Goal: Information Seeking & Learning: Learn about a topic

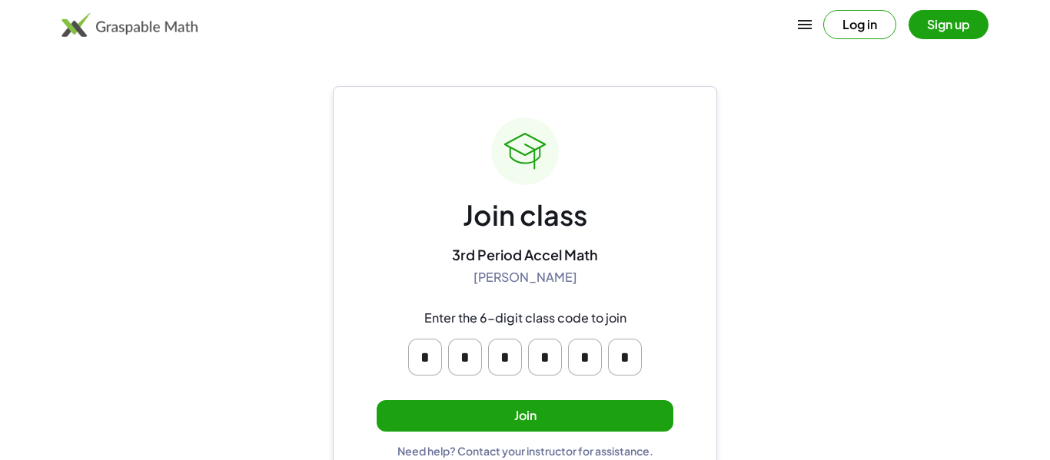
scroll to position [29, 0]
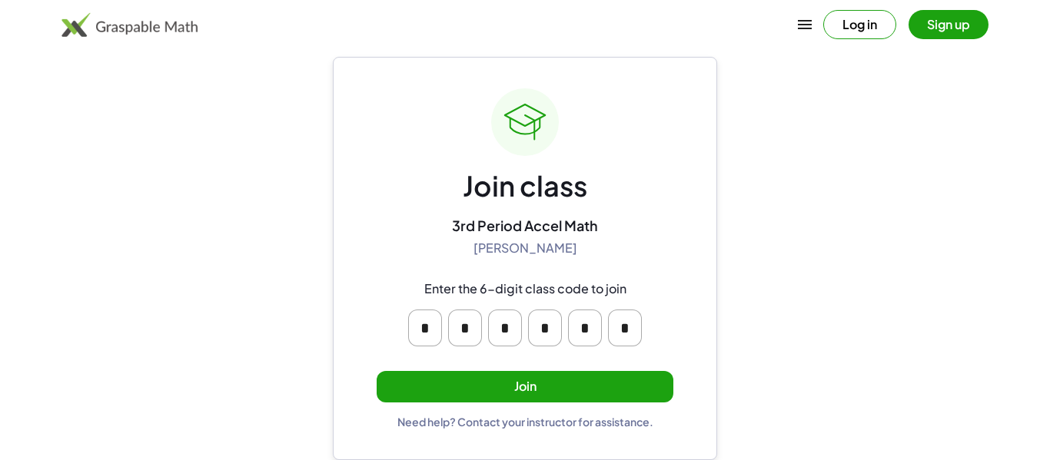
click at [573, 383] on button "Join" at bounding box center [525, 387] width 297 height 32
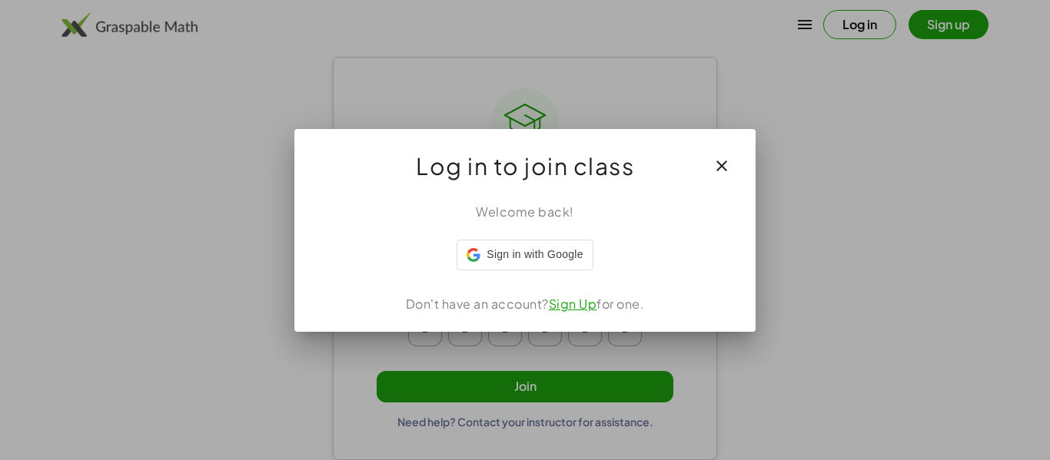
scroll to position [0, 0]
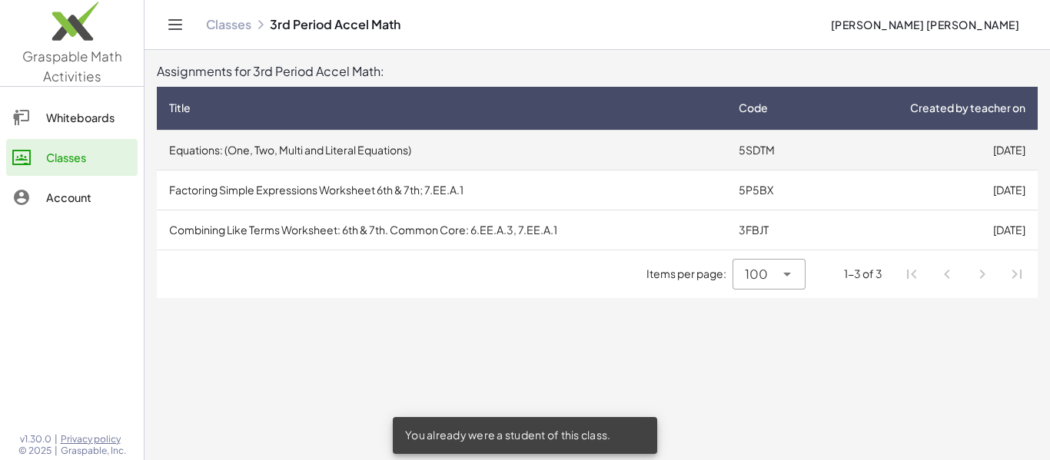
click at [457, 145] on td "Equations: (One, Two, Multi and Literal Equations)" at bounding box center [442, 150] width 570 height 40
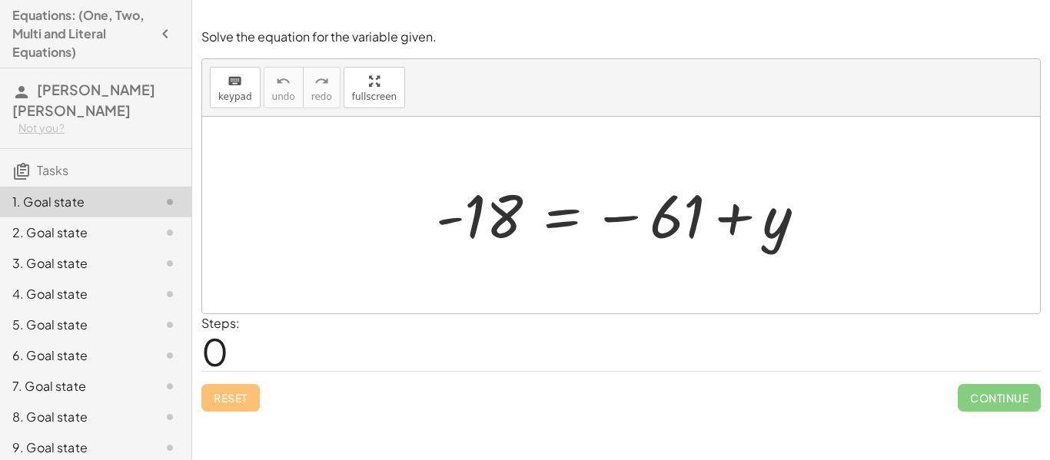
click at [261, 341] on div "Steps: 0" at bounding box center [620, 342] width 839 height 57
click at [248, 100] on span "keypad" at bounding box center [235, 96] width 34 height 11
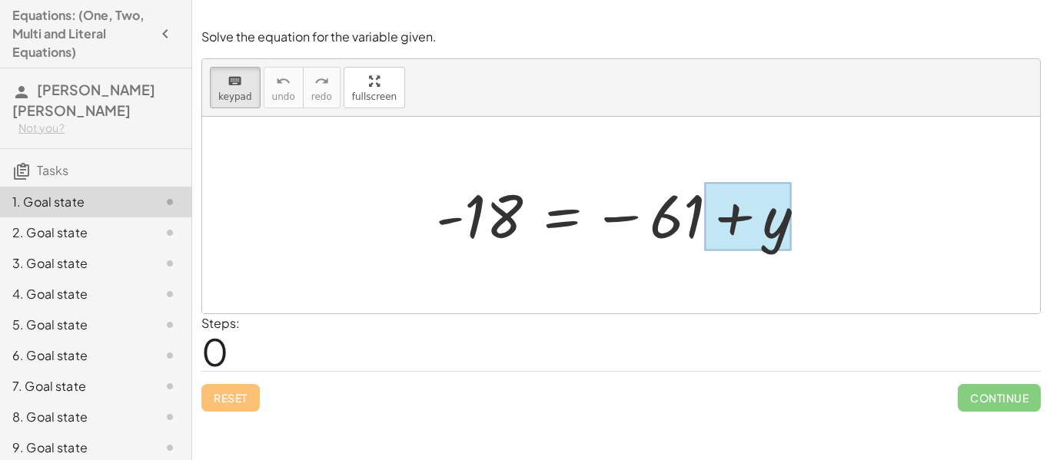
click at [714, 235] on div at bounding box center [748, 217] width 86 height 68
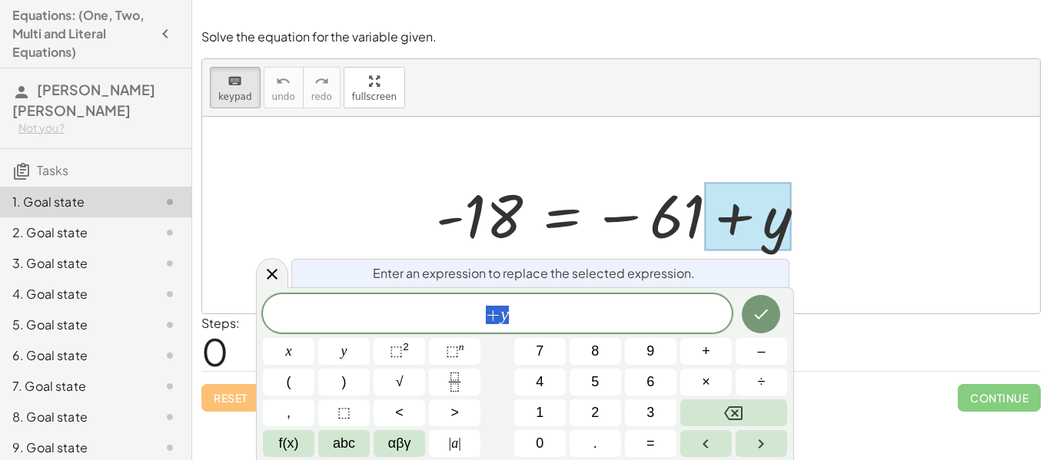
scroll to position [1, 0]
click at [670, 215] on div at bounding box center [626, 216] width 397 height 76
click at [656, 219] on div at bounding box center [626, 216] width 397 height 76
click at [416, 294] on div "+ y" at bounding box center [497, 313] width 469 height 38
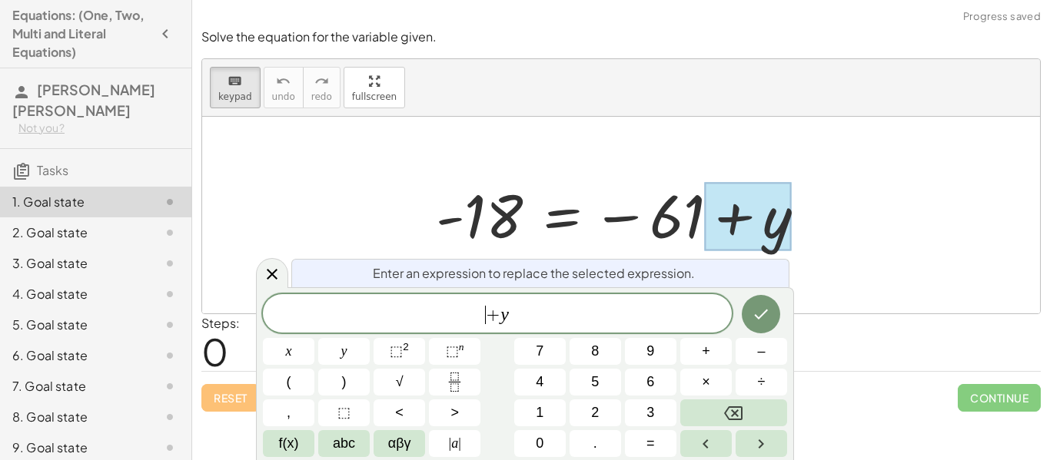
click at [514, 325] on span "​ + y" at bounding box center [497, 315] width 469 height 22
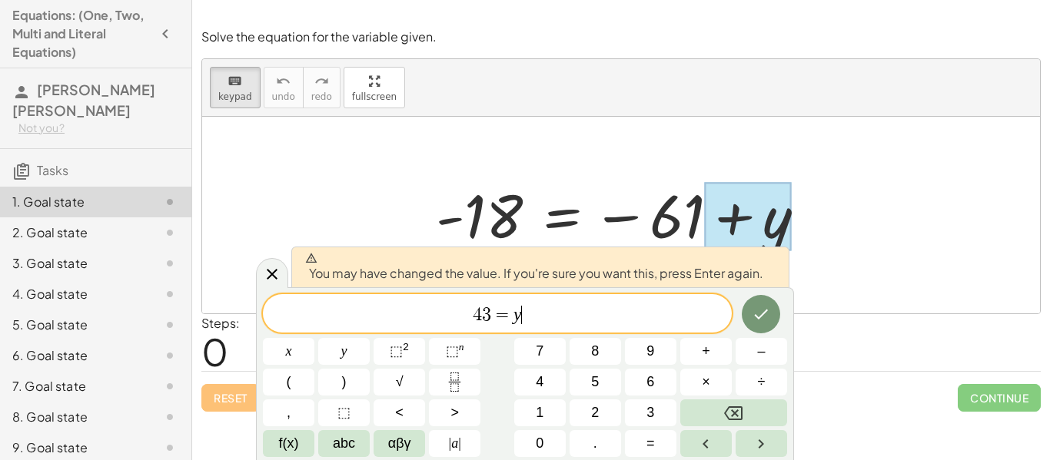
click at [618, 318] on span "4 3 = y ​" at bounding box center [497, 315] width 469 height 22
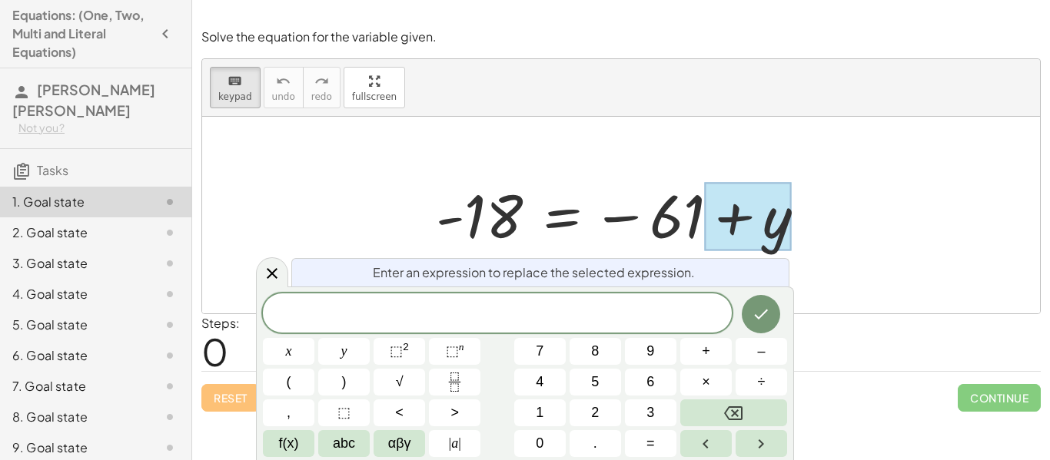
click at [705, 228] on div at bounding box center [748, 217] width 86 height 68
click at [771, 210] on div at bounding box center [748, 217] width 86 height 68
click at [719, 210] on div at bounding box center [748, 217] width 86 height 68
click at [674, 209] on div at bounding box center [626, 216] width 397 height 76
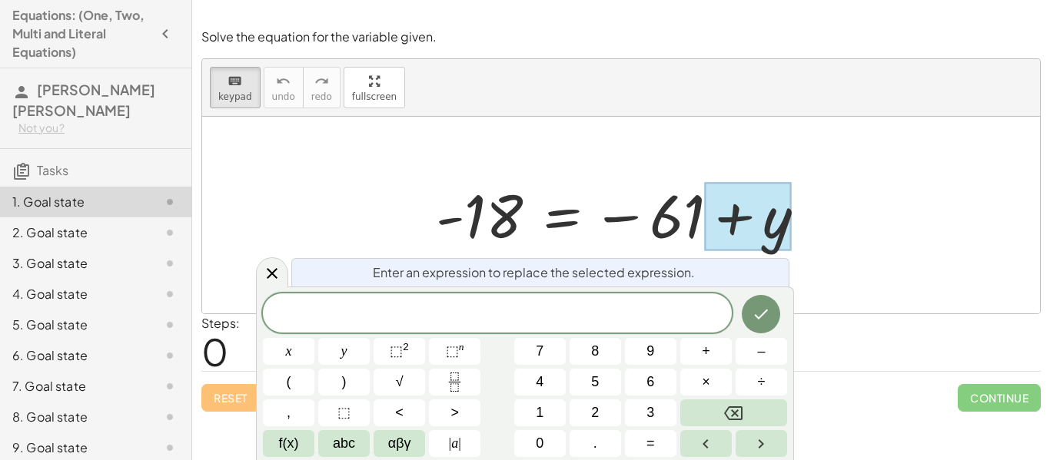
click at [674, 209] on div at bounding box center [626, 216] width 397 height 76
click at [601, 316] on span "​" at bounding box center [497, 315] width 469 height 22
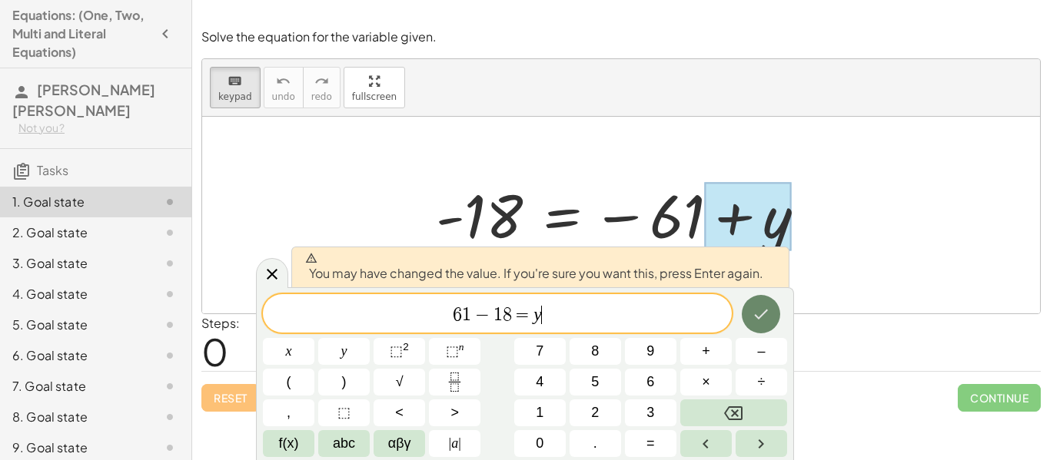
click at [758, 318] on icon "Done" at bounding box center [762, 315] width 14 height 10
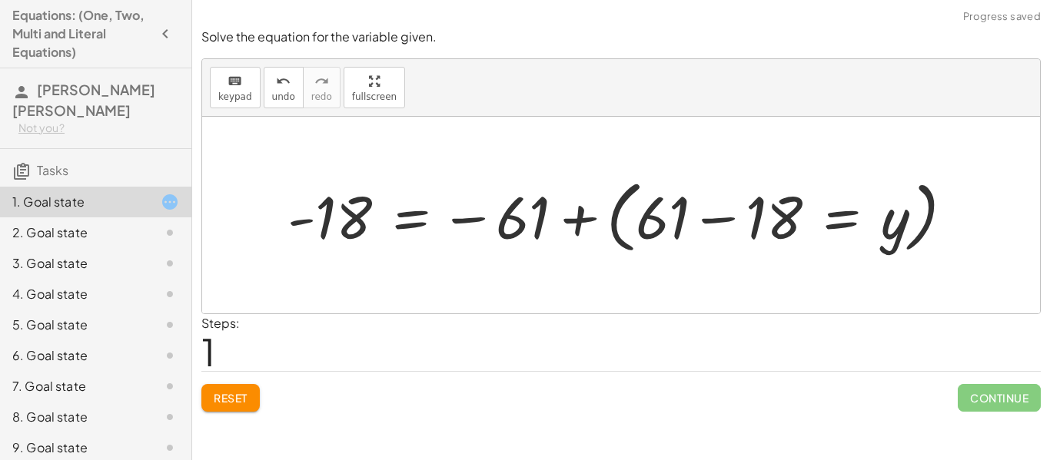
click at [759, 230] on div at bounding box center [627, 215] width 694 height 86
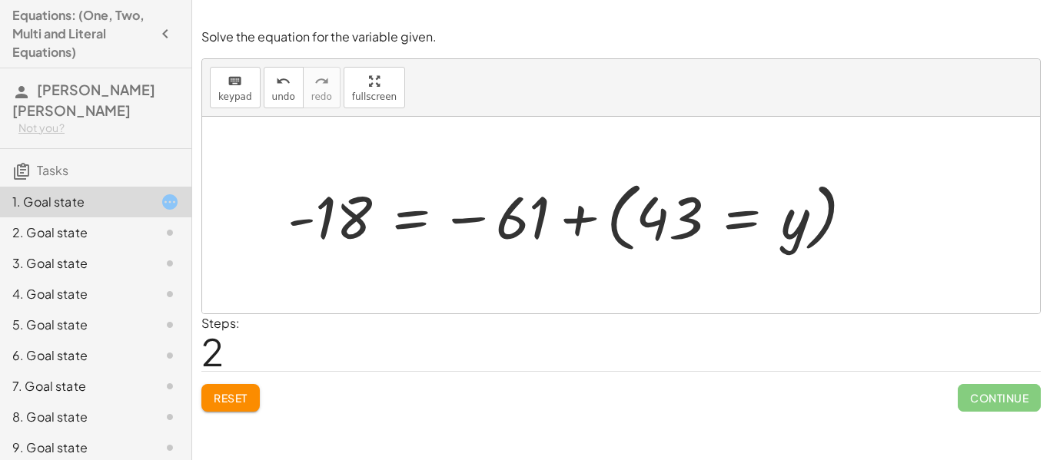
click at [543, 228] on div at bounding box center [577, 215] width 594 height 83
click at [205, 404] on button "Reset" at bounding box center [230, 398] width 58 height 28
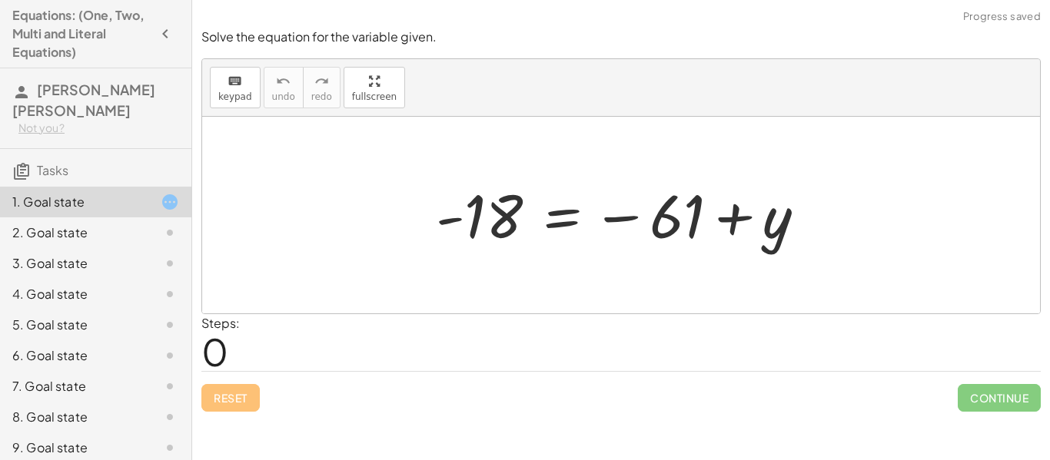
click at [645, 213] on div at bounding box center [626, 216] width 397 height 76
click at [650, 216] on div at bounding box center [626, 216] width 397 height 76
click at [758, 229] on div at bounding box center [626, 216] width 397 height 76
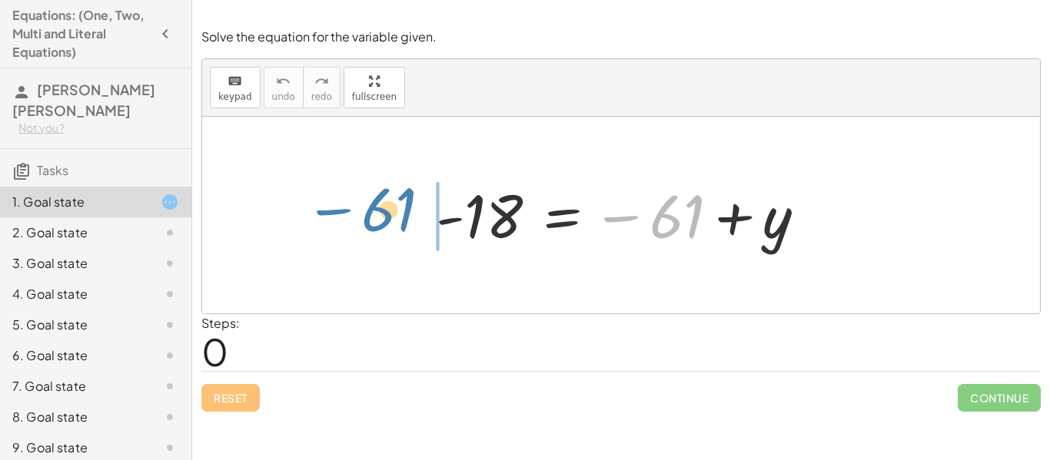
drag, startPoint x: 693, startPoint y: 214, endPoint x: 403, endPoint y: 207, distance: 289.9
click at [403, 207] on div "− 61 - 18 = − 61 + y" at bounding box center [621, 215] width 838 height 197
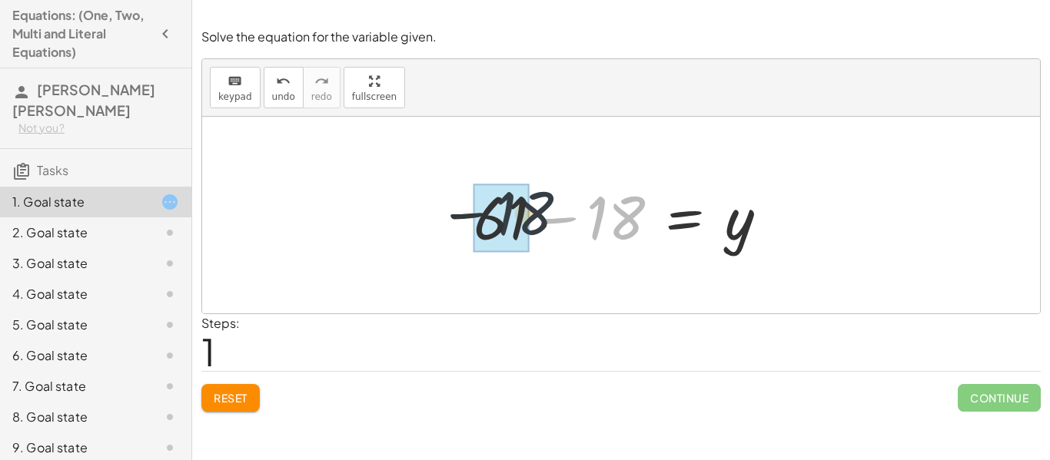
drag, startPoint x: 633, startPoint y: 222, endPoint x: 533, endPoint y: 218, distance: 100.8
click at [533, 218] on div at bounding box center [627, 215] width 322 height 79
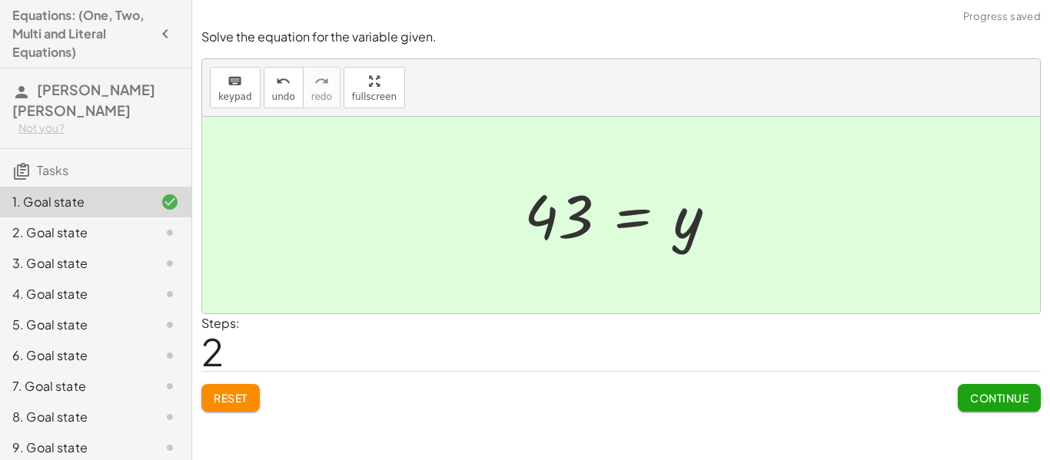
click at [969, 387] on button "Continue" at bounding box center [999, 398] width 83 height 28
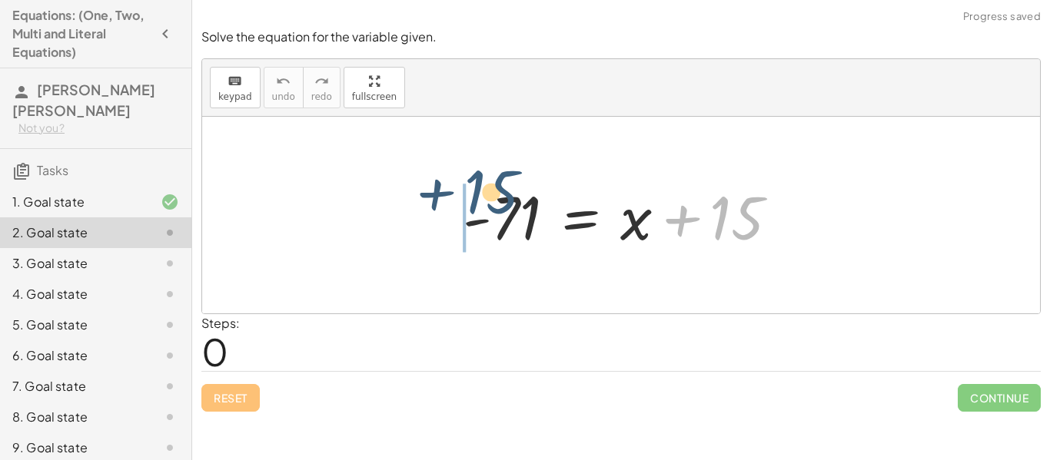
drag, startPoint x: 714, startPoint y: 218, endPoint x: 468, endPoint y: 192, distance: 247.4
click at [468, 192] on div at bounding box center [627, 215] width 344 height 79
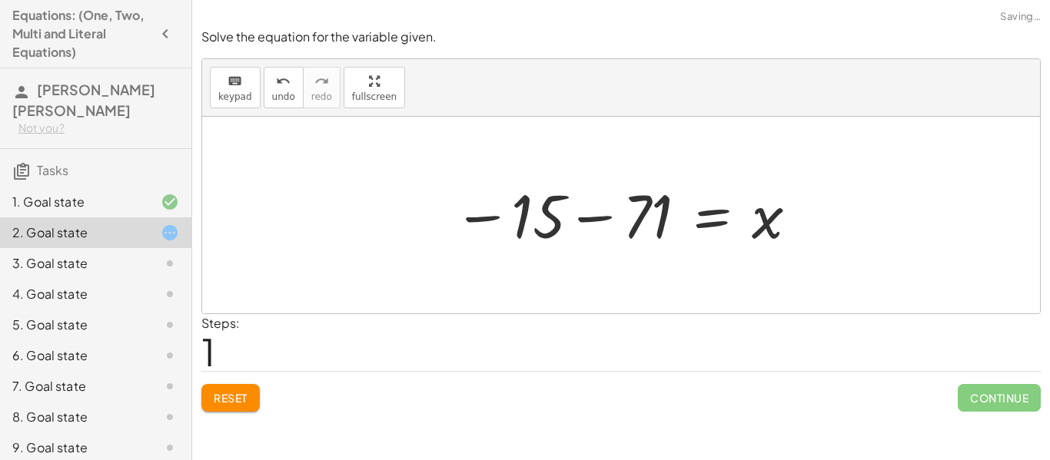
click at [637, 248] on div at bounding box center [627, 216] width 362 height 76
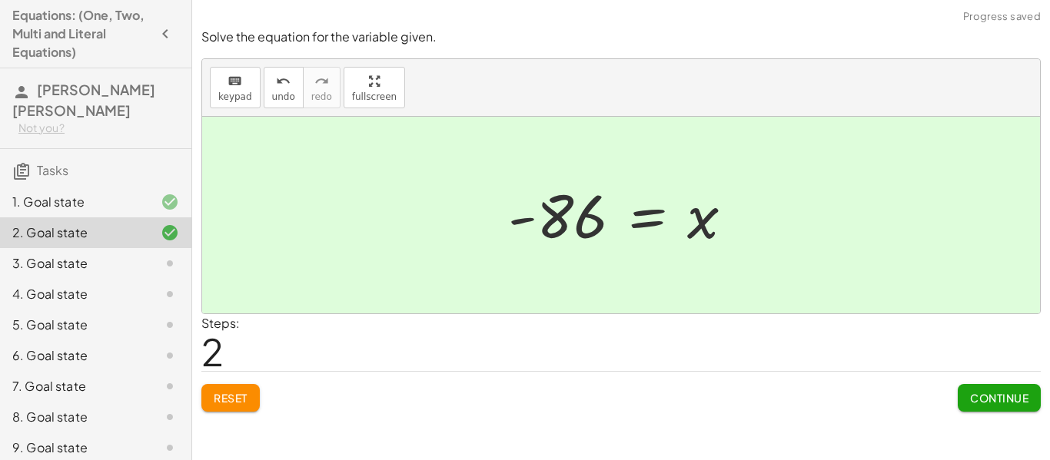
click at [0, 0] on div "Solve the equation for the variable given. keyboard keypad undo undo redo redo …" at bounding box center [0, 0] width 0 height 0
click at [959, 407] on button "Continue" at bounding box center [999, 398] width 83 height 28
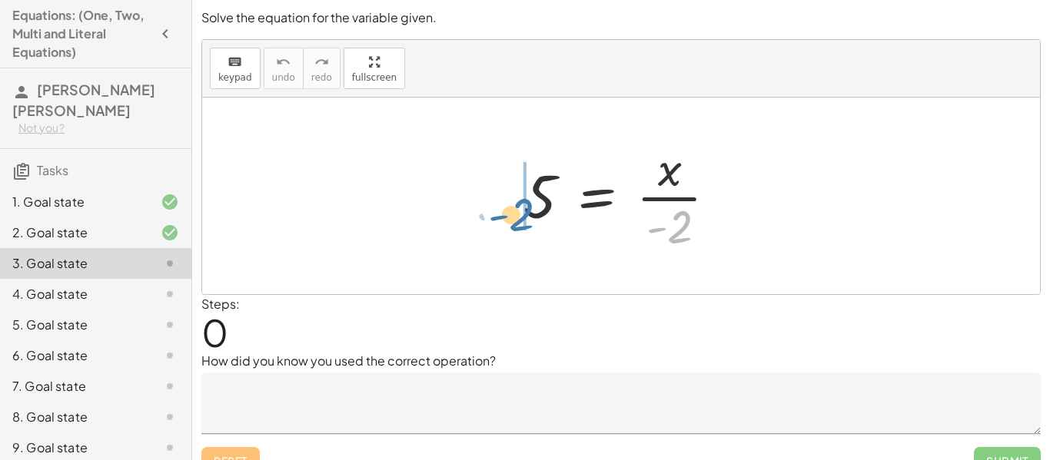
drag, startPoint x: 676, startPoint y: 225, endPoint x: 514, endPoint y: 212, distance: 161.9
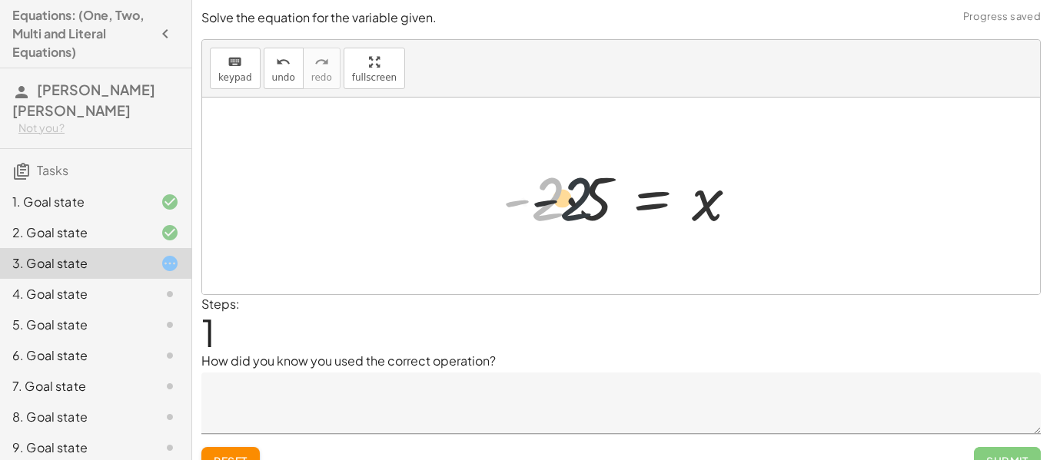
drag, startPoint x: 550, startPoint y: 223, endPoint x: 583, endPoint y: 221, distance: 33.1
click at [583, 221] on div at bounding box center [627, 196] width 264 height 79
drag, startPoint x: 583, startPoint y: 207, endPoint x: 563, endPoint y: 205, distance: 19.3
click at [563, 205] on div at bounding box center [627, 196] width 264 height 79
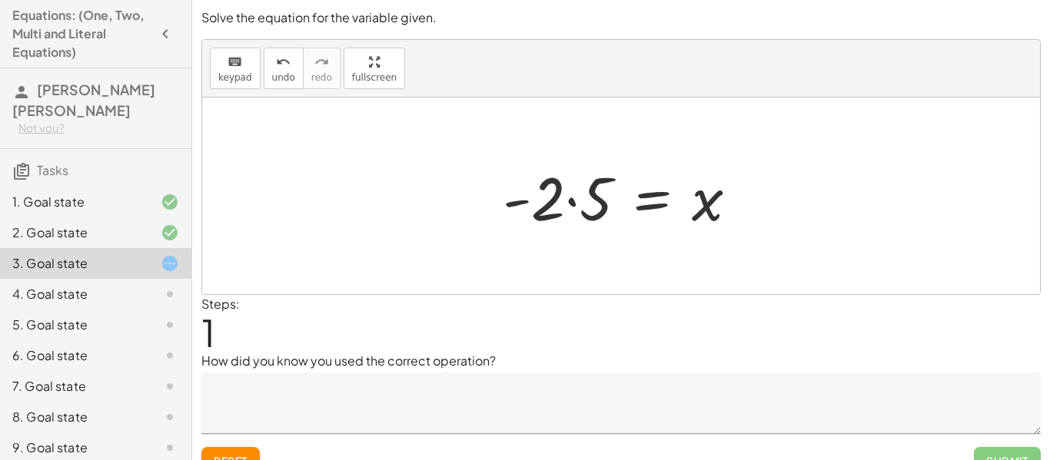
click at [563, 205] on div at bounding box center [627, 196] width 264 height 79
click at [552, 206] on div at bounding box center [627, 196] width 264 height 79
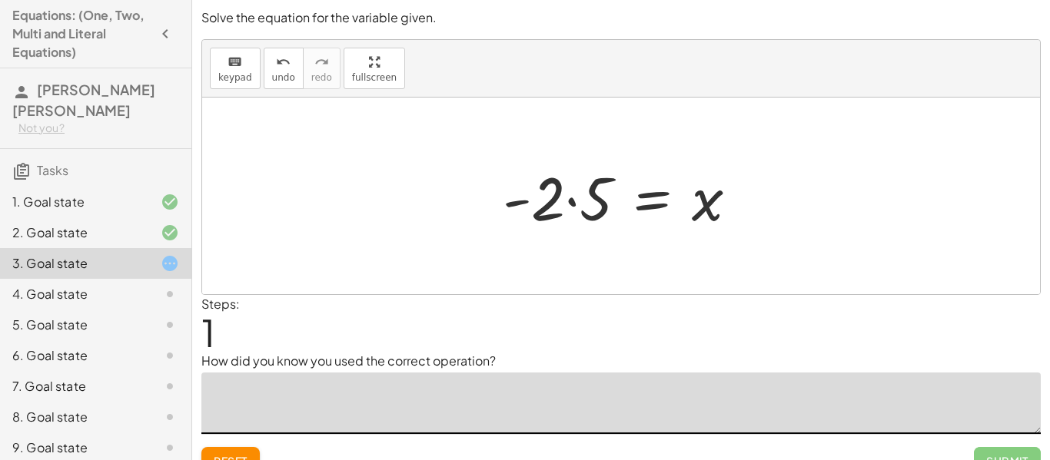
click at [403, 408] on textarea at bounding box center [620, 403] width 839 height 61
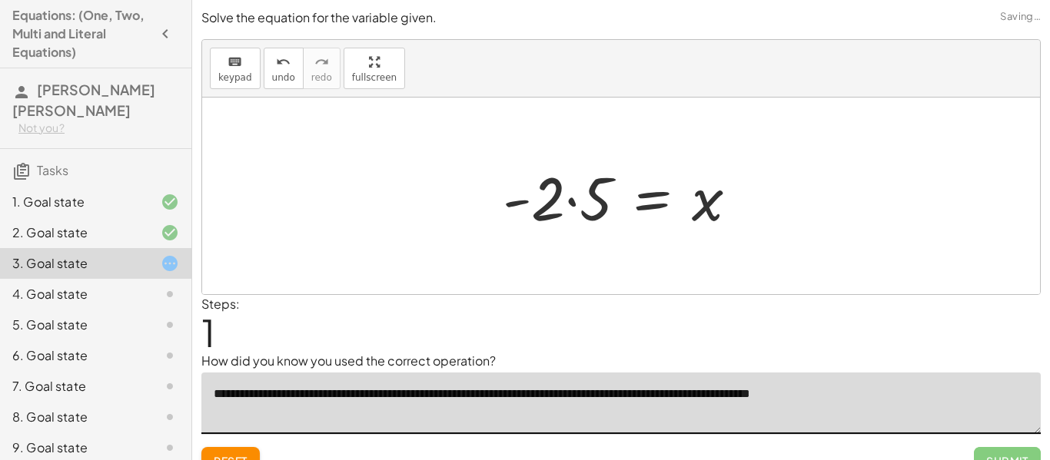
scroll to position [24, 0]
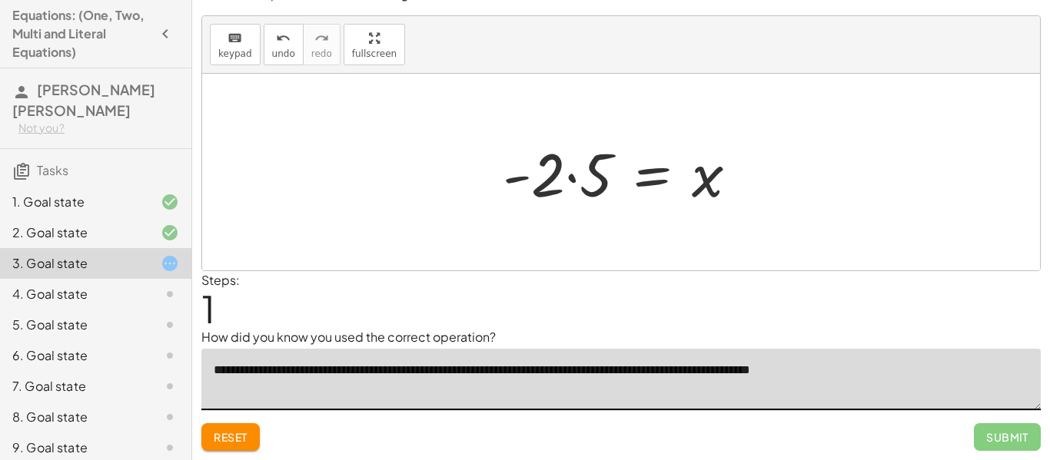
type textarea "**********"
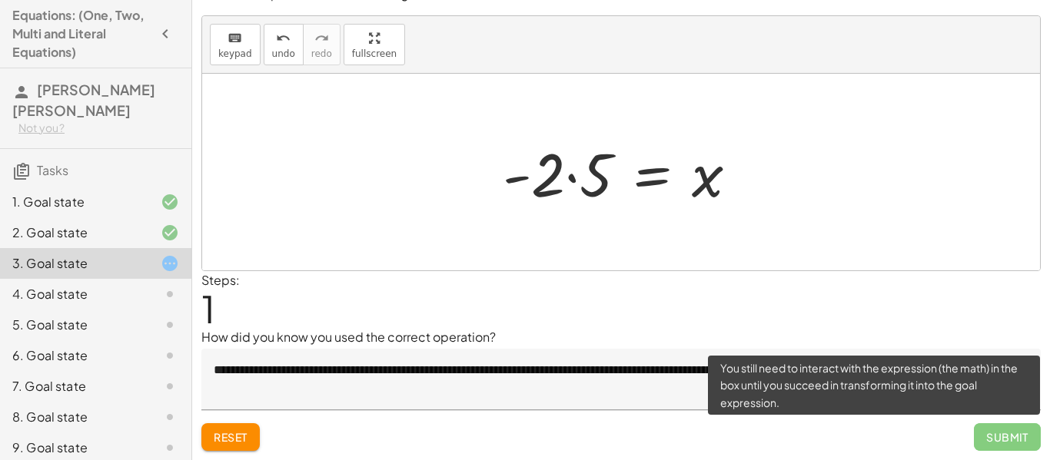
click at [1002, 450] on span "Submit" at bounding box center [1007, 438] width 67 height 28
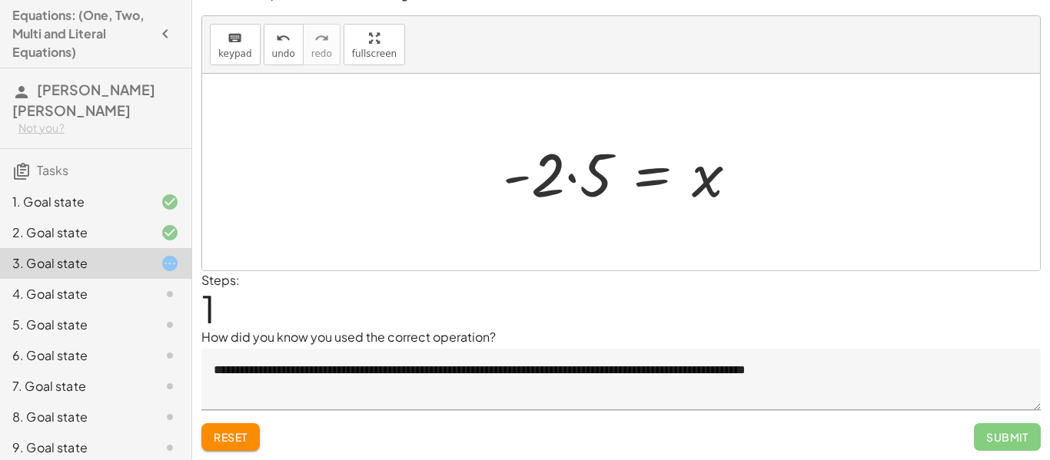
click at [781, 217] on div at bounding box center [621, 172] width 838 height 197
click at [567, 168] on div at bounding box center [627, 172] width 264 height 79
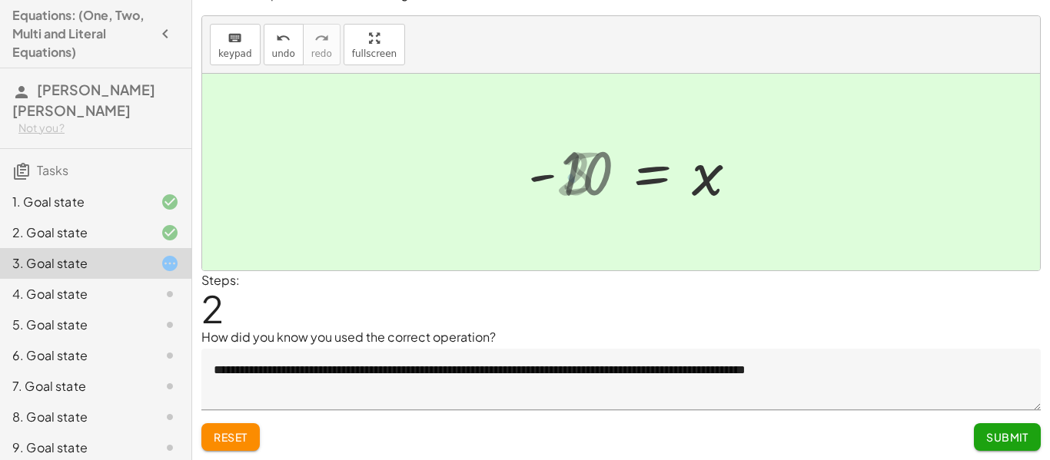
click at [582, 181] on div at bounding box center [641, 173] width 234 height 76
click at [995, 428] on button "Submit" at bounding box center [1007, 438] width 67 height 28
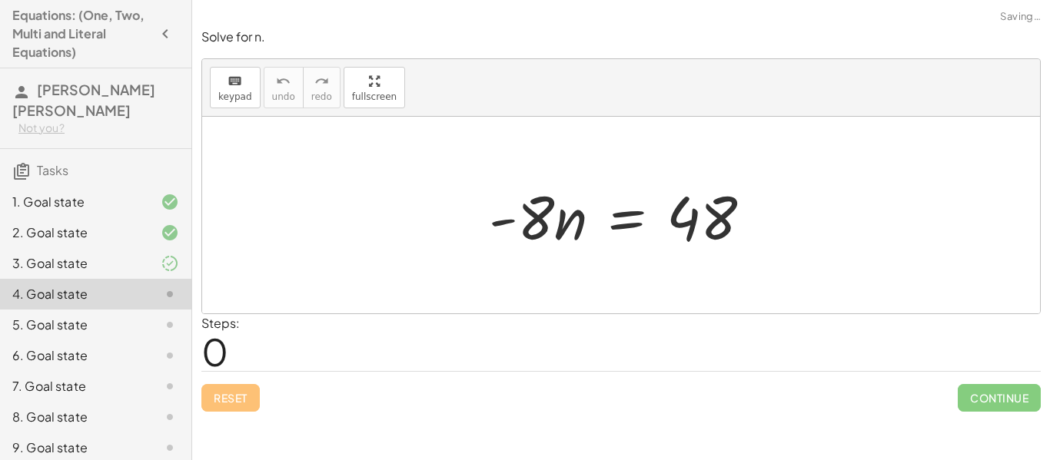
scroll to position [0, 0]
click at [542, 230] on div at bounding box center [626, 215] width 291 height 79
drag, startPoint x: 542, startPoint y: 230, endPoint x: 733, endPoint y: 318, distance: 210.1
click at [0, 0] on div "Solve for n. keyboard keypad undo undo redo redo fullscreen · - 8 · - 8 · n = 4…" at bounding box center [0, 0] width 0 height 0
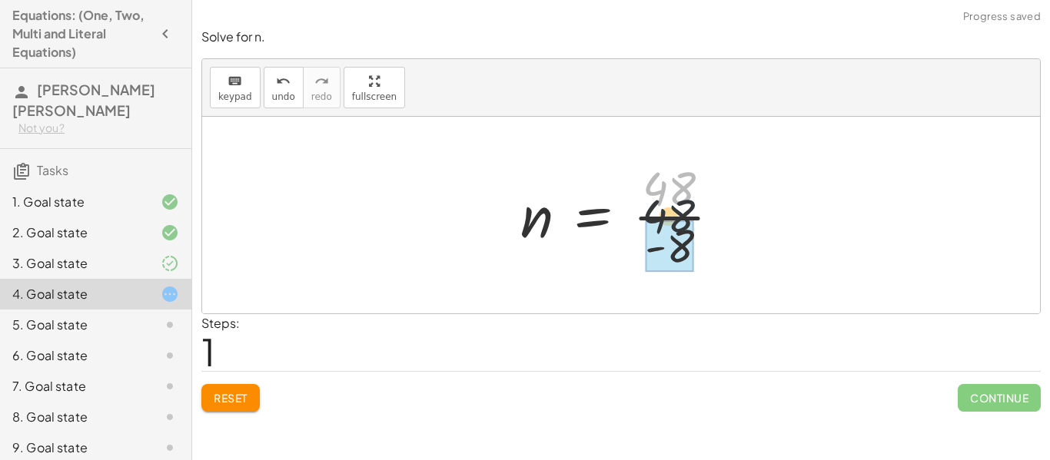
drag, startPoint x: 668, startPoint y: 188, endPoint x: 660, endPoint y: 274, distance: 86.5
click at [660, 274] on div at bounding box center [627, 215] width 228 height 118
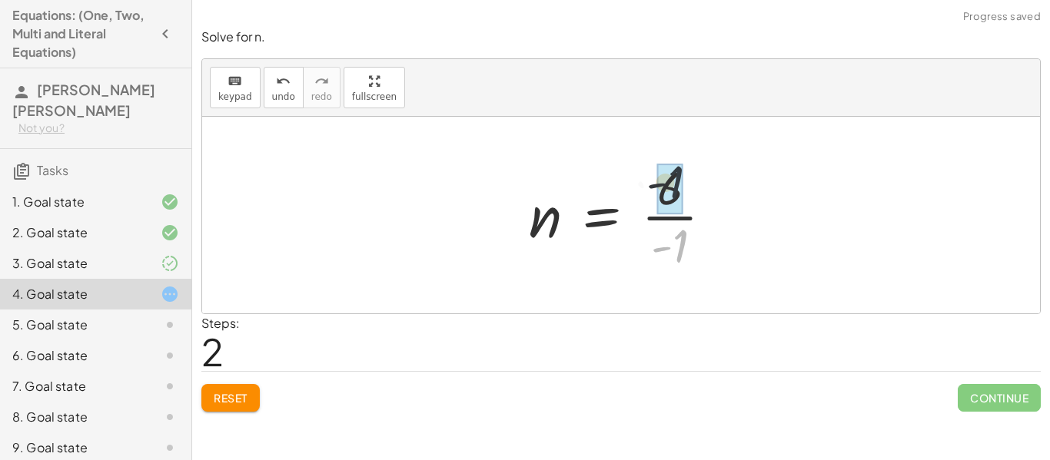
drag, startPoint x: 686, startPoint y: 244, endPoint x: 680, endPoint y: 178, distance: 66.4
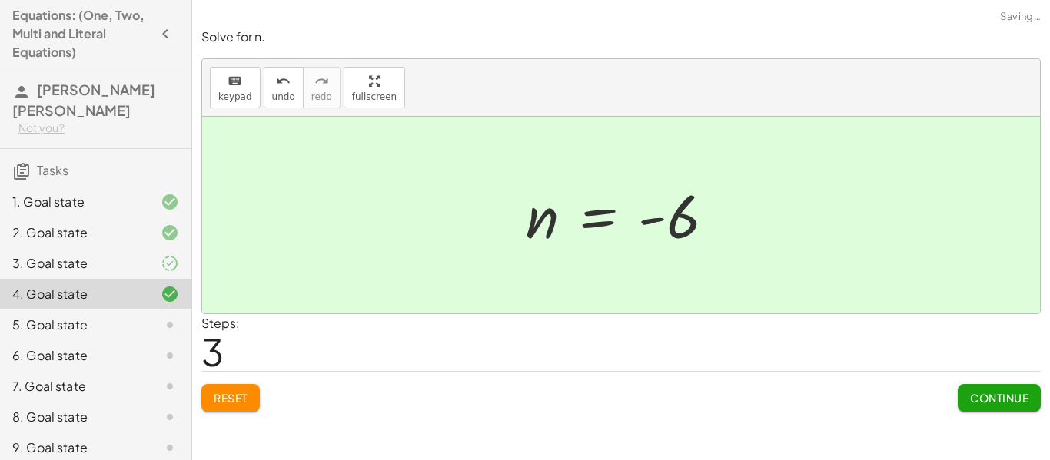
click at [985, 401] on span "Continue" at bounding box center [999, 398] width 58 height 14
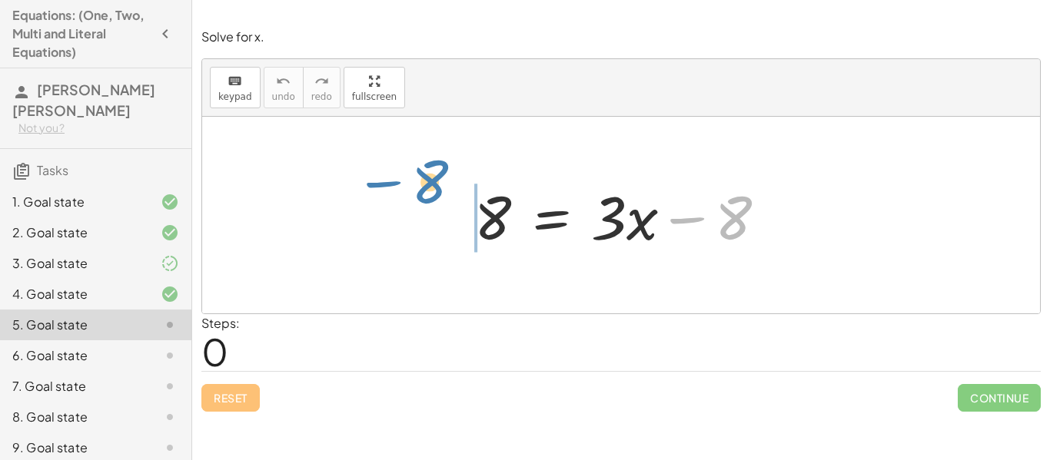
drag, startPoint x: 743, startPoint y: 228, endPoint x: 447, endPoint y: 198, distance: 297.5
click at [447, 198] on div "− 8 8 = + · 3 · x − 8" at bounding box center [621, 215] width 838 height 197
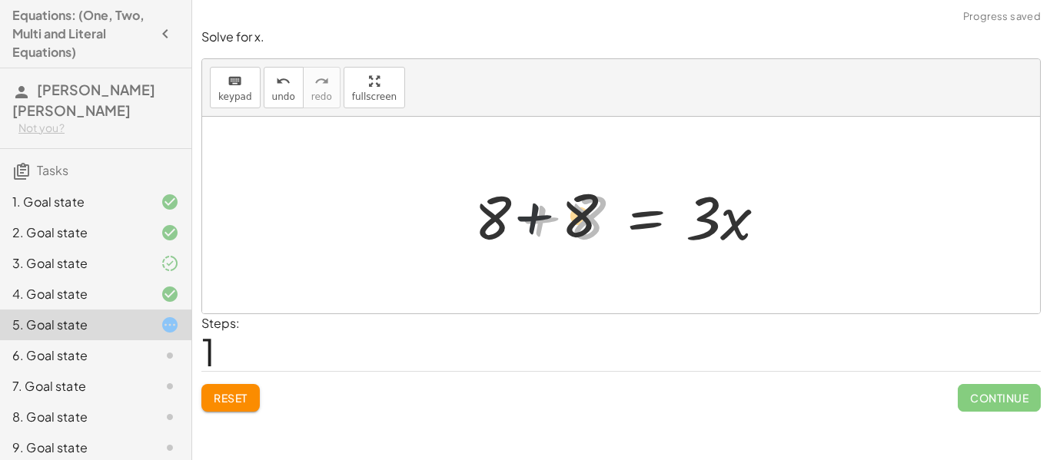
drag, startPoint x: 547, startPoint y: 234, endPoint x: 517, endPoint y: 228, distance: 29.8
click at [517, 228] on div at bounding box center [627, 215] width 321 height 79
click at [634, 215] on div at bounding box center [627, 215] width 321 height 79
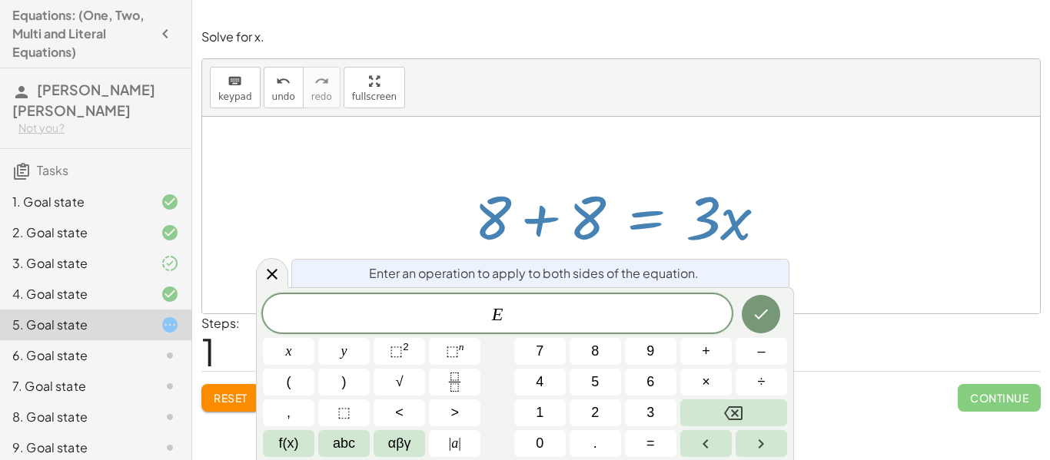
click at [584, 216] on div at bounding box center [627, 215] width 321 height 79
click at [263, 267] on icon at bounding box center [272, 274] width 18 height 18
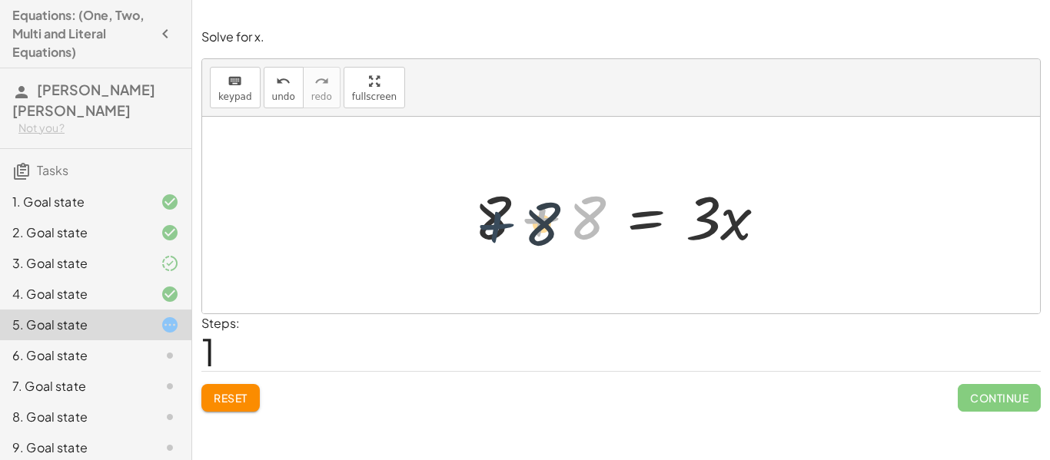
drag, startPoint x: 563, startPoint y: 225, endPoint x: 516, endPoint y: 231, distance: 47.3
click at [516, 231] on div at bounding box center [627, 215] width 321 height 79
drag, startPoint x: 517, startPoint y: 211, endPoint x: 613, endPoint y: 206, distance: 95.4
click at [613, 206] on div at bounding box center [627, 215] width 321 height 79
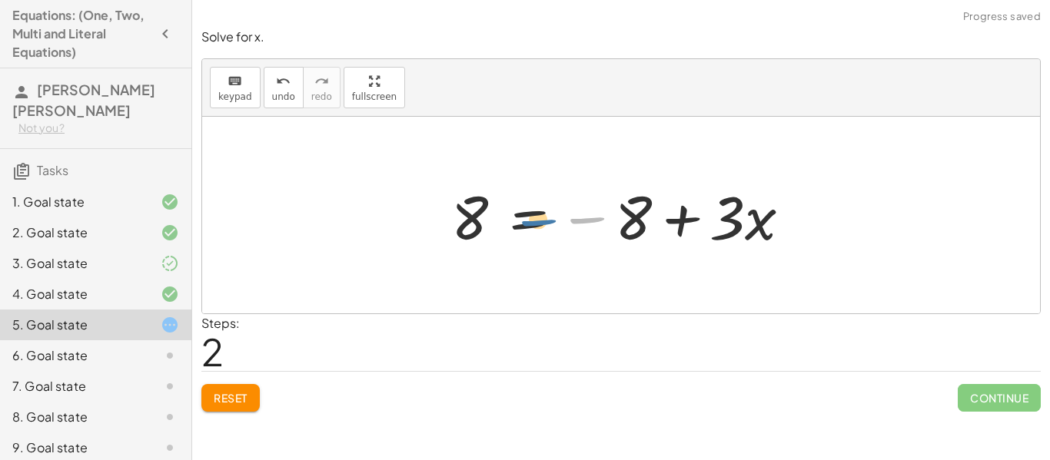
drag, startPoint x: 611, startPoint y: 216, endPoint x: 554, endPoint y: 218, distance: 56.9
click at [554, 218] on div at bounding box center [627, 215] width 367 height 79
click at [243, 410] on button "Reset" at bounding box center [230, 398] width 58 height 28
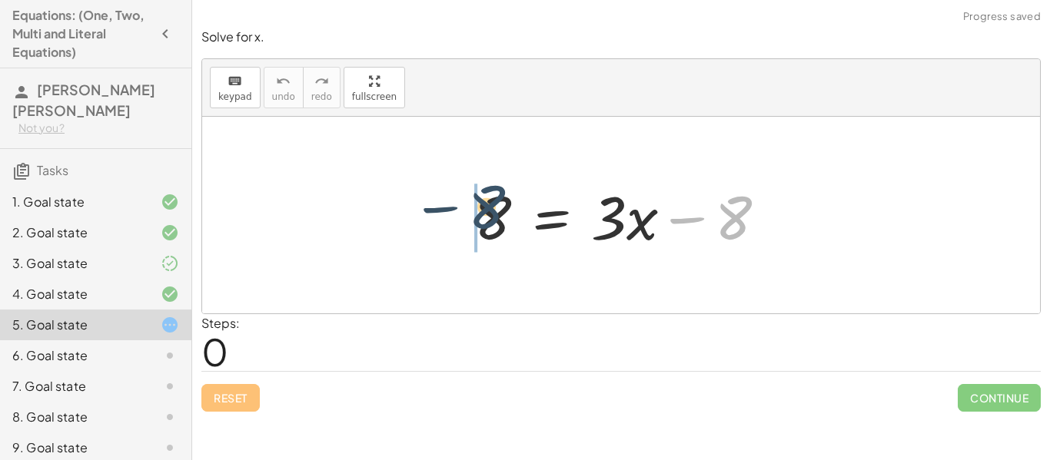
drag, startPoint x: 732, startPoint y: 200, endPoint x: 433, endPoint y: 194, distance: 299.1
click at [433, 194] on div "− 8 8 = + · 3 · x − 8" at bounding box center [621, 215] width 838 height 197
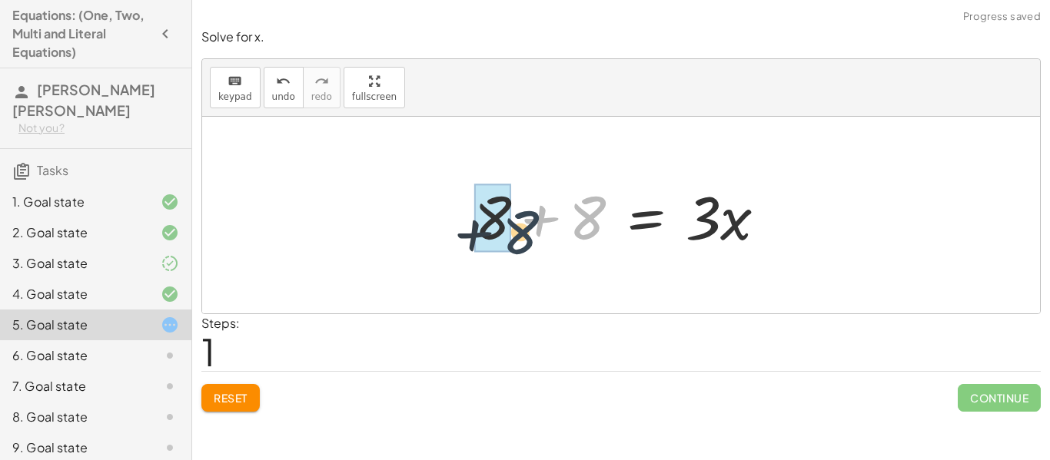
drag, startPoint x: 577, startPoint y: 219, endPoint x: 505, endPoint y: 231, distance: 72.5
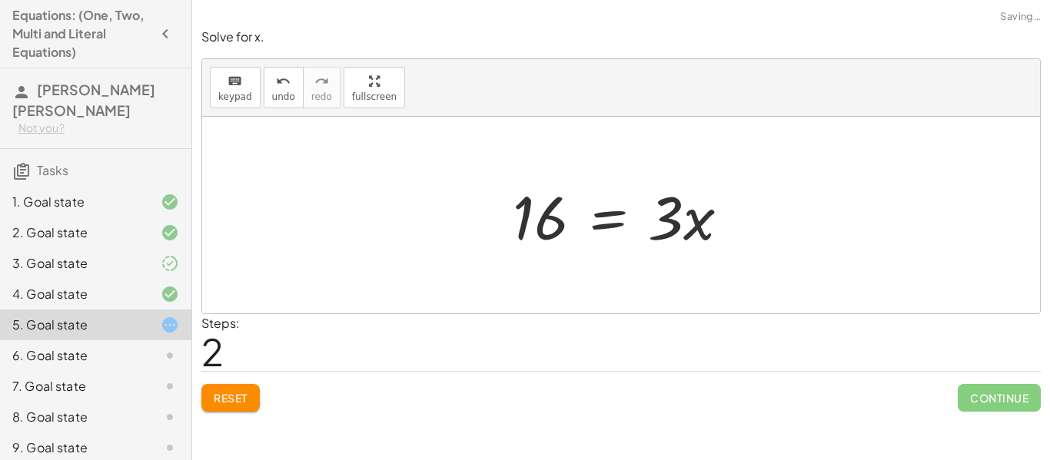
click at [633, 230] on div at bounding box center [627, 215] width 244 height 79
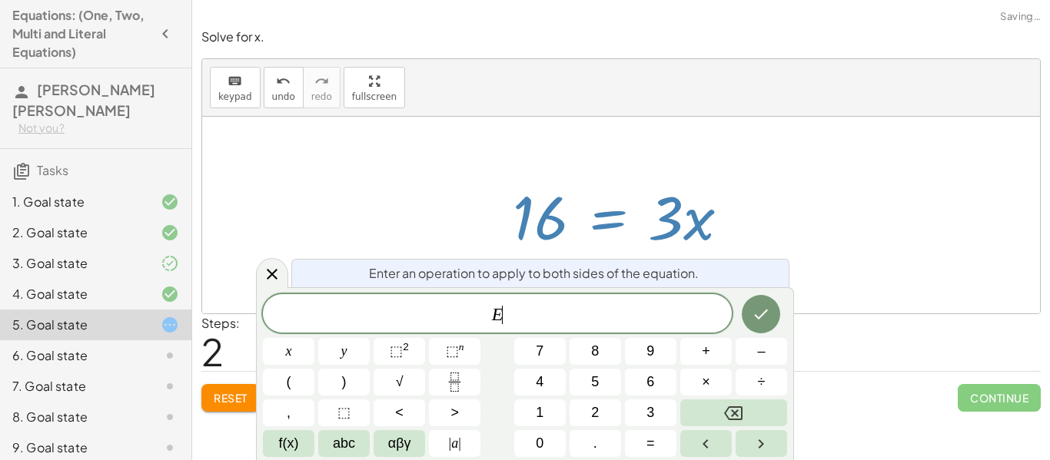
drag, startPoint x: 695, startPoint y: 229, endPoint x: 556, endPoint y: 277, distance: 147.3
click at [556, 277] on body "Equations: (One, Two, Multi and Literal Equations) [PERSON_NAME] [PERSON_NAME] …" at bounding box center [525, 230] width 1050 height 460
click at [288, 269] on div at bounding box center [621, 215] width 838 height 197
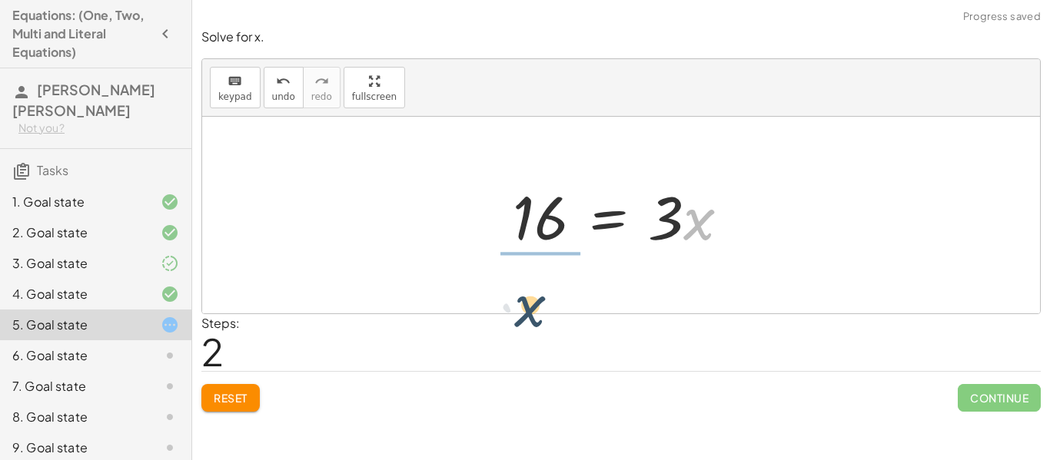
drag, startPoint x: 699, startPoint y: 227, endPoint x: 523, endPoint y: 314, distance: 197.0
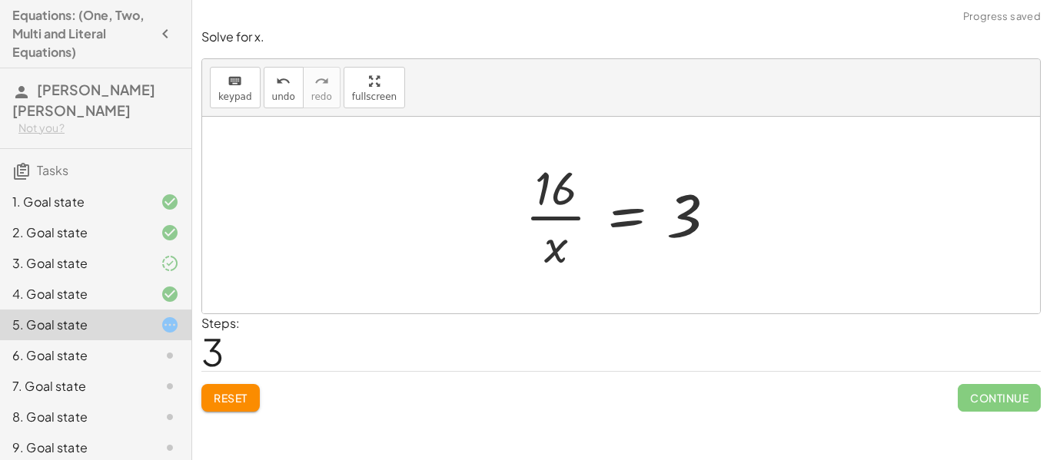
click at [261, 395] on div "Reset Continue" at bounding box center [620, 391] width 839 height 41
click at [235, 410] on button "Reset" at bounding box center [230, 398] width 58 height 28
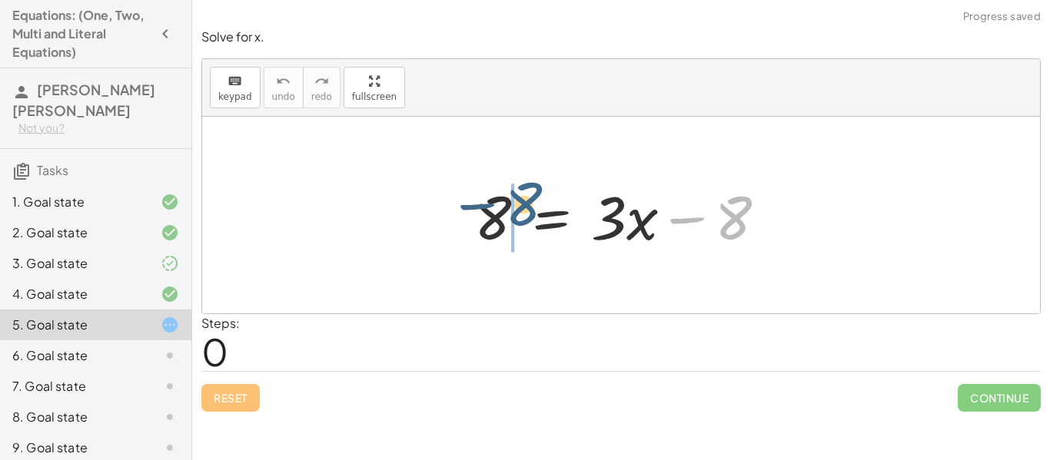
drag, startPoint x: 717, startPoint y: 218, endPoint x: 461, endPoint y: 203, distance: 256.4
click at [461, 203] on div "− 8 8 = + · 3 · x − 8" at bounding box center [621, 215] width 340 height 87
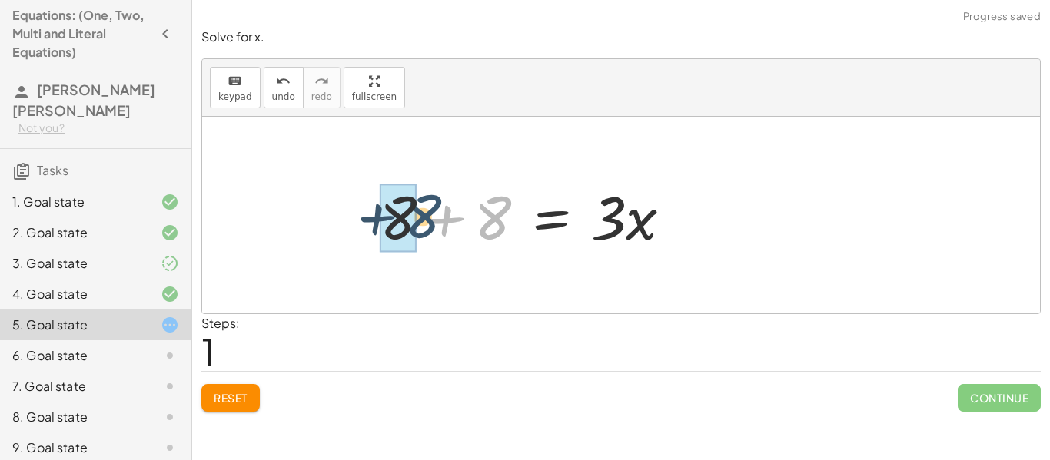
drag, startPoint x: 499, startPoint y: 221, endPoint x: 424, endPoint y: 220, distance: 74.6
click at [424, 220] on div at bounding box center [532, 215] width 321 height 79
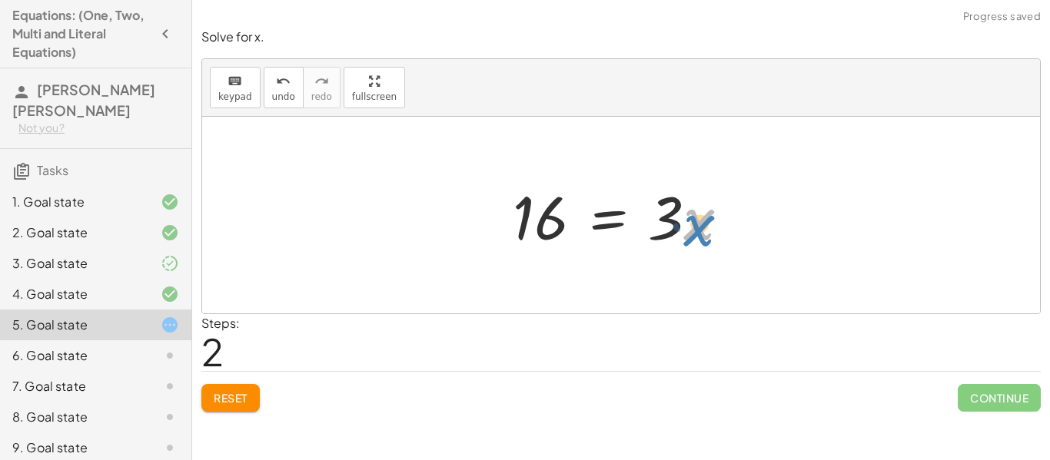
click at [689, 232] on div at bounding box center [627, 215] width 244 height 79
drag, startPoint x: 664, startPoint y: 222, endPoint x: 510, endPoint y: 301, distance: 173.6
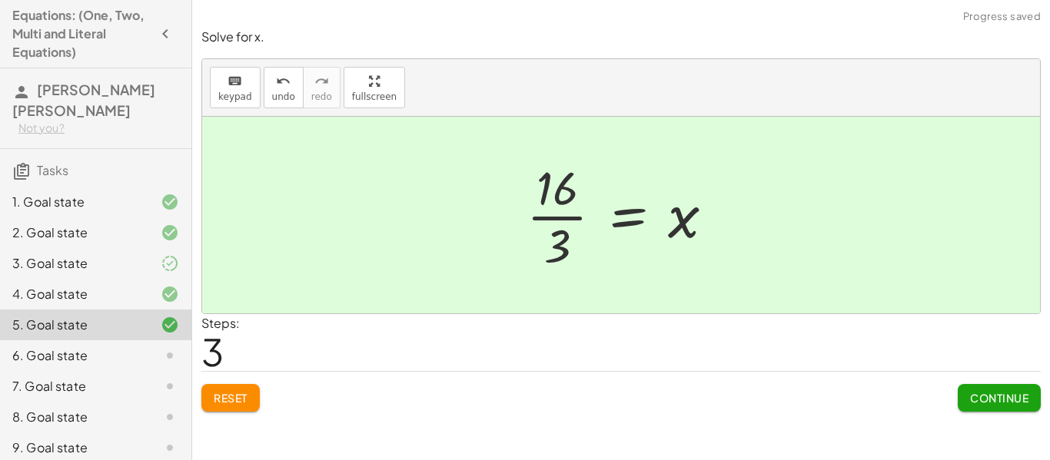
click at [973, 389] on button "Continue" at bounding box center [999, 398] width 83 height 28
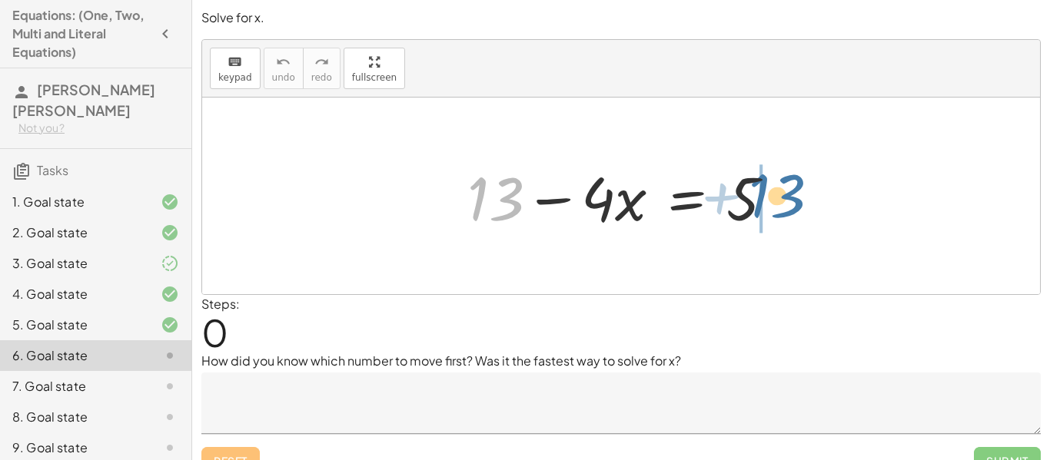
drag, startPoint x: 479, startPoint y: 194, endPoint x: 756, endPoint y: 198, distance: 277.5
click at [756, 198] on div at bounding box center [627, 196] width 334 height 79
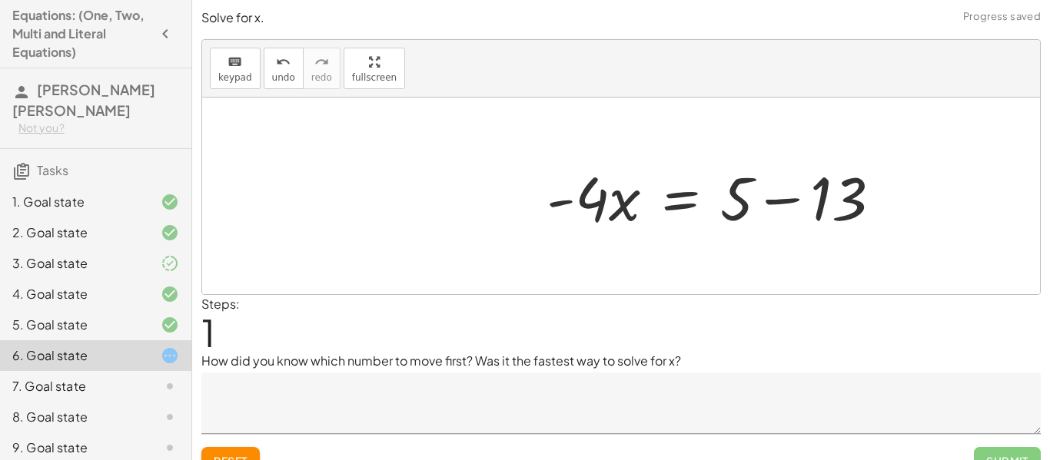
click at [573, 417] on textarea at bounding box center [620, 403] width 839 height 61
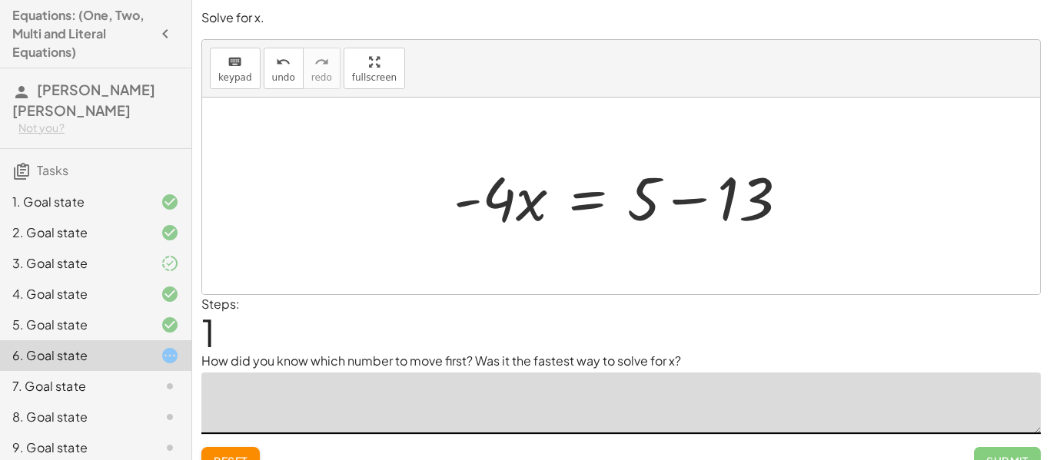
type textarea "*"
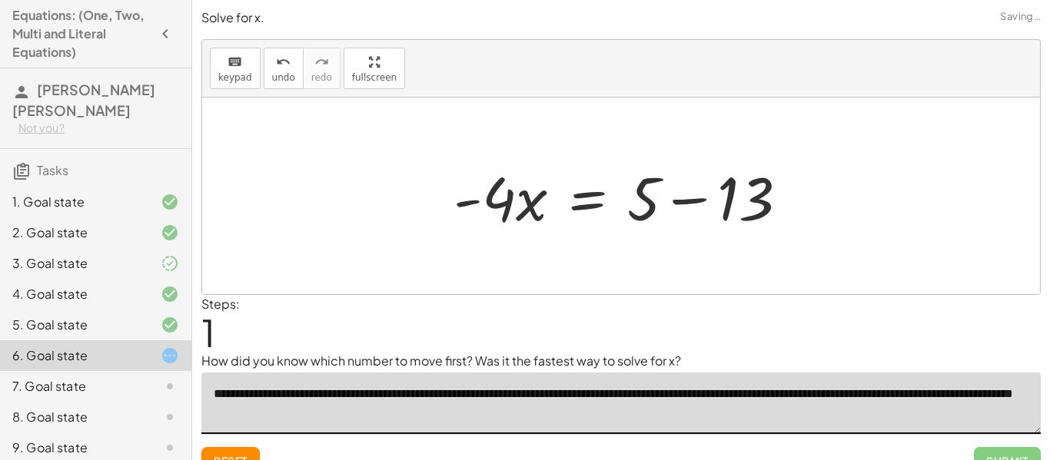
scroll to position [24, 0]
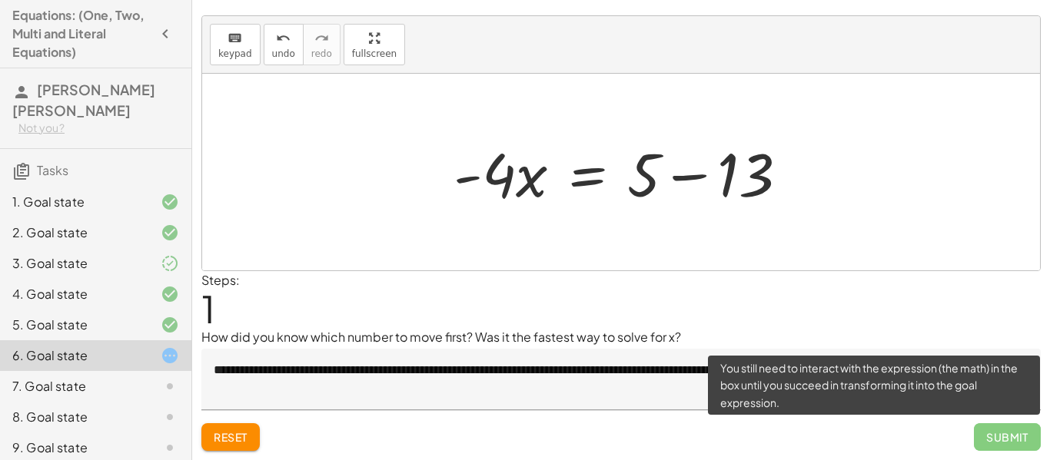
click at [1015, 430] on span "Submit" at bounding box center [1007, 438] width 67 height 28
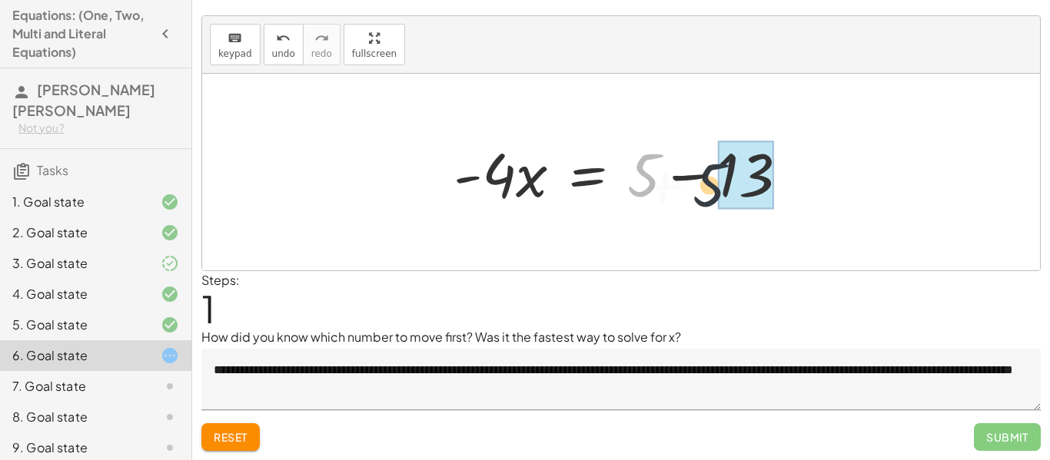
drag, startPoint x: 646, startPoint y: 164, endPoint x: 714, endPoint y: 175, distance: 69.3
click at [714, 175] on div at bounding box center [627, 172] width 363 height 79
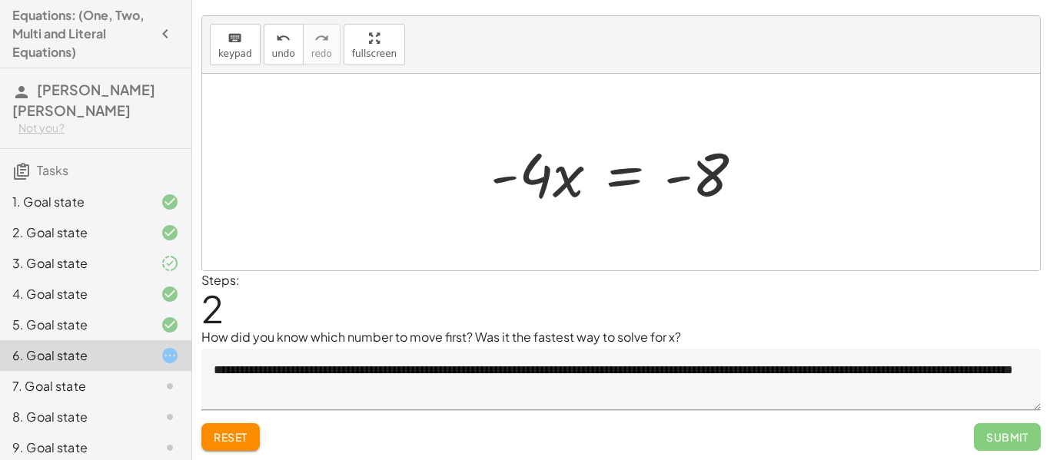
click at [501, 174] on div at bounding box center [623, 172] width 281 height 79
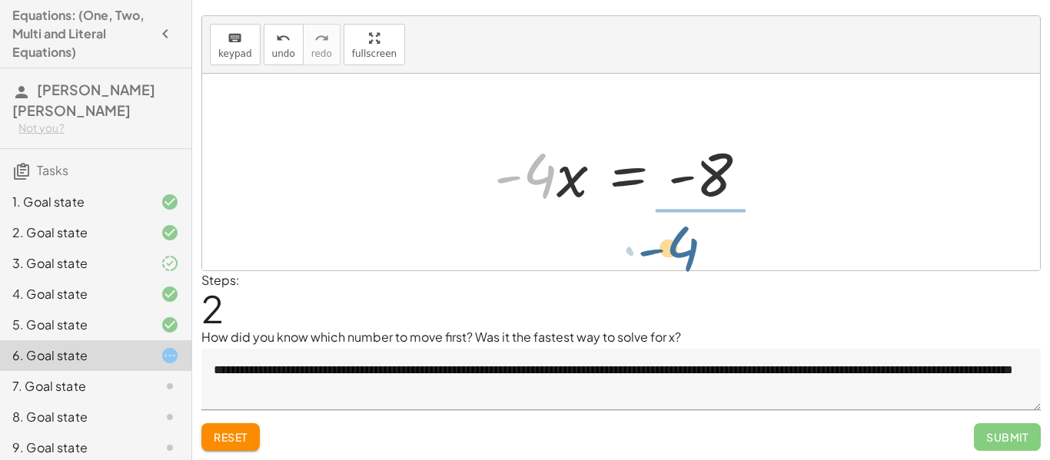
drag, startPoint x: 540, startPoint y: 185, endPoint x: 691, endPoint y: 256, distance: 167.1
click at [691, 256] on div "+ 13 − · 4 · x = 5 · - 4 · x = + 5 − 13 · - 4 · 4 · x = - - 8" at bounding box center [621, 172] width 838 height 197
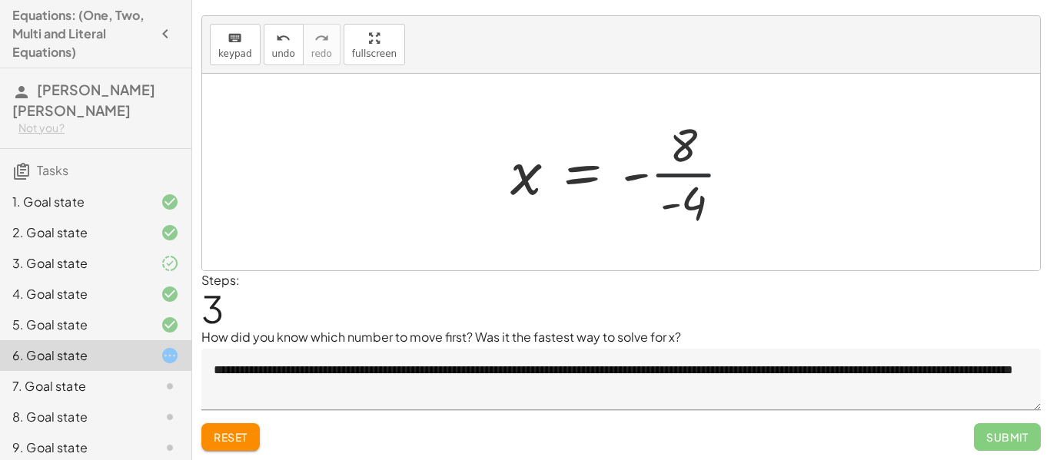
drag, startPoint x: 690, startPoint y: 188, endPoint x: 680, endPoint y: 168, distance: 22.3
click at [680, 168] on div at bounding box center [627, 172] width 248 height 118
drag, startPoint x: 680, startPoint y: 168, endPoint x: 683, endPoint y: 184, distance: 17.1
click at [683, 184] on div at bounding box center [627, 172] width 248 height 118
drag, startPoint x: 683, startPoint y: 155, endPoint x: 686, endPoint y: 250, distance: 95.4
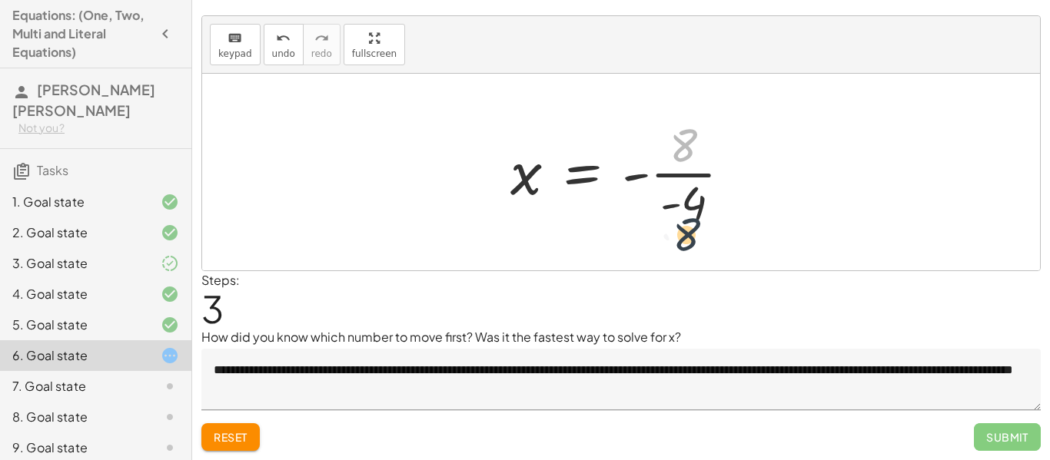
click at [686, 250] on div "+ 13 − · 4 · x = 5 · - 4 · x = + 5 − 13 · - 4 · x = - 8 · 8 · 4 x = - - 8 ·" at bounding box center [621, 172] width 838 height 197
drag, startPoint x: 673, startPoint y: 142, endPoint x: 687, endPoint y: 208, distance: 66.8
click at [289, 397] on textarea "**********" at bounding box center [620, 379] width 839 height 61
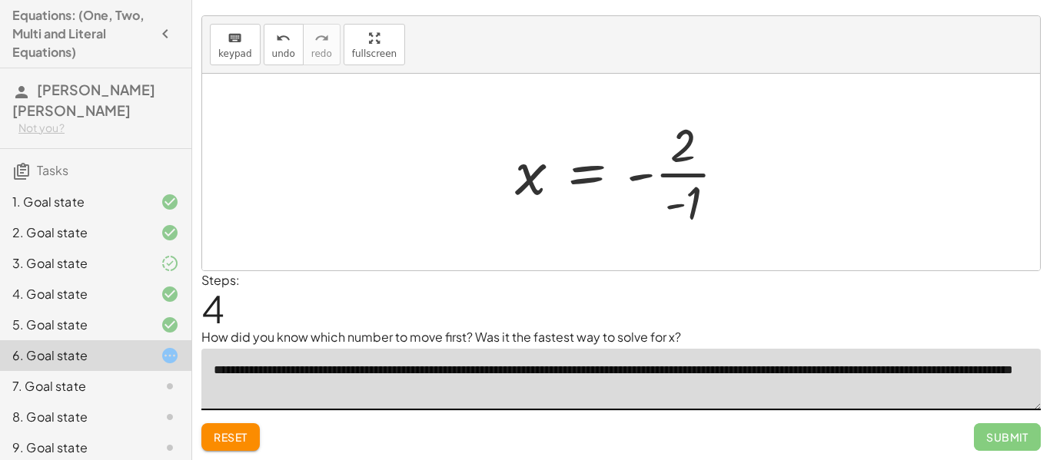
click at [289, 397] on textarea "**********" at bounding box center [620, 379] width 839 height 61
drag, startPoint x: 321, startPoint y: 393, endPoint x: 288, endPoint y: 385, distance: 33.2
click at [288, 385] on textarea "**********" at bounding box center [620, 379] width 839 height 61
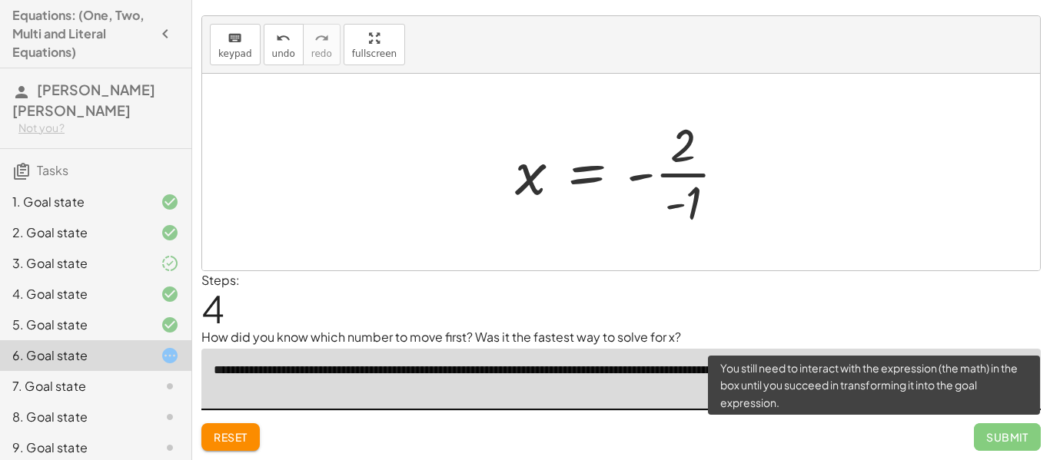
type textarea "**********"
click at [1022, 432] on span "Submit" at bounding box center [1007, 438] width 67 height 28
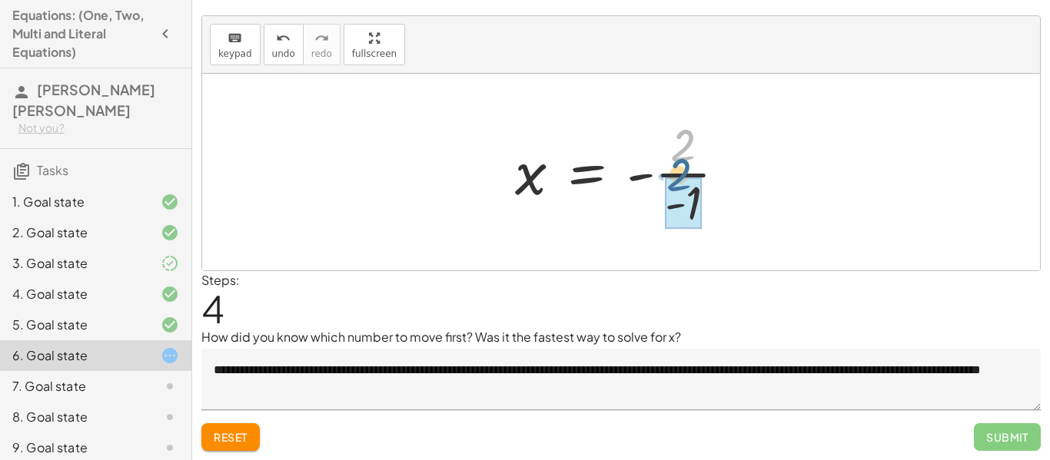
drag, startPoint x: 692, startPoint y: 149, endPoint x: 690, endPoint y: 188, distance: 39.2
drag, startPoint x: 704, startPoint y: 180, endPoint x: 660, endPoint y: 177, distance: 43.9
click at [660, 177] on div at bounding box center [627, 173] width 244 height 76
drag, startPoint x: 654, startPoint y: 176, endPoint x: 698, endPoint y: 178, distance: 43.8
click at [698, 178] on div at bounding box center [627, 173] width 244 height 76
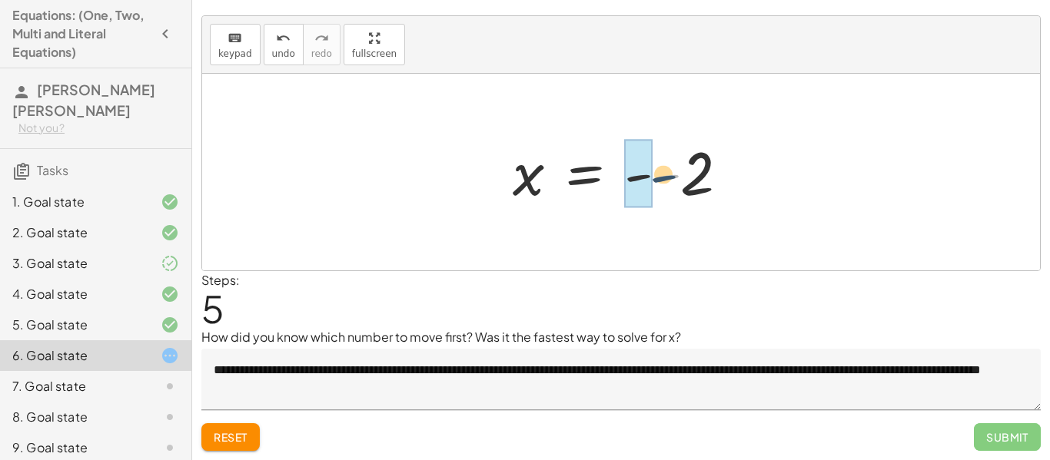
drag, startPoint x: 656, startPoint y: 180, endPoint x: 646, endPoint y: 181, distance: 10.1
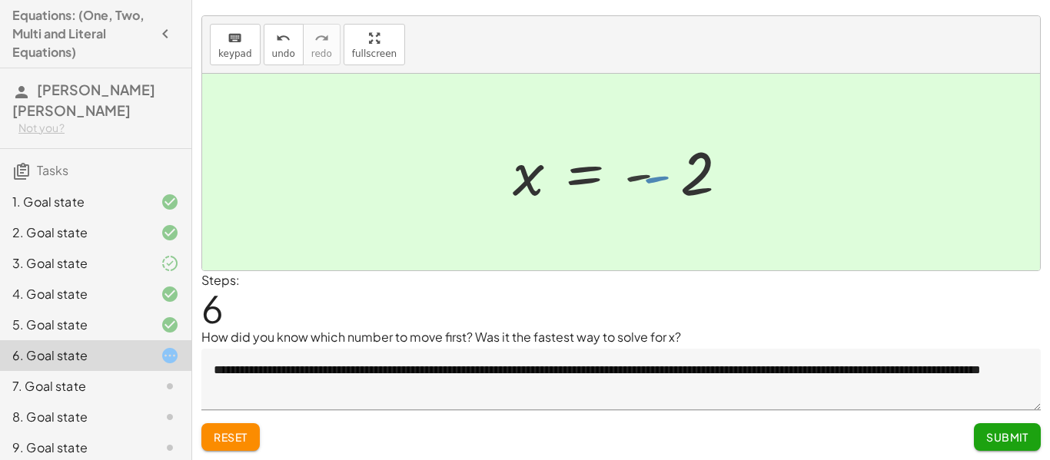
click at [646, 181] on div at bounding box center [599, 173] width 188 height 76
click at [998, 431] on span "Submit" at bounding box center [1007, 437] width 42 height 14
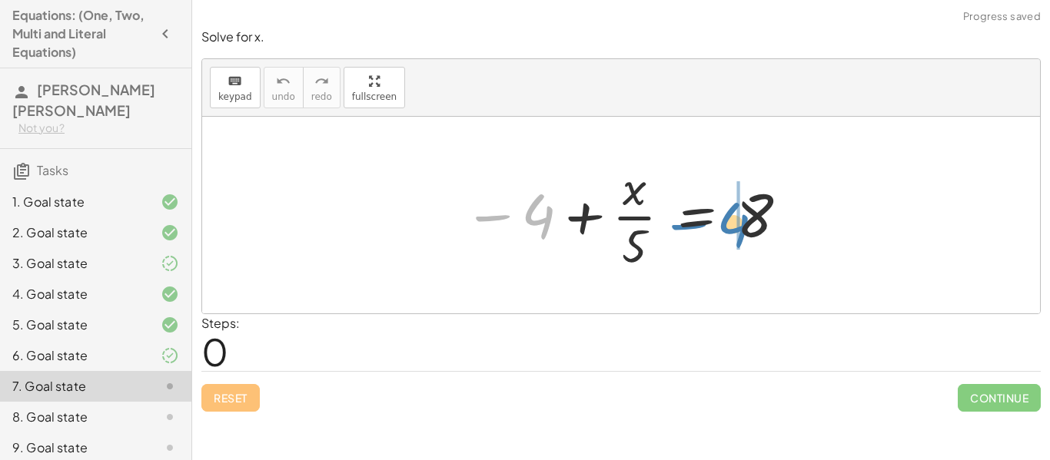
drag, startPoint x: 540, startPoint y: 214, endPoint x: 736, endPoint y: 222, distance: 196.2
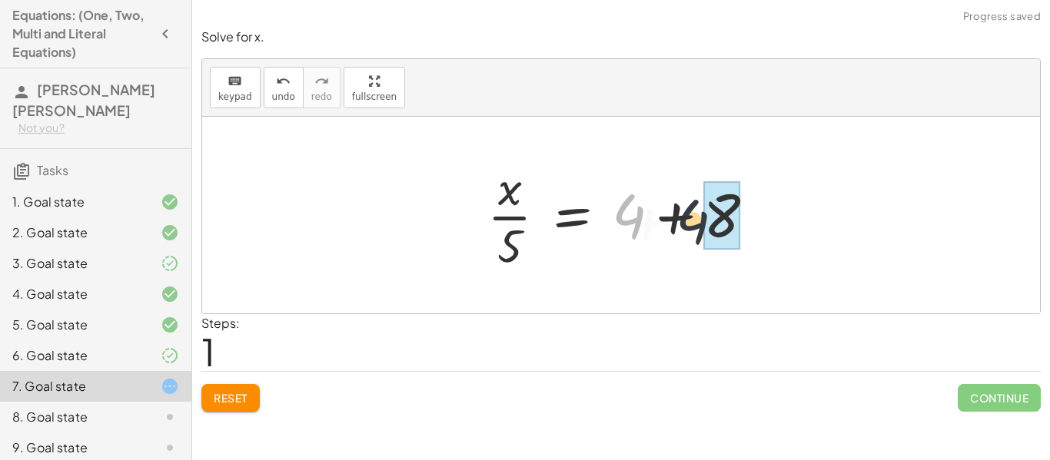
drag, startPoint x: 632, startPoint y: 210, endPoint x: 701, endPoint y: 216, distance: 69.5
click at [701, 216] on div at bounding box center [627, 215] width 295 height 118
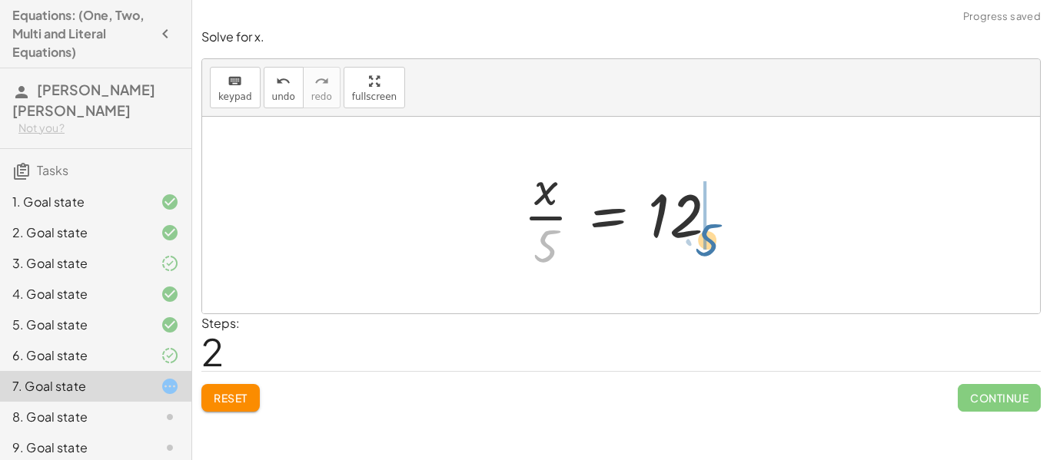
drag, startPoint x: 516, startPoint y: 254, endPoint x: 683, endPoint y: 246, distance: 167.7
click at [683, 246] on div at bounding box center [627, 215] width 222 height 118
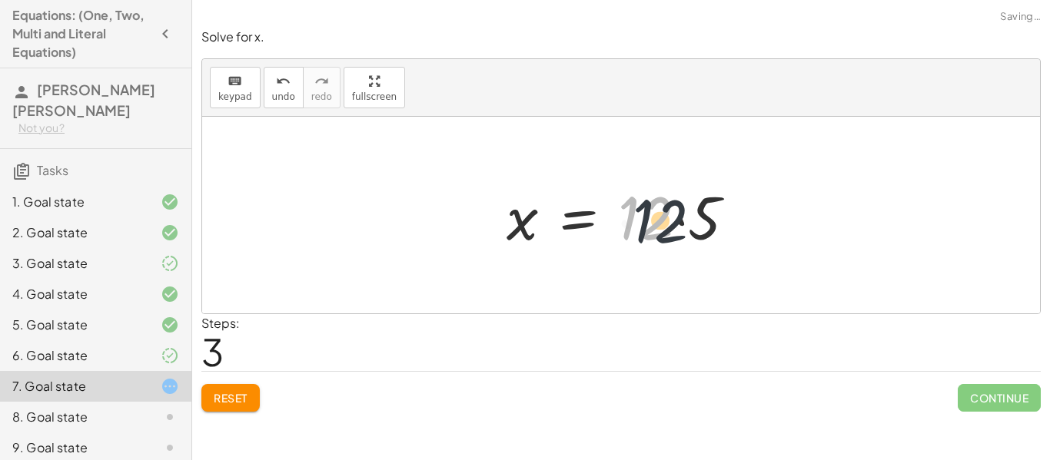
drag, startPoint x: 642, startPoint y: 211, endPoint x: 667, endPoint y: 214, distance: 25.7
click at [667, 214] on div at bounding box center [627, 215] width 256 height 79
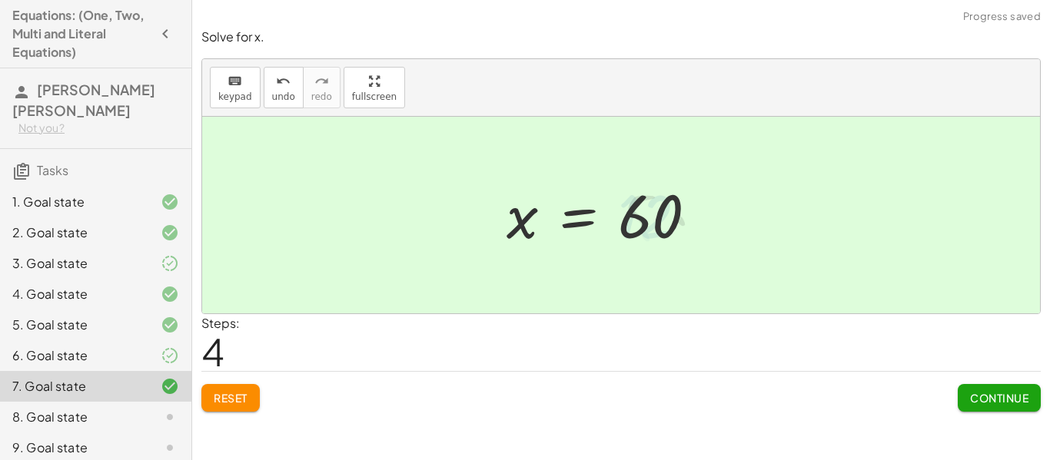
click at [999, 390] on button "Continue" at bounding box center [999, 398] width 83 height 28
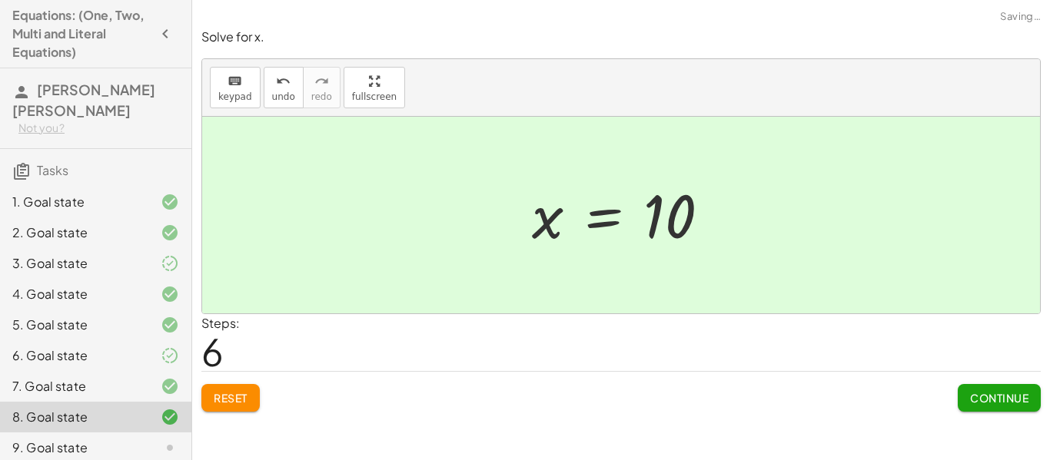
click at [1000, 389] on button "Continue" at bounding box center [999, 398] width 83 height 28
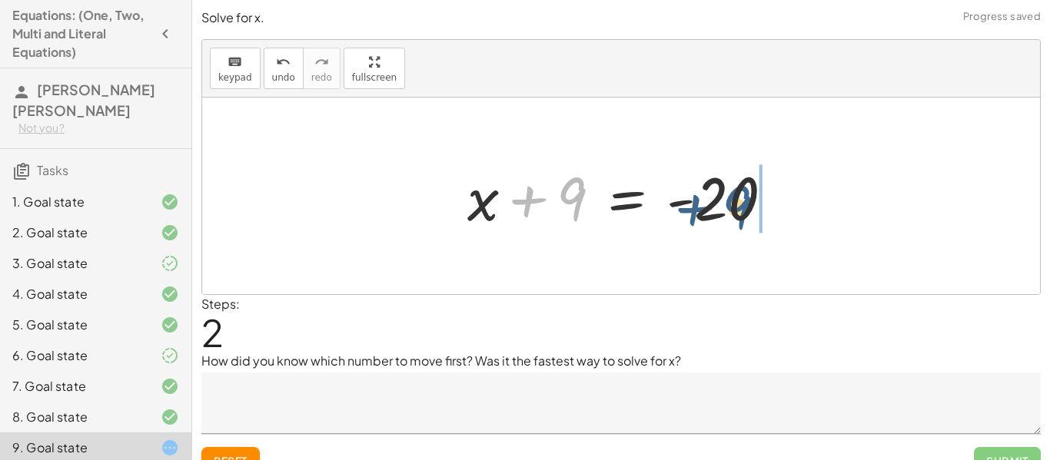
drag, startPoint x: 560, startPoint y: 193, endPoint x: 742, endPoint y: 204, distance: 181.7
click at [742, 204] on div at bounding box center [627, 196] width 334 height 79
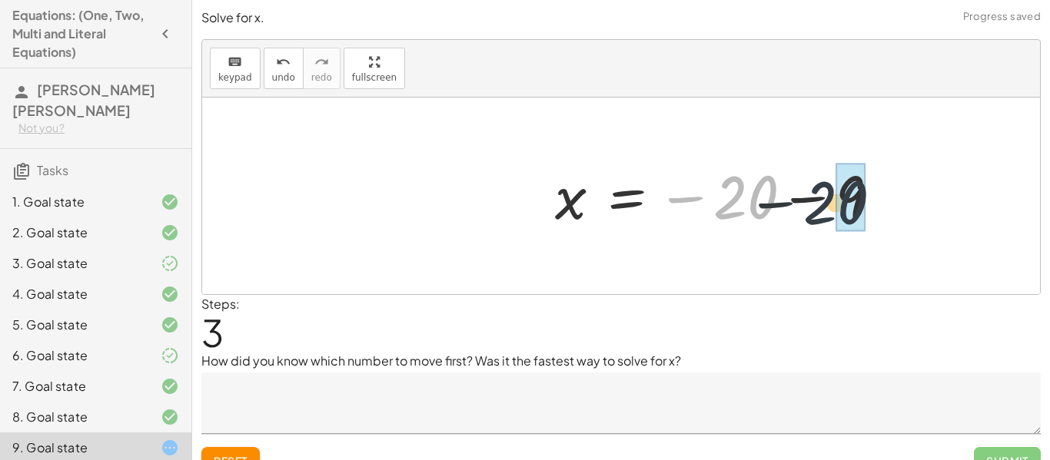
drag, startPoint x: 725, startPoint y: 203, endPoint x: 841, endPoint y: 214, distance: 116.6
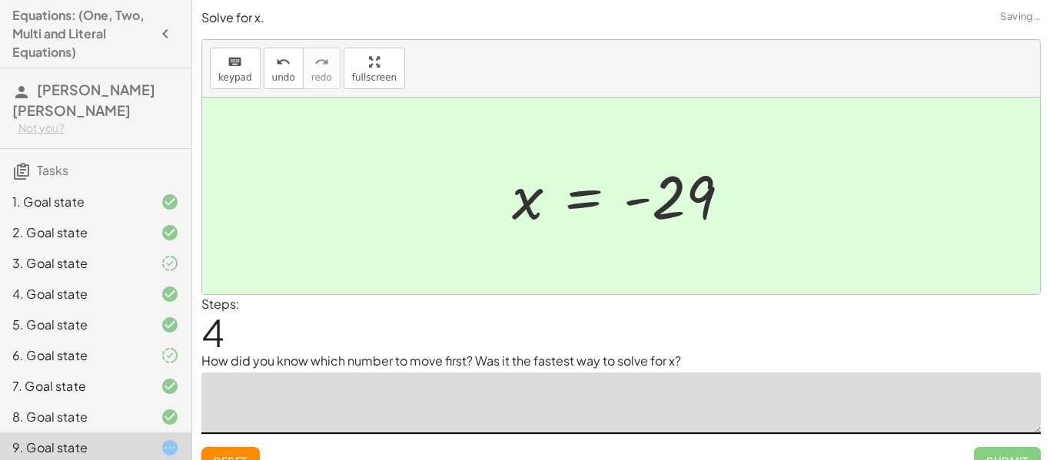
click at [542, 418] on textarea at bounding box center [620, 403] width 839 height 61
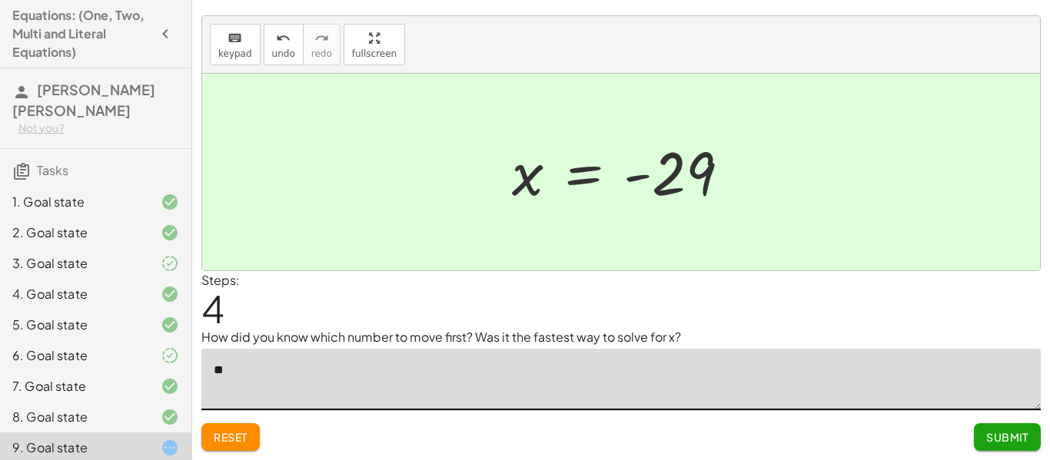
type textarea "*"
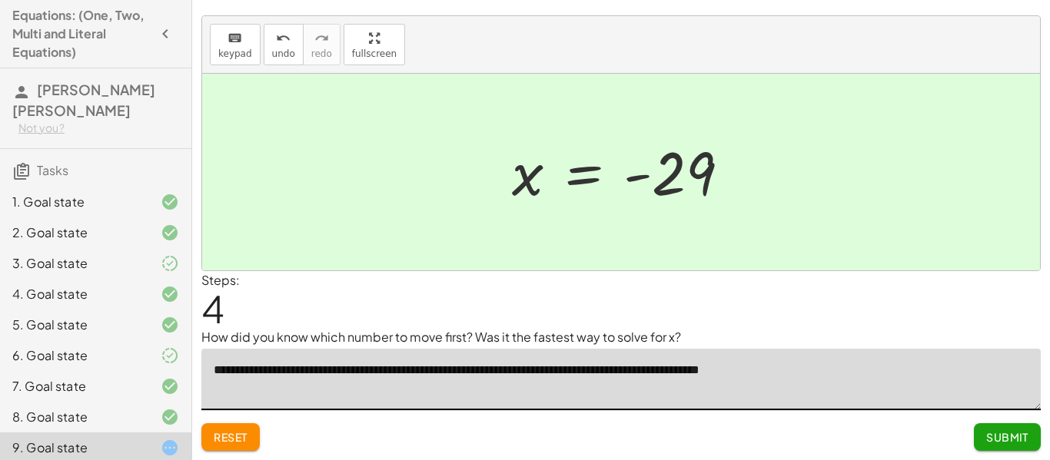
type textarea "**********"
click at [992, 434] on span "Submit" at bounding box center [1007, 437] width 42 height 14
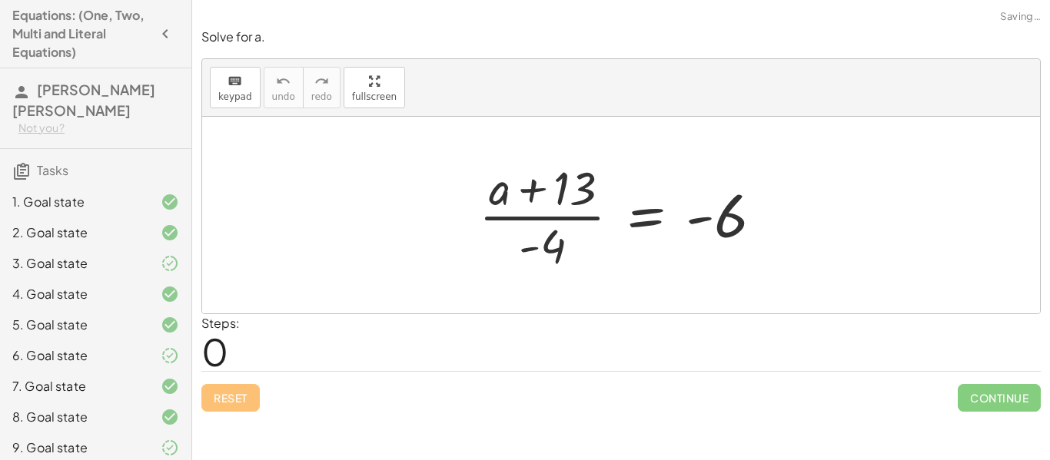
scroll to position [0, 0]
drag, startPoint x: 563, startPoint y: 253, endPoint x: 574, endPoint y: 258, distance: 12.7
click at [574, 258] on div at bounding box center [626, 215] width 311 height 118
drag, startPoint x: 557, startPoint y: 252, endPoint x: 774, endPoint y: 222, distance: 218.8
click at [774, 222] on div at bounding box center [626, 215] width 311 height 118
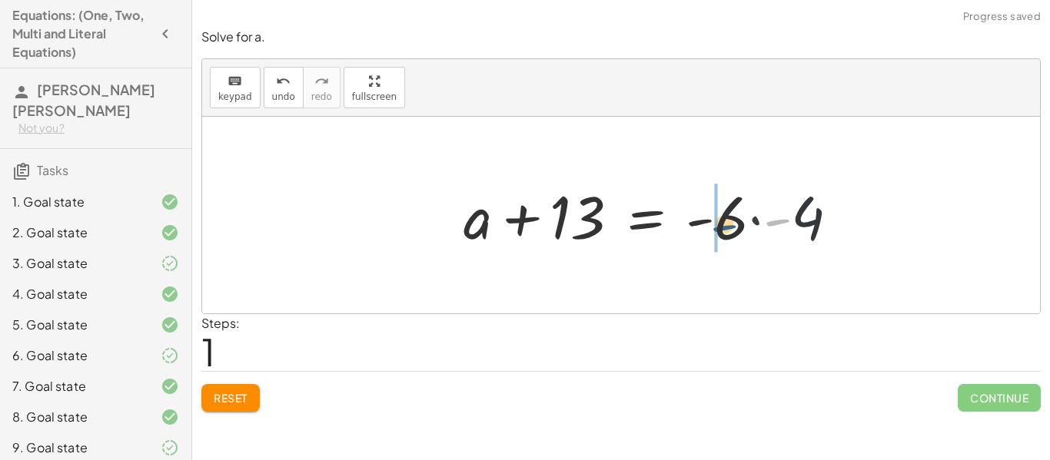
drag, startPoint x: 773, startPoint y: 221, endPoint x: 716, endPoint y: 228, distance: 57.2
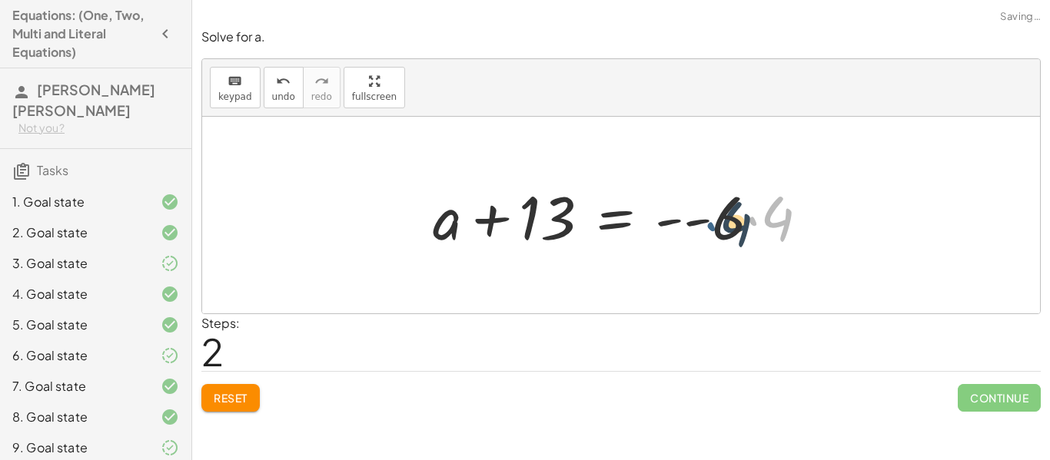
drag, startPoint x: 753, startPoint y: 221, endPoint x: 696, endPoint y: 227, distance: 56.4
click at [696, 227] on div at bounding box center [627, 215] width 404 height 79
drag, startPoint x: 683, startPoint y: 221, endPoint x: 739, endPoint y: 212, distance: 57.5
click at [739, 212] on div at bounding box center [627, 215] width 404 height 79
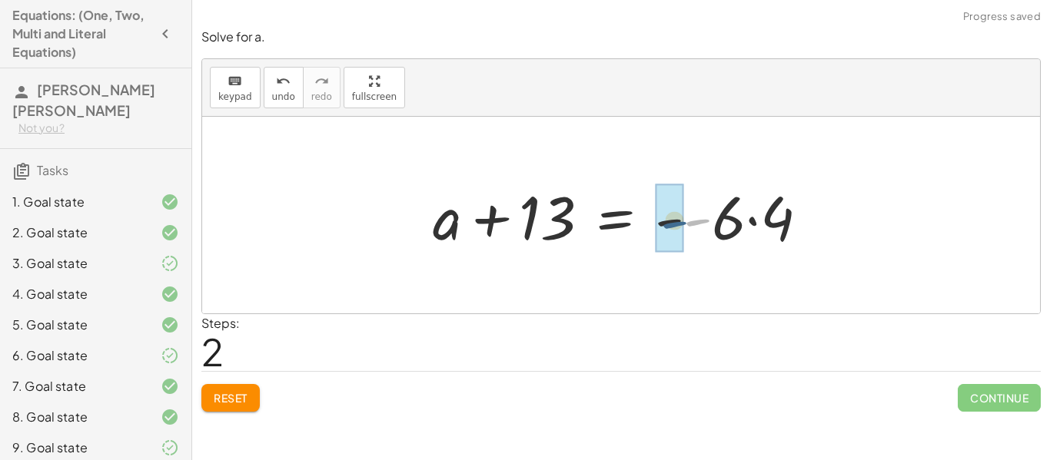
drag, startPoint x: 686, startPoint y: 221, endPoint x: 662, endPoint y: 224, distance: 24.7
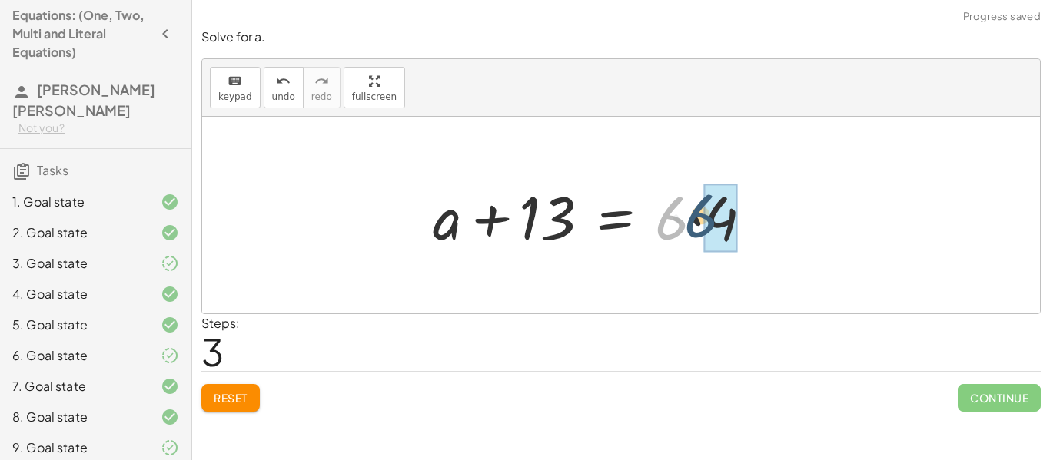
drag, startPoint x: 662, startPoint y: 224, endPoint x: 694, endPoint y: 221, distance: 32.4
click at [694, 221] on div at bounding box center [598, 215] width 347 height 79
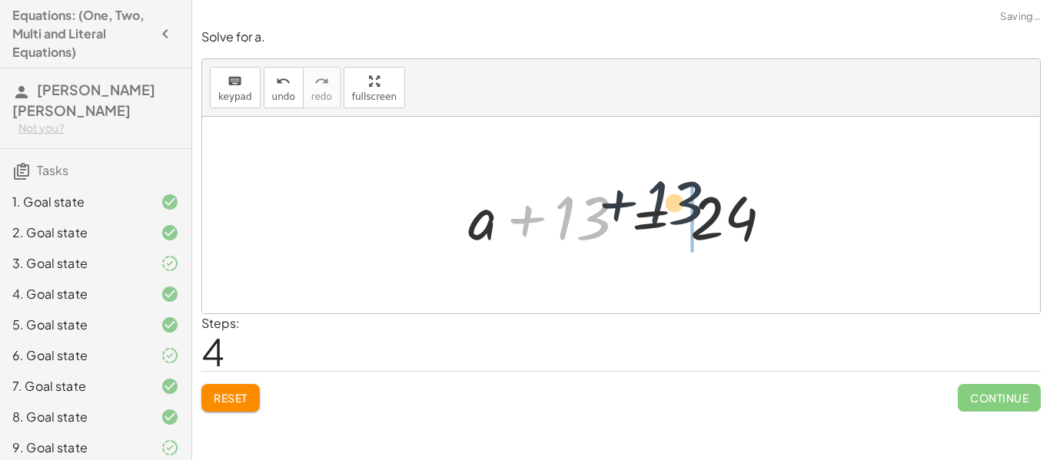
drag, startPoint x: 566, startPoint y: 221, endPoint x: 723, endPoint y: 238, distance: 158.5
click at [723, 238] on div at bounding box center [626, 215] width 332 height 79
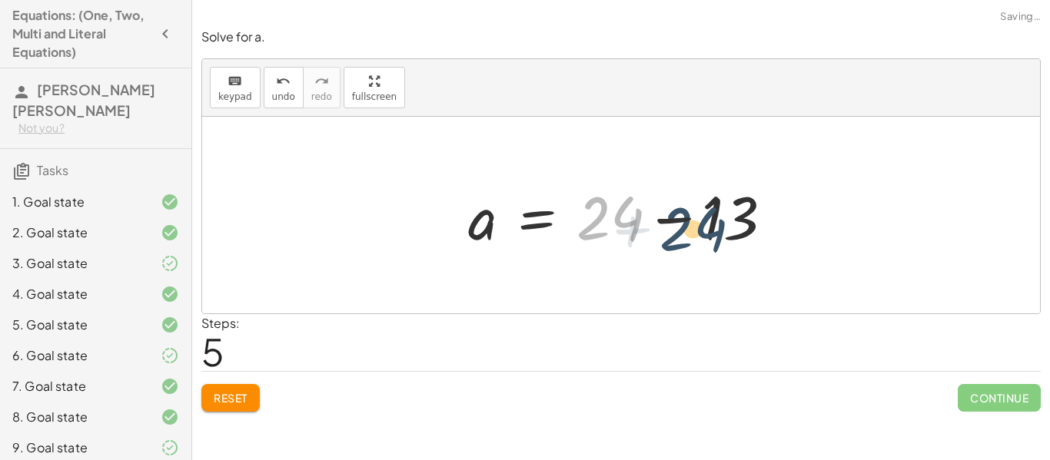
drag, startPoint x: 582, startPoint y: 198, endPoint x: 666, endPoint y: 210, distance: 84.6
click at [666, 210] on div at bounding box center [626, 215] width 332 height 79
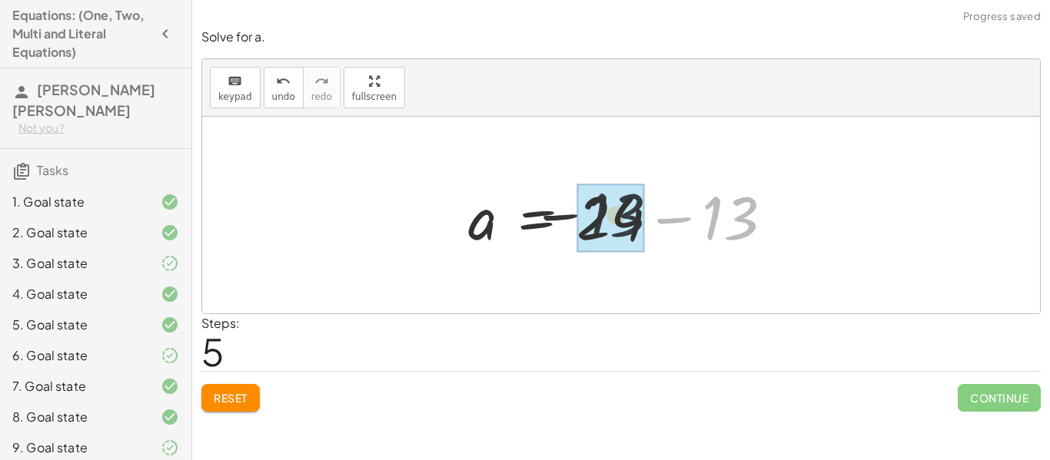
drag, startPoint x: 761, startPoint y: 223, endPoint x: 626, endPoint y: 220, distance: 135.3
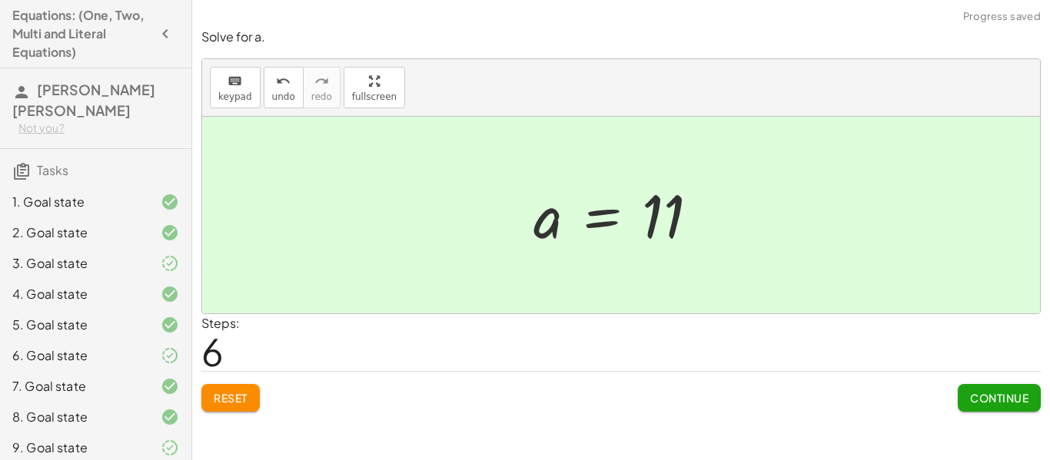
click at [976, 392] on span "Continue" at bounding box center [999, 398] width 58 height 14
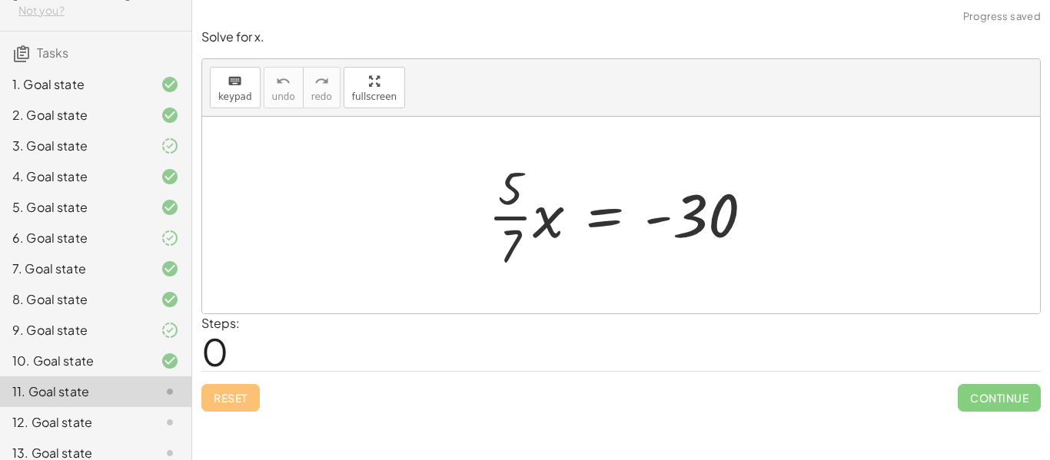
scroll to position [107, 0]
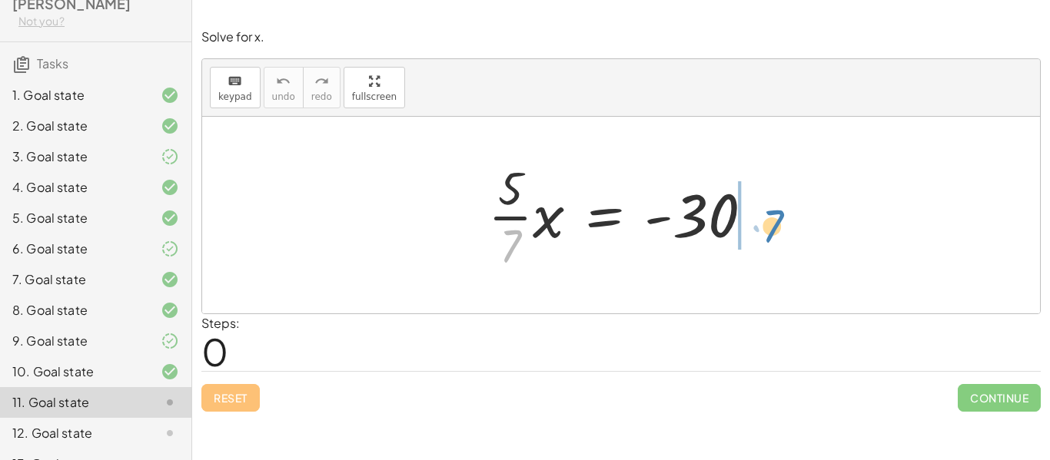
drag, startPoint x: 510, startPoint y: 241, endPoint x: 744, endPoint y: 225, distance: 235.0
click at [744, 225] on div at bounding box center [626, 215] width 293 height 118
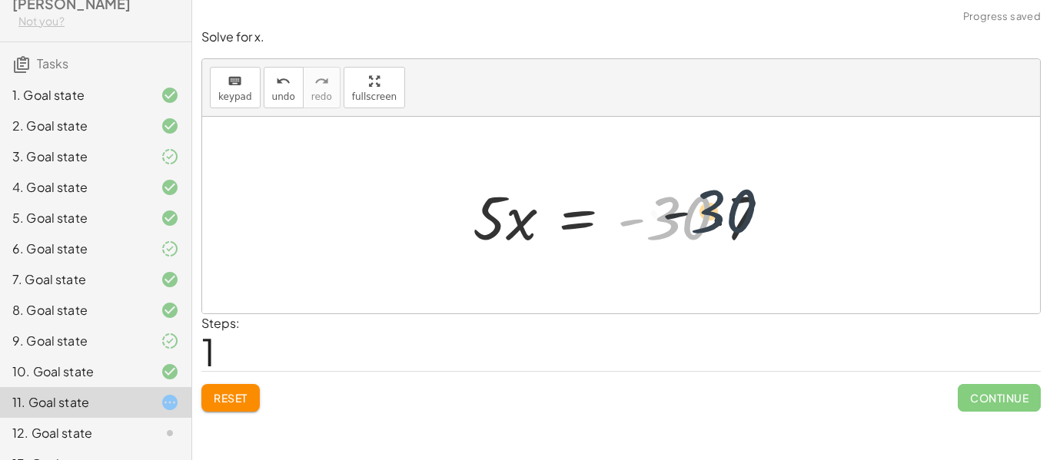
drag, startPoint x: 691, startPoint y: 214, endPoint x: 743, endPoint y: 208, distance: 52.0
click at [743, 208] on div at bounding box center [627, 215] width 324 height 79
click at [686, 215] on div at bounding box center [627, 215] width 324 height 79
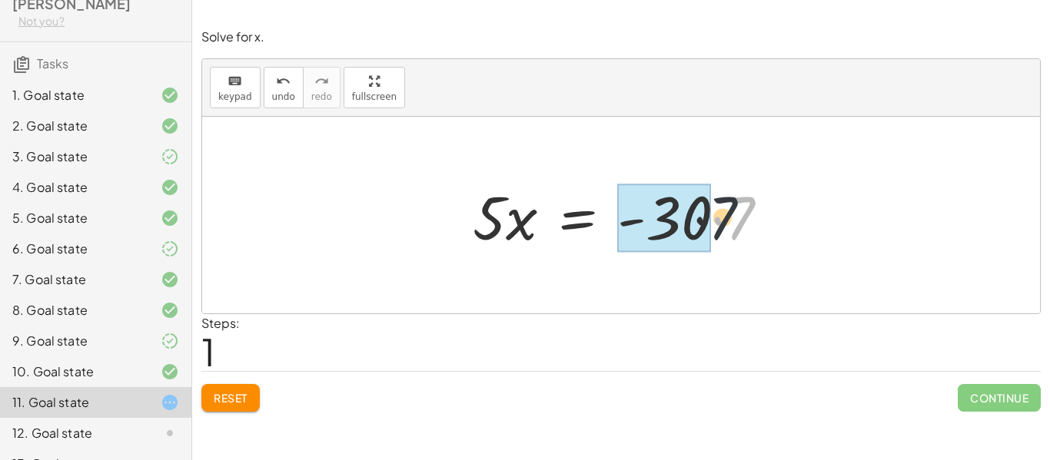
drag, startPoint x: 753, startPoint y: 222, endPoint x: 702, endPoint y: 219, distance: 50.8
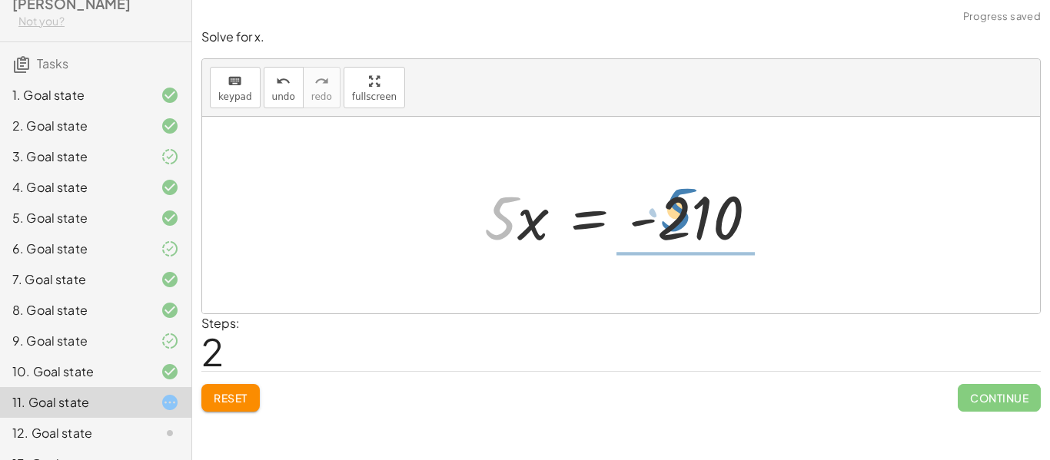
drag, startPoint x: 499, startPoint y: 233, endPoint x: 676, endPoint y: 225, distance: 177.0
click at [676, 225] on div at bounding box center [627, 215] width 301 height 79
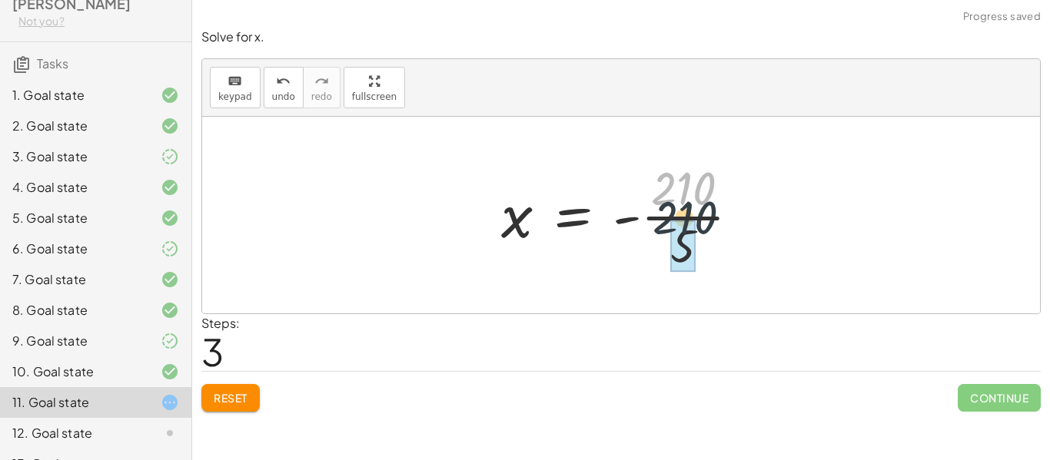
drag, startPoint x: 686, startPoint y: 199, endPoint x: 687, endPoint y: 234, distance: 34.6
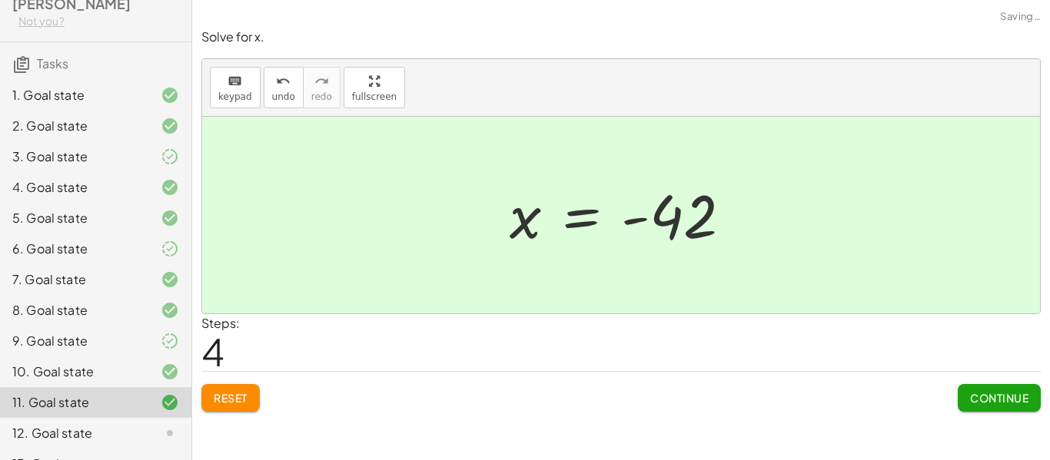
click at [974, 391] on span "Continue" at bounding box center [999, 398] width 58 height 14
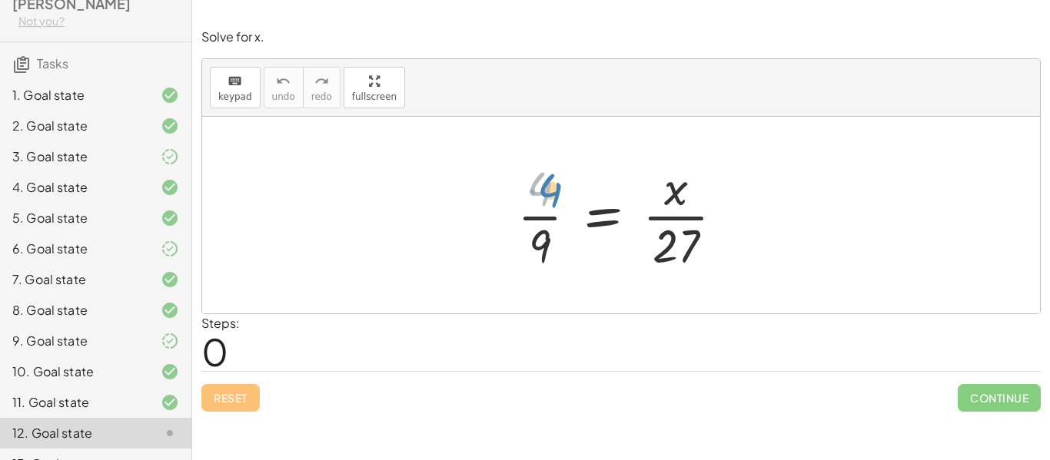
drag, startPoint x: 550, startPoint y: 192, endPoint x: 560, endPoint y: 194, distance: 9.4
click at [560, 194] on div at bounding box center [627, 215] width 234 height 118
drag, startPoint x: 540, startPoint y: 247, endPoint x: 739, endPoint y: 225, distance: 200.2
click at [739, 225] on div at bounding box center [627, 215] width 234 height 118
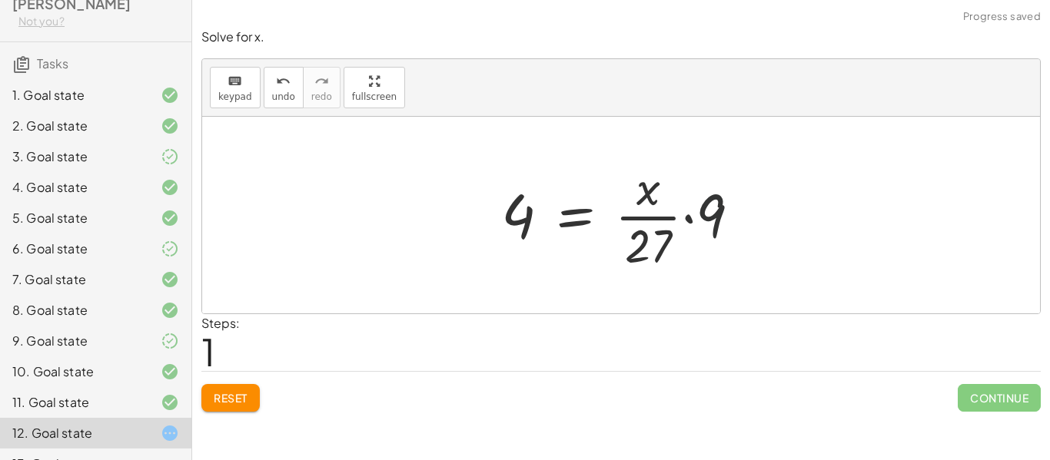
click at [733, 211] on div at bounding box center [626, 215] width 267 height 118
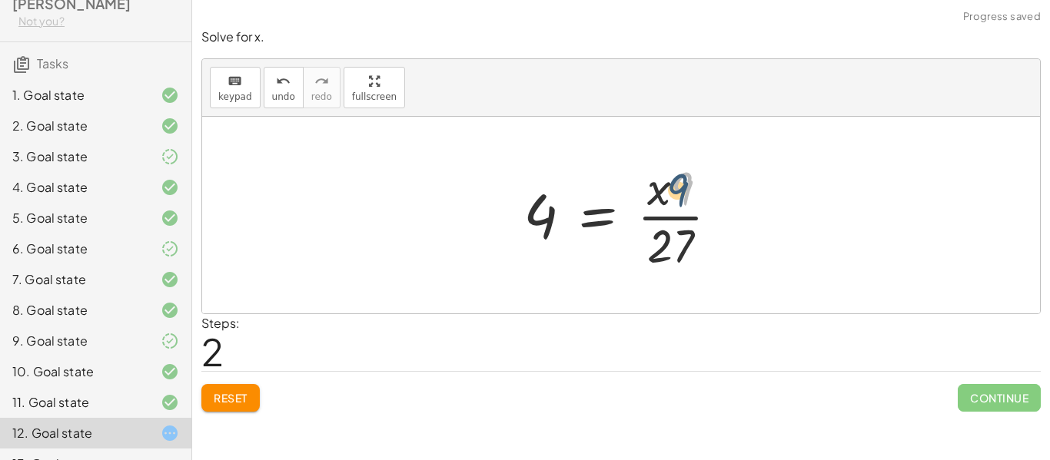
drag, startPoint x: 677, startPoint y: 189, endPoint x: 667, endPoint y: 192, distance: 10.5
click at [667, 192] on div at bounding box center [627, 215] width 223 height 118
drag, startPoint x: 684, startPoint y: 185, endPoint x: 642, endPoint y: 188, distance: 42.4
click at [642, 188] on div at bounding box center [627, 215] width 223 height 118
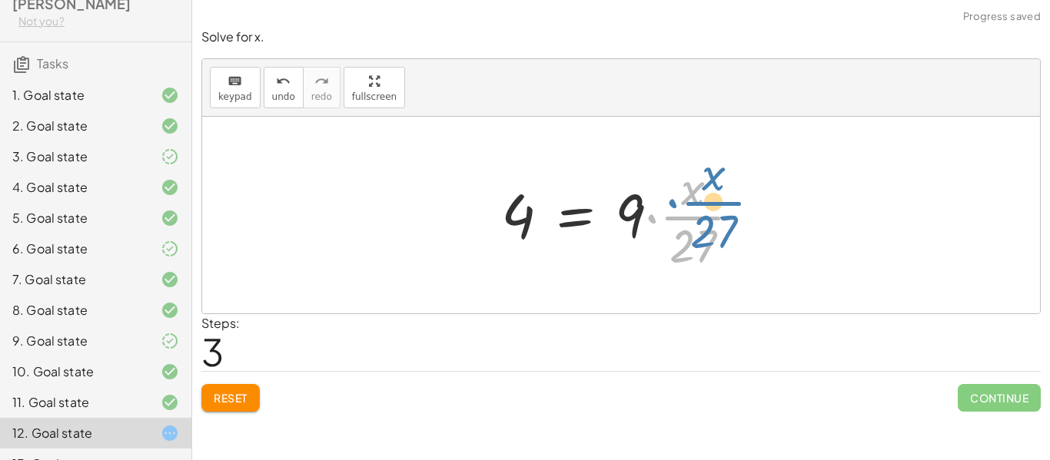
drag, startPoint x: 651, startPoint y: 210, endPoint x: 672, endPoint y: 195, distance: 25.4
click at [672, 195] on div at bounding box center [626, 215] width 267 height 118
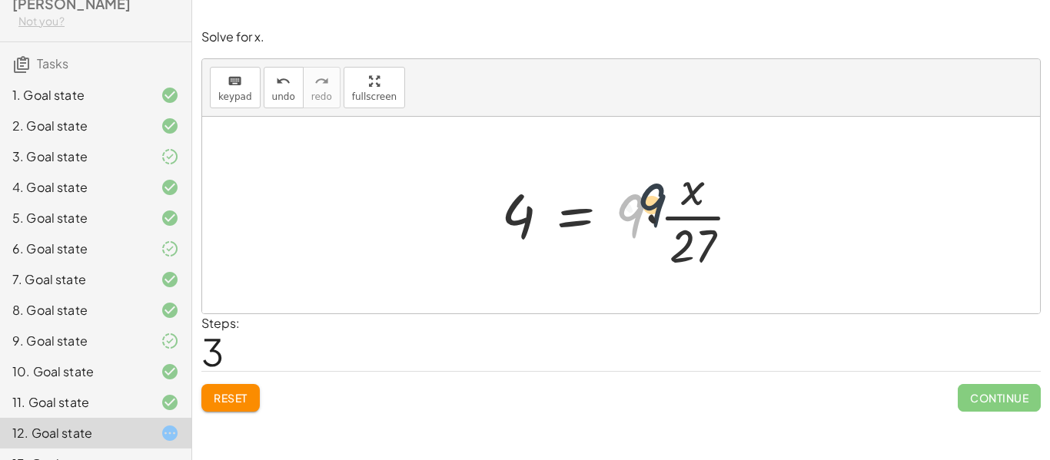
drag, startPoint x: 634, startPoint y: 220, endPoint x: 660, endPoint y: 208, distance: 27.9
click at [660, 208] on div at bounding box center [626, 215] width 267 height 118
drag, startPoint x: 637, startPoint y: 211, endPoint x: 703, endPoint y: 191, distance: 69.3
click at [703, 191] on div at bounding box center [626, 215] width 267 height 118
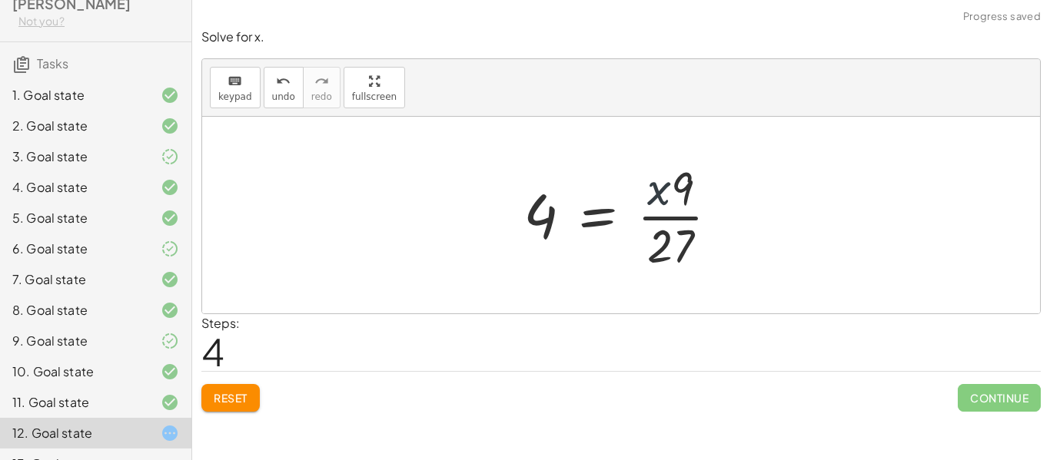
click at [660, 190] on div at bounding box center [627, 215] width 223 height 118
click at [248, 399] on span "Reset" at bounding box center [231, 398] width 34 height 14
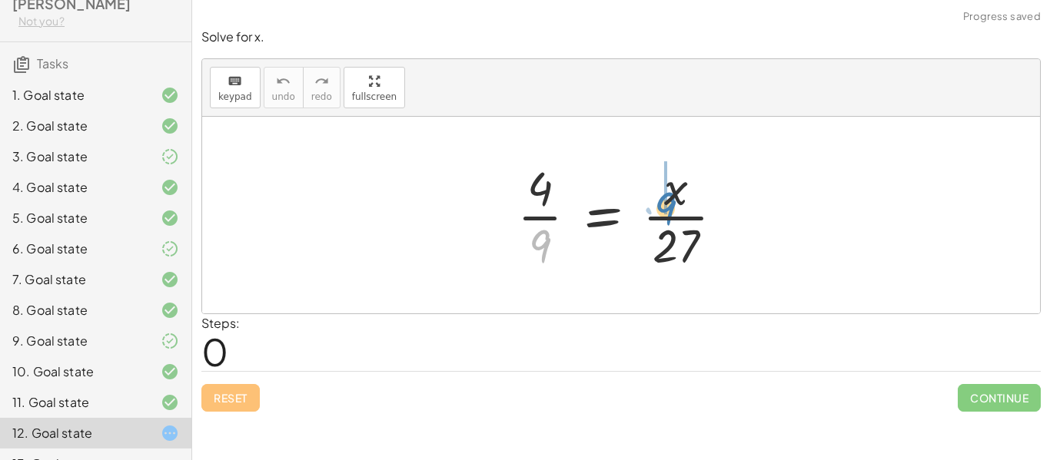
drag, startPoint x: 550, startPoint y: 234, endPoint x: 676, endPoint y: 197, distance: 131.6
click at [676, 197] on div at bounding box center [627, 215] width 234 height 118
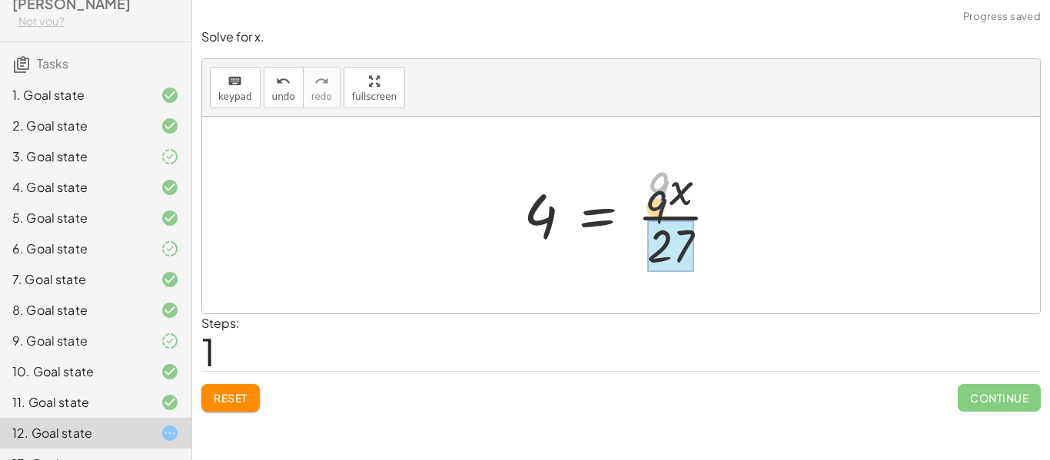
drag, startPoint x: 654, startPoint y: 188, endPoint x: 644, endPoint y: 238, distance: 50.2
click at [644, 238] on div at bounding box center [627, 215] width 223 height 118
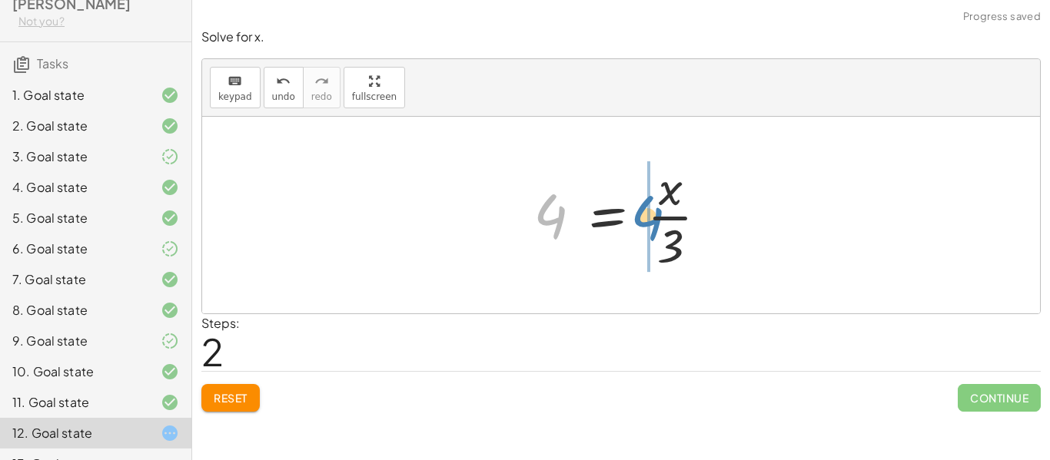
drag, startPoint x: 537, startPoint y: 218, endPoint x: 632, endPoint y: 217, distance: 94.5
click at [632, 217] on div at bounding box center [627, 215] width 202 height 118
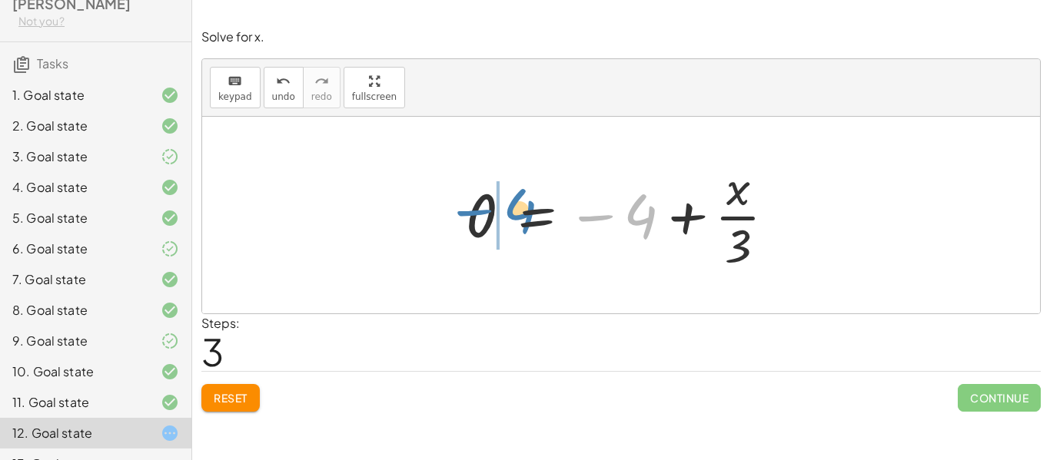
drag, startPoint x: 639, startPoint y: 221, endPoint x: 507, endPoint y: 217, distance: 131.5
click at [507, 217] on div at bounding box center [626, 215] width 337 height 118
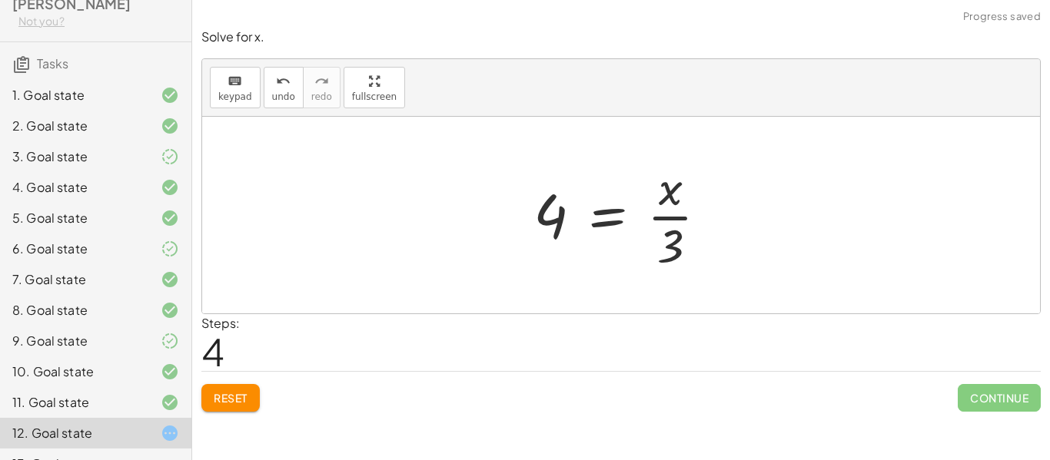
click at [225, 387] on button "Reset" at bounding box center [230, 398] width 58 height 28
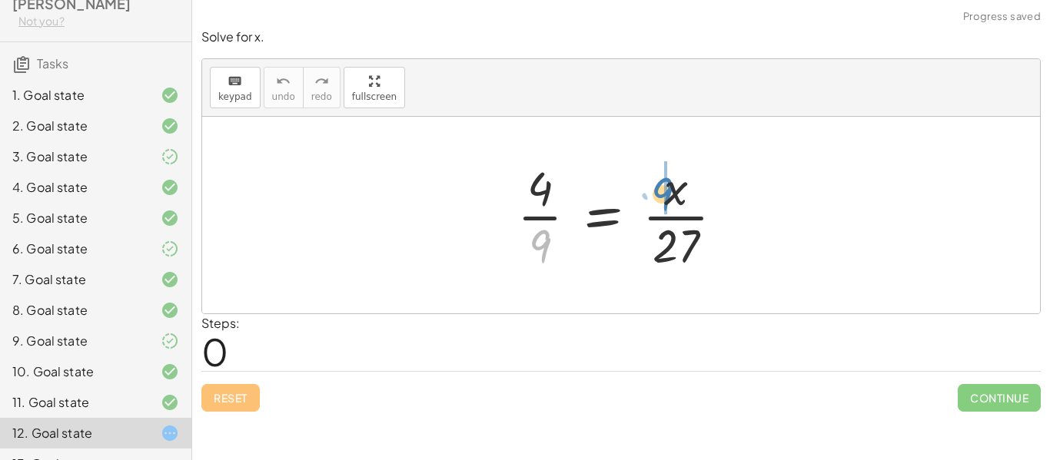
drag, startPoint x: 532, startPoint y: 237, endPoint x: 654, endPoint y: 184, distance: 132.9
click at [654, 184] on div at bounding box center [627, 215] width 234 height 118
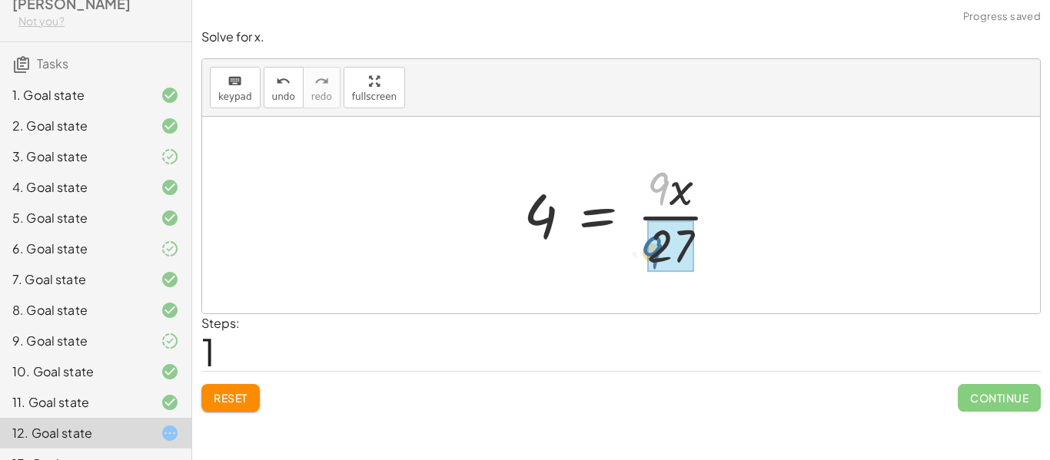
drag, startPoint x: 656, startPoint y: 187, endPoint x: 649, endPoint y: 253, distance: 66.5
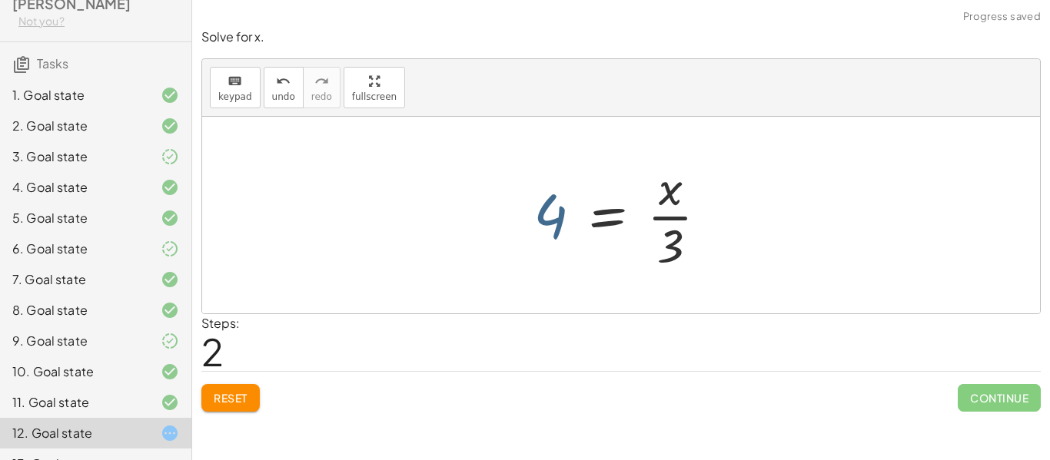
click at [560, 219] on div at bounding box center [627, 215] width 202 height 118
drag, startPoint x: 560, startPoint y: 220, endPoint x: 550, endPoint y: 213, distance: 12.2
click at [550, 213] on div at bounding box center [627, 215] width 202 height 118
drag, startPoint x: 676, startPoint y: 243, endPoint x: 567, endPoint y: 231, distance: 109.0
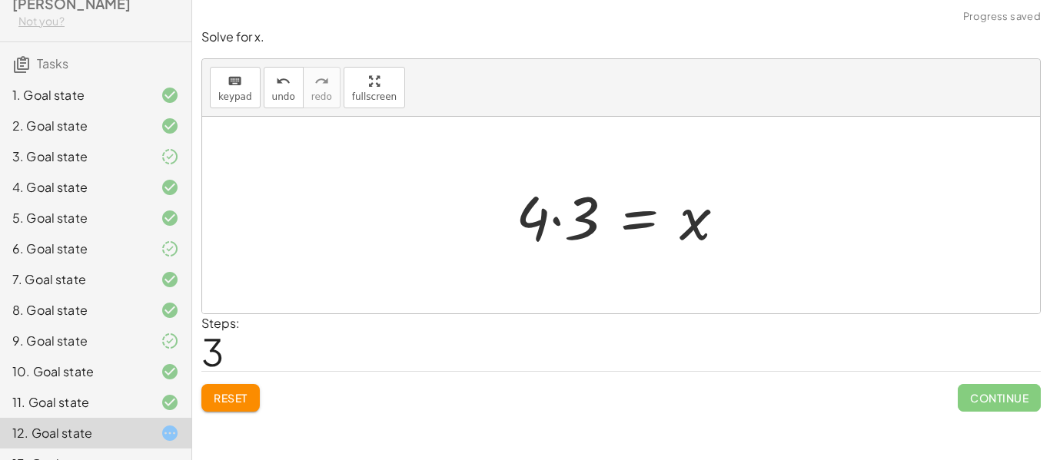
click at [563, 233] on div at bounding box center [627, 215] width 238 height 79
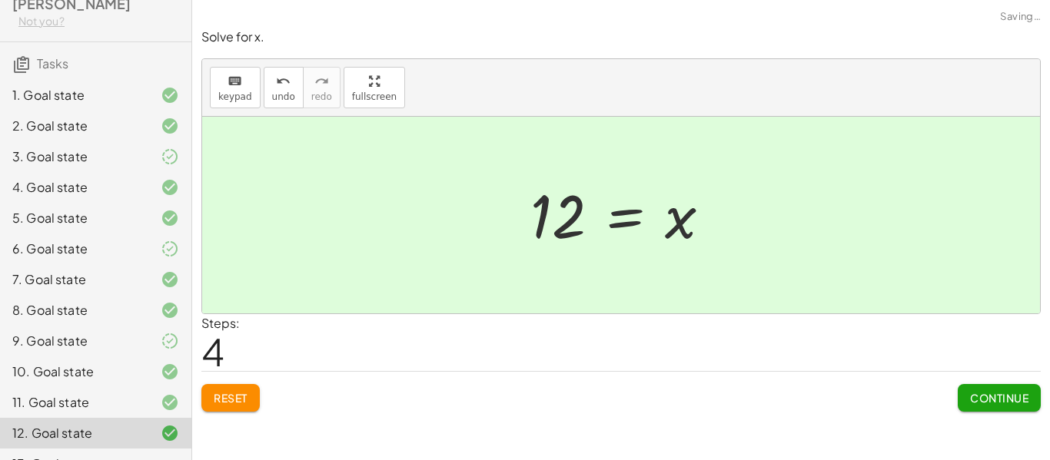
click at [968, 396] on button "Continue" at bounding box center [999, 398] width 83 height 28
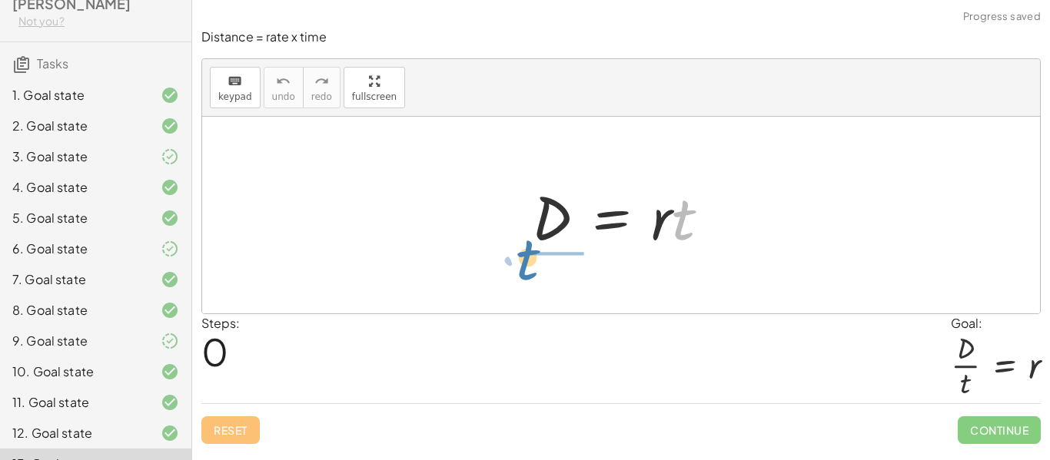
drag, startPoint x: 676, startPoint y: 202, endPoint x: 517, endPoint y: 242, distance: 164.1
click at [517, 242] on div "· t D = · r · t" at bounding box center [621, 215] width 225 height 87
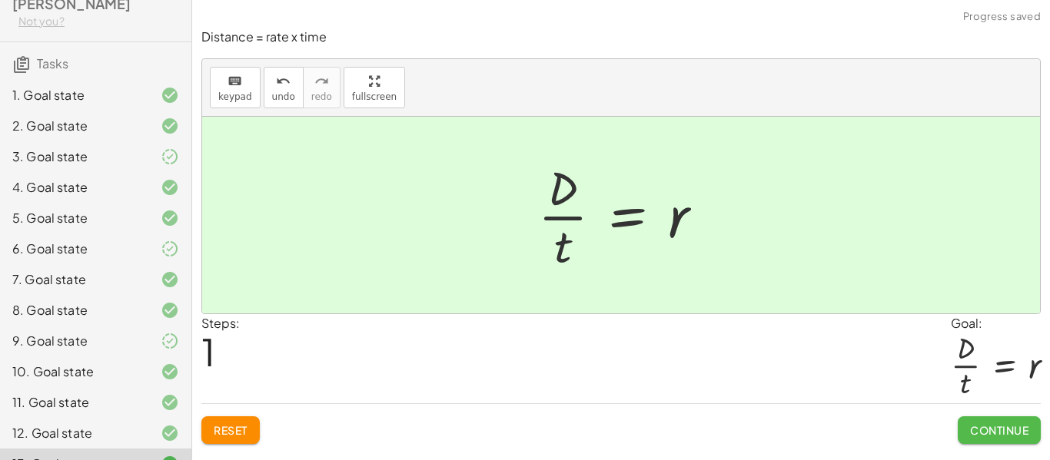
click at [978, 417] on button "Continue" at bounding box center [999, 431] width 83 height 28
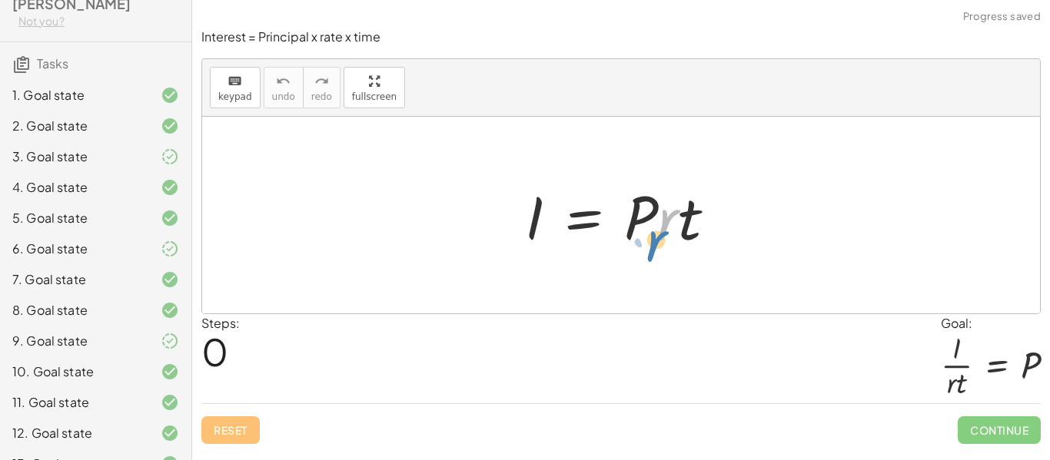
drag, startPoint x: 674, startPoint y: 228, endPoint x: 667, endPoint y: 246, distance: 19.7
click at [667, 246] on div at bounding box center [626, 215] width 219 height 79
drag, startPoint x: 683, startPoint y: 218, endPoint x: 531, endPoint y: 277, distance: 162.6
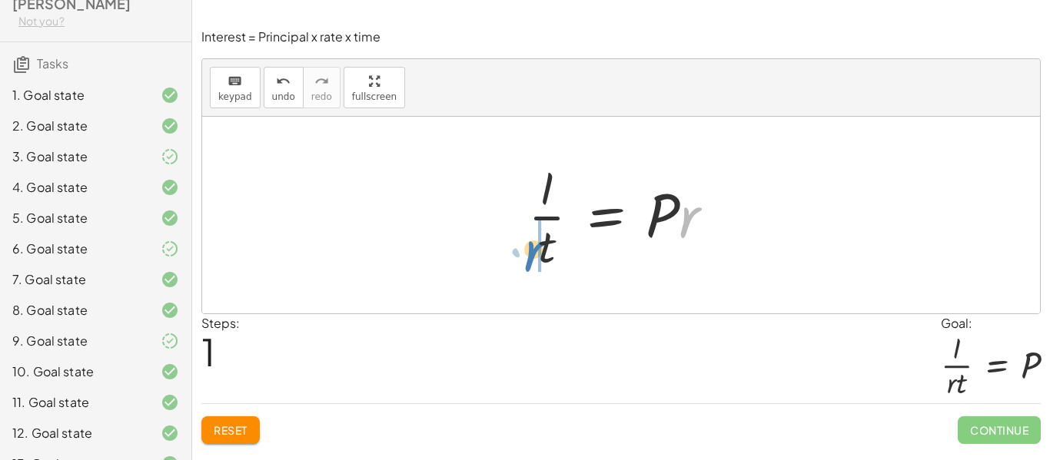
drag, startPoint x: 681, startPoint y: 229, endPoint x: 526, endPoint y: 262, distance: 158.8
click at [526, 262] on div at bounding box center [627, 215] width 214 height 118
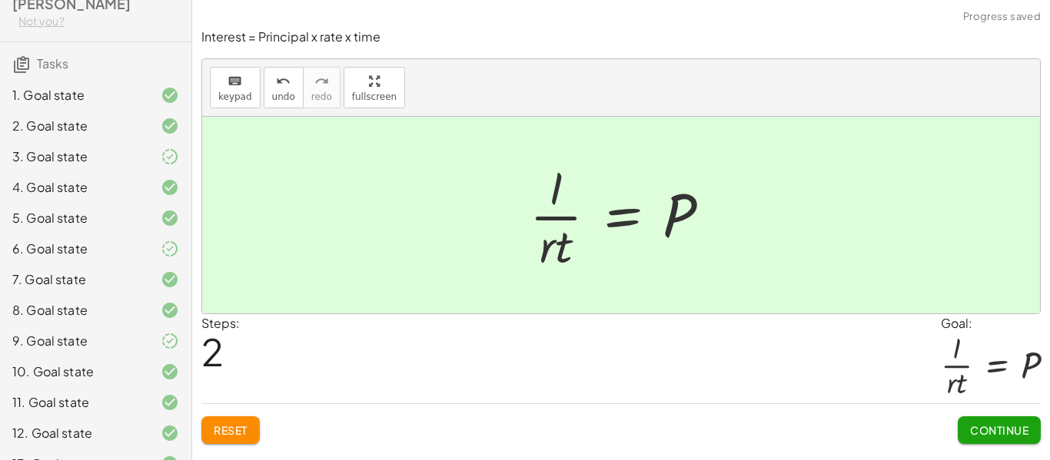
click at [995, 428] on span "Continue" at bounding box center [999, 431] width 58 height 14
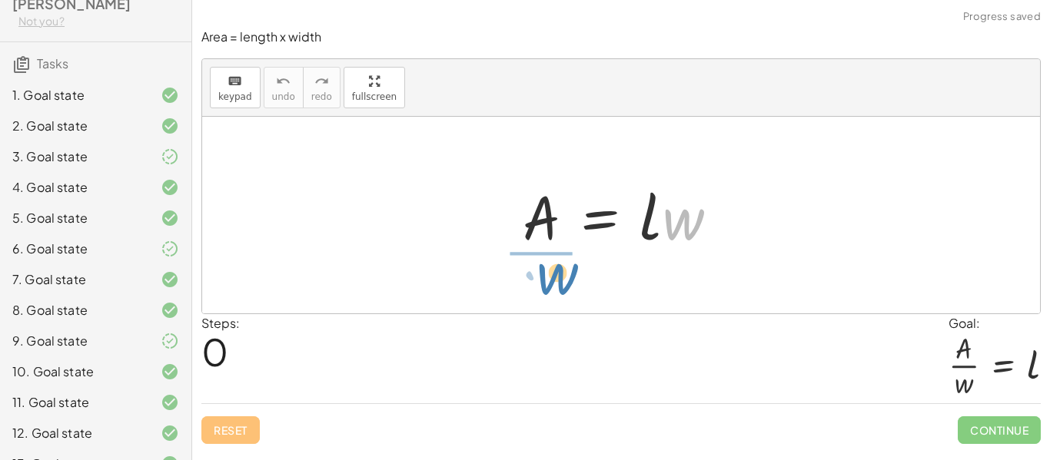
drag, startPoint x: 663, startPoint y: 206, endPoint x: 523, endPoint y: 259, distance: 148.9
click at [523, 259] on div "· w A = · l · w" at bounding box center [621, 215] width 838 height 197
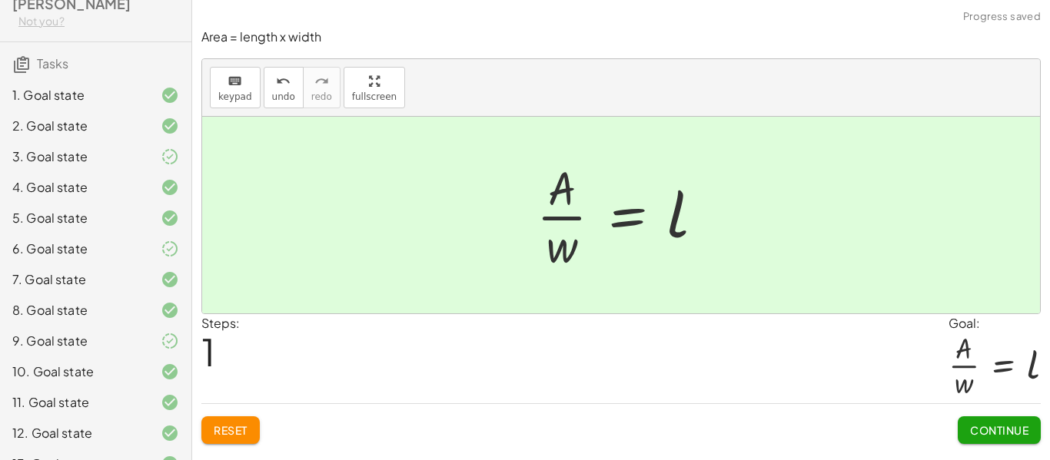
click at [970, 417] on button "Continue" at bounding box center [999, 431] width 83 height 28
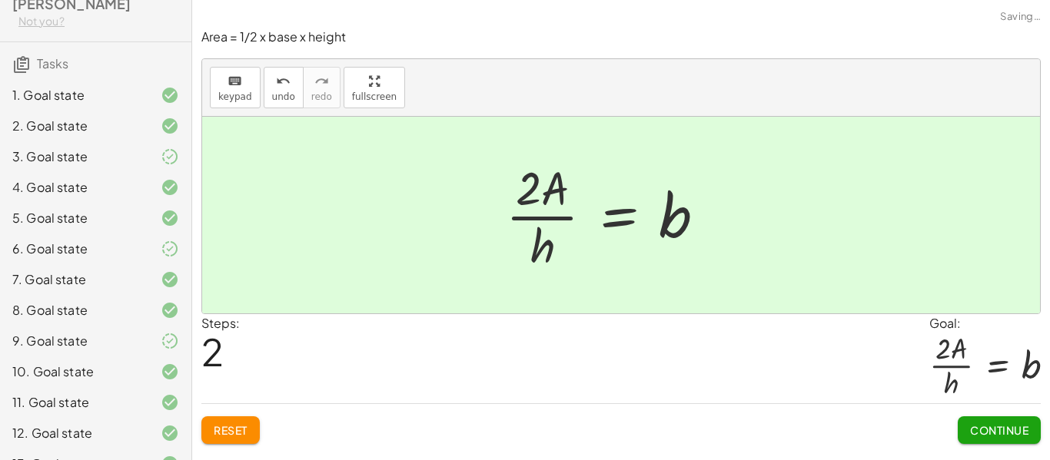
click at [979, 424] on span "Continue" at bounding box center [999, 431] width 58 height 14
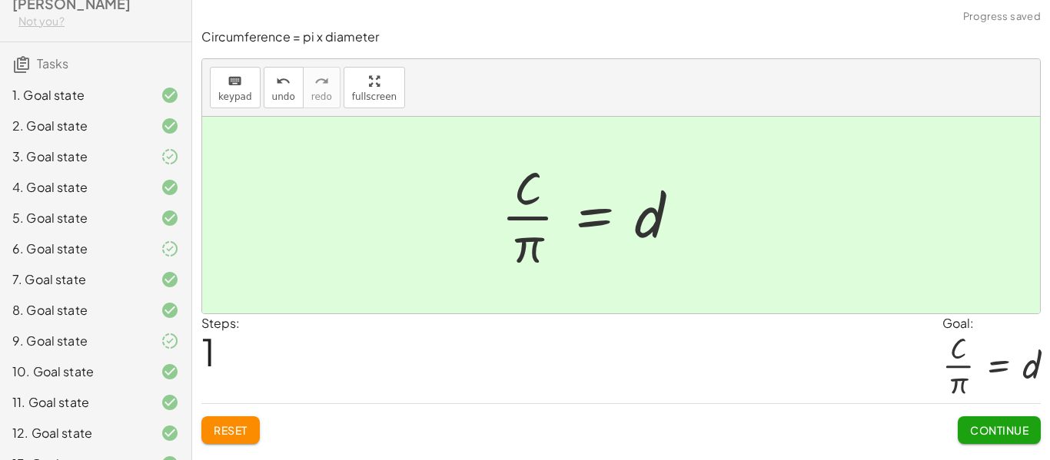
click at [994, 435] on span "Continue" at bounding box center [999, 431] width 58 height 14
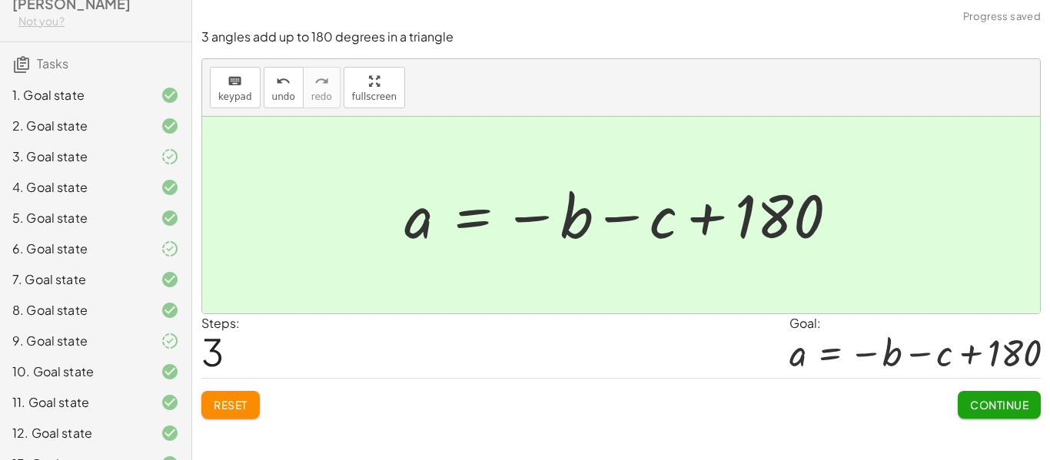
click at [990, 407] on span "Continue" at bounding box center [999, 405] width 58 height 14
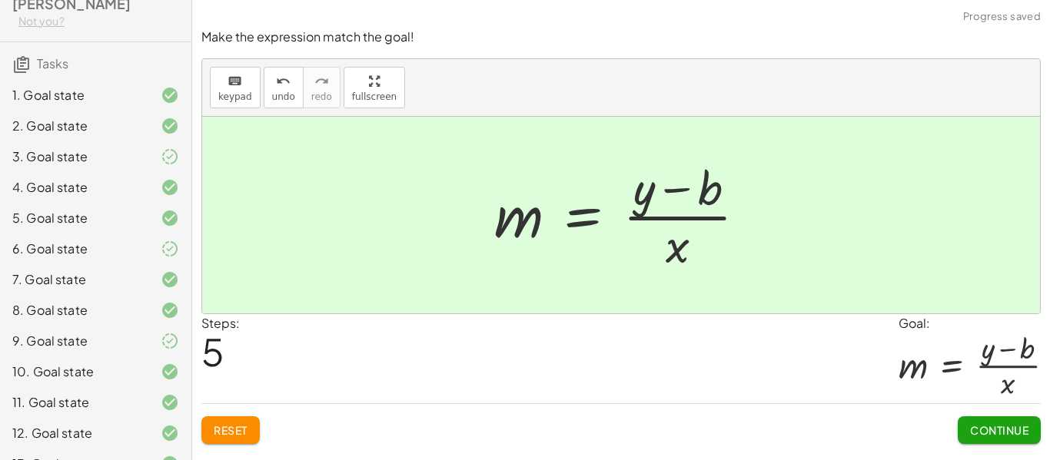
click at [1030, 441] on button "Continue" at bounding box center [999, 431] width 83 height 28
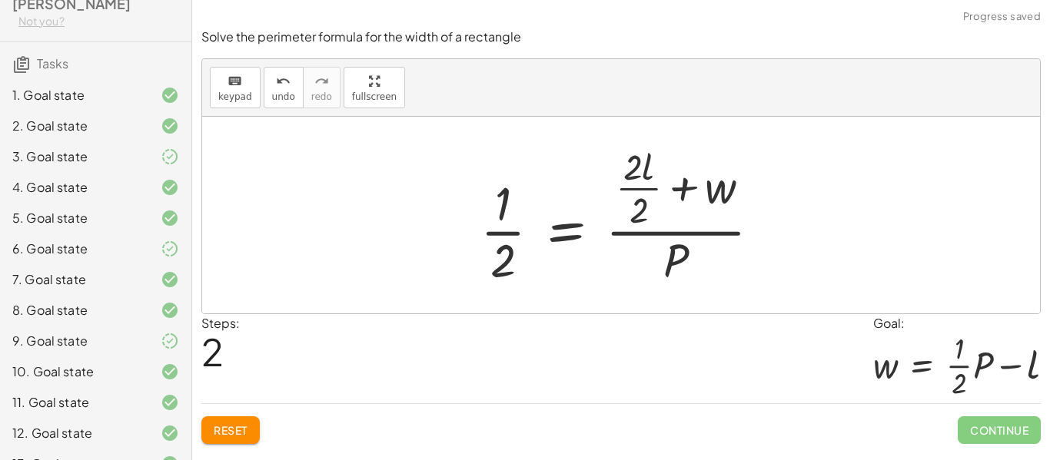
click at [239, 427] on span "Reset" at bounding box center [231, 431] width 34 height 14
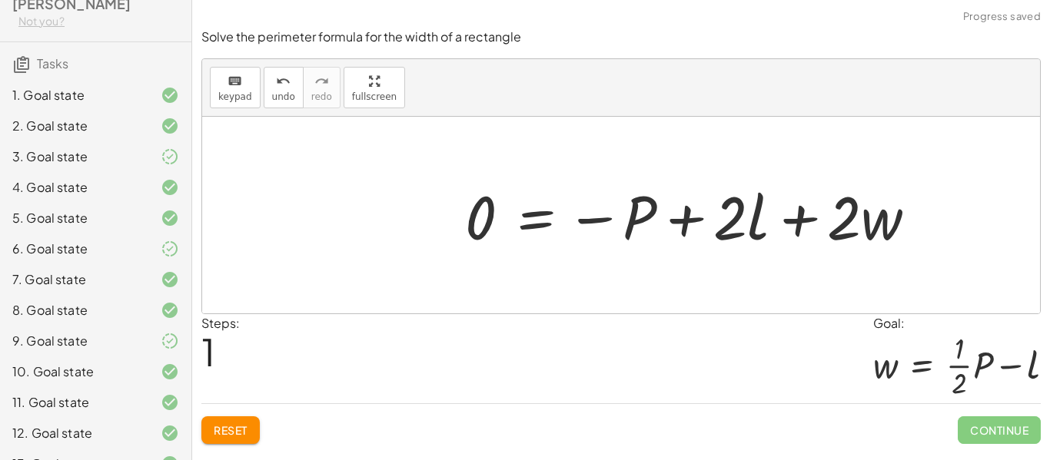
click at [258, 440] on button "Reset" at bounding box center [230, 431] width 58 height 28
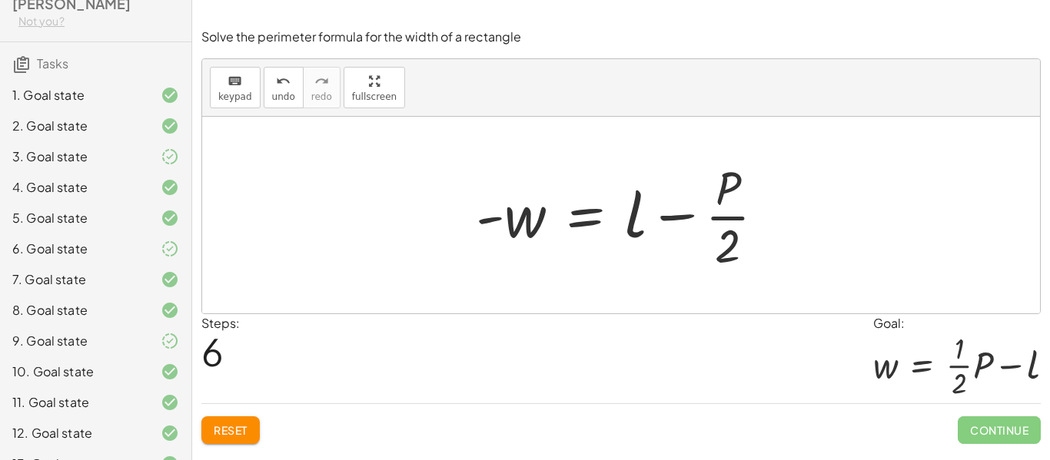
click at [257, 440] on button "Reset" at bounding box center [230, 431] width 58 height 28
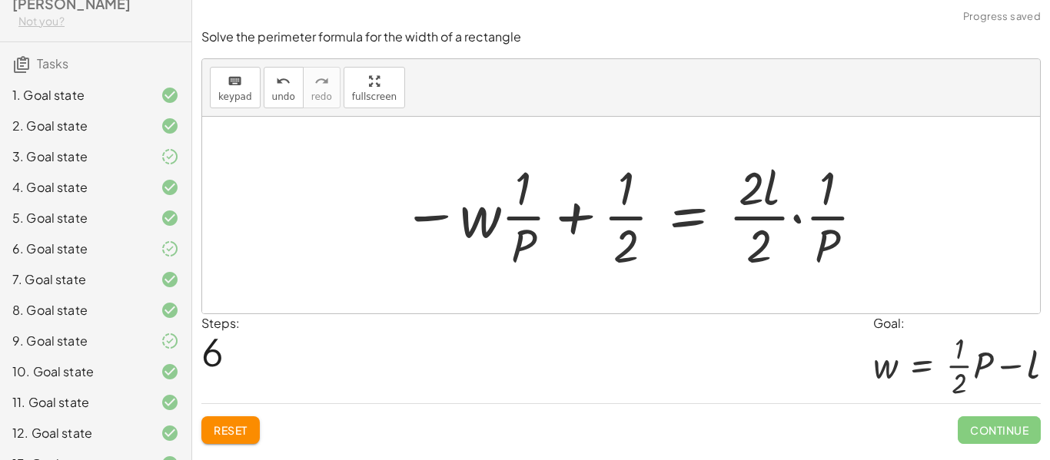
click at [240, 432] on span "Reset" at bounding box center [231, 431] width 34 height 14
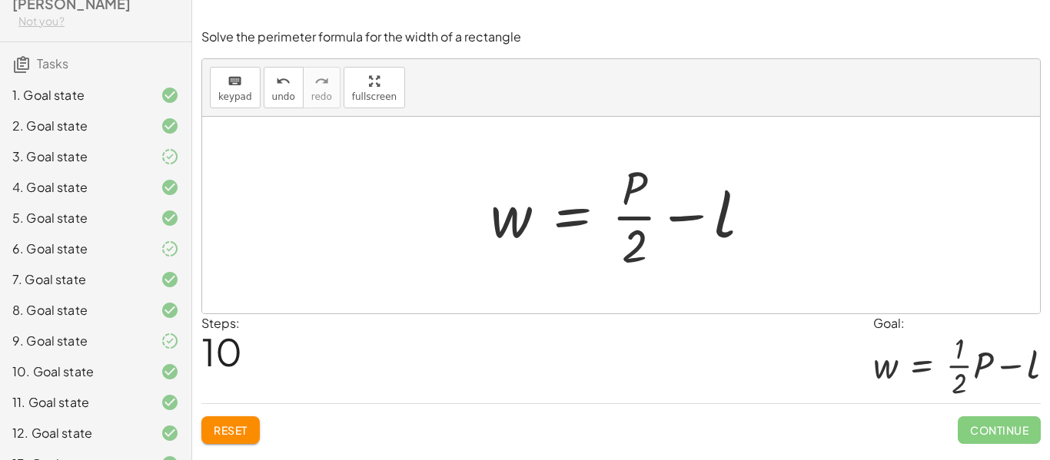
click at [1014, 443] on span "Continue" at bounding box center [999, 431] width 83 height 28
click at [235, 442] on button "Reset" at bounding box center [230, 431] width 58 height 28
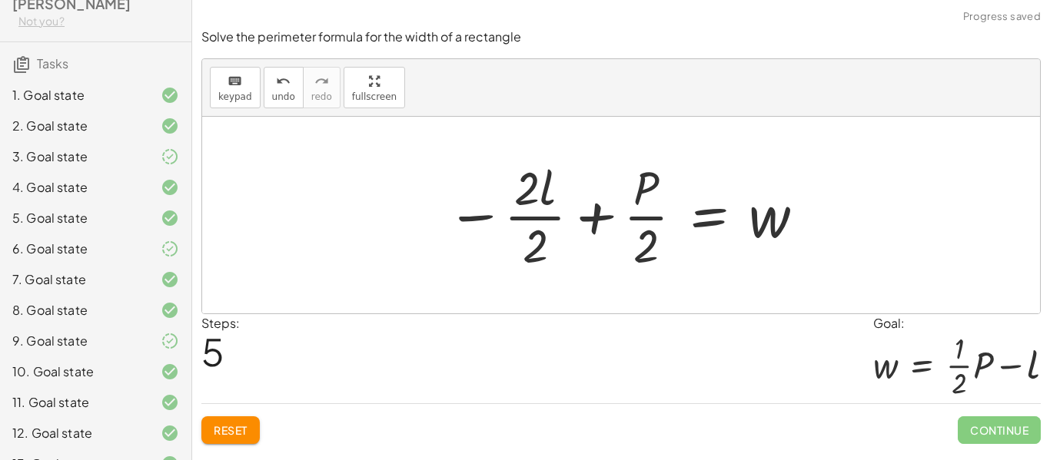
click at [244, 425] on span "Reset" at bounding box center [231, 431] width 34 height 14
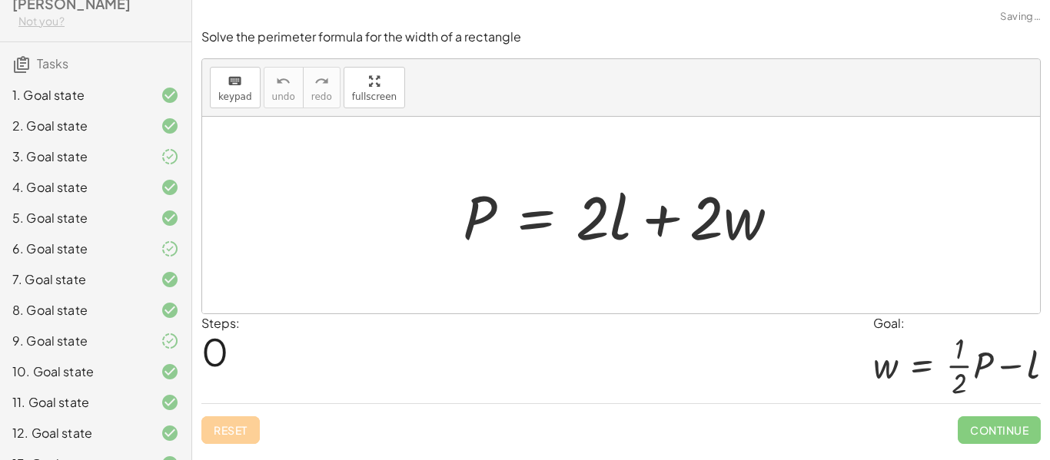
click at [240, 437] on div "Reset Continue" at bounding box center [620, 424] width 839 height 41
drag, startPoint x: 759, startPoint y: 221, endPoint x: 768, endPoint y: 218, distance: 9.7
click at [768, 218] on div at bounding box center [627, 215] width 344 height 79
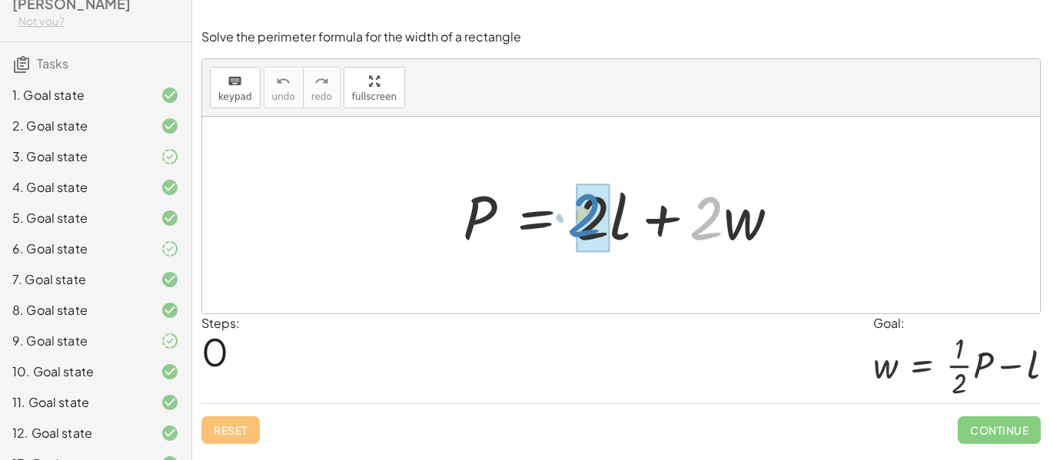
drag, startPoint x: 704, startPoint y: 233, endPoint x: 582, endPoint y: 230, distance: 122.3
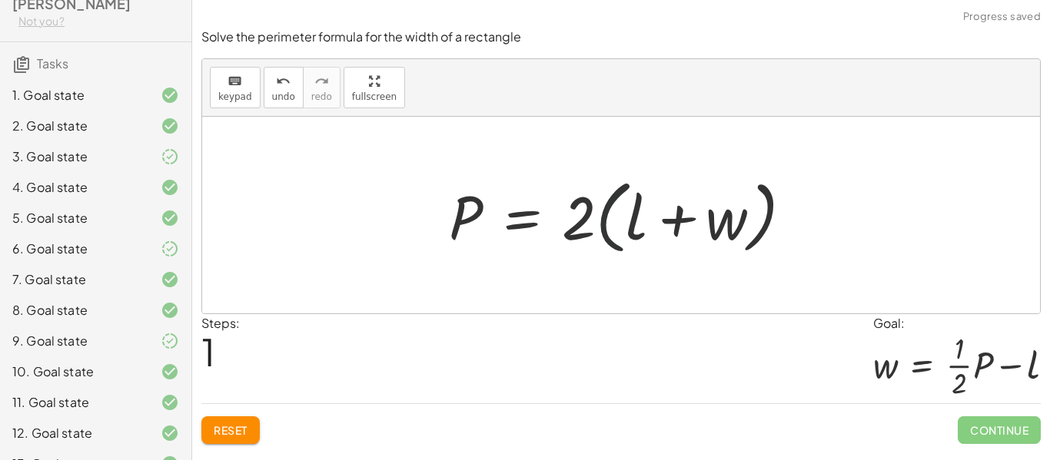
click at [597, 217] on div at bounding box center [626, 215] width 371 height 88
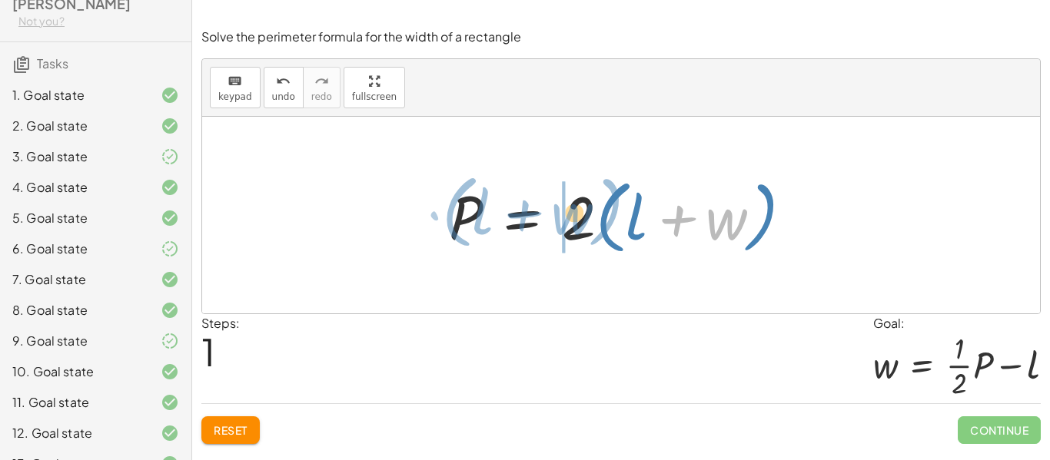
drag, startPoint x: 721, startPoint y: 234, endPoint x: 563, endPoint y: 229, distance: 157.7
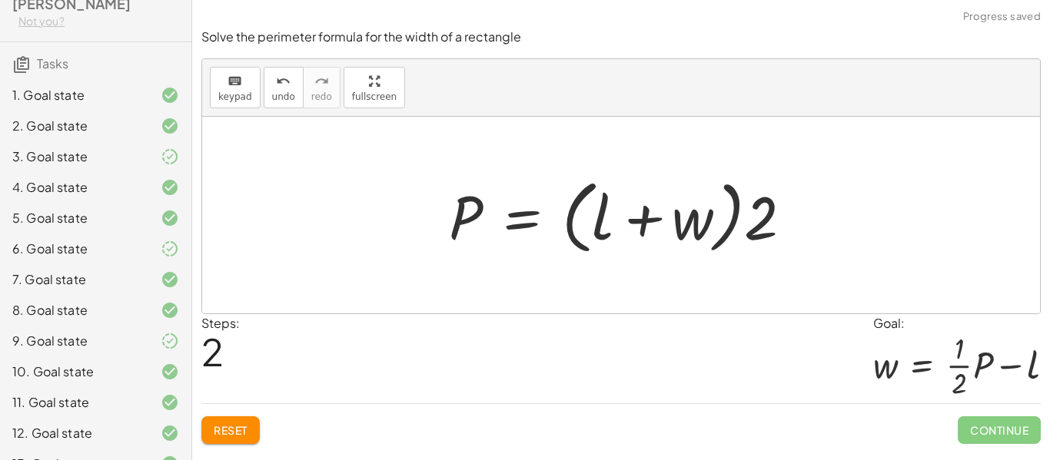
click at [772, 214] on div at bounding box center [626, 215] width 371 height 88
click at [708, 214] on div at bounding box center [626, 215] width 371 height 88
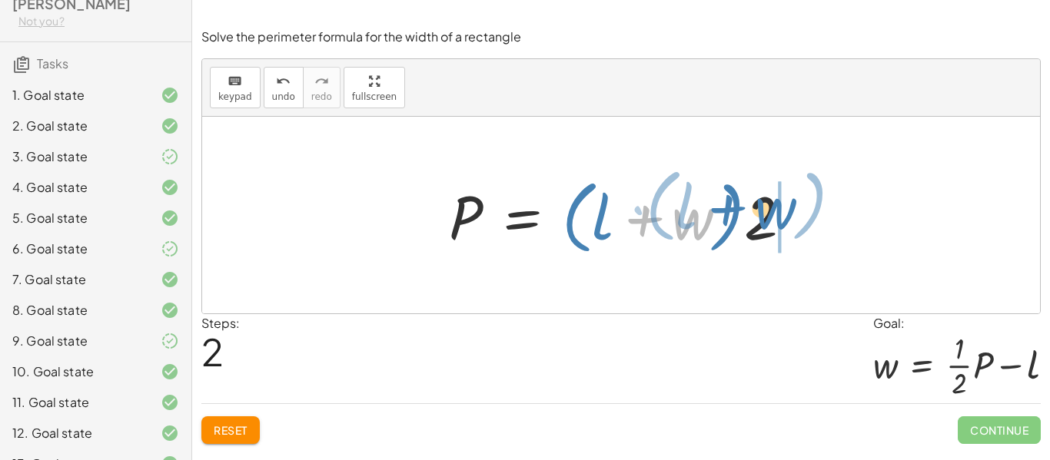
drag, startPoint x: 690, startPoint y: 217, endPoint x: 793, endPoint y: 209, distance: 103.3
click at [793, 209] on div at bounding box center [626, 215] width 371 height 88
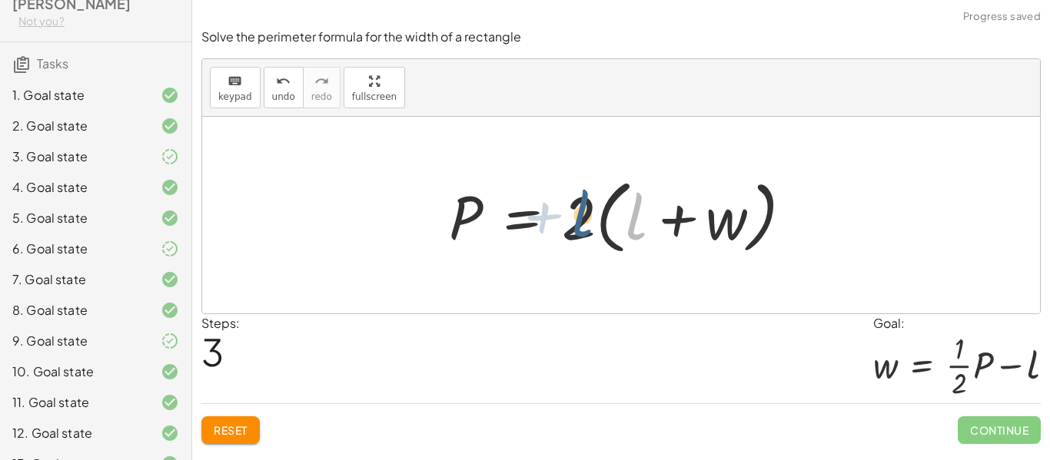
drag, startPoint x: 636, startPoint y: 216, endPoint x: 581, endPoint y: 213, distance: 54.7
click at [581, 213] on div at bounding box center [626, 215] width 371 height 88
drag, startPoint x: 581, startPoint y: 213, endPoint x: 642, endPoint y: 194, distance: 63.5
click at [642, 194] on div at bounding box center [626, 215] width 371 height 88
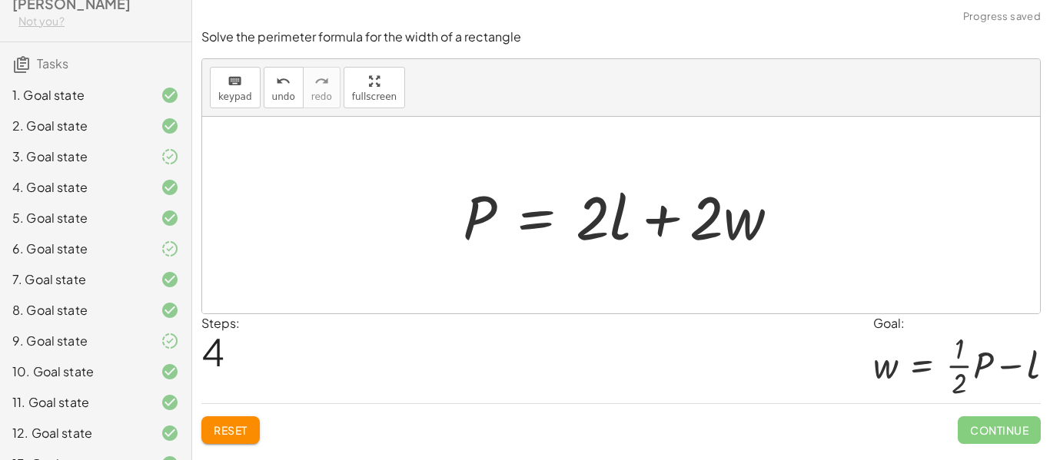
click at [228, 429] on span "Reset" at bounding box center [231, 431] width 34 height 14
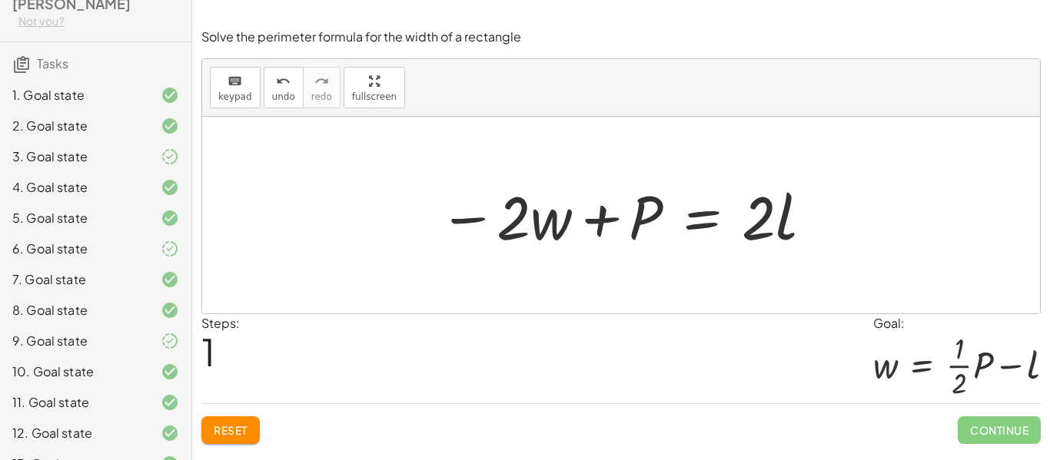
click at [227, 444] on button "Reset" at bounding box center [230, 431] width 58 height 28
click at [238, 424] on div "Reset Continue" at bounding box center [620, 424] width 839 height 41
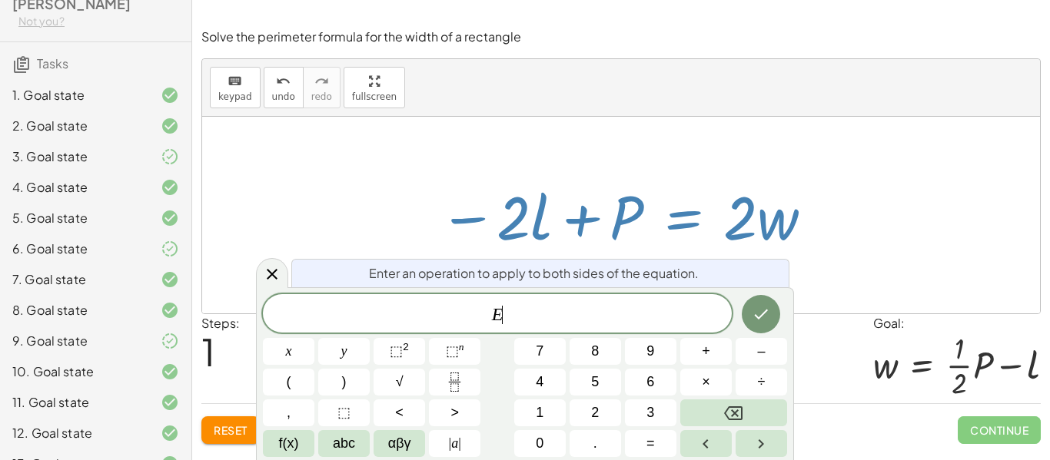
scroll to position [14, 0]
click at [700, 361] on button "+" at bounding box center [706, 351] width 52 height 27
click at [740, 377] on button "÷" at bounding box center [762, 382] width 52 height 27
click at [759, 321] on icon "Done" at bounding box center [761, 314] width 18 height 18
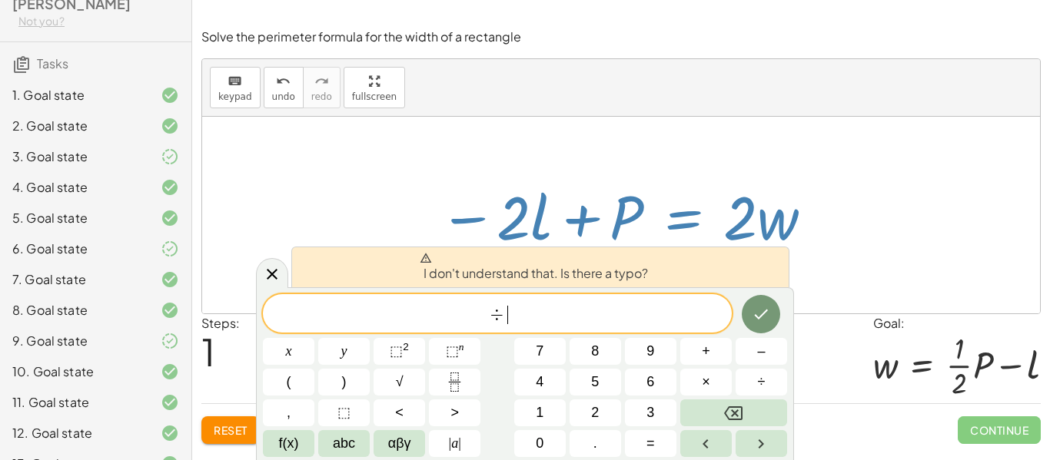
scroll to position [15, 0]
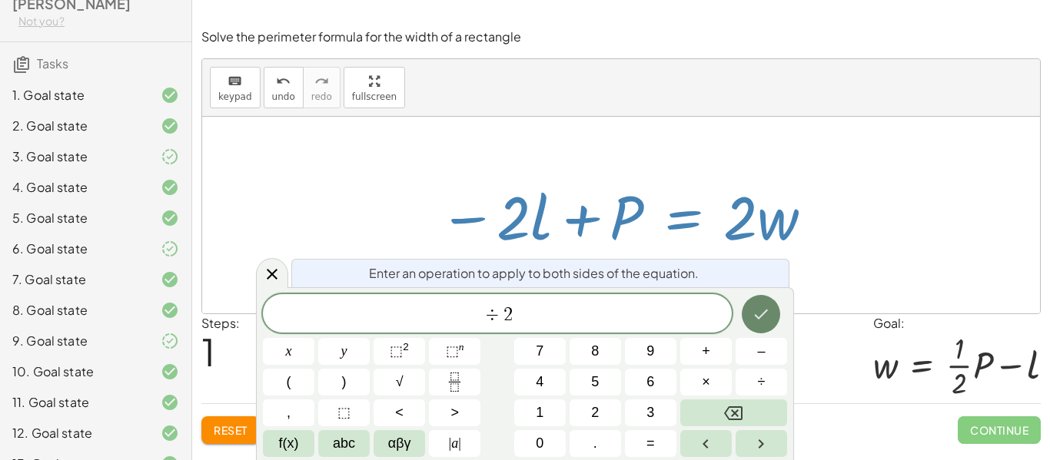
click at [747, 319] on button "Done" at bounding box center [761, 314] width 38 height 38
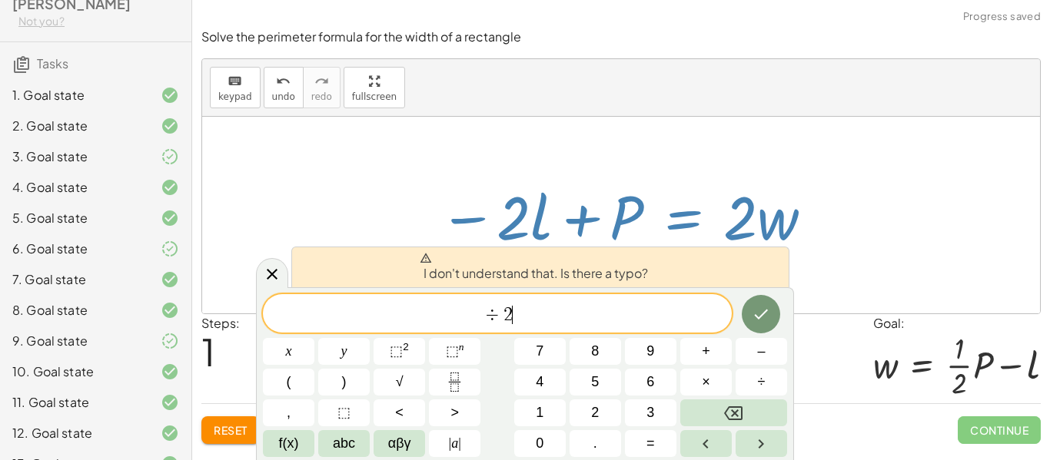
click at [972, 193] on div at bounding box center [621, 215] width 838 height 197
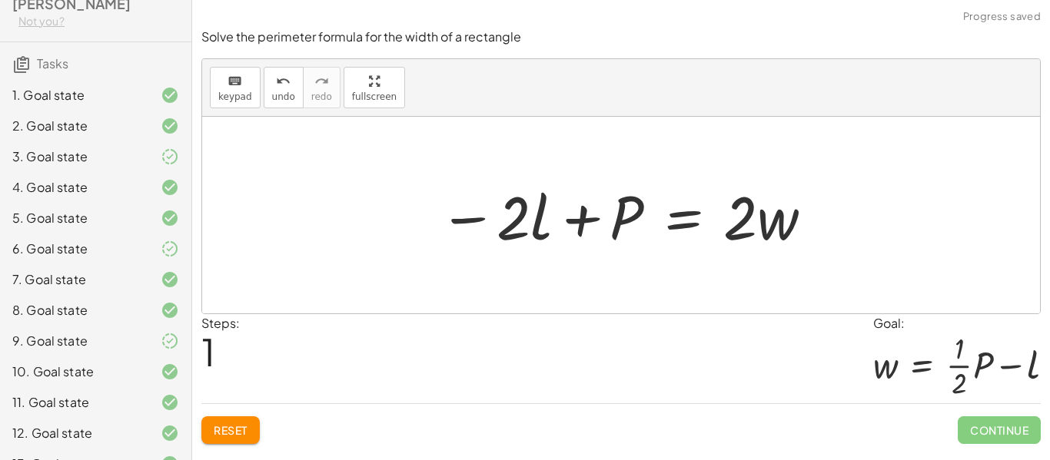
click at [505, 228] on div at bounding box center [626, 215] width 391 height 79
drag, startPoint x: 505, startPoint y: 228, endPoint x: 503, endPoint y: 219, distance: 8.6
click at [503, 219] on div at bounding box center [626, 215] width 391 height 79
drag, startPoint x: 468, startPoint y: 225, endPoint x: 450, endPoint y: 225, distance: 17.7
click at [450, 225] on div at bounding box center [626, 215] width 391 height 79
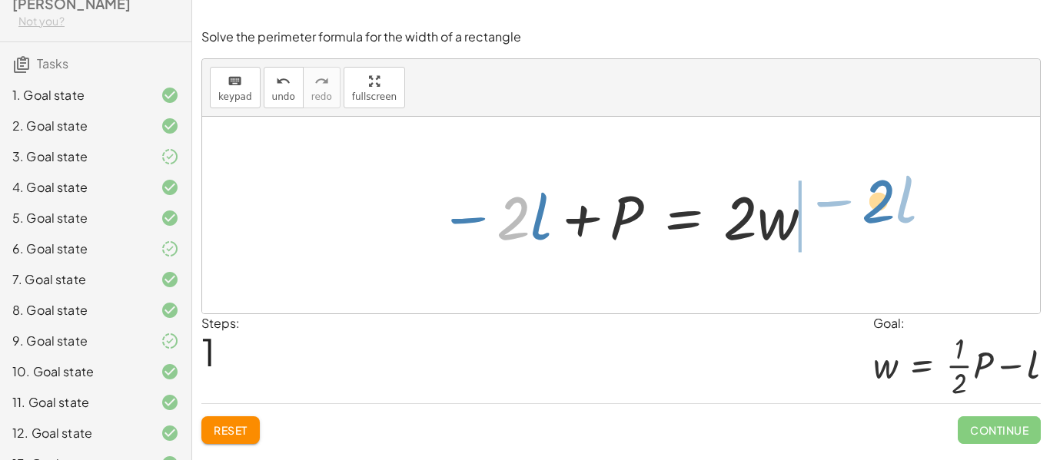
drag, startPoint x: 510, startPoint y: 224, endPoint x: 875, endPoint y: 209, distance: 364.7
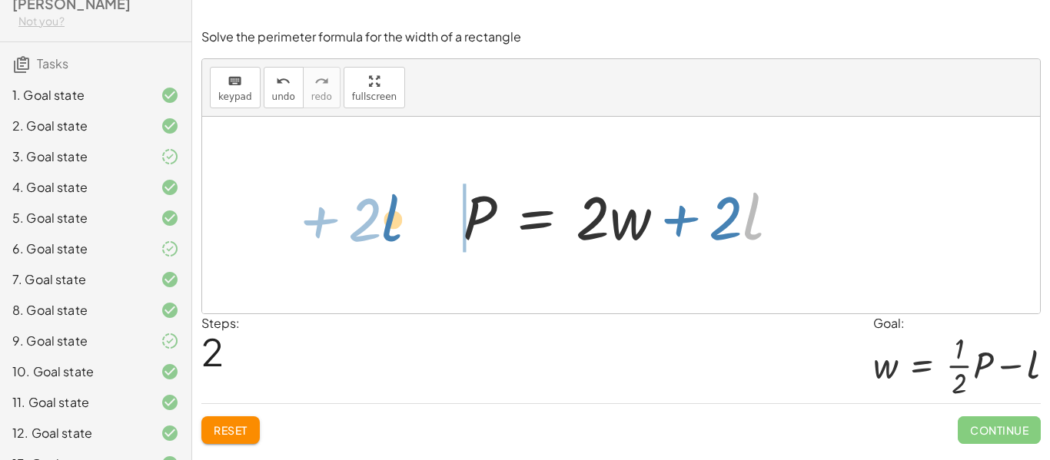
drag, startPoint x: 760, startPoint y: 228, endPoint x: 400, endPoint y: 230, distance: 360.5
click at [400, 230] on div "P = + · 2 · l + · 2 · w − · 2 · l + P = · 2 · w · l + · 2 P = · 2 · l · 2 · w +…" at bounding box center [621, 215] width 838 height 197
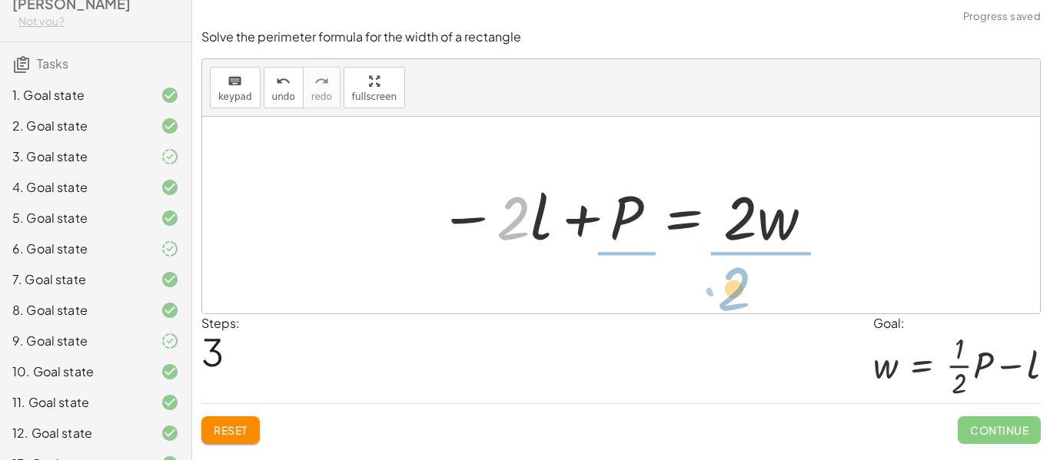
drag, startPoint x: 512, startPoint y: 240, endPoint x: 737, endPoint y: 310, distance: 235.8
click at [737, 310] on div "P = + · 2 · l + · 2 · w − · 2 · l + P = · 2 · w P = + · 2 · w + · 2 · l · 2 − ·…" at bounding box center [621, 215] width 838 height 197
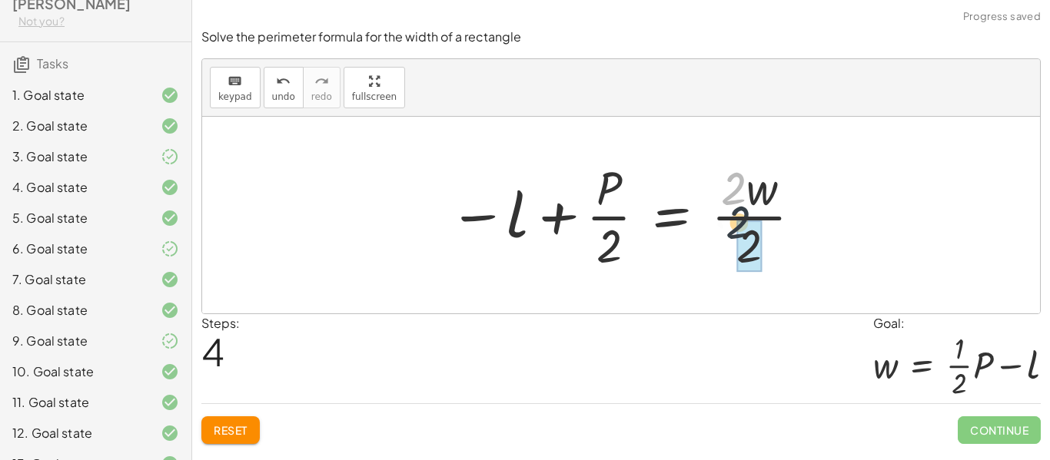
drag, startPoint x: 744, startPoint y: 184, endPoint x: 752, endPoint y: 238, distance: 55.1
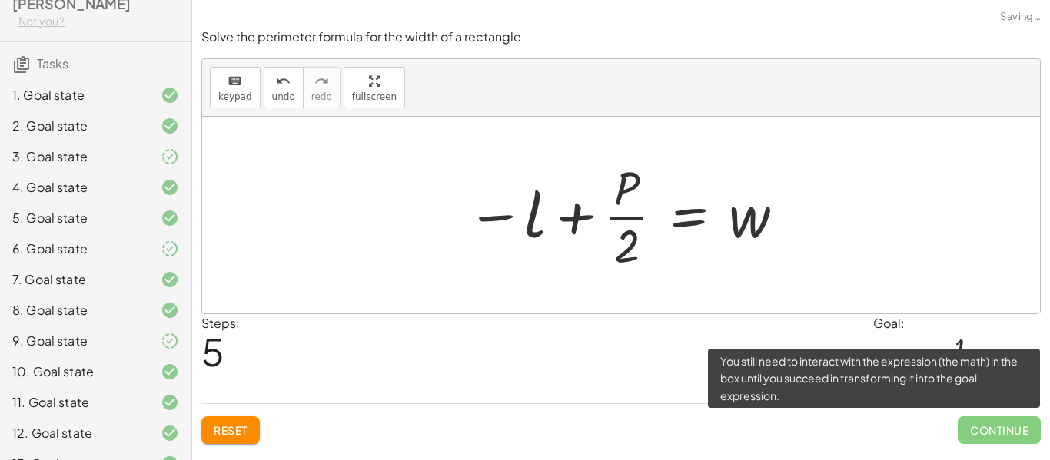
click at [967, 437] on span "Continue" at bounding box center [999, 431] width 83 height 28
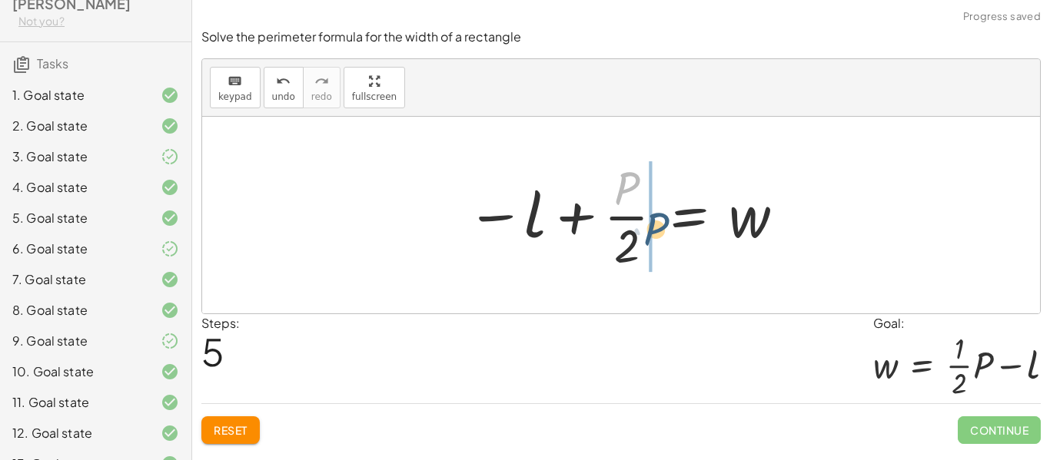
drag, startPoint x: 635, startPoint y: 188, endPoint x: 664, endPoint y: 228, distance: 50.1
click at [664, 228] on div at bounding box center [627, 215] width 336 height 118
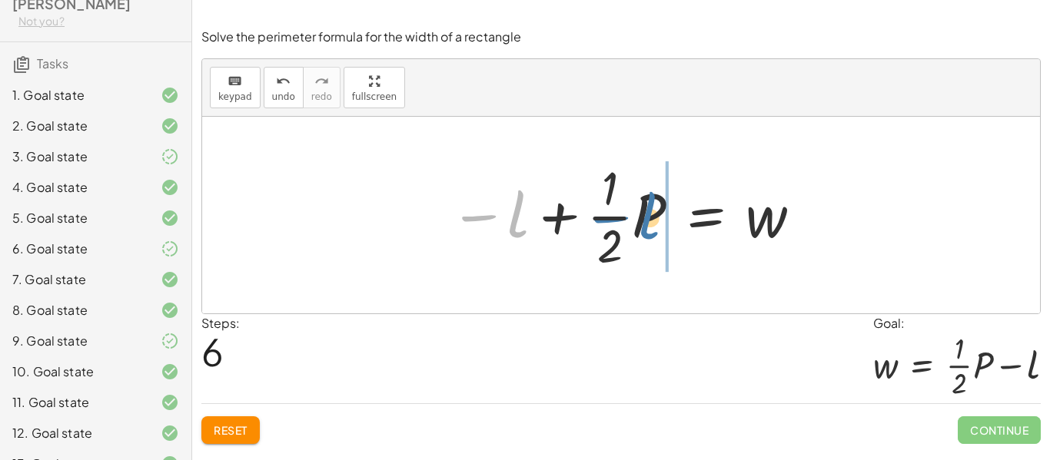
drag, startPoint x: 522, startPoint y: 205, endPoint x: 656, endPoint y: 208, distance: 133.8
click at [656, 208] on div at bounding box center [626, 215] width 369 height 118
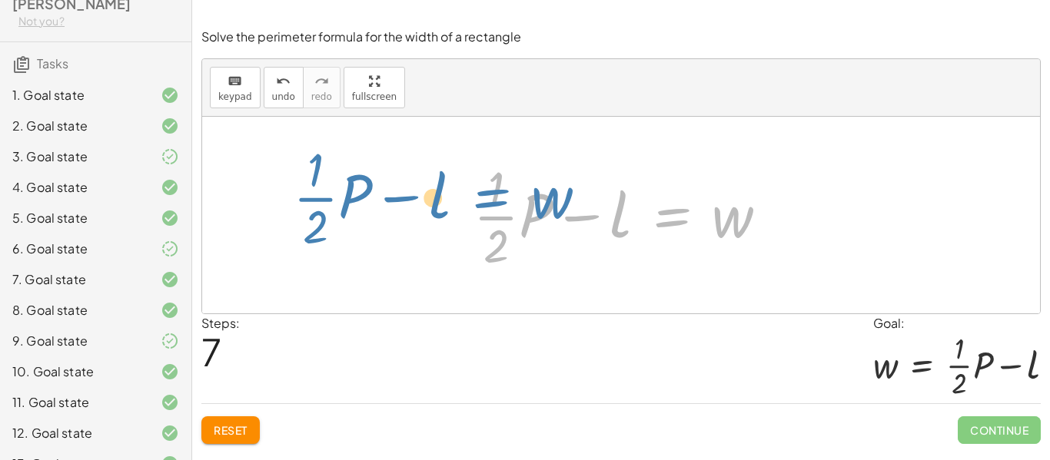
drag, startPoint x: 708, startPoint y: 223, endPoint x: 683, endPoint y: 236, distance: 28.5
click at [683, 236] on div at bounding box center [627, 215] width 322 height 118
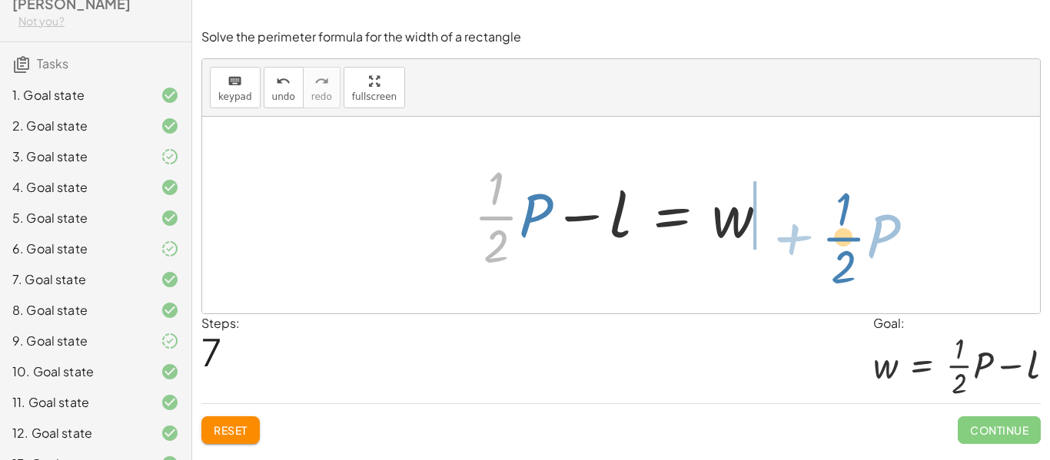
drag, startPoint x: 517, startPoint y: 218, endPoint x: 865, endPoint y: 236, distance: 348.7
click at [865, 236] on div "P = + · 2 · l + · 2 · w − · 2 · l + P = · 2 · w P = + · 2 · w + · 2 · l − · 2 ·…" at bounding box center [621, 215] width 838 height 197
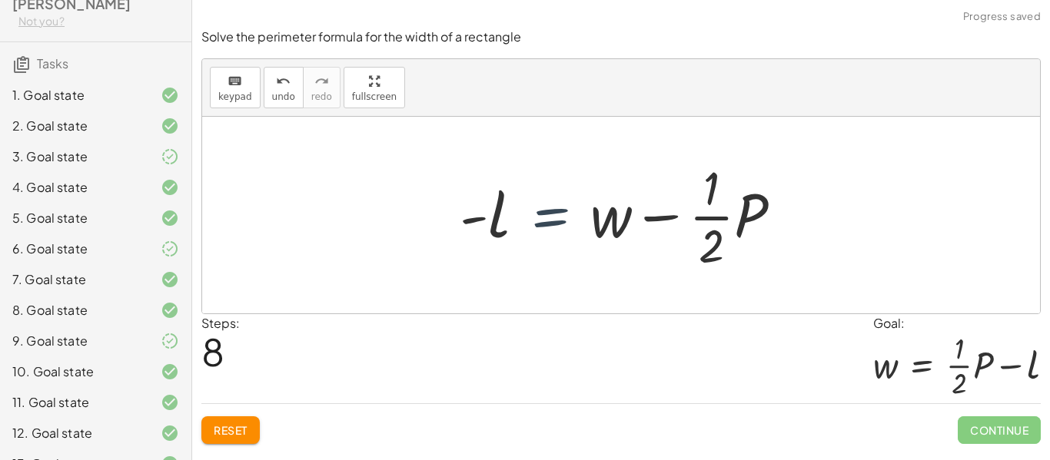
click at [618, 212] on div at bounding box center [627, 215] width 351 height 118
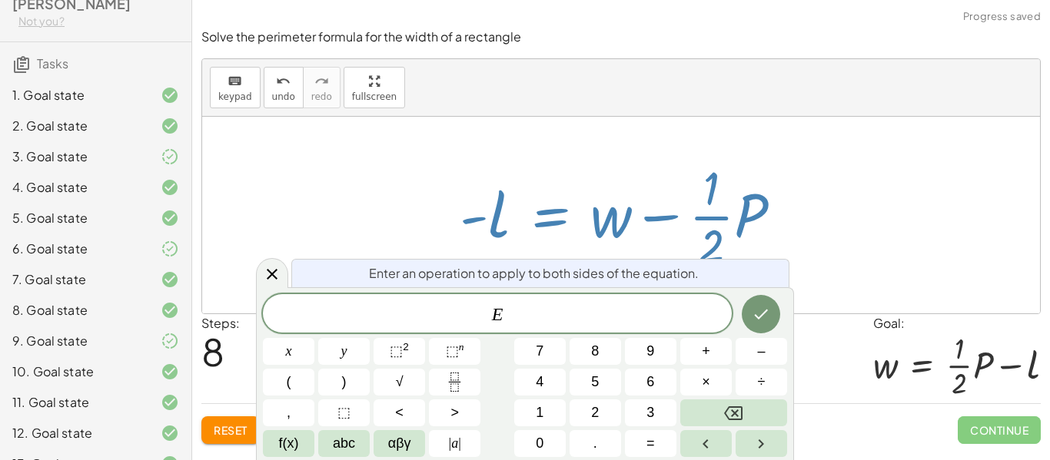
click at [493, 204] on div at bounding box center [627, 215] width 351 height 118
drag, startPoint x: 493, startPoint y: 204, endPoint x: 766, endPoint y: 201, distance: 272.1
click at [766, 201] on div at bounding box center [627, 215] width 351 height 118
click at [275, 281] on icon at bounding box center [272, 274] width 18 height 18
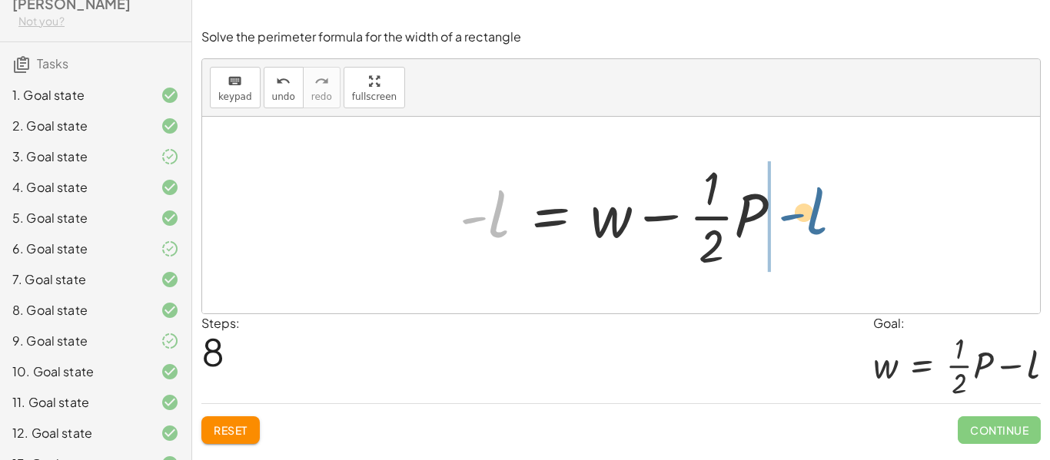
drag, startPoint x: 494, startPoint y: 201, endPoint x: 817, endPoint y: 198, distance: 322.9
click at [817, 198] on div "P = + · 2 · l + · 2 · w − · 2 · l + P = · 2 · w P = + · 2 · w + · 2 · l − · 2 ·…" at bounding box center [621, 215] width 838 height 197
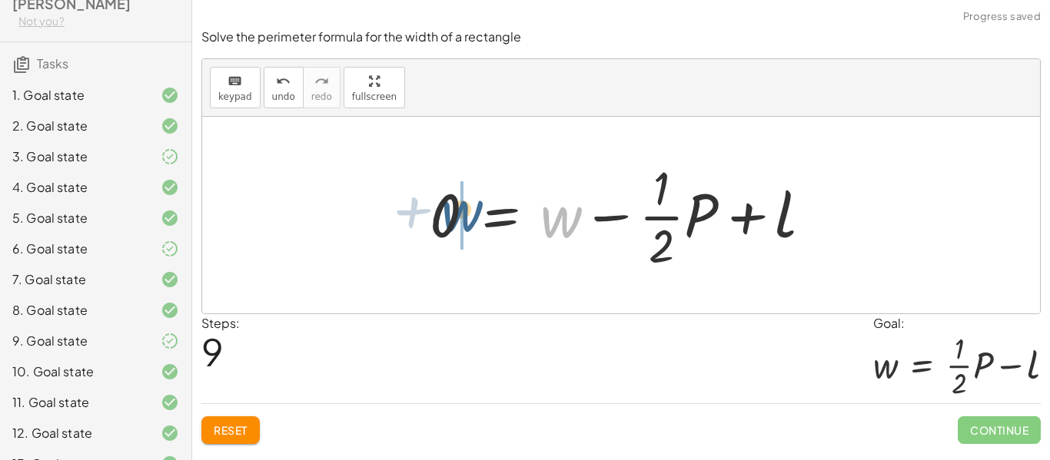
drag, startPoint x: 563, startPoint y: 216, endPoint x: 435, endPoint y: 201, distance: 128.4
click at [435, 201] on div at bounding box center [627, 215] width 410 height 118
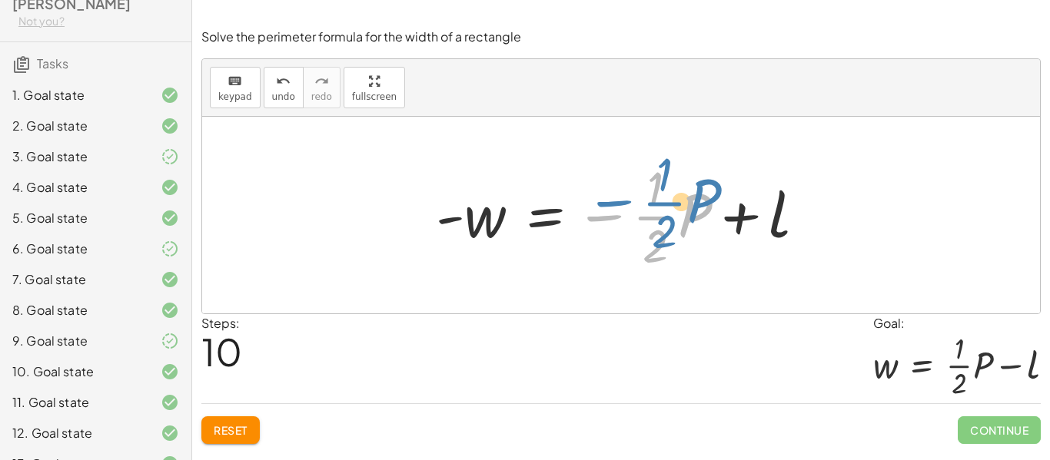
drag, startPoint x: 607, startPoint y: 214, endPoint x: 590, endPoint y: 219, distance: 18.3
click at [590, 219] on div at bounding box center [626, 215] width 397 height 118
drag, startPoint x: 592, startPoint y: 218, endPoint x: 610, endPoint y: 205, distance: 21.5
click at [610, 205] on div at bounding box center [626, 215] width 397 height 118
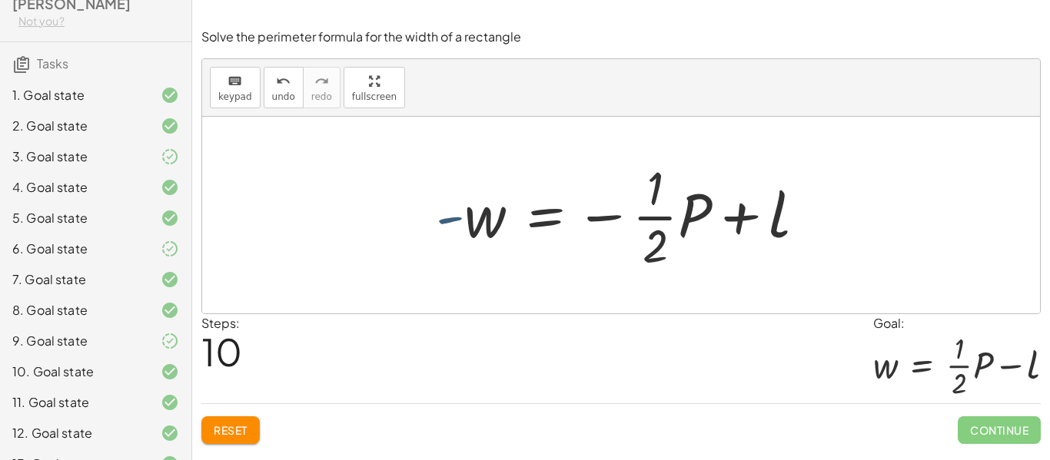
drag, startPoint x: 454, startPoint y: 230, endPoint x: 448, endPoint y: 216, distance: 14.8
click at [448, 216] on div at bounding box center [626, 215] width 397 height 118
drag, startPoint x: 448, startPoint y: 216, endPoint x: 580, endPoint y: 223, distance: 131.6
click at [580, 223] on div at bounding box center [626, 215] width 397 height 118
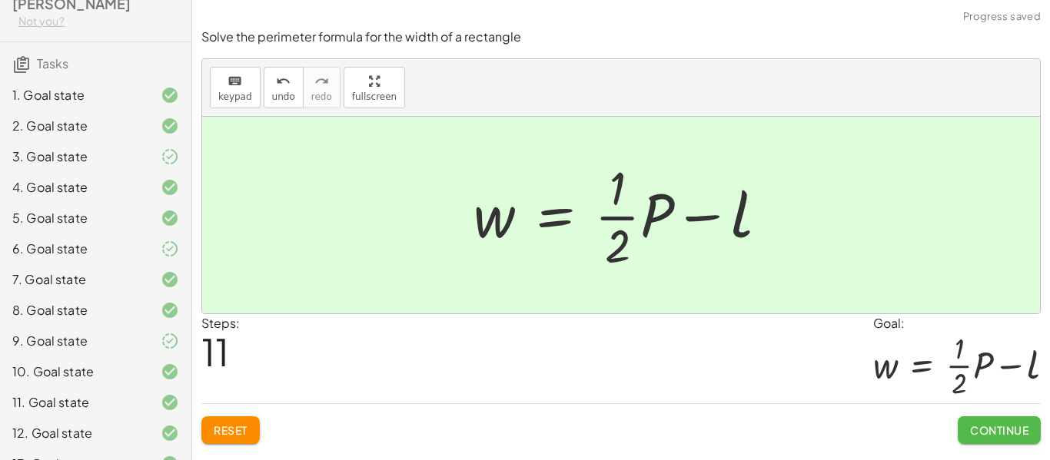
click at [988, 419] on button "Continue" at bounding box center [999, 431] width 83 height 28
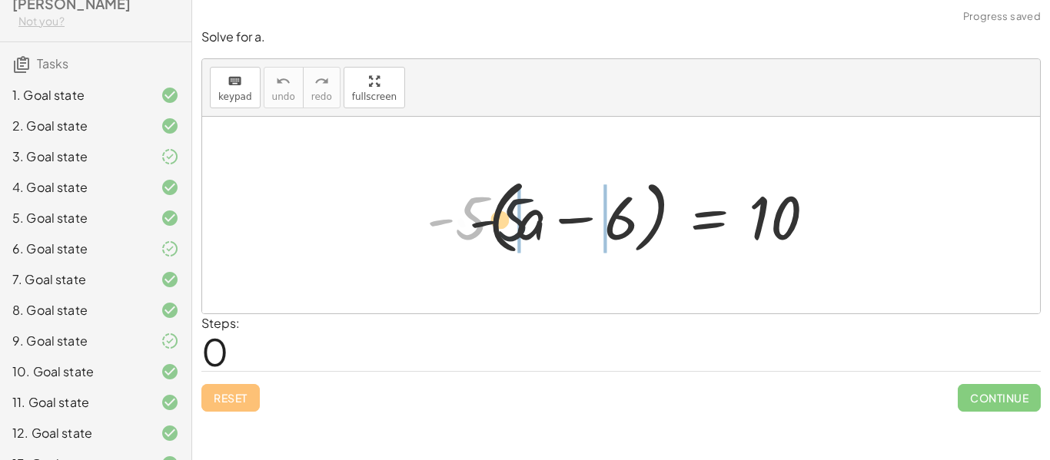
drag, startPoint x: 467, startPoint y: 198, endPoint x: 534, endPoint y: 198, distance: 66.9
click at [534, 198] on div at bounding box center [627, 215] width 417 height 88
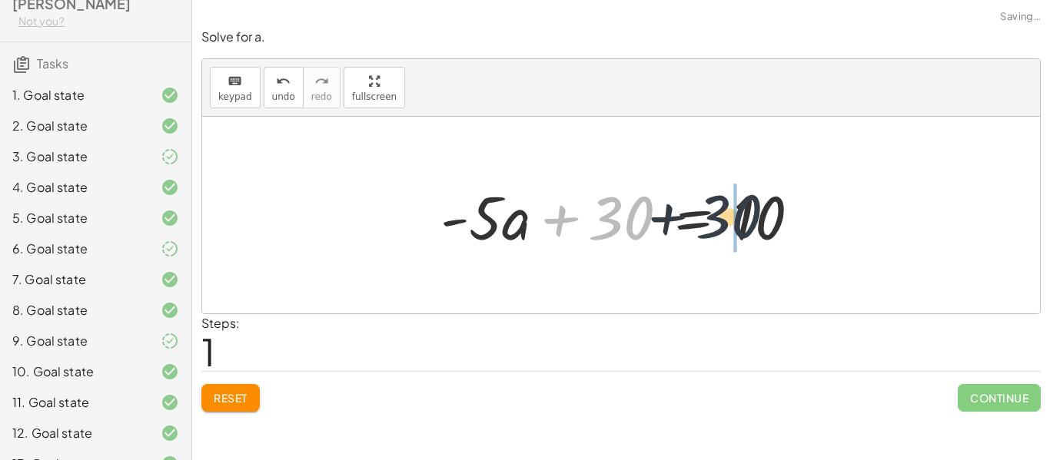
drag, startPoint x: 593, startPoint y: 216, endPoint x: 713, endPoint y: 212, distance: 120.7
click at [713, 212] on div at bounding box center [626, 215] width 387 height 79
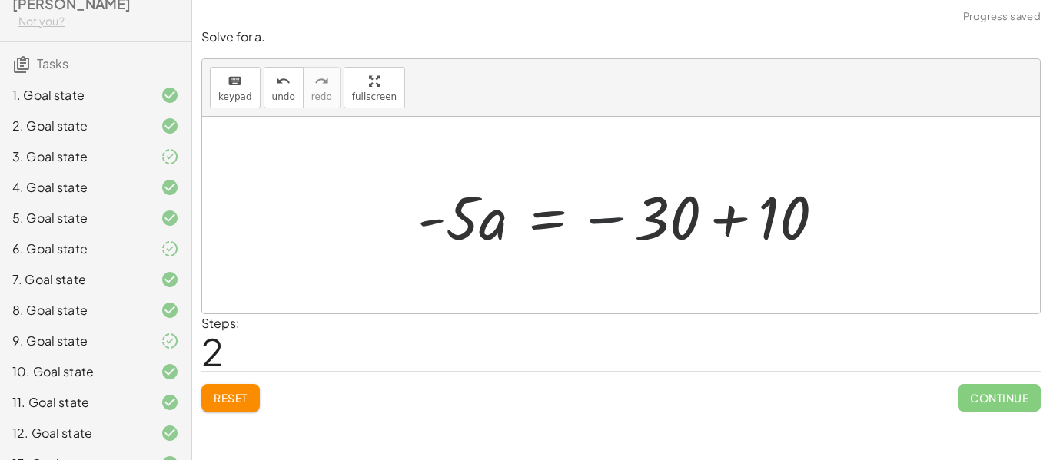
drag, startPoint x: 625, startPoint y: 219, endPoint x: 703, endPoint y: 222, distance: 78.5
click at [703, 222] on div at bounding box center [627, 215] width 434 height 79
drag, startPoint x: 763, startPoint y: 220, endPoint x: 702, endPoint y: 213, distance: 61.1
click at [702, 213] on div at bounding box center [627, 215] width 434 height 79
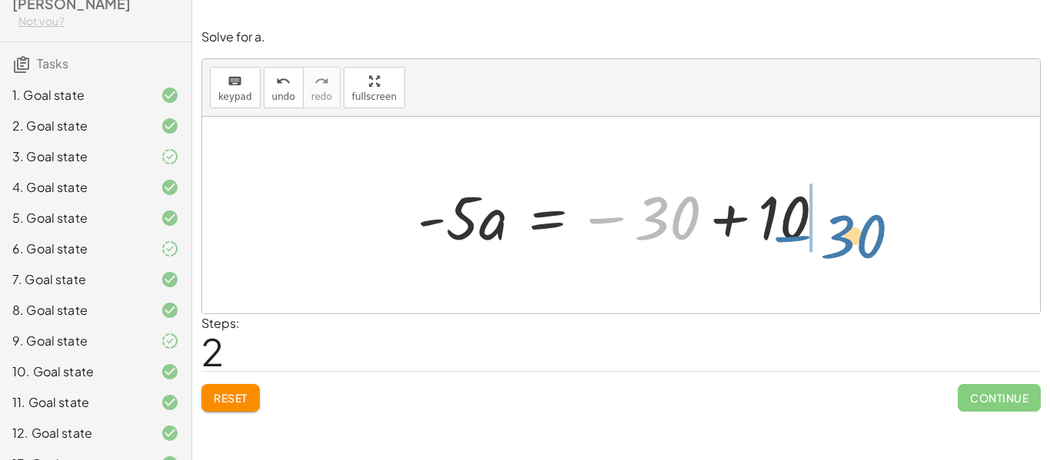
drag, startPoint x: 676, startPoint y: 214, endPoint x: 807, endPoint y: 219, distance: 131.6
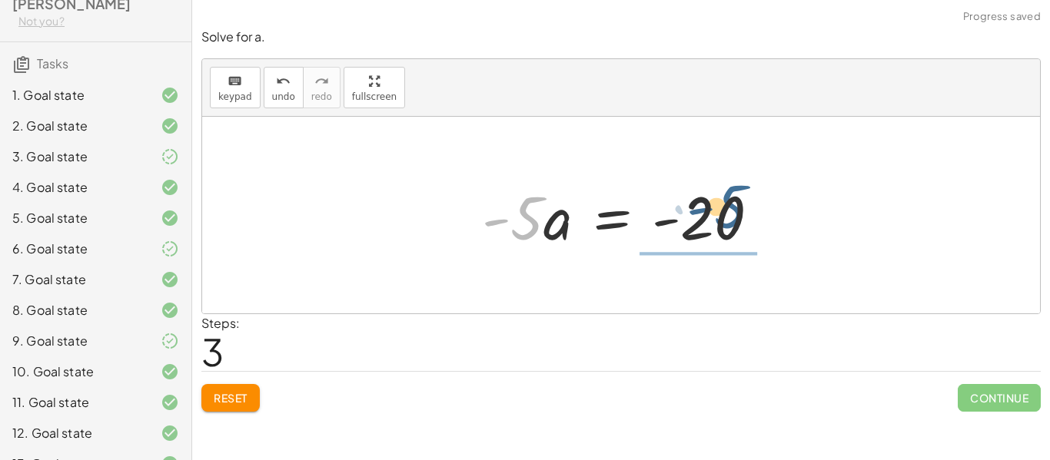
drag, startPoint x: 514, startPoint y: 220, endPoint x: 719, endPoint y: 210, distance: 205.5
click at [719, 210] on div at bounding box center [626, 215] width 305 height 79
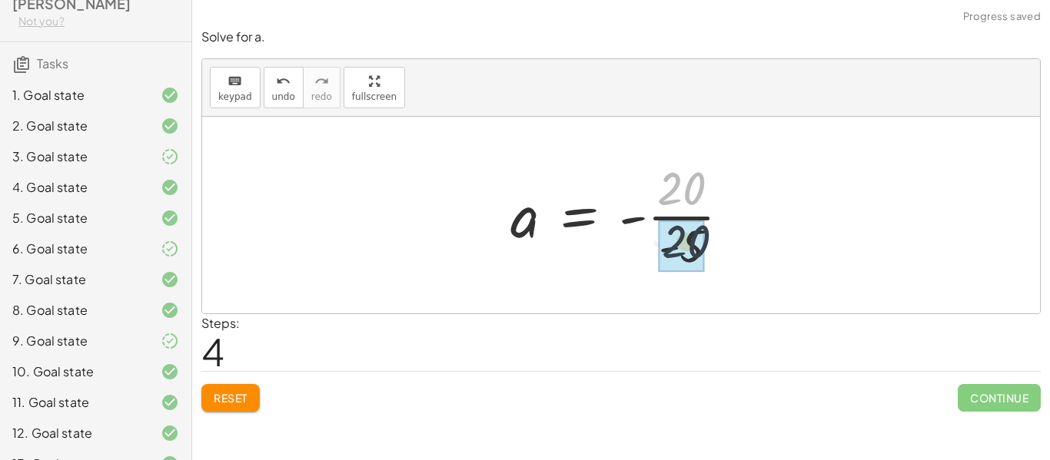
drag, startPoint x: 666, startPoint y: 170, endPoint x: 670, endPoint y: 229, distance: 59.4
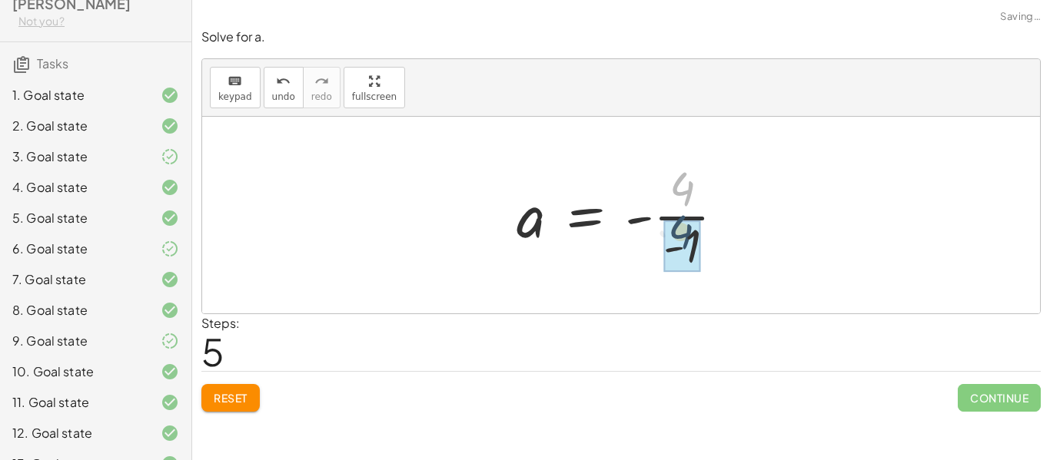
drag, startPoint x: 684, startPoint y: 197, endPoint x: 683, endPoint y: 248, distance: 50.8
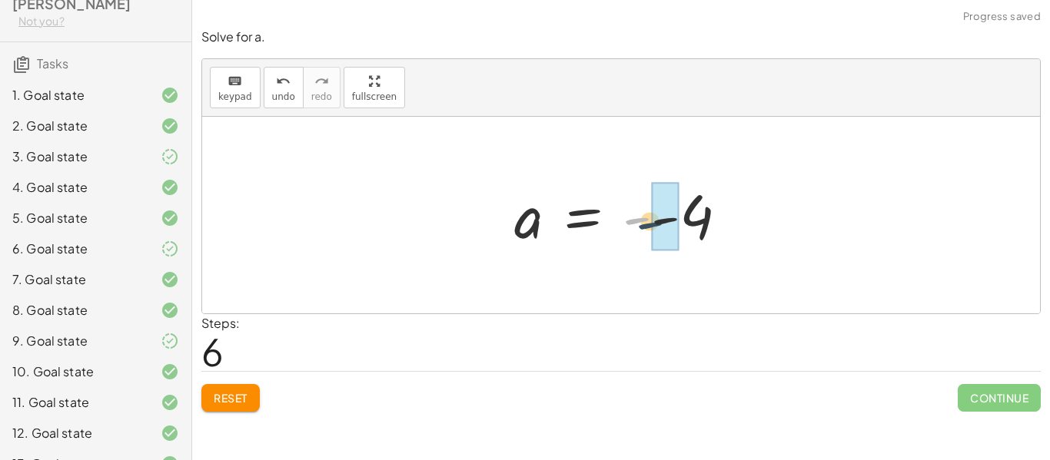
drag, startPoint x: 643, startPoint y: 214, endPoint x: 666, endPoint y: 221, distance: 24.1
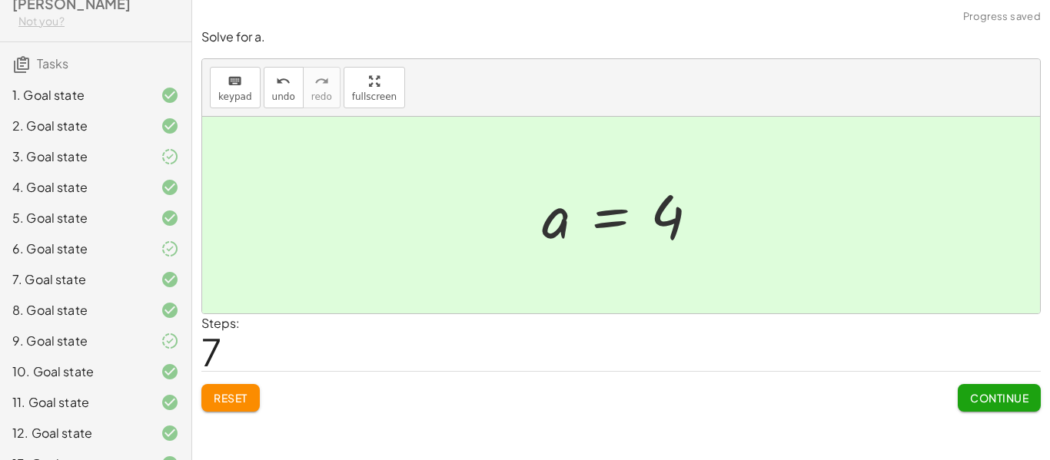
click at [966, 391] on button "Continue" at bounding box center [999, 398] width 83 height 28
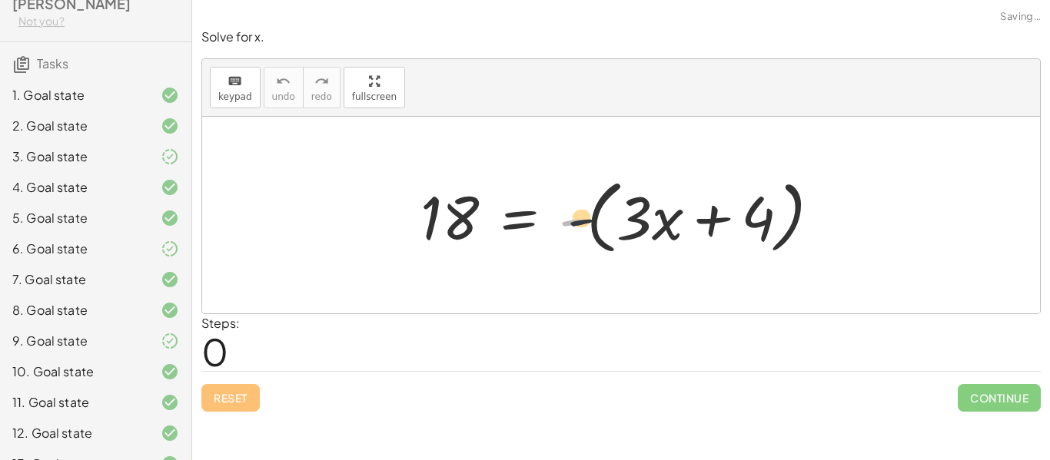
drag, startPoint x: 573, startPoint y: 221, endPoint x: 594, endPoint y: 221, distance: 21.5
click at [594, 221] on div at bounding box center [626, 215] width 427 height 88
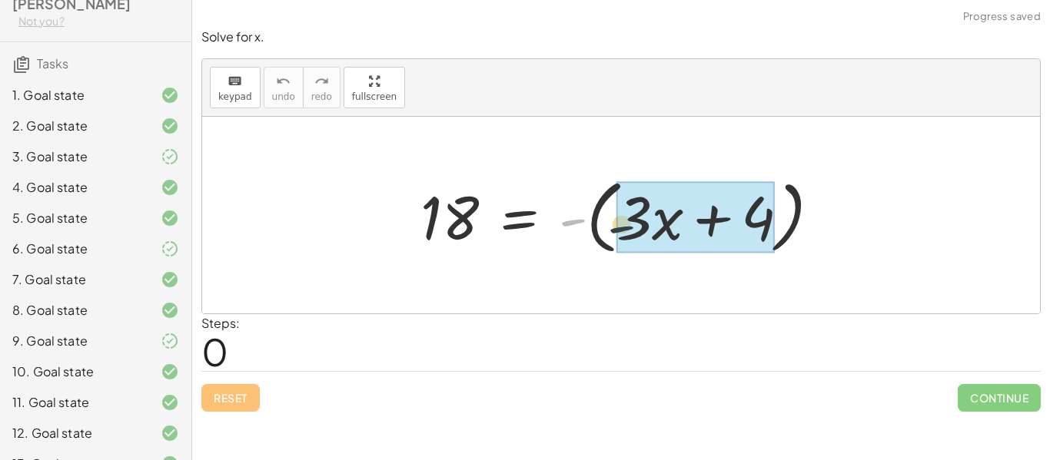
drag, startPoint x: 569, startPoint y: 221, endPoint x: 651, endPoint y: 233, distance: 83.1
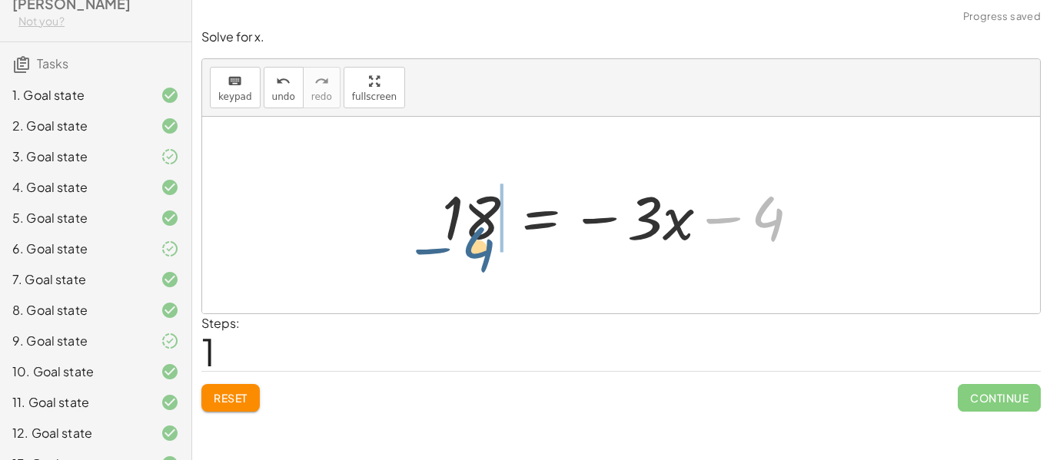
drag, startPoint x: 763, startPoint y: 206, endPoint x: 468, endPoint y: 235, distance: 295.8
click at [468, 235] on div at bounding box center [627, 215] width 386 height 79
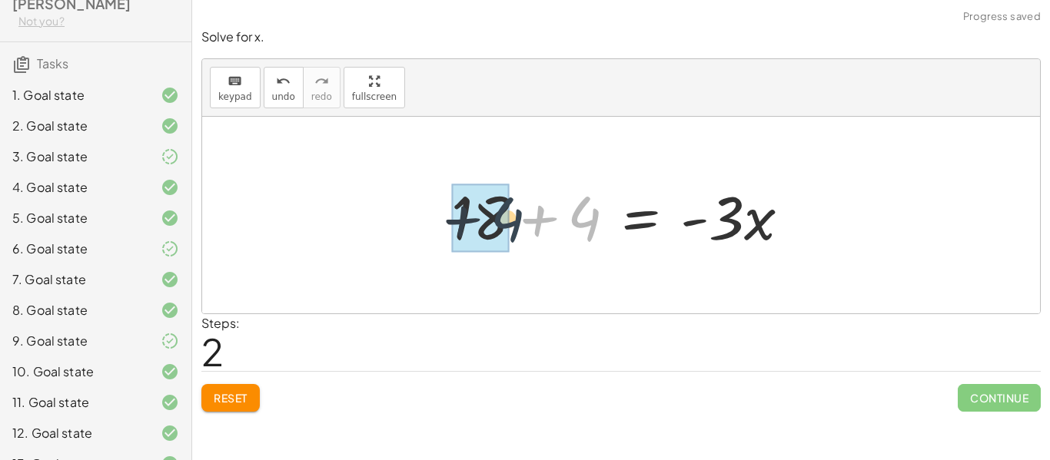
drag, startPoint x: 592, startPoint y: 220, endPoint x: 510, endPoint y: 219, distance: 82.3
click at [510, 219] on div at bounding box center [627, 215] width 367 height 79
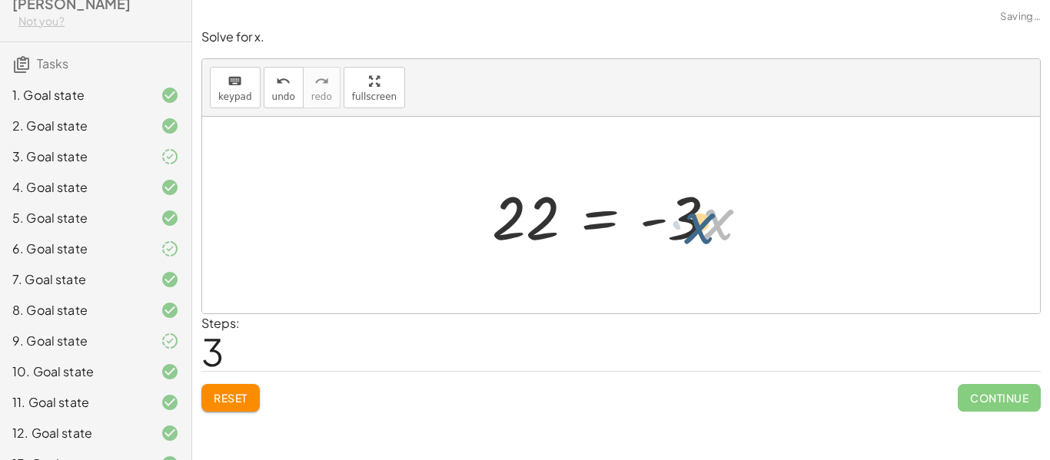
click at [705, 211] on div at bounding box center [626, 215] width 284 height 79
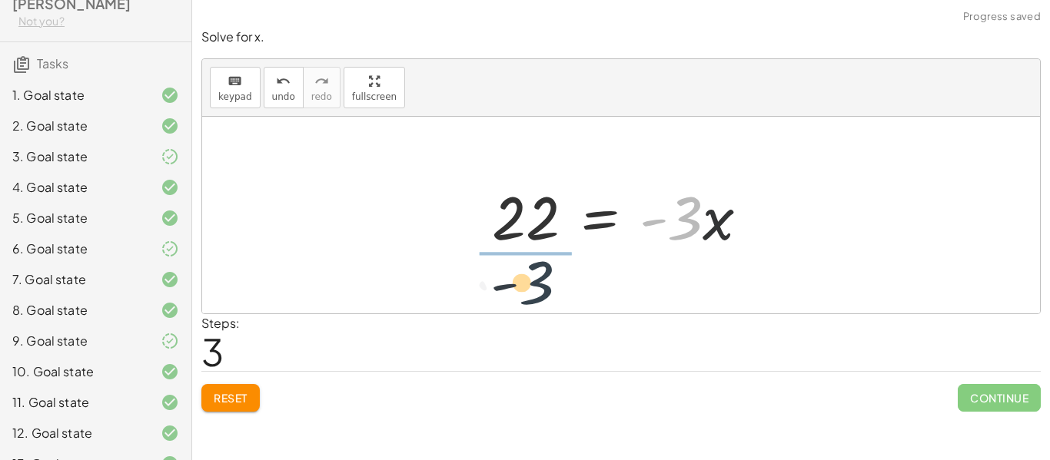
drag, startPoint x: 687, startPoint y: 207, endPoint x: 523, endPoint y: 272, distance: 177.0
click at [523, 272] on div "18 = - ( + · 3 · x + 4 ) 18 = − · 3 · x − 4 + 18 + 4 = · - 3 · x · - 3 = · 3 · …" at bounding box center [621, 215] width 838 height 197
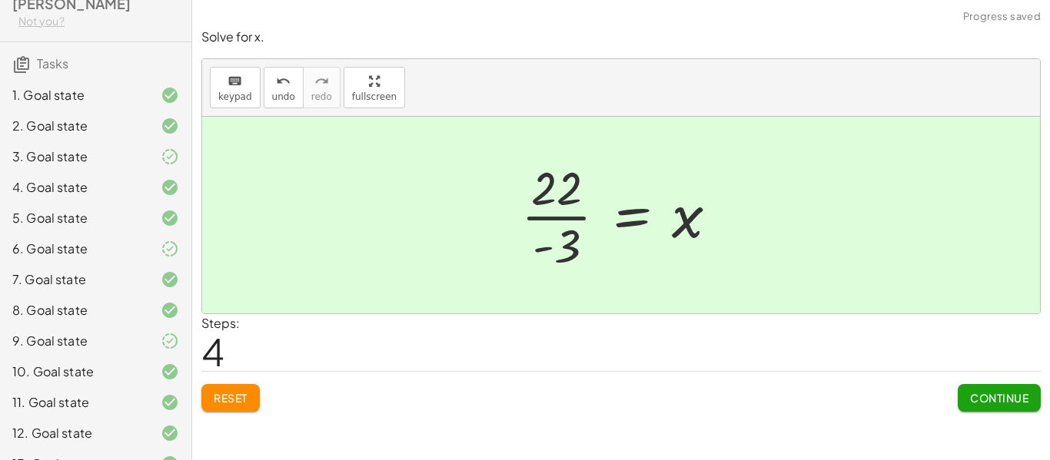
click at [979, 401] on span "Continue" at bounding box center [999, 398] width 58 height 14
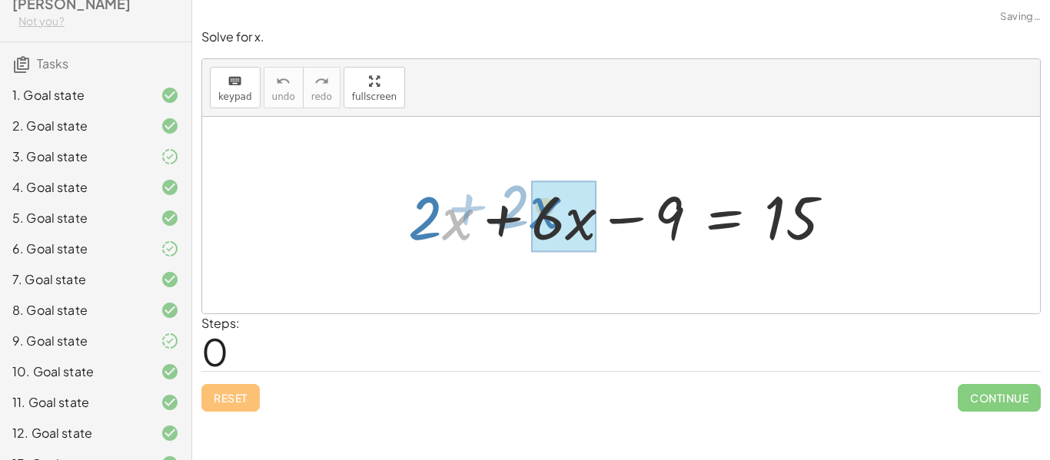
drag, startPoint x: 451, startPoint y: 212, endPoint x: 544, endPoint y: 202, distance: 93.5
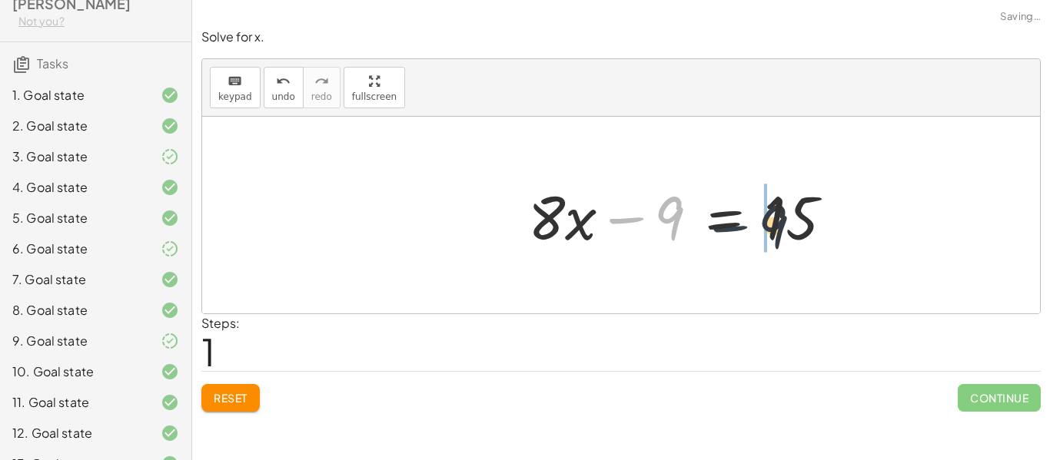
drag, startPoint x: 638, startPoint y: 214, endPoint x: 759, endPoint y: 222, distance: 120.9
click at [759, 222] on div at bounding box center [686, 215] width 332 height 79
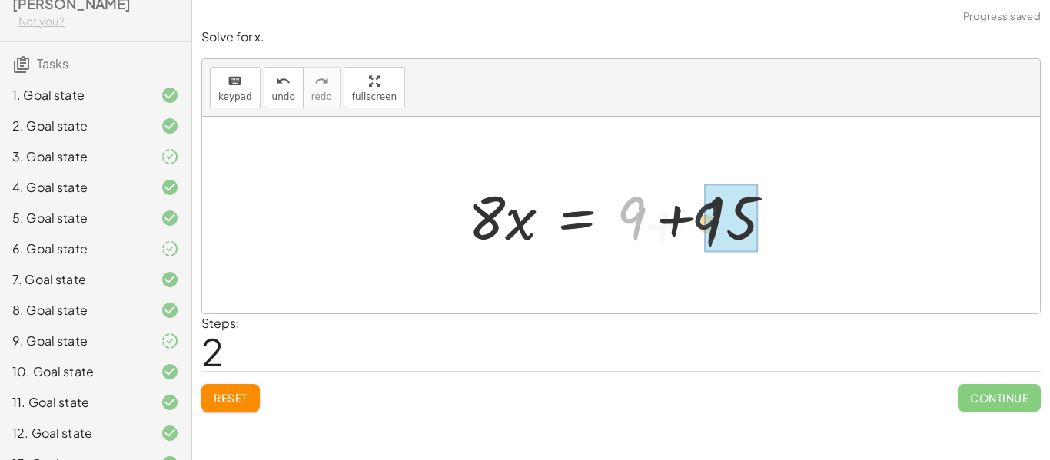
drag, startPoint x: 620, startPoint y: 214, endPoint x: 699, endPoint y: 220, distance: 80.2
click at [699, 220] on div at bounding box center [626, 215] width 332 height 79
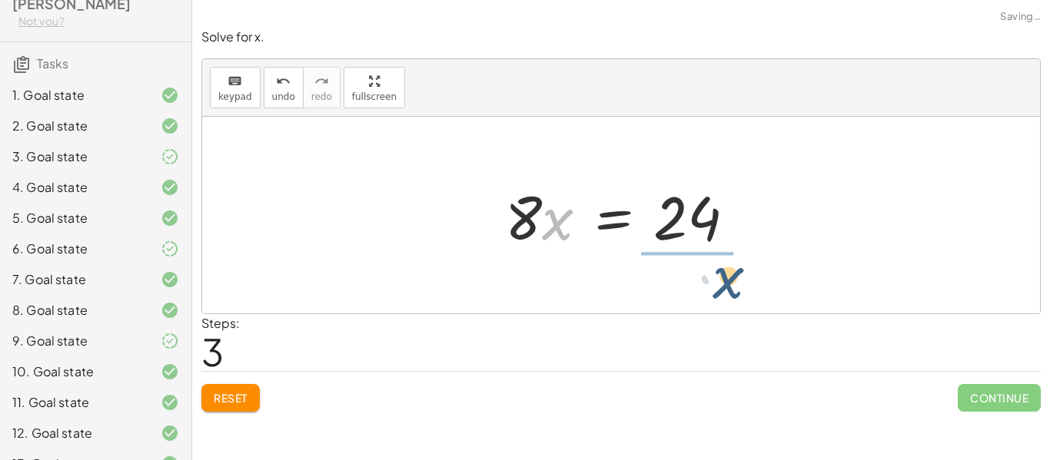
drag, startPoint x: 510, startPoint y: 214, endPoint x: 693, endPoint y: 274, distance: 191.8
click at [693, 274] on div "+ · 2 · x + · 6 · x − 9 = 15 + · 8 · x − 9 = 15 · 8 · x = + 9 + 15 · x · x = · …" at bounding box center [621, 215] width 838 height 197
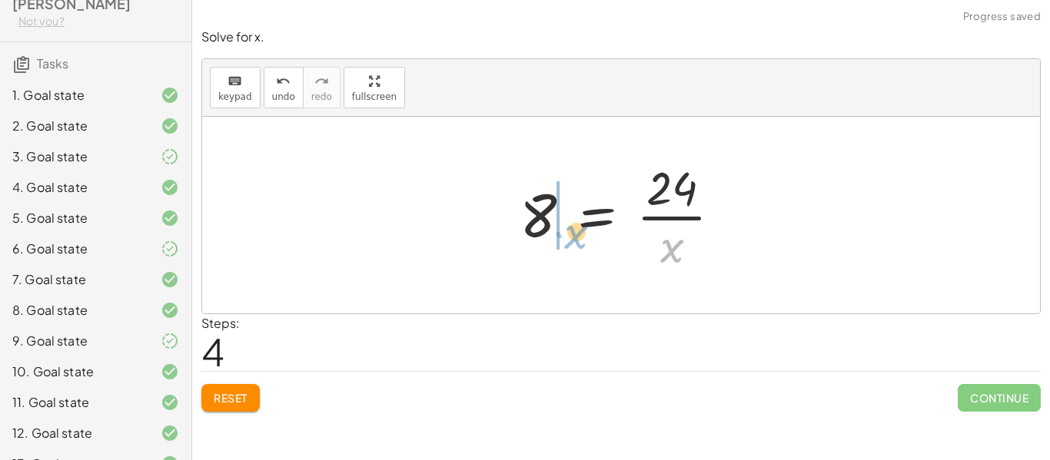
drag, startPoint x: 686, startPoint y: 248, endPoint x: 583, endPoint y: 227, distance: 105.1
click at [583, 227] on div at bounding box center [627, 215] width 230 height 118
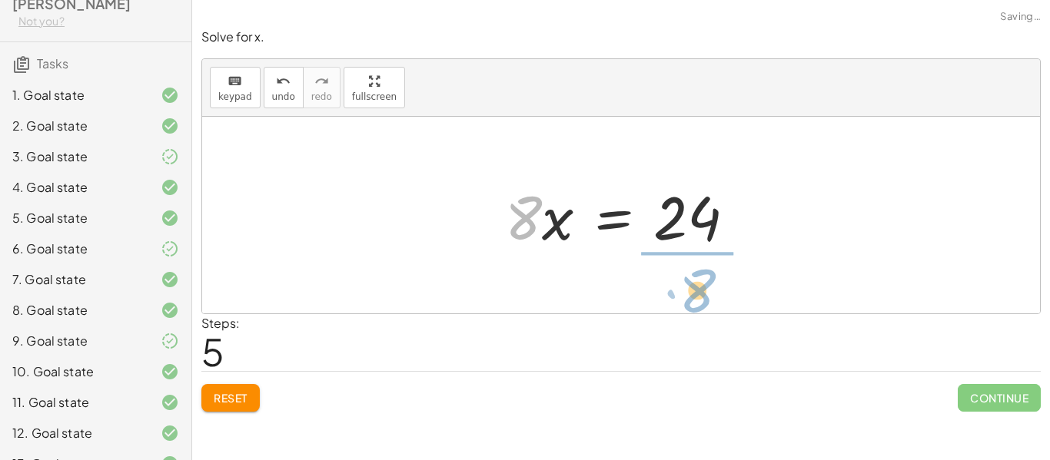
drag, startPoint x: 494, startPoint y: 205, endPoint x: 671, endPoint y: 276, distance: 190.4
click at [671, 276] on div "+ · 2 · x + · 6 · x − 9 = 15 + · 8 · x − 9 = 15 · 8 · x = + 9 + 15 · 8 · x = 24…" at bounding box center [621, 215] width 838 height 197
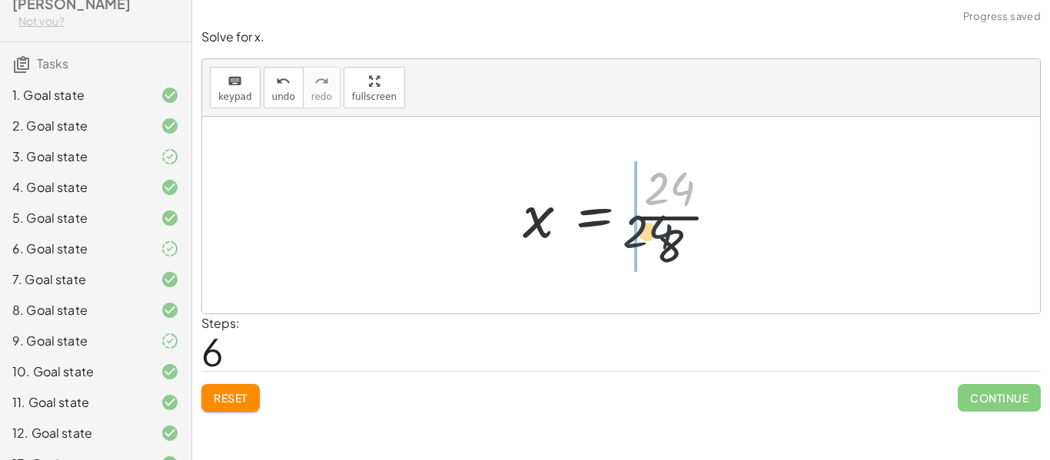
drag, startPoint x: 692, startPoint y: 182, endPoint x: 660, endPoint y: 244, distance: 69.8
click at [660, 244] on div at bounding box center [627, 215] width 224 height 118
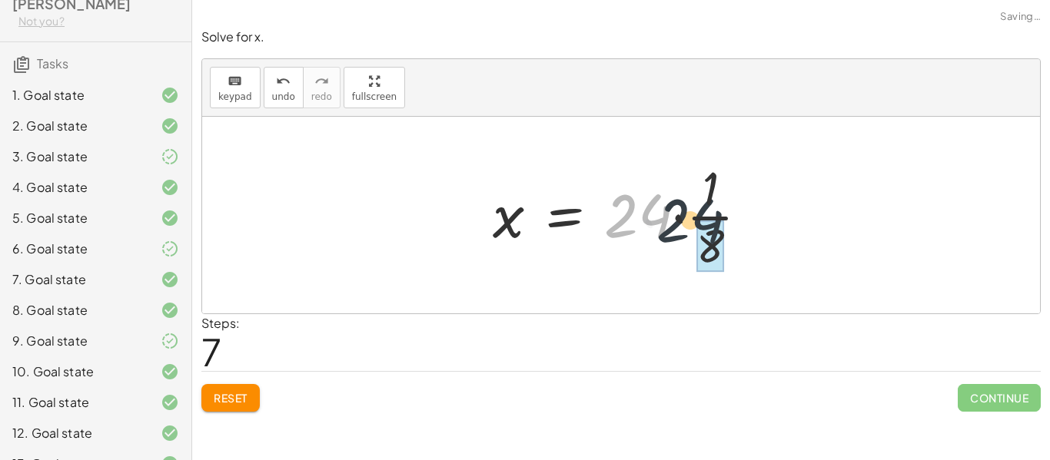
drag, startPoint x: 644, startPoint y: 224, endPoint x: 702, endPoint y: 224, distance: 57.7
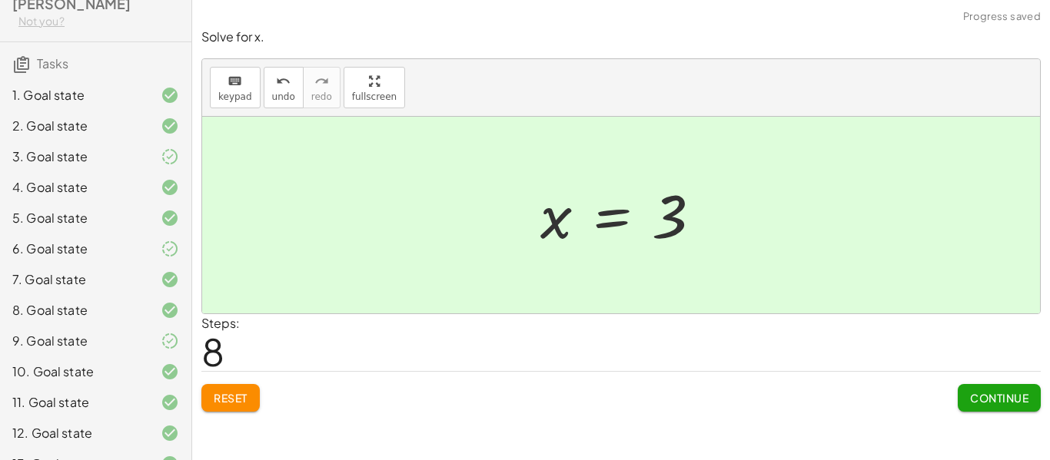
click at [982, 397] on span "Continue" at bounding box center [999, 398] width 58 height 14
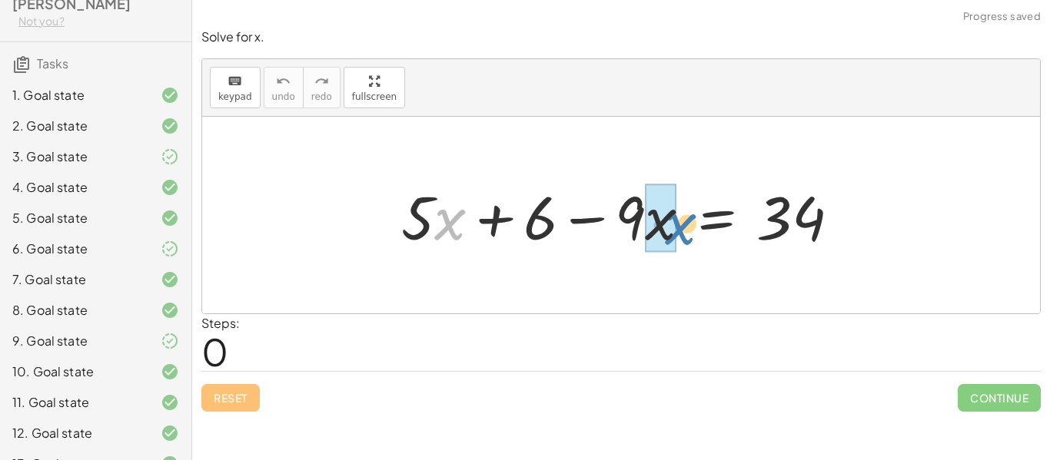
drag, startPoint x: 436, startPoint y: 222, endPoint x: 660, endPoint y: 225, distance: 224.5
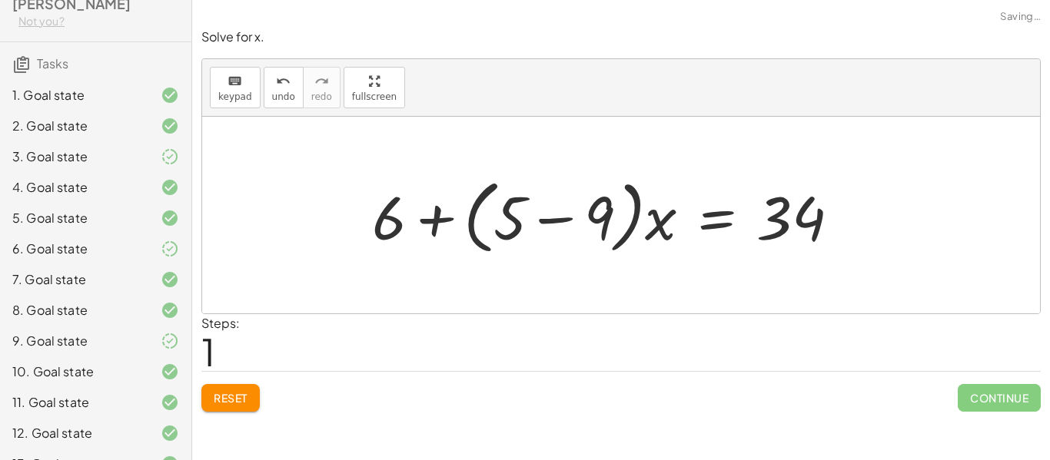
click at [221, 400] on span "Reset" at bounding box center [231, 398] width 34 height 14
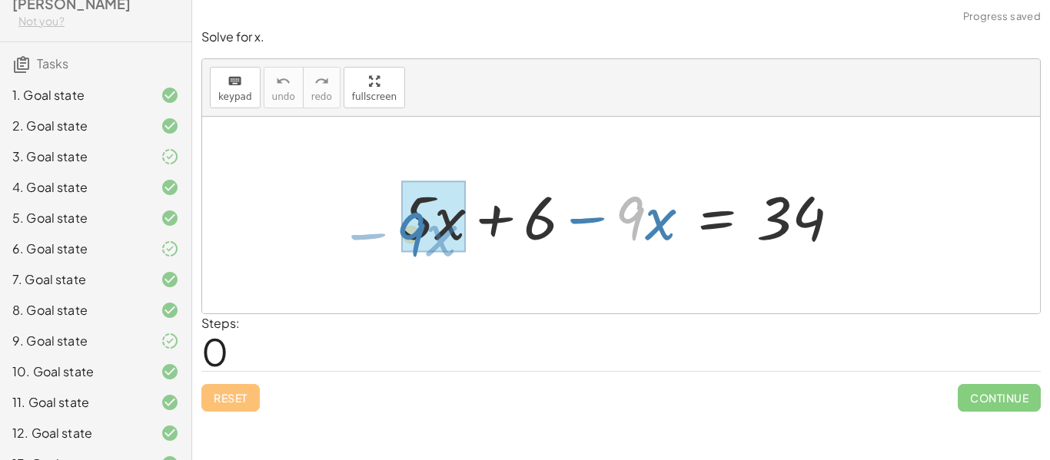
drag, startPoint x: 632, startPoint y: 218, endPoint x: 413, endPoint y: 234, distance: 219.7
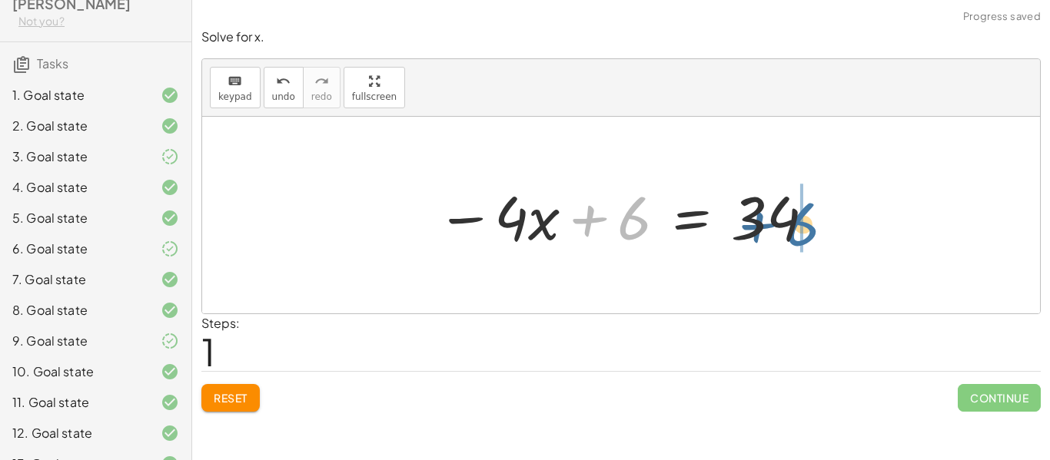
drag, startPoint x: 628, startPoint y: 228, endPoint x: 797, endPoint y: 234, distance: 169.2
click at [797, 234] on div at bounding box center [626, 215] width 395 height 79
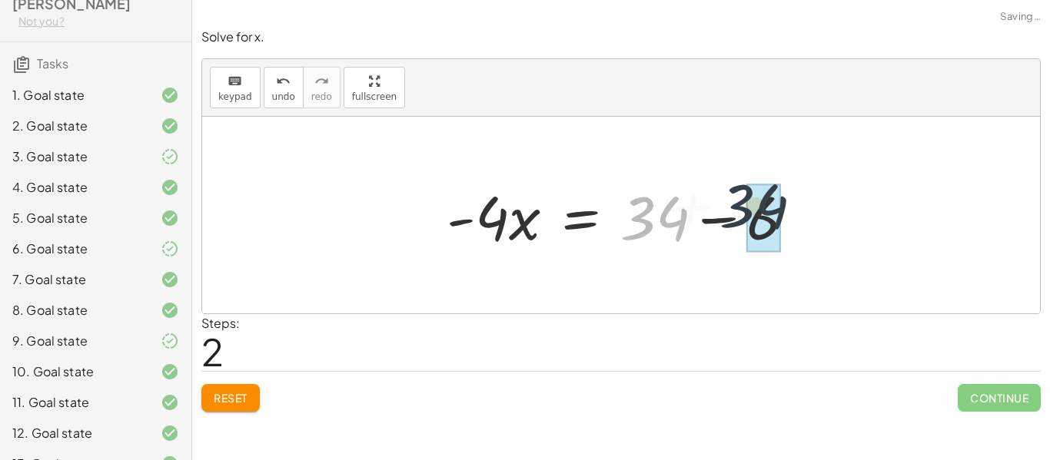
drag, startPoint x: 636, startPoint y: 232, endPoint x: 744, endPoint y: 219, distance: 108.4
click at [744, 219] on div at bounding box center [627, 215] width 377 height 79
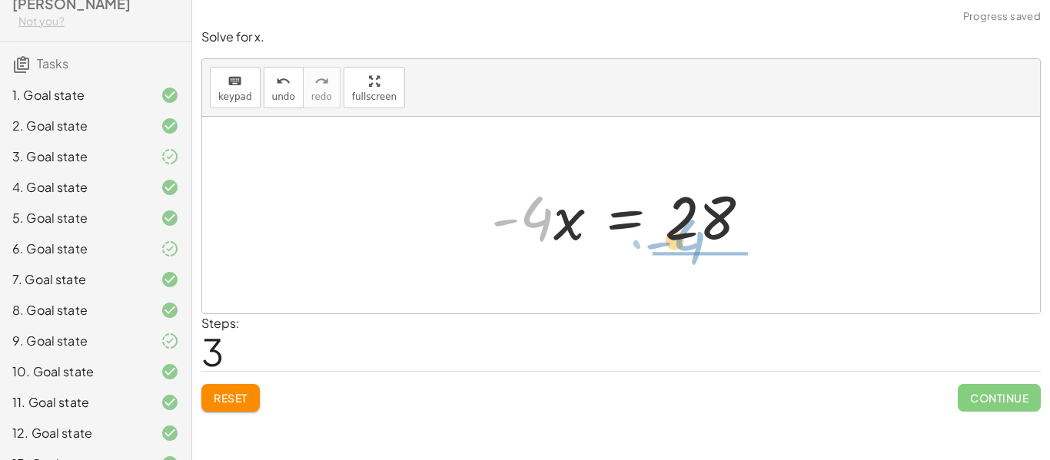
drag, startPoint x: 542, startPoint y: 215, endPoint x: 696, endPoint y: 238, distance: 156.2
click at [696, 238] on div at bounding box center [626, 215] width 287 height 79
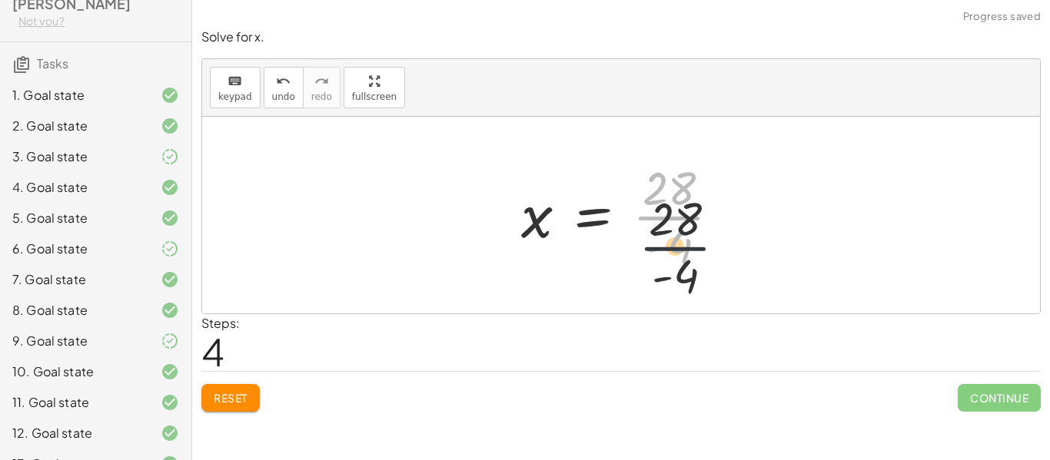
drag, startPoint x: 662, startPoint y: 208, endPoint x: 669, endPoint y: 245, distance: 37.5
click at [669, 245] on div at bounding box center [626, 215] width 227 height 118
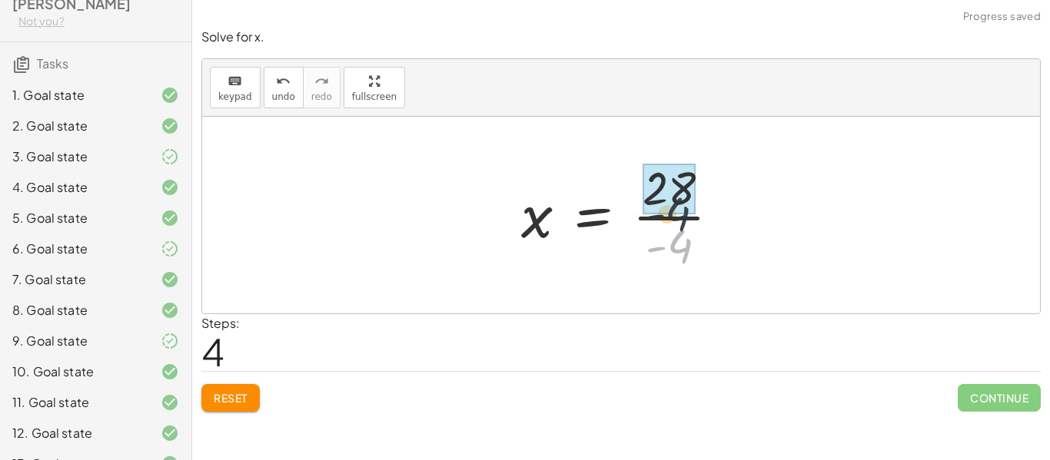
drag, startPoint x: 679, startPoint y: 245, endPoint x: 672, endPoint y: 198, distance: 47.4
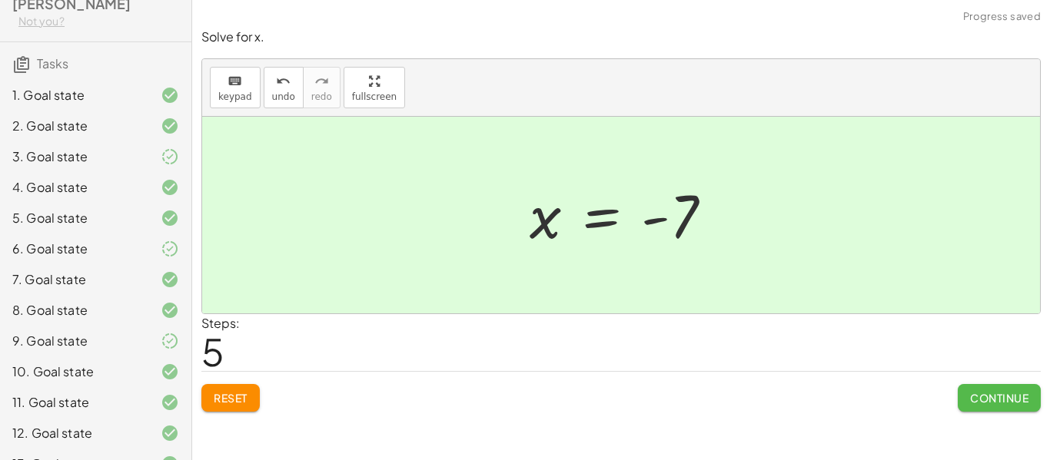
click at [988, 400] on span "Continue" at bounding box center [999, 398] width 58 height 14
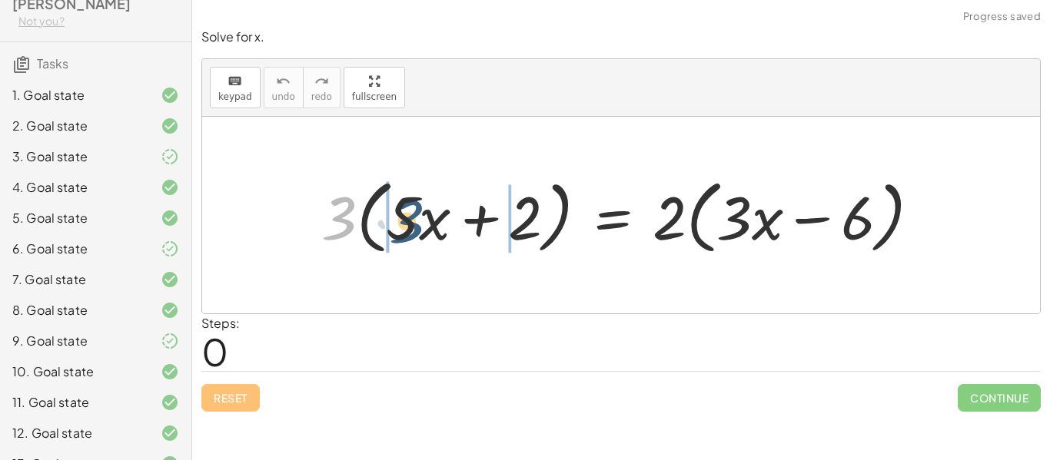
drag, startPoint x: 352, startPoint y: 194, endPoint x: 431, endPoint y: 200, distance: 79.4
click at [431, 200] on div at bounding box center [627, 215] width 626 height 88
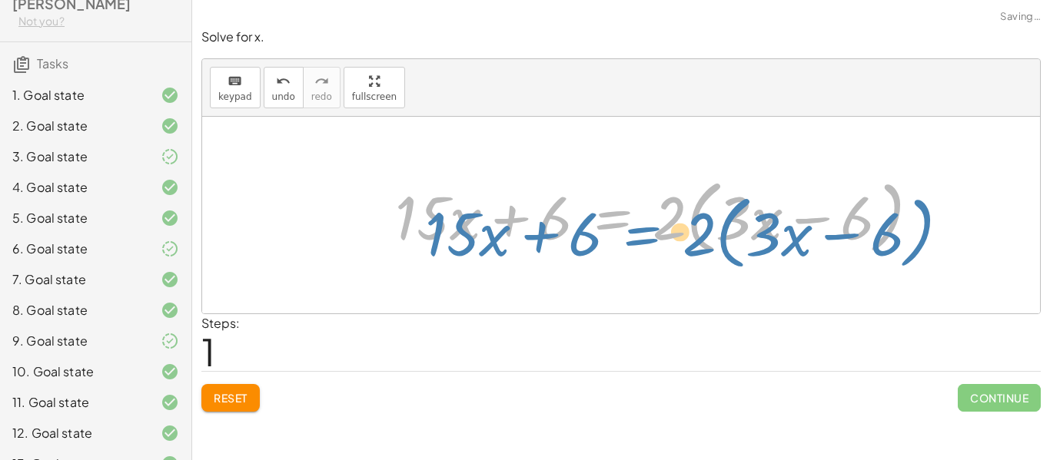
drag, startPoint x: 652, startPoint y: 224, endPoint x: 667, endPoint y: 240, distance: 22.3
click at [667, 240] on div at bounding box center [663, 215] width 553 height 88
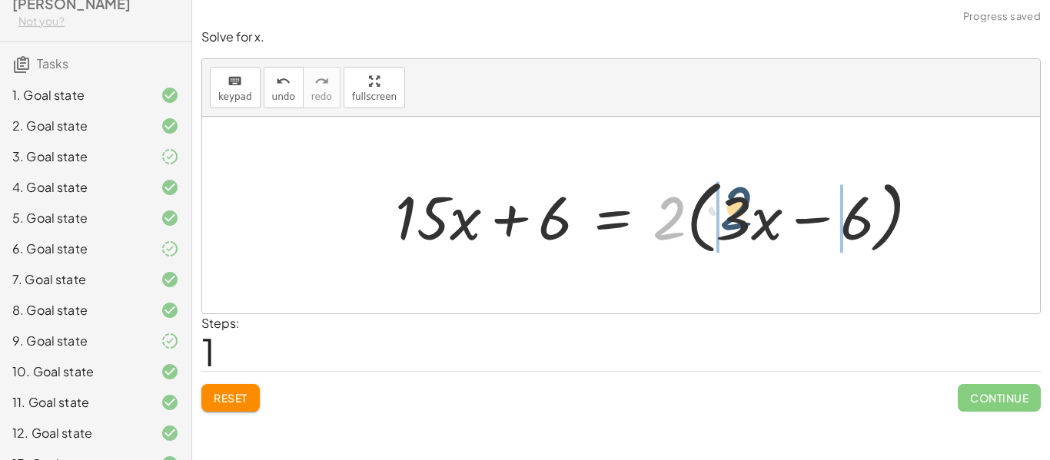
drag, startPoint x: 673, startPoint y: 234, endPoint x: 770, endPoint y: 224, distance: 98.1
click at [770, 224] on div at bounding box center [663, 215] width 553 height 88
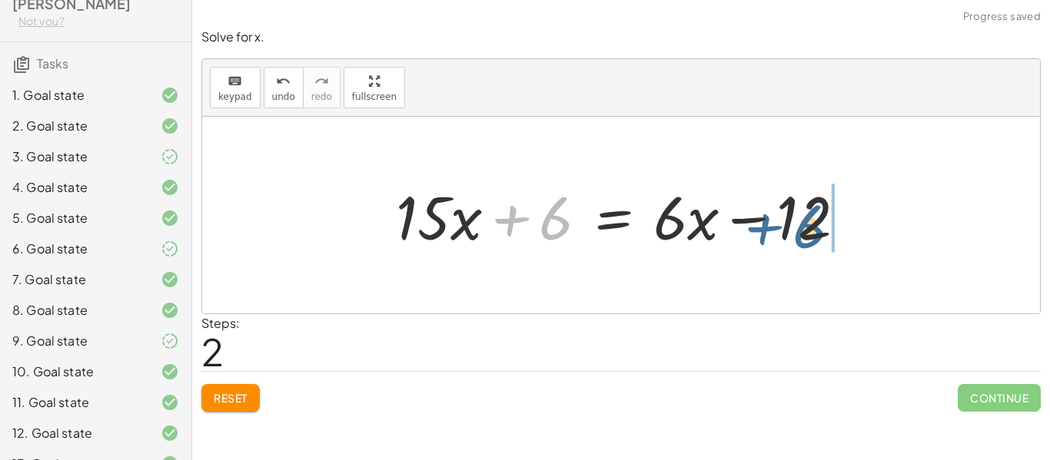
drag, startPoint x: 547, startPoint y: 215, endPoint x: 802, endPoint y: 224, distance: 255.3
click at [802, 224] on div at bounding box center [627, 215] width 478 height 79
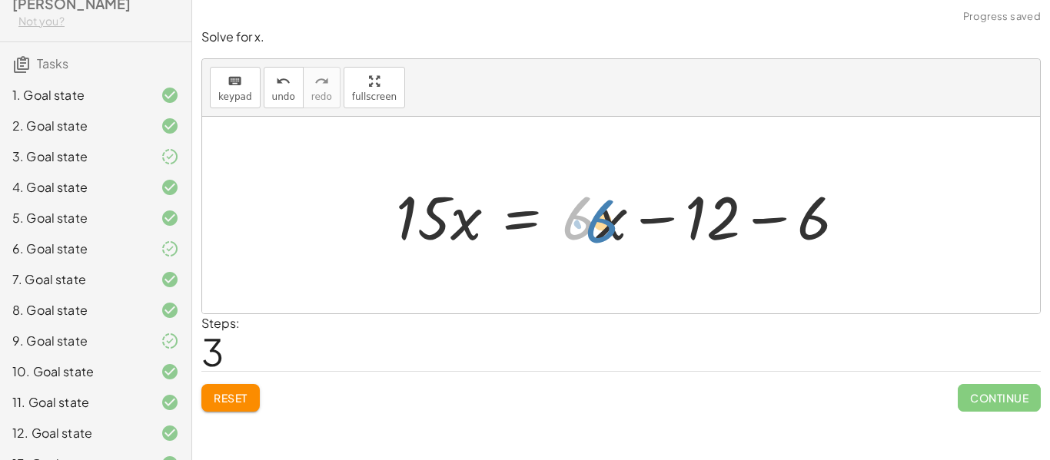
drag, startPoint x: 685, startPoint y: 220, endPoint x: 711, endPoint y: 222, distance: 26.2
click at [711, 222] on div at bounding box center [627, 215] width 478 height 79
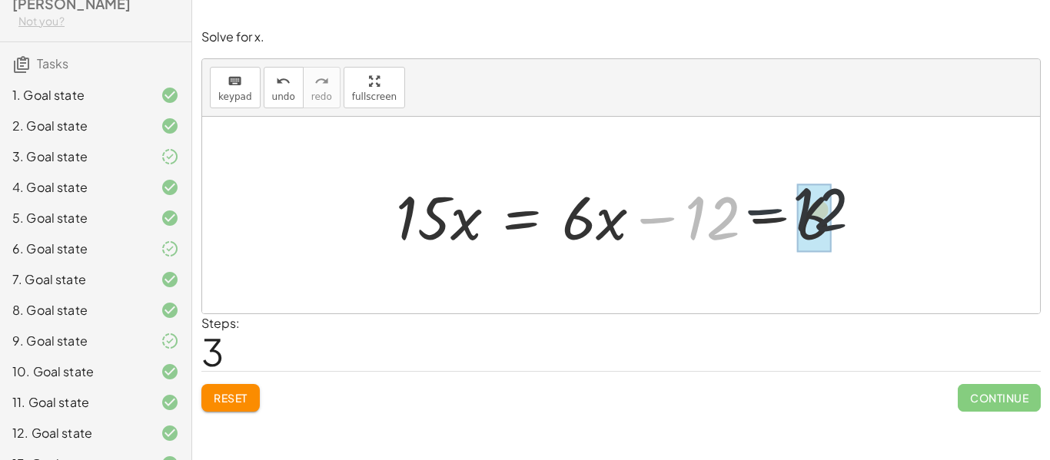
drag, startPoint x: 669, startPoint y: 219, endPoint x: 780, endPoint y: 211, distance: 111.8
click at [780, 211] on div at bounding box center [627, 215] width 478 height 79
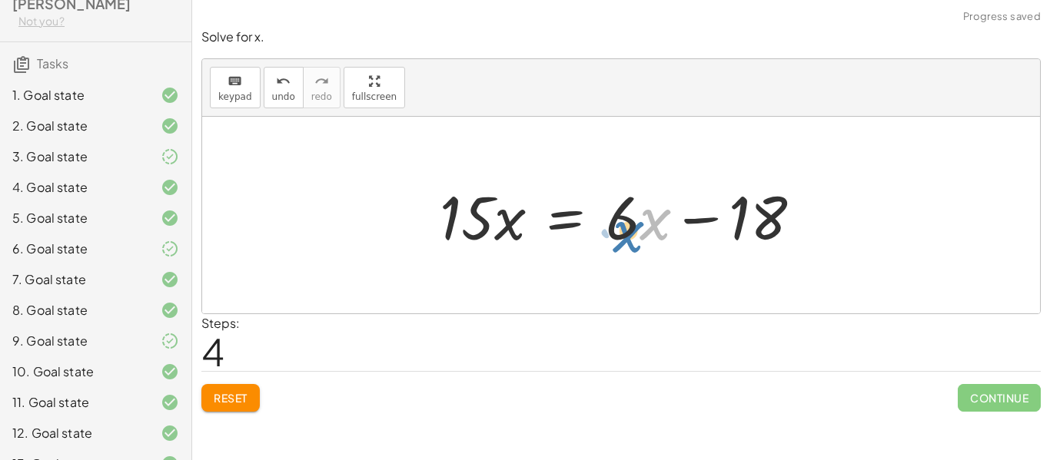
drag, startPoint x: 647, startPoint y: 232, endPoint x: 646, endPoint y: 241, distance: 9.3
click at [646, 241] on div at bounding box center [627, 215] width 390 height 79
drag, startPoint x: 617, startPoint y: 218, endPoint x: 625, endPoint y: 231, distance: 15.8
click at [625, 231] on div at bounding box center [627, 215] width 390 height 79
drag, startPoint x: 630, startPoint y: 218, endPoint x: 633, endPoint y: 227, distance: 9.0
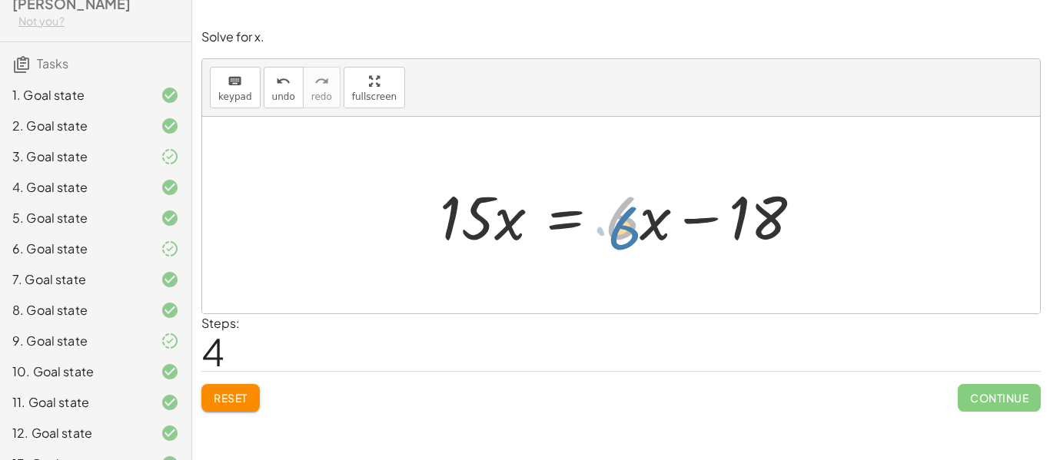
click at [633, 227] on div at bounding box center [627, 215] width 390 height 79
drag, startPoint x: 642, startPoint y: 225, endPoint x: 456, endPoint y: 219, distance: 186.1
click at [456, 219] on div at bounding box center [627, 215] width 390 height 79
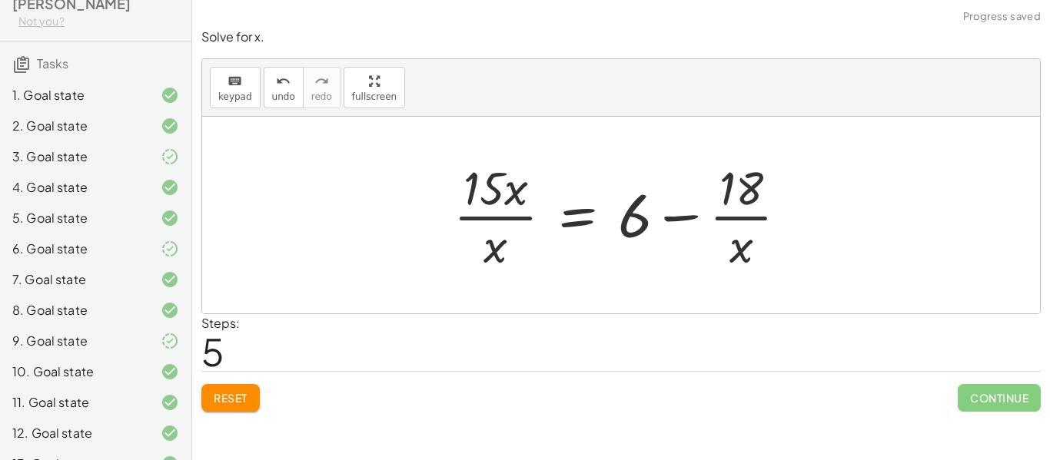
click at [241, 385] on button "Reset" at bounding box center [230, 398] width 58 height 28
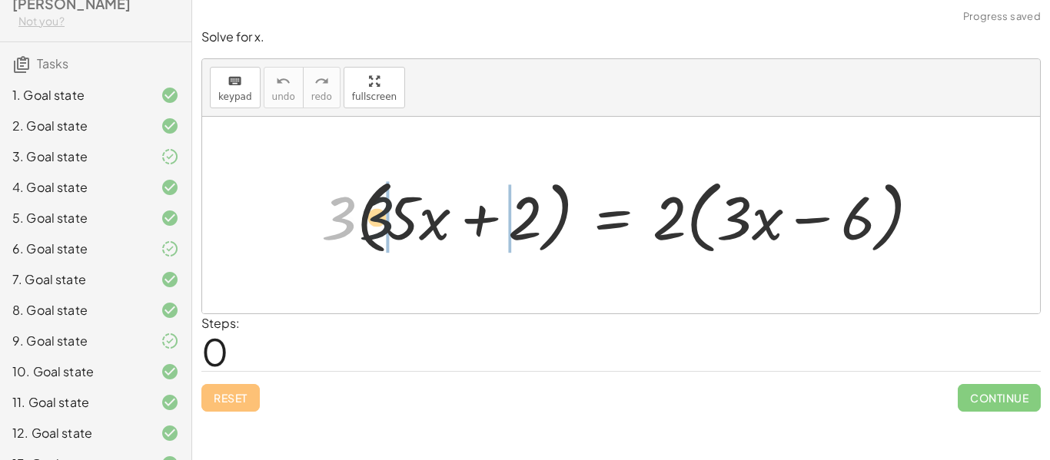
drag, startPoint x: 337, startPoint y: 211, endPoint x: 390, endPoint y: 209, distance: 53.9
click at [390, 209] on div at bounding box center [627, 215] width 626 height 88
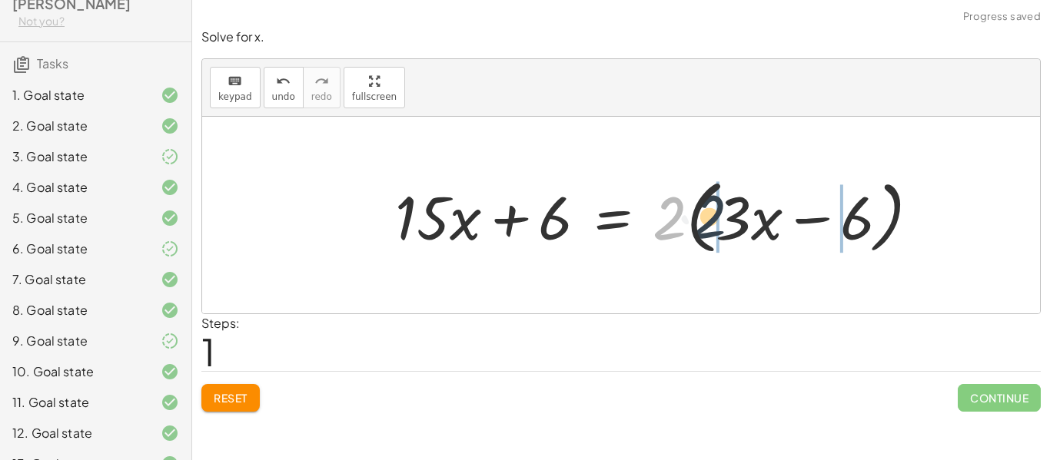
drag, startPoint x: 654, startPoint y: 215, endPoint x: 700, endPoint y: 214, distance: 46.1
click at [700, 214] on div at bounding box center [663, 215] width 553 height 88
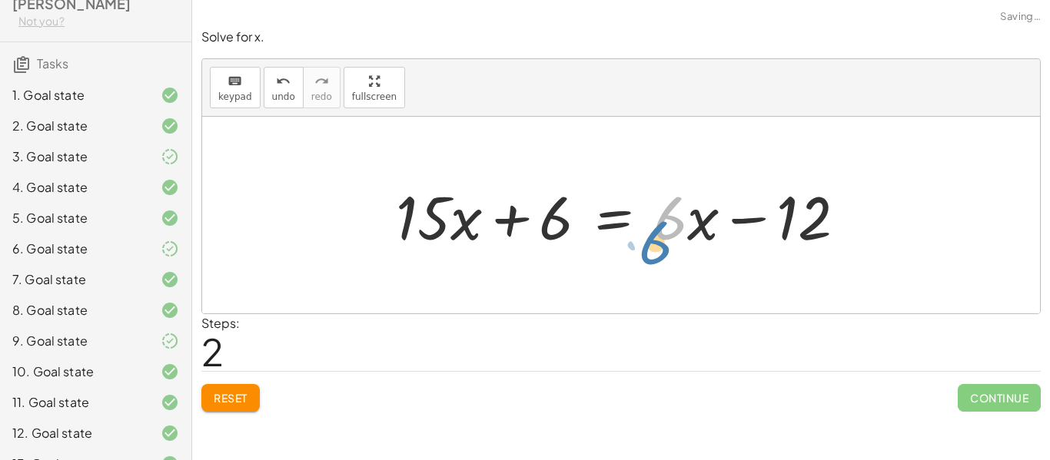
drag, startPoint x: 679, startPoint y: 220, endPoint x: 655, endPoint y: 243, distance: 33.2
click at [655, 243] on div at bounding box center [627, 215] width 478 height 79
drag, startPoint x: 692, startPoint y: 228, endPoint x: 669, endPoint y: 233, distance: 23.7
click at [669, 233] on div at bounding box center [627, 215] width 478 height 79
drag, startPoint x: 683, startPoint y: 220, endPoint x: 670, endPoint y: 219, distance: 13.1
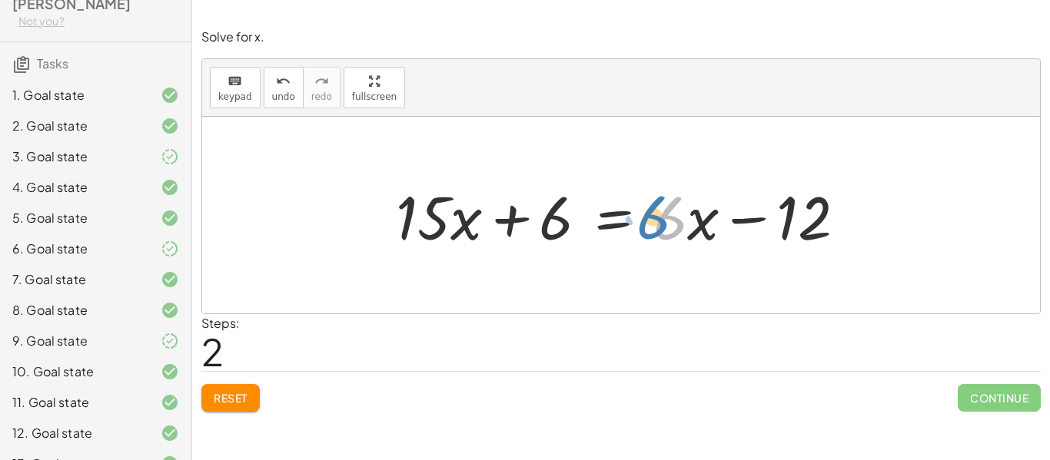
click at [670, 219] on div at bounding box center [627, 215] width 478 height 79
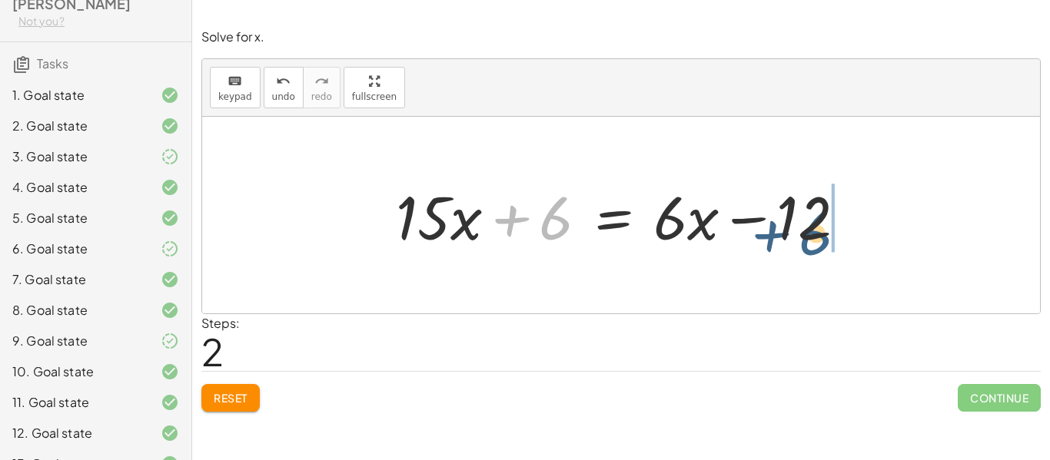
drag, startPoint x: 546, startPoint y: 201, endPoint x: 809, endPoint y: 214, distance: 264.0
click at [809, 214] on div at bounding box center [627, 215] width 478 height 79
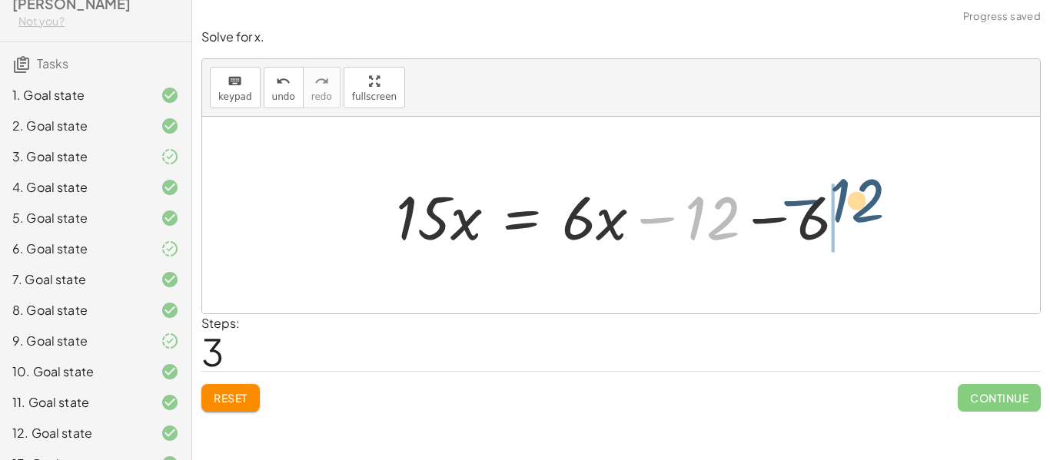
drag, startPoint x: 701, startPoint y: 231, endPoint x: 836, endPoint y: 221, distance: 134.8
click at [836, 221] on div at bounding box center [627, 215] width 478 height 79
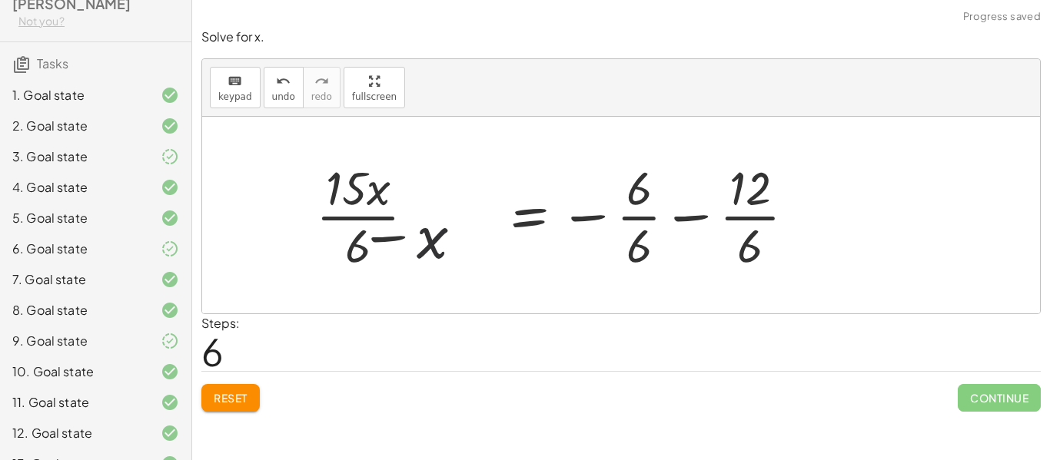
click at [253, 377] on div "Reset Continue" at bounding box center [620, 391] width 839 height 41
click at [248, 390] on button "Reset" at bounding box center [230, 398] width 58 height 28
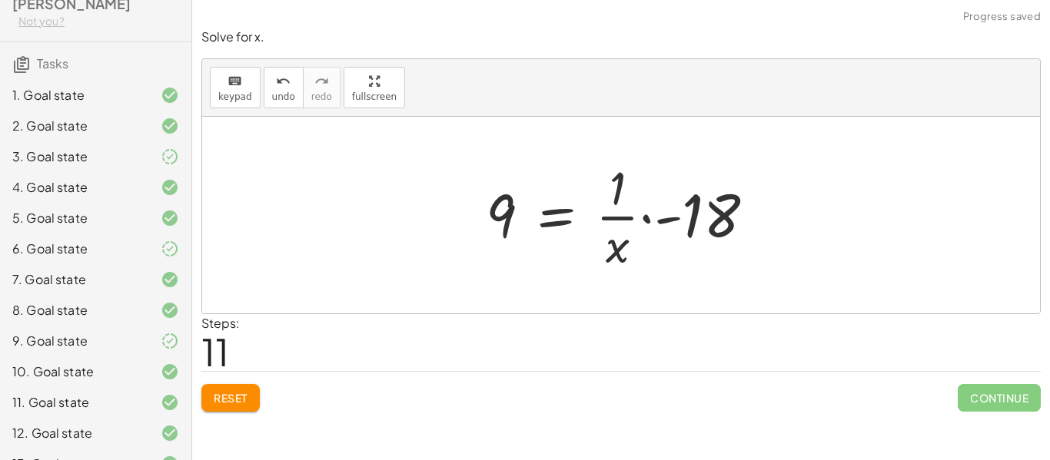
click at [250, 394] on button "Reset" at bounding box center [230, 398] width 58 height 28
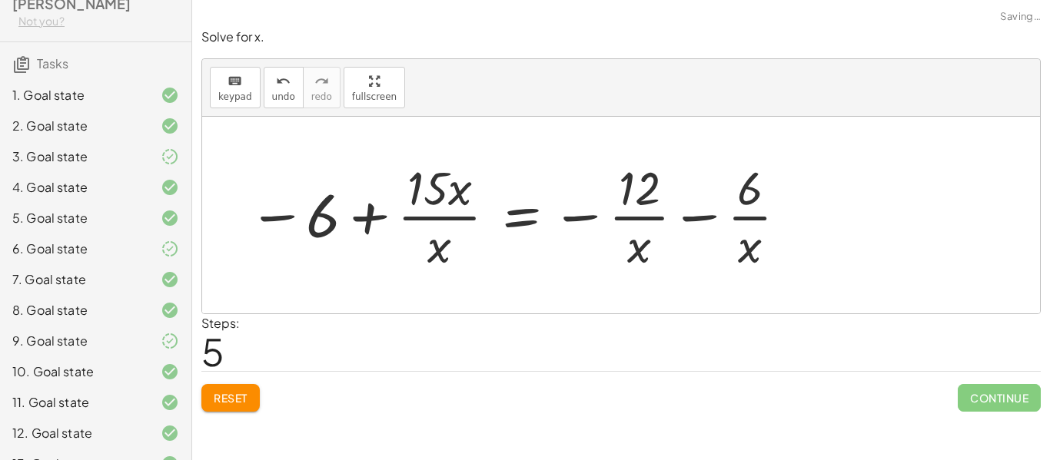
click at [253, 410] on button "Reset" at bounding box center [230, 398] width 58 height 28
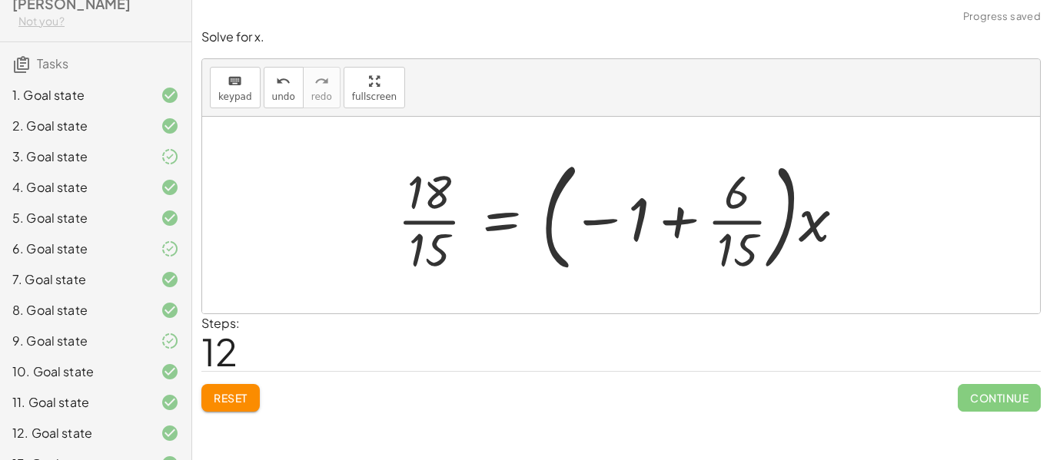
click at [240, 407] on button "Reset" at bounding box center [230, 398] width 58 height 28
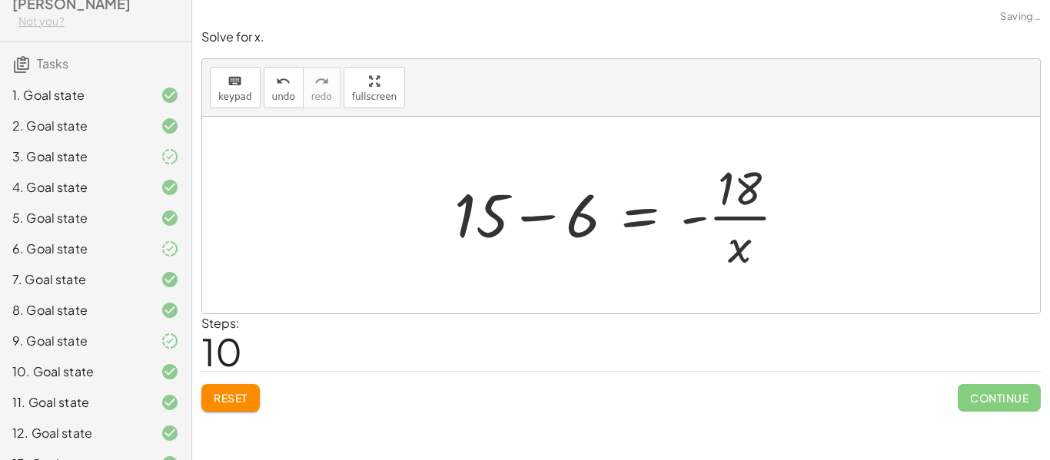
click at [252, 411] on button "Reset" at bounding box center [230, 398] width 58 height 28
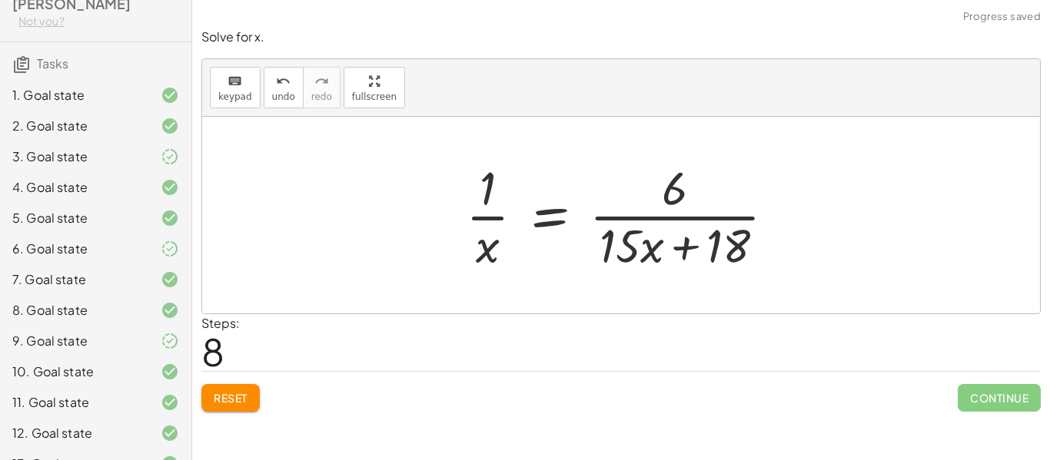
click at [260, 404] on button "Reset" at bounding box center [230, 398] width 58 height 28
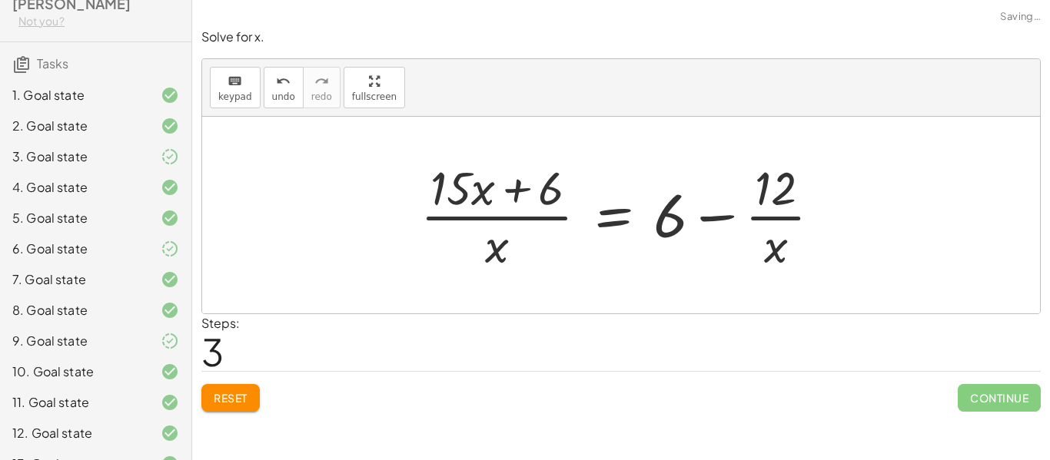
click at [234, 396] on span "Reset" at bounding box center [231, 398] width 34 height 14
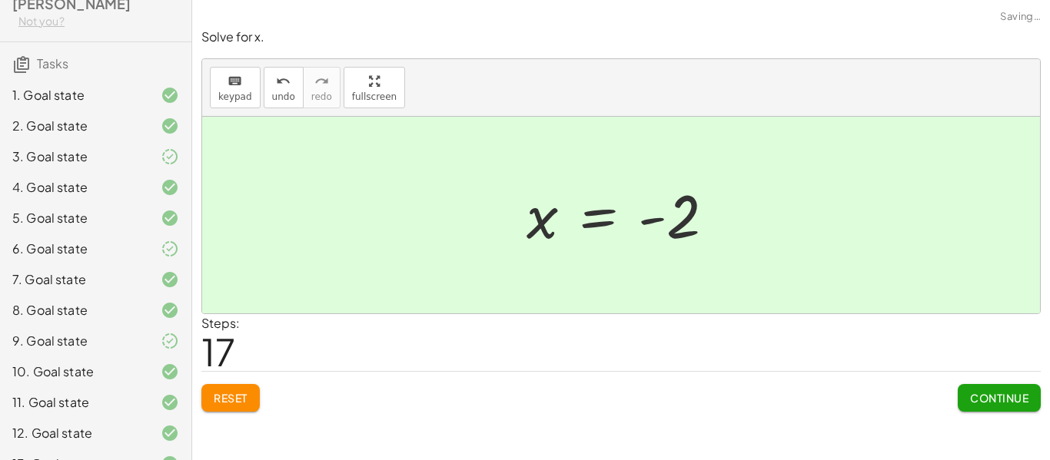
click at [1026, 409] on button "Continue" at bounding box center [999, 398] width 83 height 28
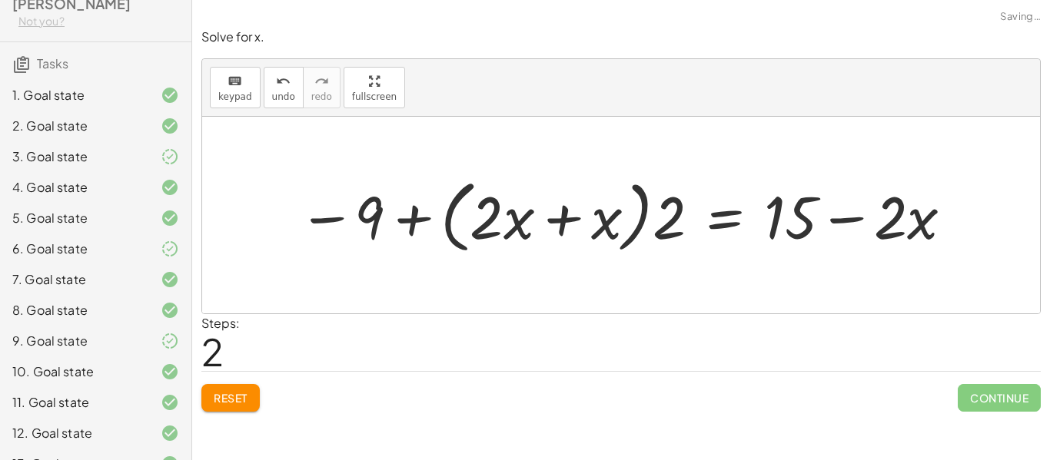
click at [211, 388] on button "Reset" at bounding box center [230, 398] width 58 height 28
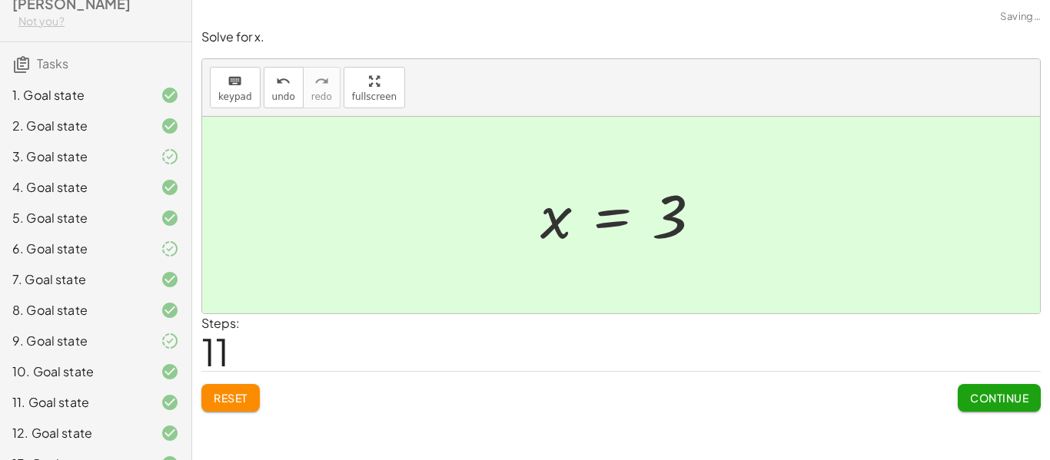
click at [988, 411] on button "Continue" at bounding box center [999, 398] width 83 height 28
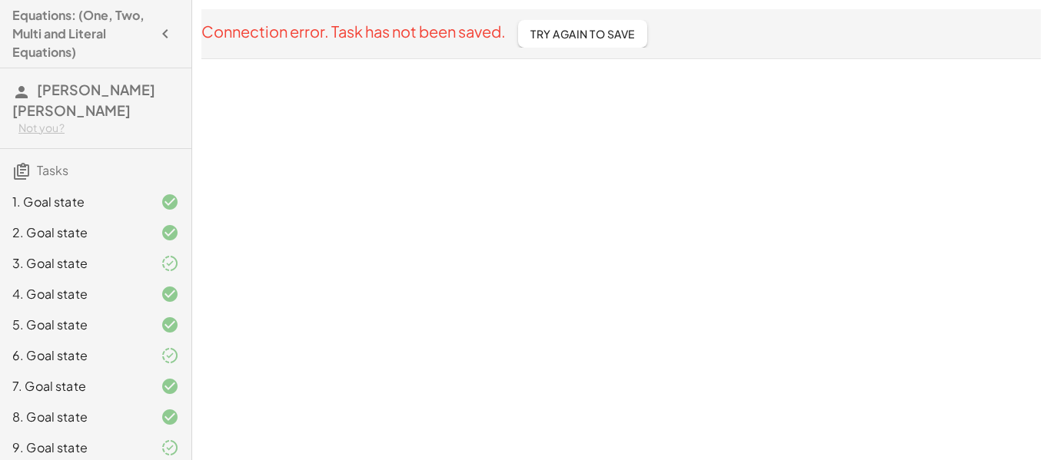
click at [122, 38] on h4 "Equations: (One, Two, Multi and Literal Equations)" at bounding box center [81, 33] width 139 height 55
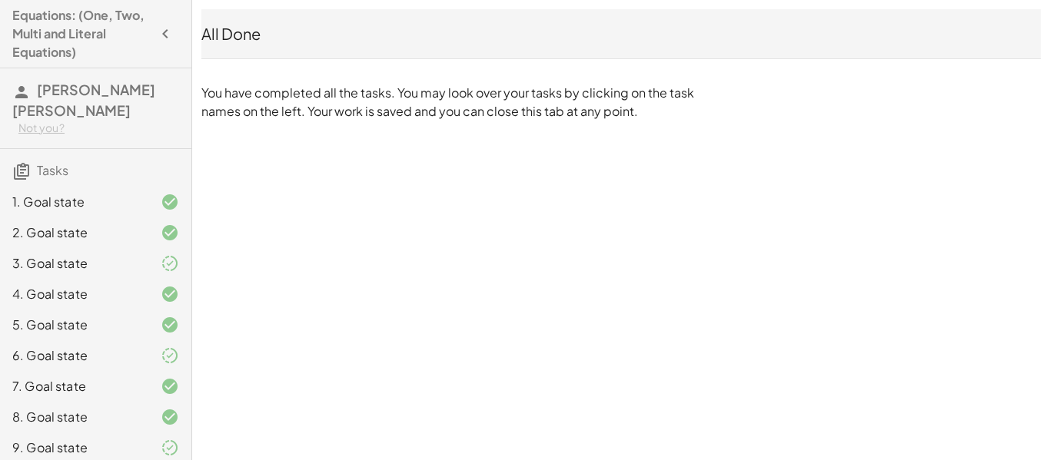
click at [163, 35] on icon "button" at bounding box center [165, 34] width 18 height 18
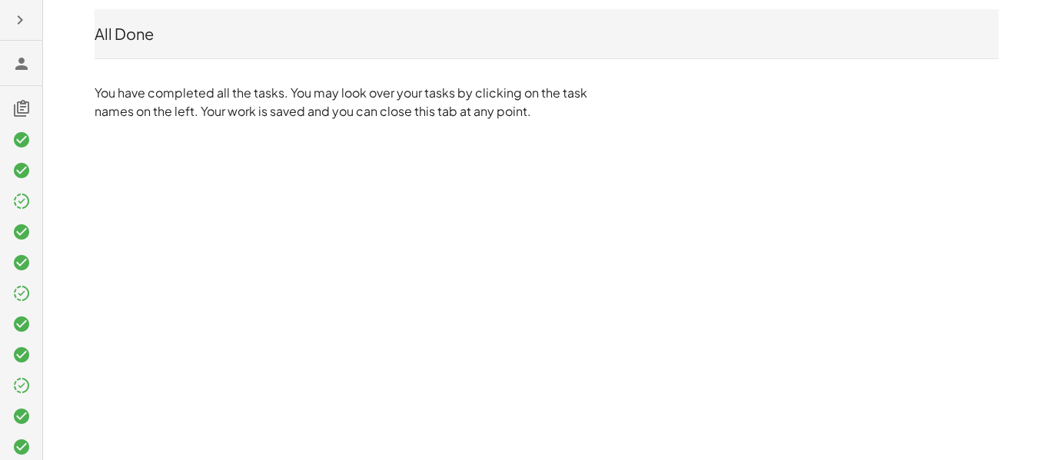
click at [16, 57] on icon at bounding box center [21, 64] width 18 height 18
click at [19, 61] on icon at bounding box center [21, 64] width 18 height 18
click at [21, 106] on icon at bounding box center [21, 108] width 18 height 18
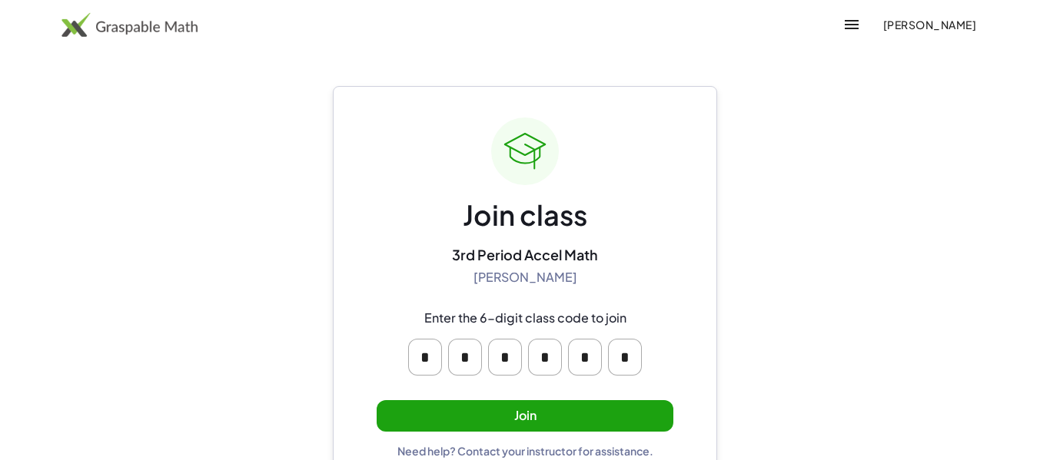
scroll to position [29, 0]
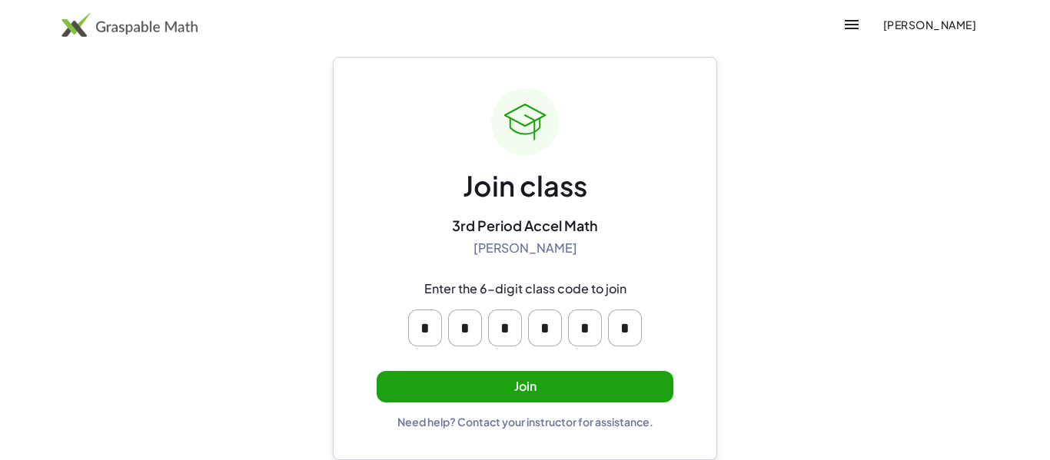
click at [567, 394] on button "Join" at bounding box center [525, 387] width 297 height 32
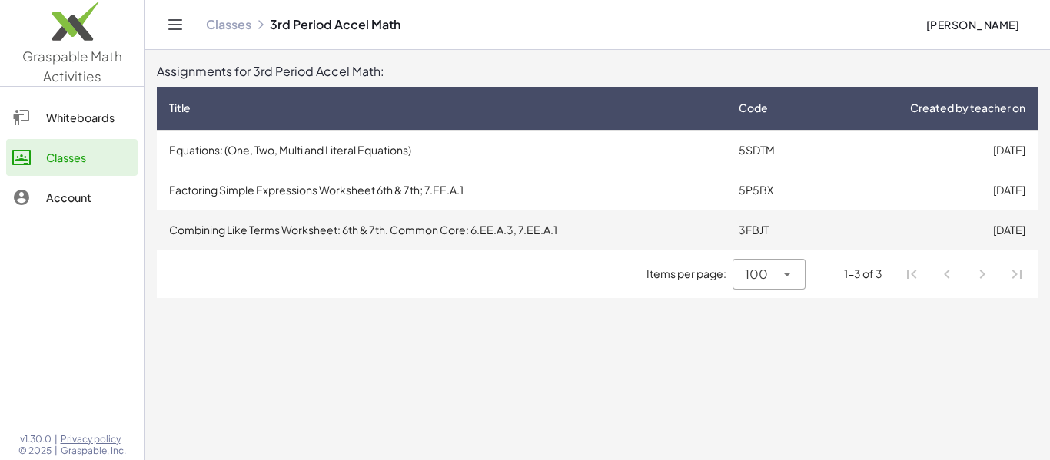
click at [537, 234] on td "Combining Like Terms Worksheet: 6th & 7th. Common Core: 6.EE.A.3, 7.EE.A.1" at bounding box center [442, 230] width 570 height 40
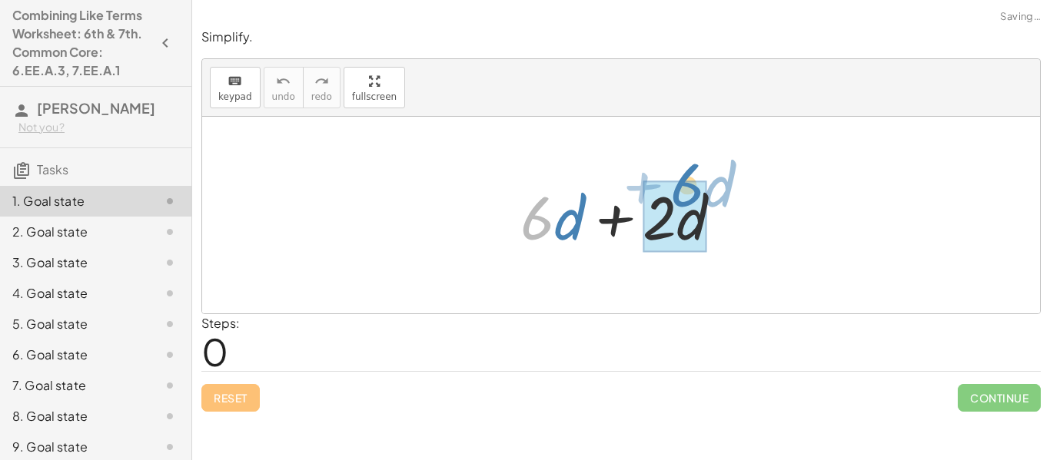
drag, startPoint x: 533, startPoint y: 224, endPoint x: 683, endPoint y: 194, distance: 152.9
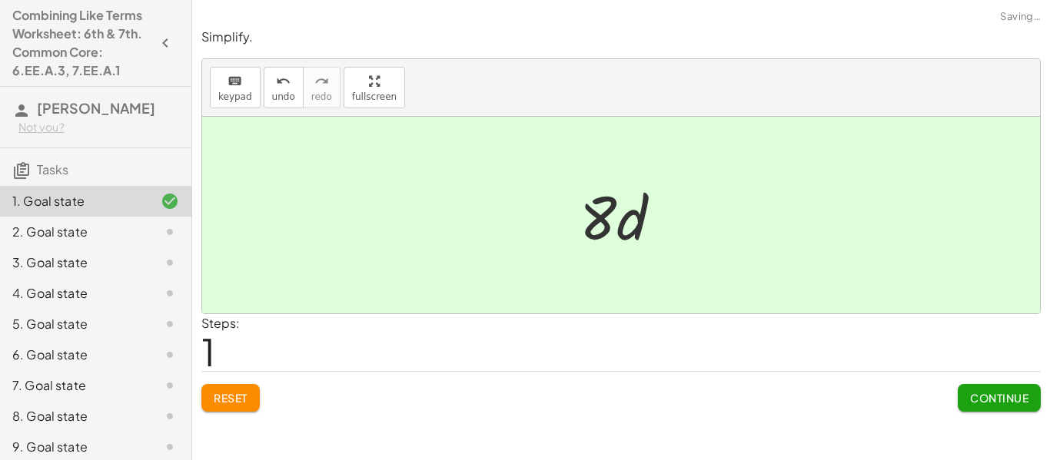
click at [1022, 392] on span "Continue" at bounding box center [999, 398] width 58 height 14
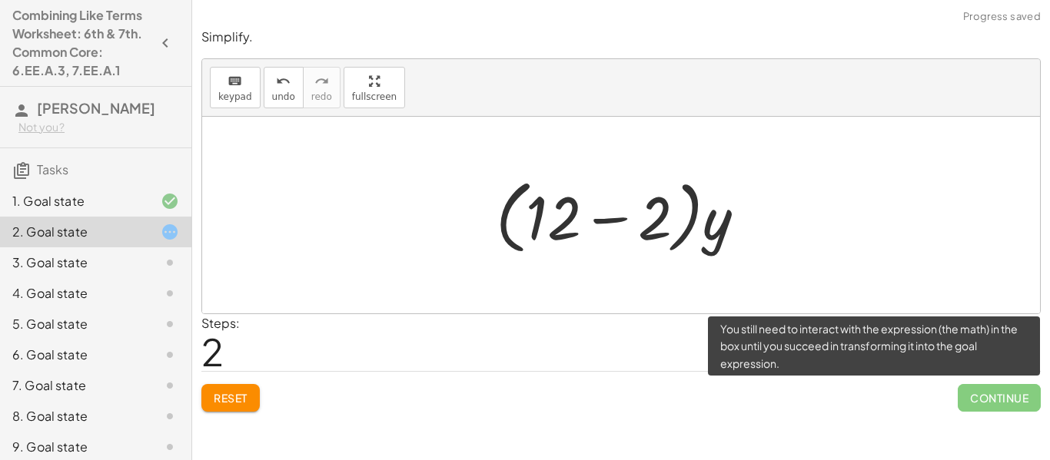
click at [222, 387] on button "Reset" at bounding box center [230, 398] width 58 height 28
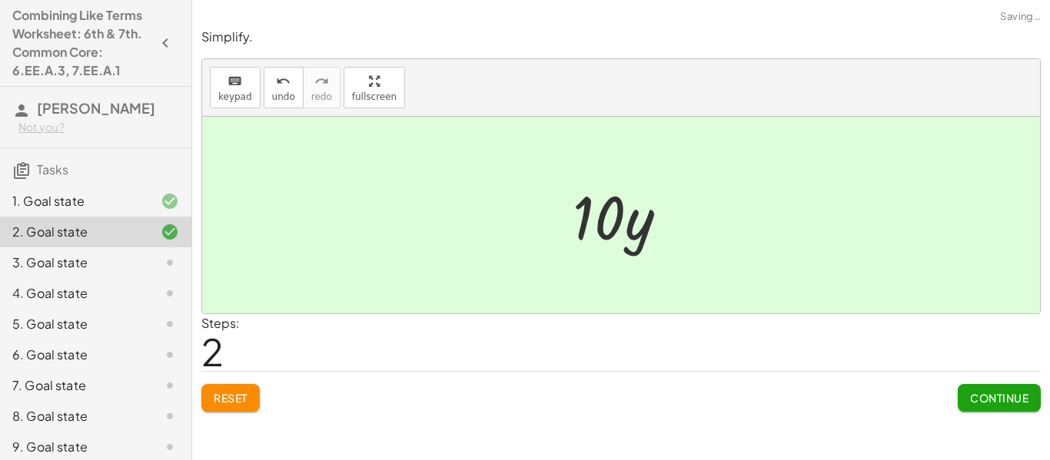
click at [982, 392] on span "Continue" at bounding box center [999, 398] width 58 height 14
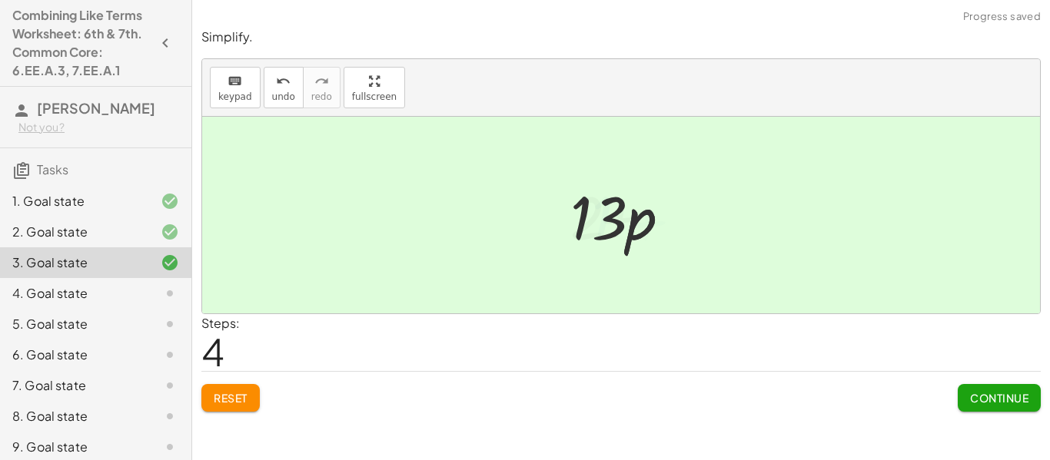
click at [1017, 410] on button "Continue" at bounding box center [999, 398] width 83 height 28
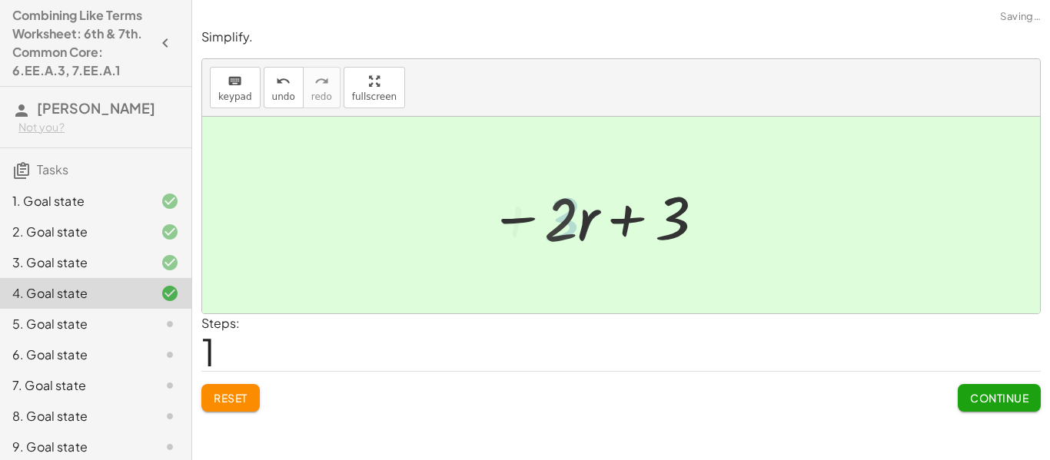
click at [1024, 408] on button "Continue" at bounding box center [999, 398] width 83 height 28
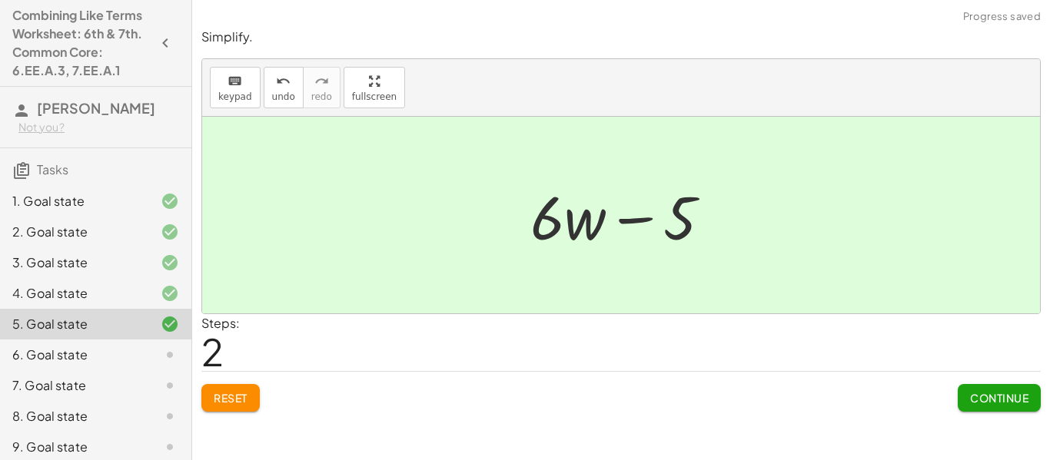
click at [989, 429] on div "Simplify. keyboard keypad undo undo redo redo fullscreen + · 6 · d + · 2 · d · …" at bounding box center [621, 230] width 858 height 460
click at [1005, 395] on span "Continue" at bounding box center [999, 398] width 58 height 14
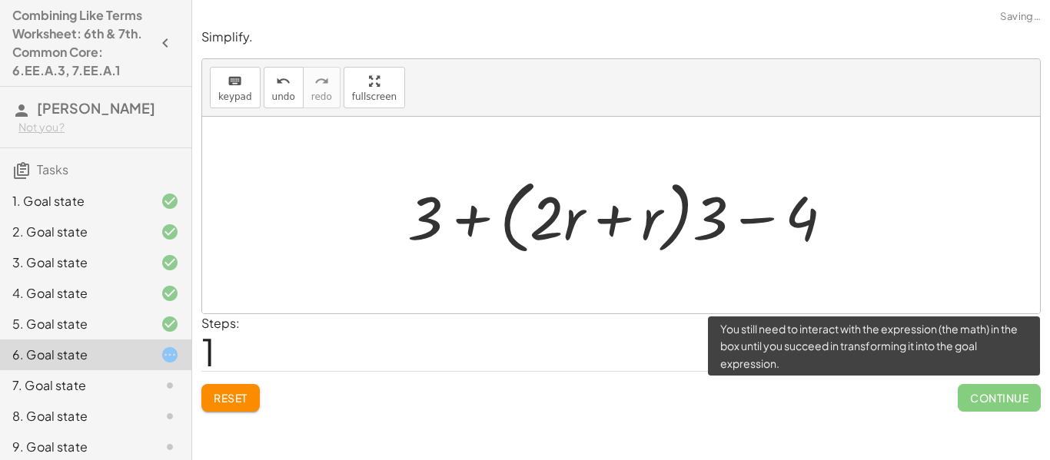
click at [214, 389] on button "Reset" at bounding box center [230, 398] width 58 height 28
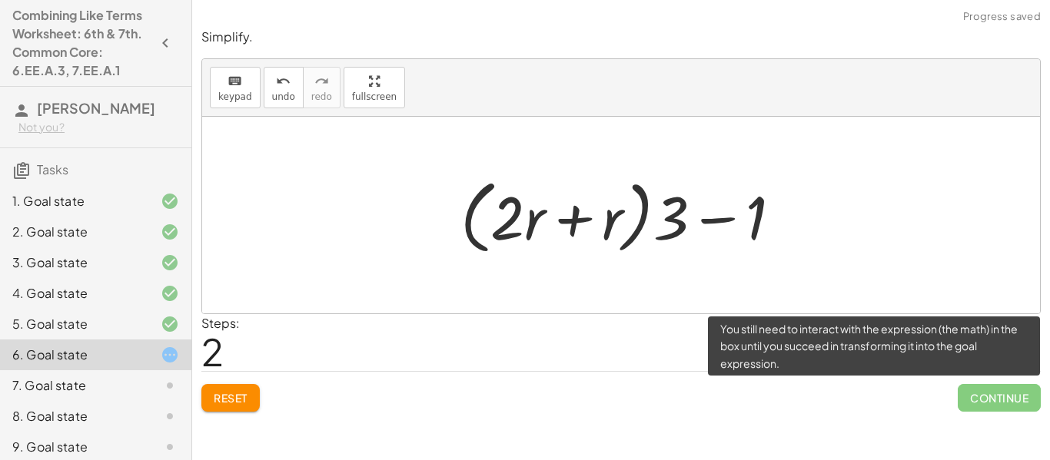
click at [228, 412] on button "Reset" at bounding box center [230, 398] width 58 height 28
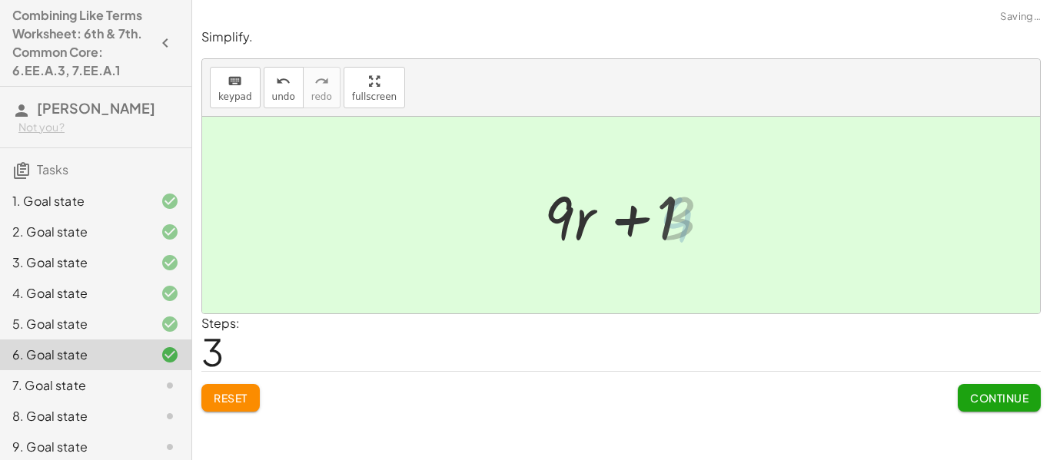
click at [1013, 401] on span "Continue" at bounding box center [999, 398] width 58 height 14
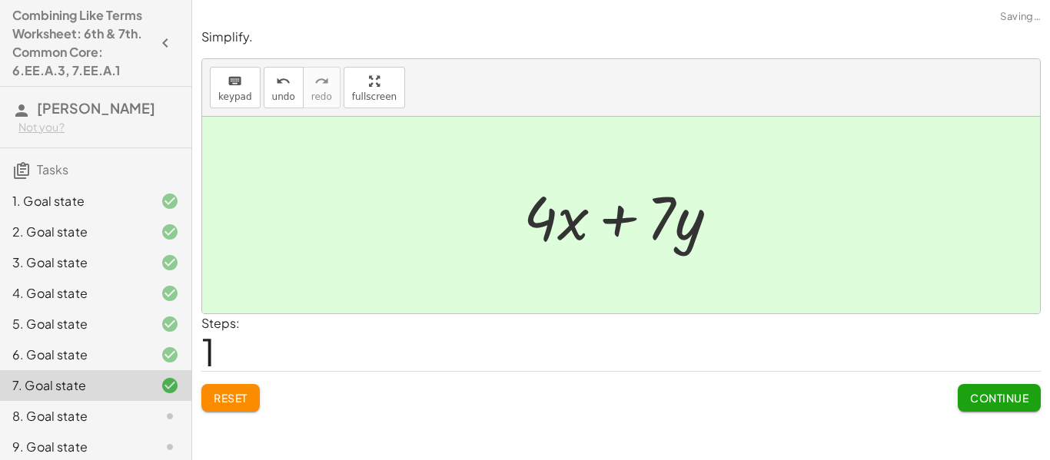
click at [1011, 396] on span "Continue" at bounding box center [999, 398] width 58 height 14
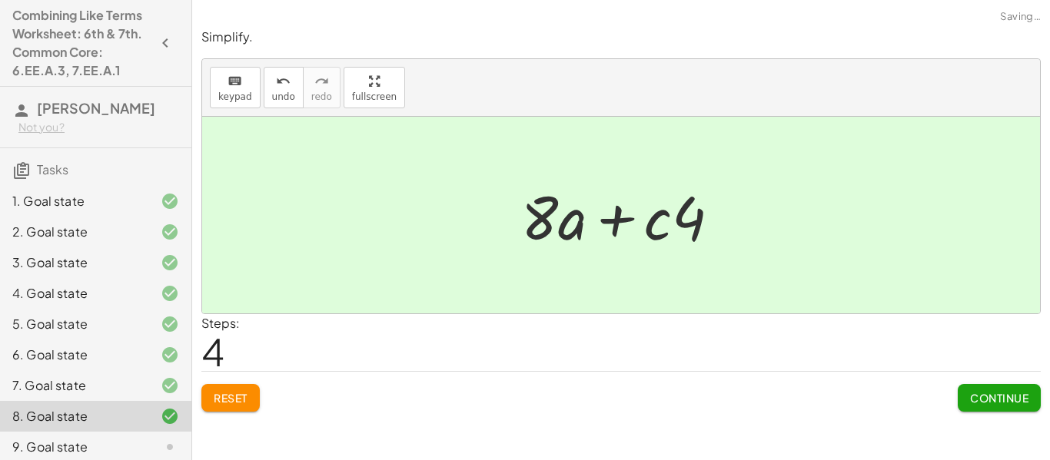
click at [1027, 427] on div "Simplify. keyboard keypad undo undo redo redo fullscreen + · 6 · d + · 2 · d · …" at bounding box center [621, 230] width 858 height 460
click at [985, 409] on button "Continue" at bounding box center [999, 398] width 83 height 28
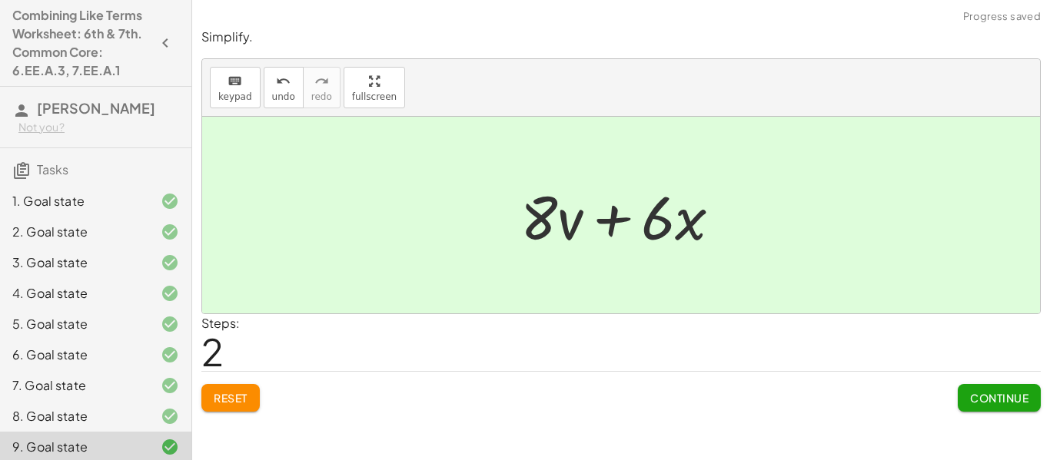
click at [1018, 425] on div "Simplify. keyboard keypad undo undo redo redo fullscreen + · 6 · d + · 2 · d · …" at bounding box center [621, 230] width 858 height 460
click at [1038, 401] on button "Continue" at bounding box center [999, 398] width 83 height 28
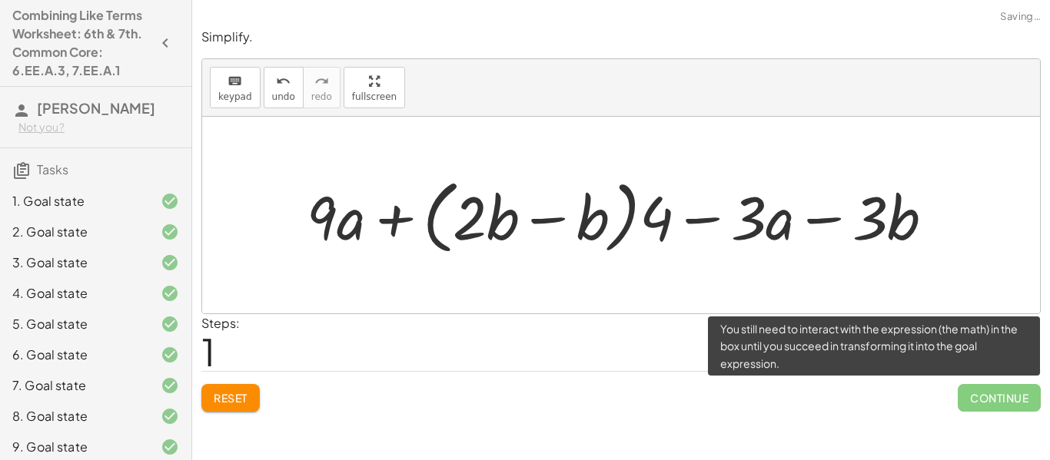
click at [238, 392] on span "Reset" at bounding box center [231, 398] width 34 height 14
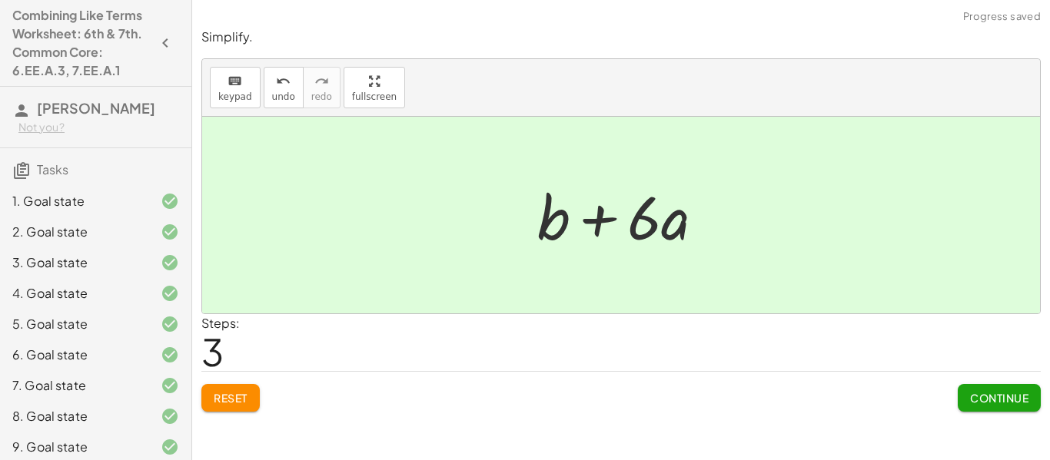
click at [1017, 407] on button "Continue" at bounding box center [999, 398] width 83 height 28
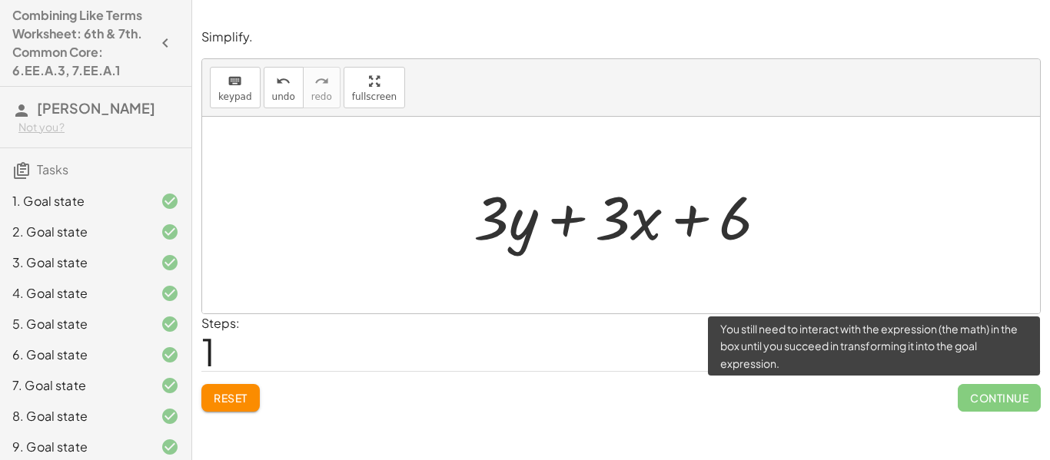
click at [1003, 406] on span "Continue" at bounding box center [999, 398] width 83 height 28
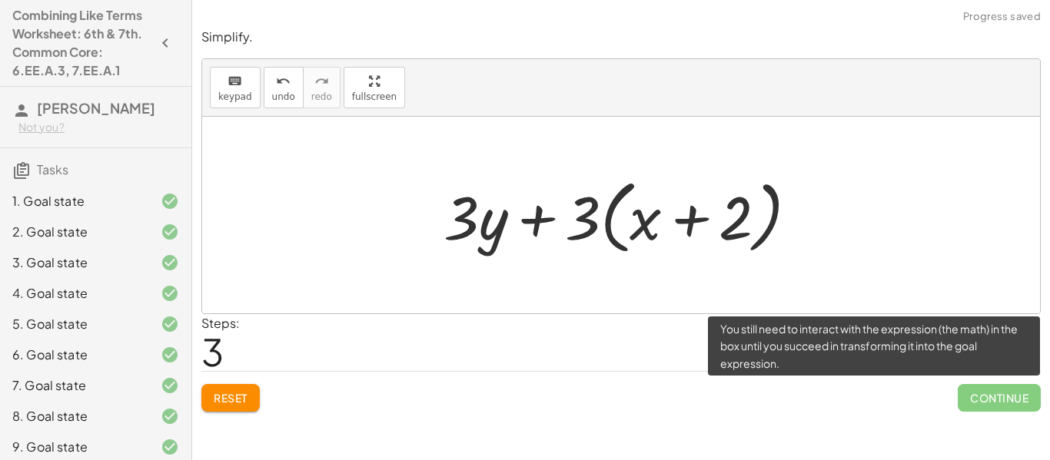
click at [229, 409] on button "Reset" at bounding box center [230, 398] width 58 height 28
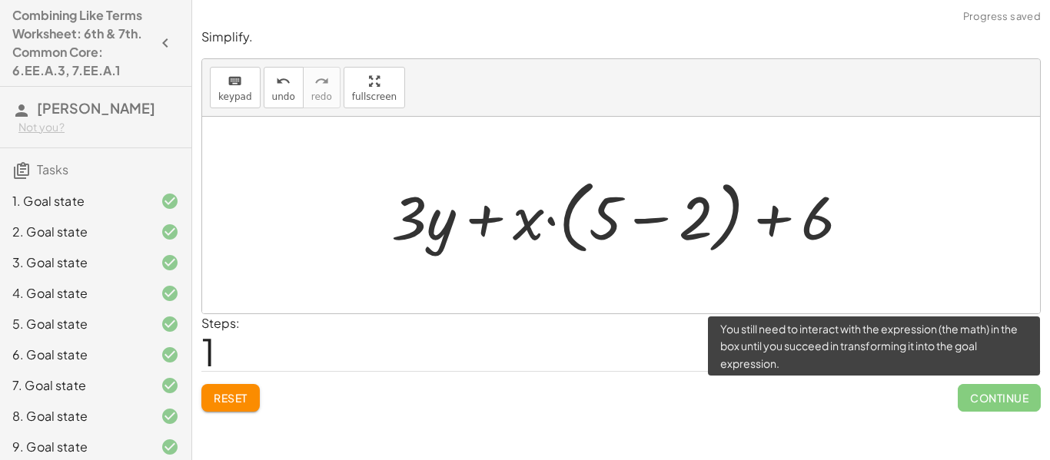
click at [244, 410] on button "Reset" at bounding box center [230, 398] width 58 height 28
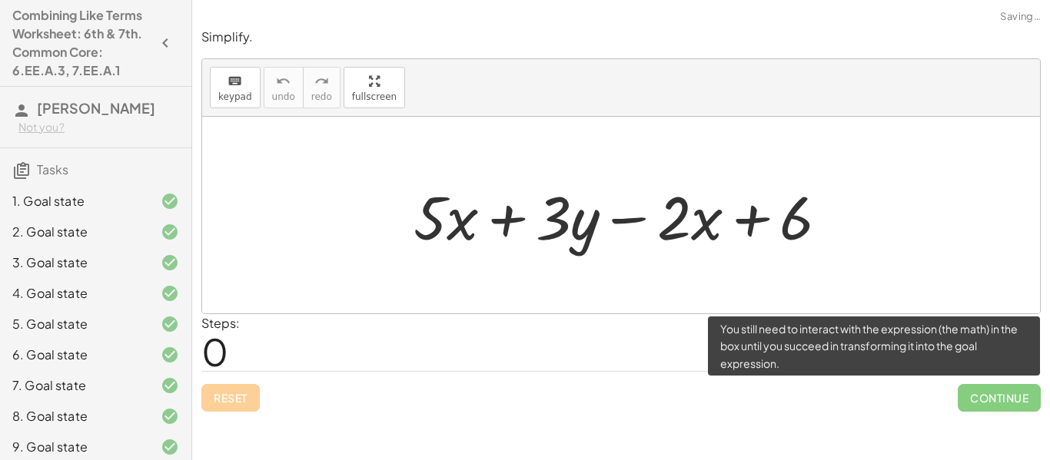
click at [242, 408] on div "Reset Continue" at bounding box center [620, 391] width 839 height 41
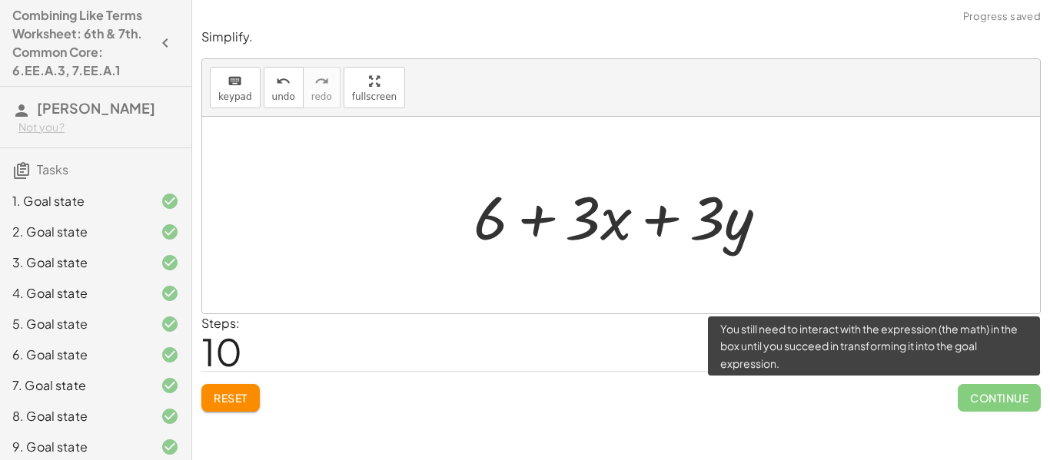
click at [0, 0] on div "Simplify. keyboard keypad undo undo redo redo fullscreen + · 5 · x + · 3 · y − …" at bounding box center [0, 0] width 0 height 0
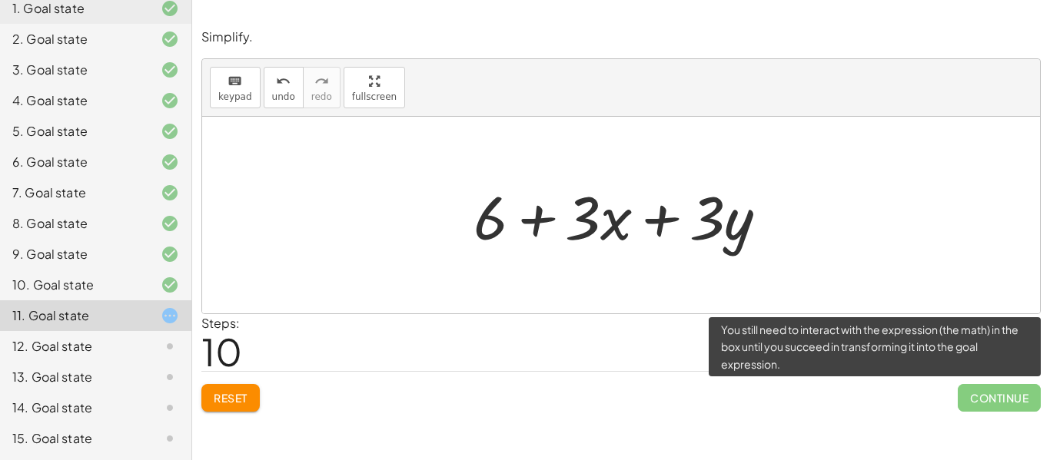
click at [223, 408] on button "Reset" at bounding box center [230, 398] width 58 height 28
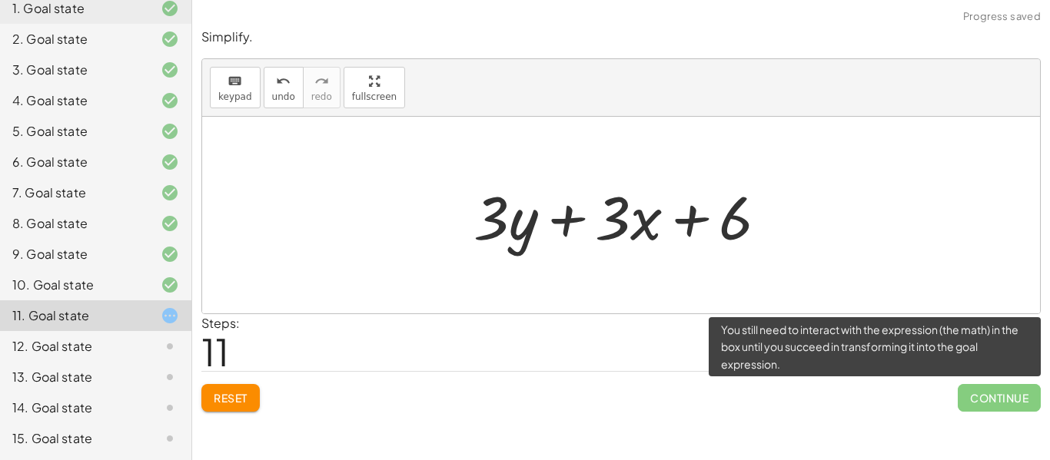
click at [981, 406] on span "Continue" at bounding box center [999, 398] width 83 height 28
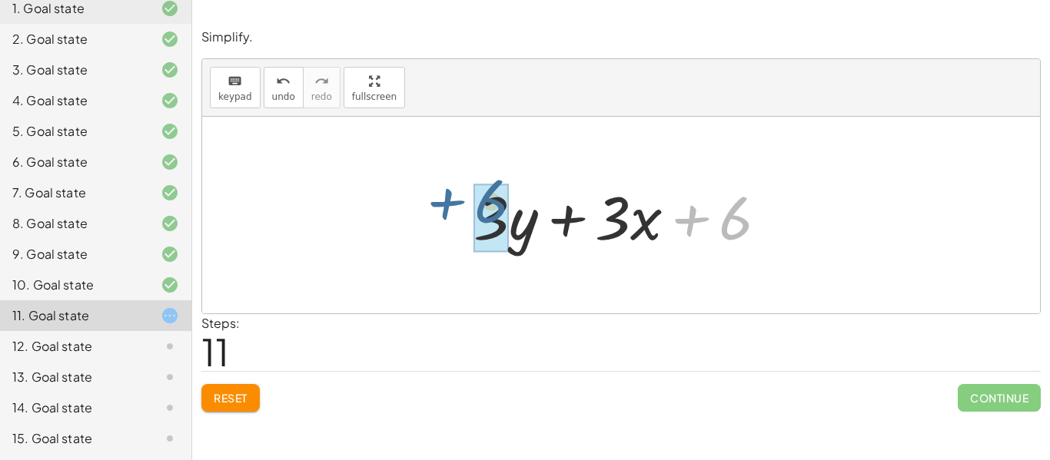
drag, startPoint x: 690, startPoint y: 229, endPoint x: 425, endPoint y: 214, distance: 265.6
click at [425, 214] on div "+ · 5 · x + · 3 · y − · 2 · x + 6 + · 5 · x − · 2 · x + 6 + · 3 · y + · 3 · x +…" at bounding box center [621, 215] width 838 height 197
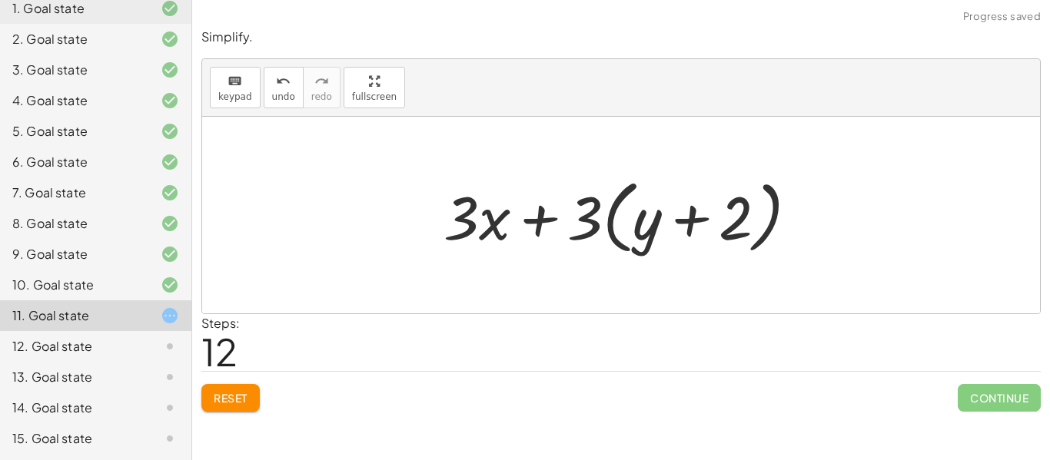
click at [235, 410] on button "Reset" at bounding box center [230, 398] width 58 height 28
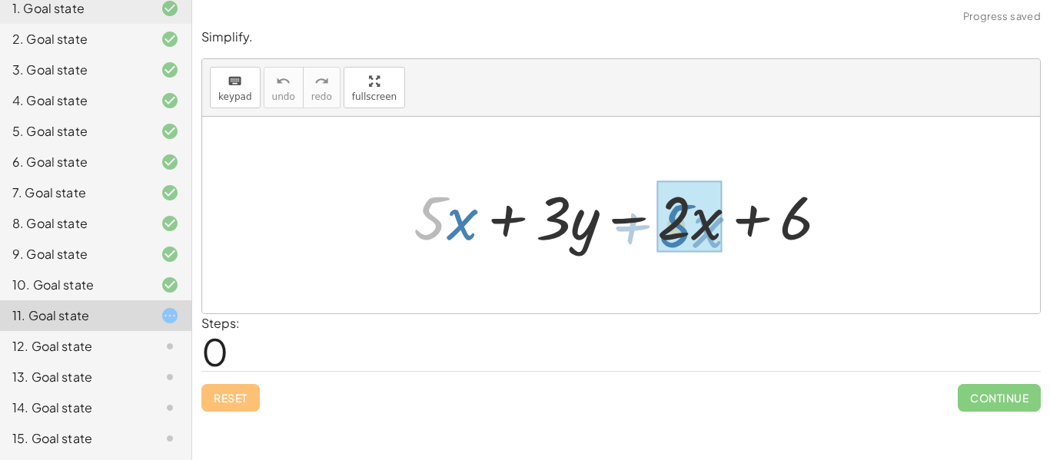
drag, startPoint x: 428, startPoint y: 214, endPoint x: 675, endPoint y: 221, distance: 246.9
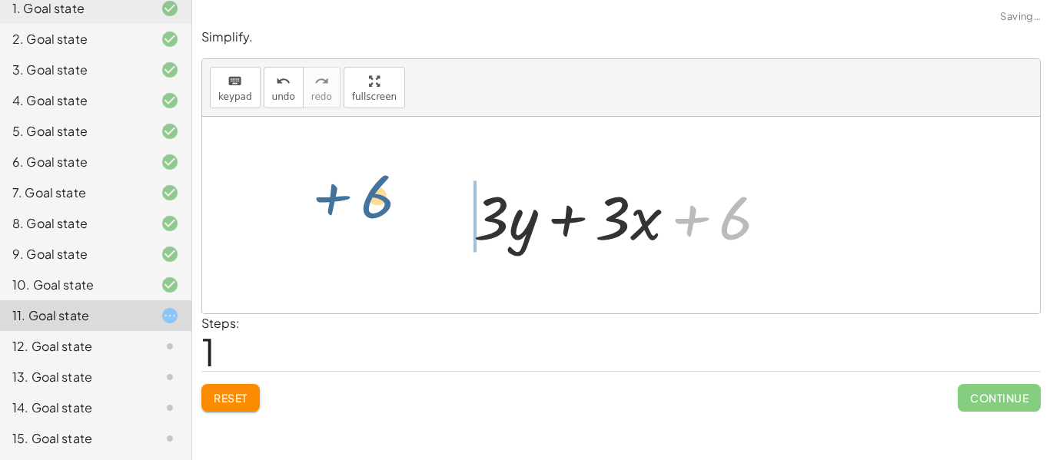
drag, startPoint x: 741, startPoint y: 219, endPoint x: 380, endPoint y: 198, distance: 361.1
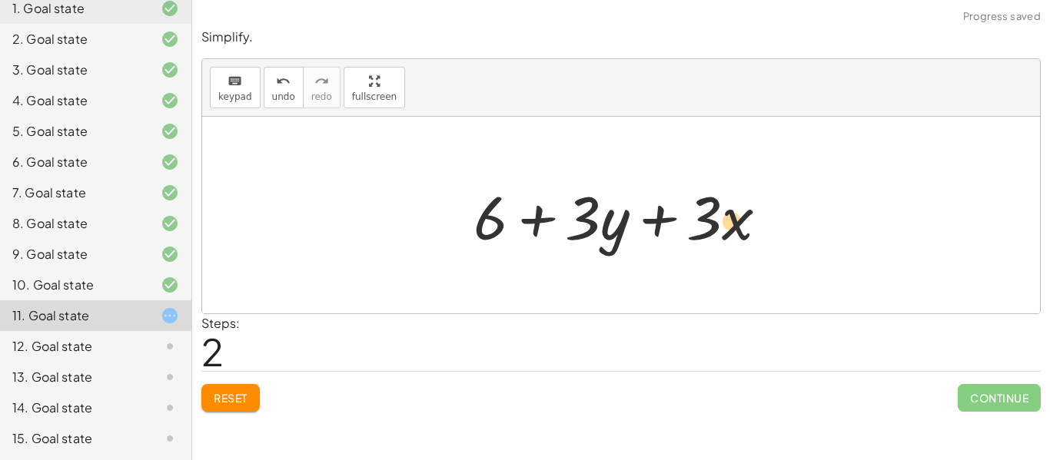
drag, startPoint x: 702, startPoint y: 235, endPoint x: 717, endPoint y: 240, distance: 16.1
click at [717, 240] on div at bounding box center [627, 215] width 322 height 79
drag, startPoint x: 725, startPoint y: 238, endPoint x: 741, endPoint y: 241, distance: 16.6
click at [741, 241] on div at bounding box center [627, 215] width 322 height 79
drag, startPoint x: 717, startPoint y: 236, endPoint x: 723, endPoint y: 250, distance: 15.1
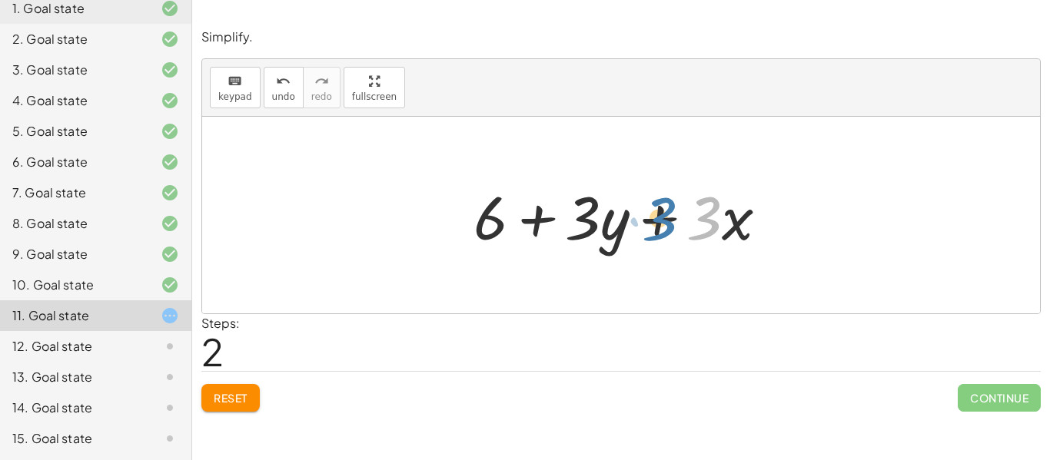
click at [723, 250] on div at bounding box center [627, 215] width 322 height 79
click at [703, 201] on div at bounding box center [627, 215] width 322 height 79
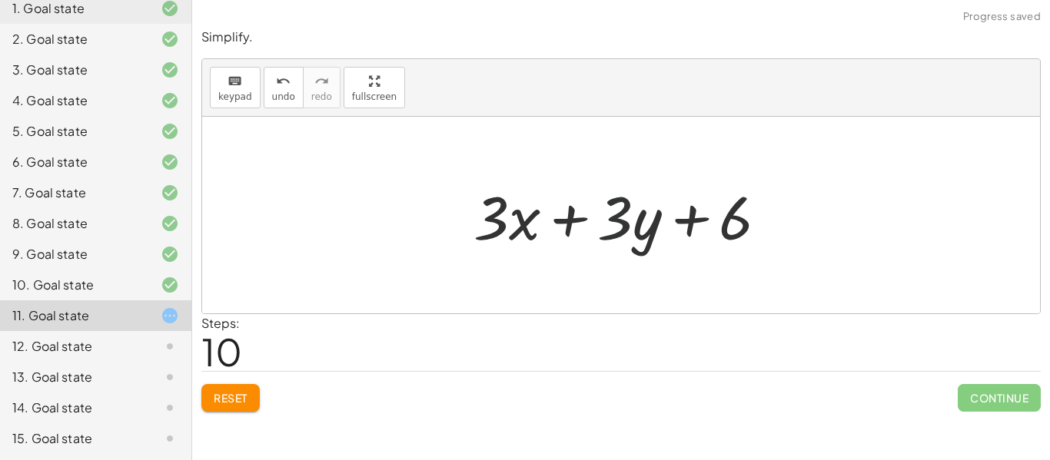
click at [612, 256] on div "+ · 5 · x + · 3 · y − · 2 · x + 6 + · 3 · y + · 3 · x + 6 + 6 + · 3 · y + · 3 ·…" at bounding box center [620, 215] width 341 height 87
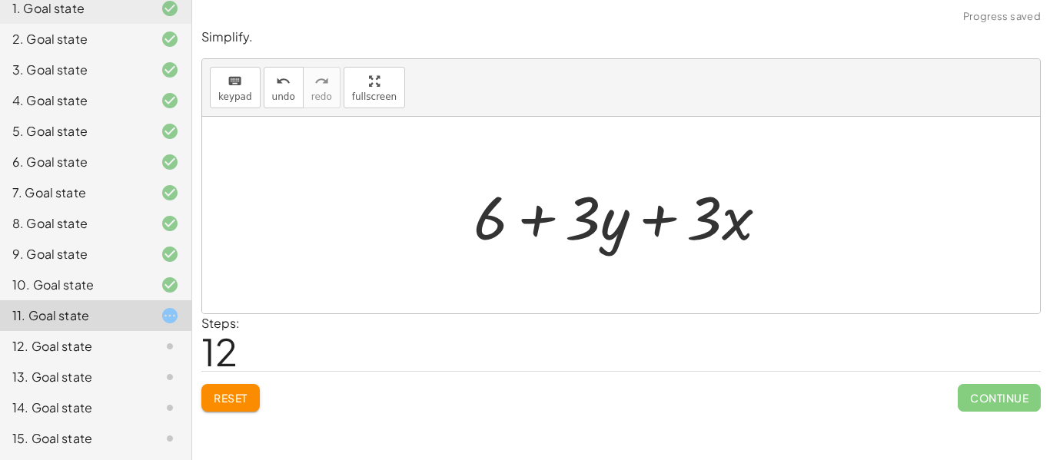
click at [996, 408] on span "Continue" at bounding box center [999, 398] width 83 height 28
click at [999, 407] on span "Continue" at bounding box center [999, 398] width 83 height 28
click at [1024, 383] on div "Continue" at bounding box center [999, 392] width 83 height 40
click at [126, 350] on div "12. Goal state" at bounding box center [74, 346] width 124 height 18
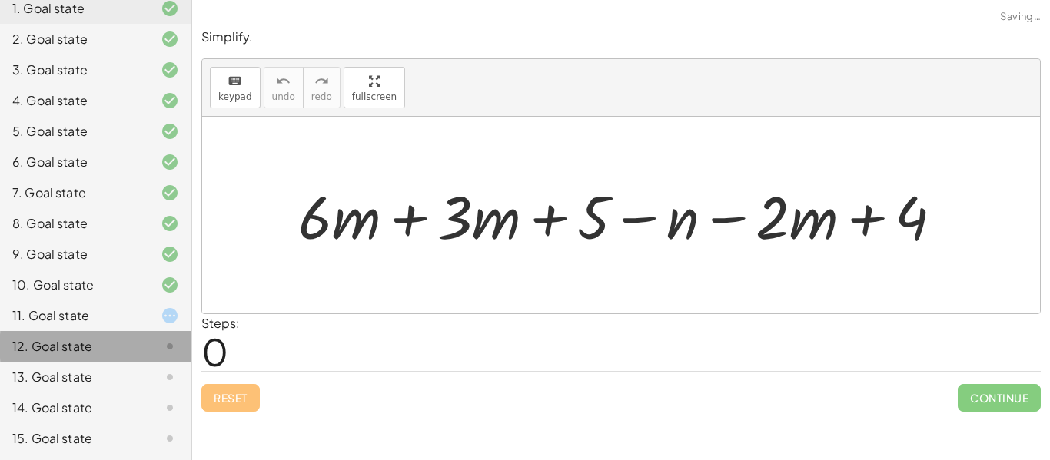
click at [135, 353] on div "12. Goal state" at bounding box center [74, 346] width 124 height 18
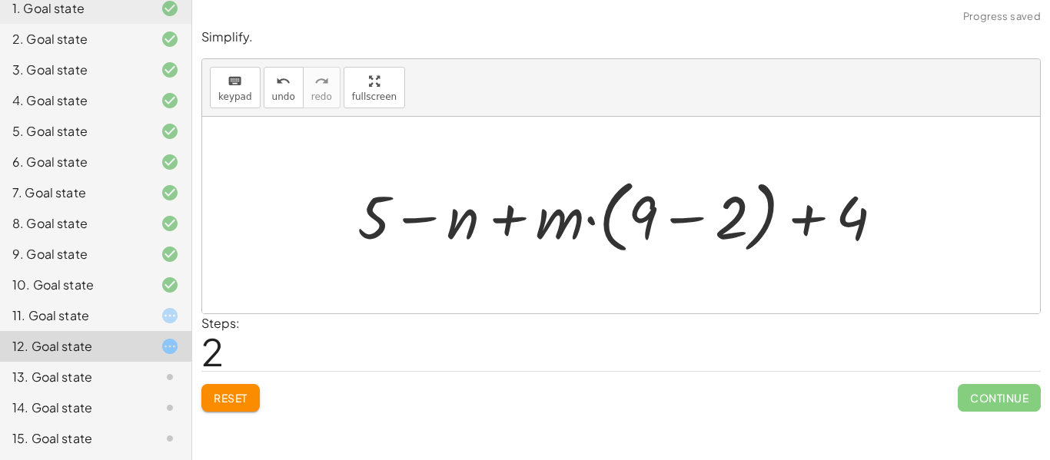
click at [221, 407] on button "Reset" at bounding box center [230, 398] width 58 height 28
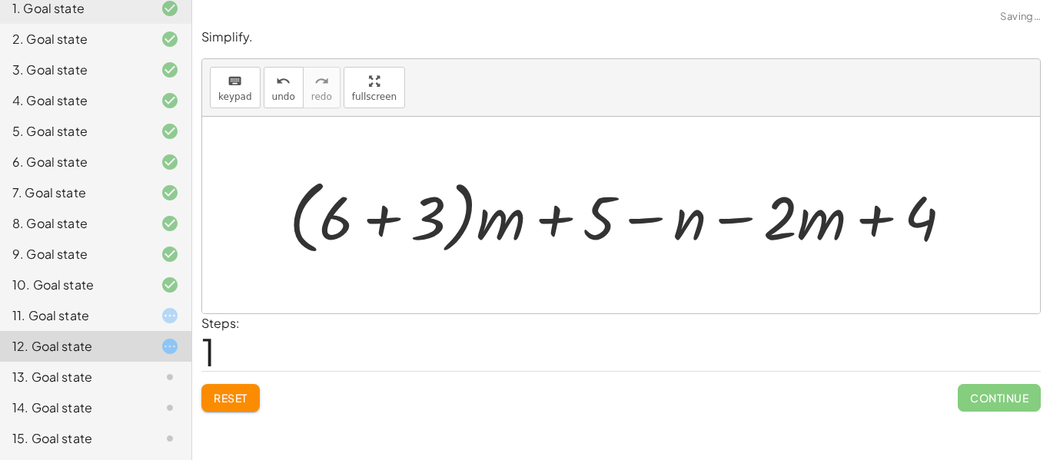
click at [240, 406] on button "Reset" at bounding box center [230, 398] width 58 height 28
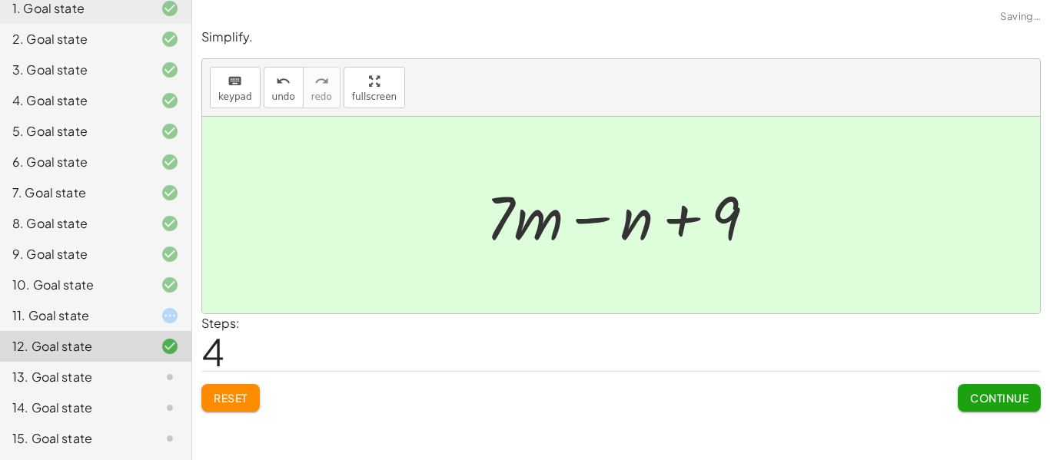
click at [131, 332] on div "12. Goal state" at bounding box center [95, 346] width 191 height 31
click at [164, 325] on icon at bounding box center [170, 316] width 18 height 18
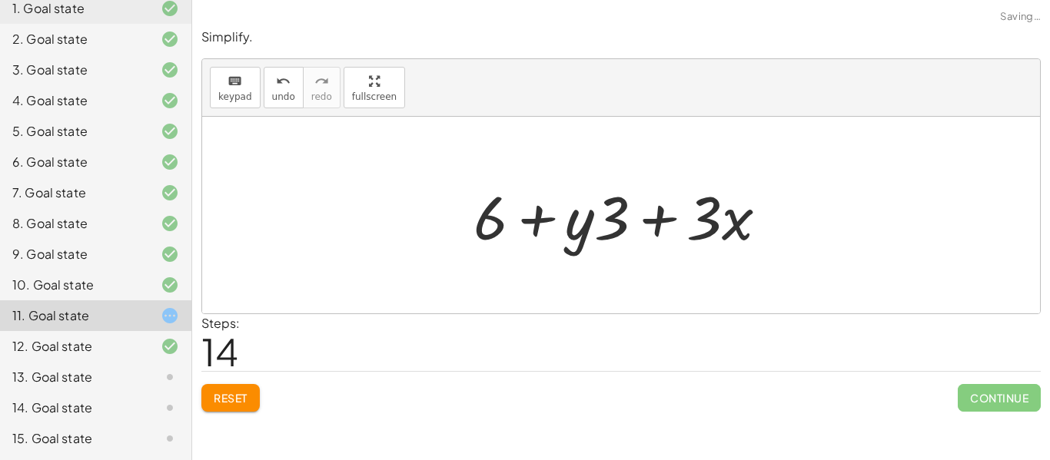
click at [111, 424] on div "13. Goal state" at bounding box center [95, 439] width 191 height 31
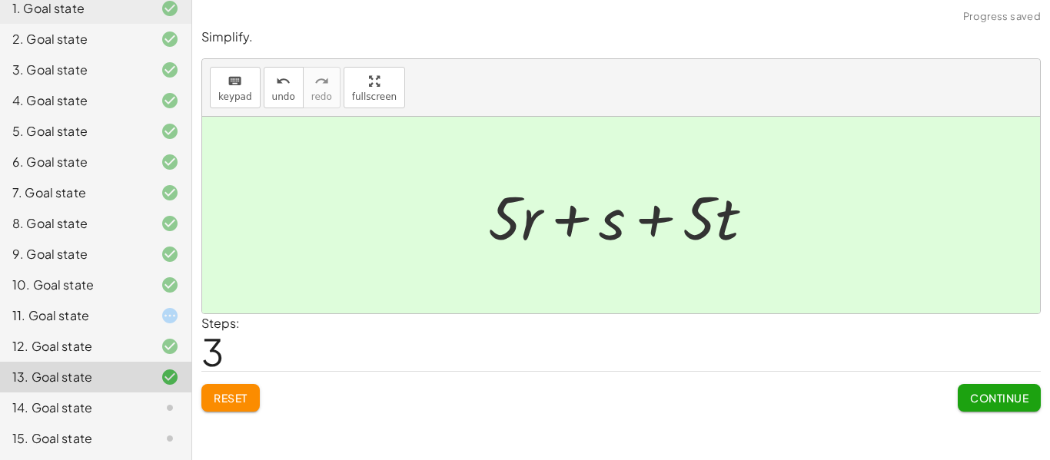
click at [1017, 410] on button "Continue" at bounding box center [999, 398] width 83 height 28
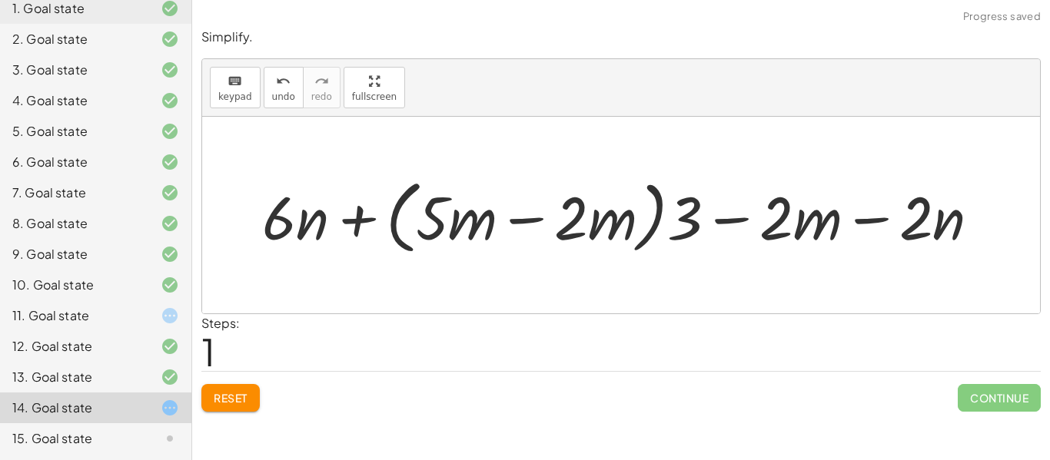
click at [224, 405] on span "Reset" at bounding box center [231, 398] width 34 height 14
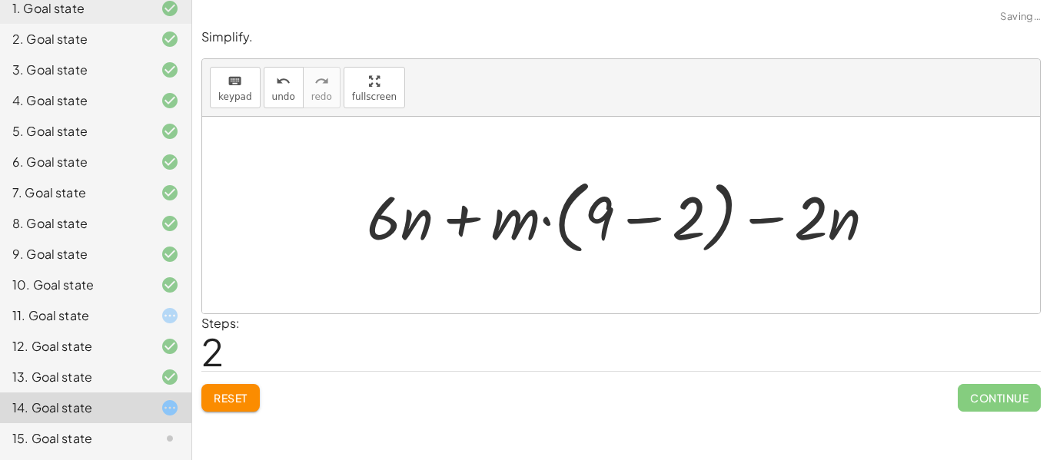
click at [224, 410] on button "Reset" at bounding box center [230, 398] width 58 height 28
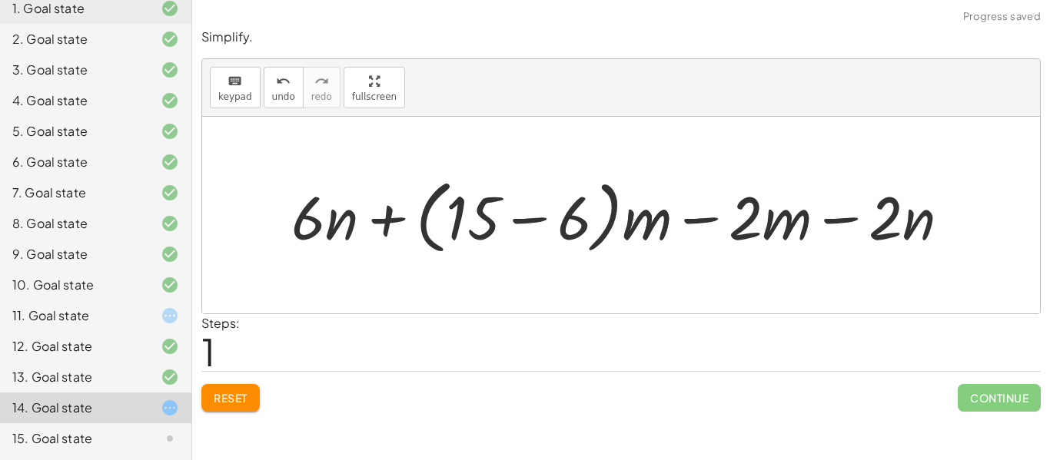
click at [248, 397] on span "Reset" at bounding box center [231, 398] width 34 height 14
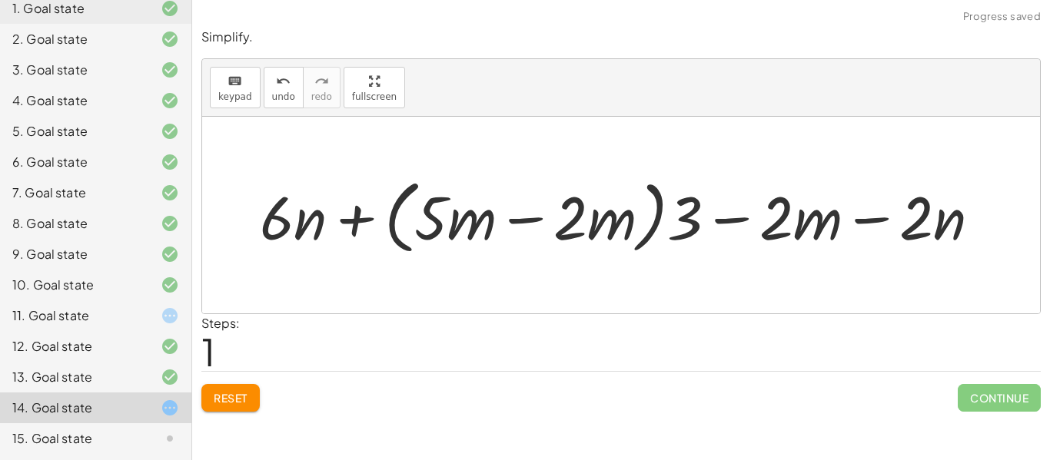
click at [237, 399] on span "Reset" at bounding box center [231, 398] width 34 height 14
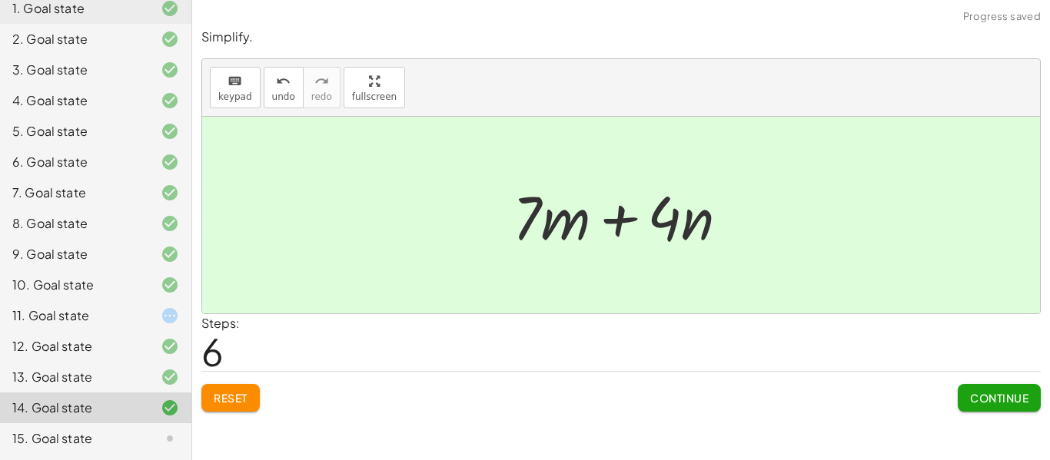
click at [1015, 404] on span "Continue" at bounding box center [999, 398] width 58 height 14
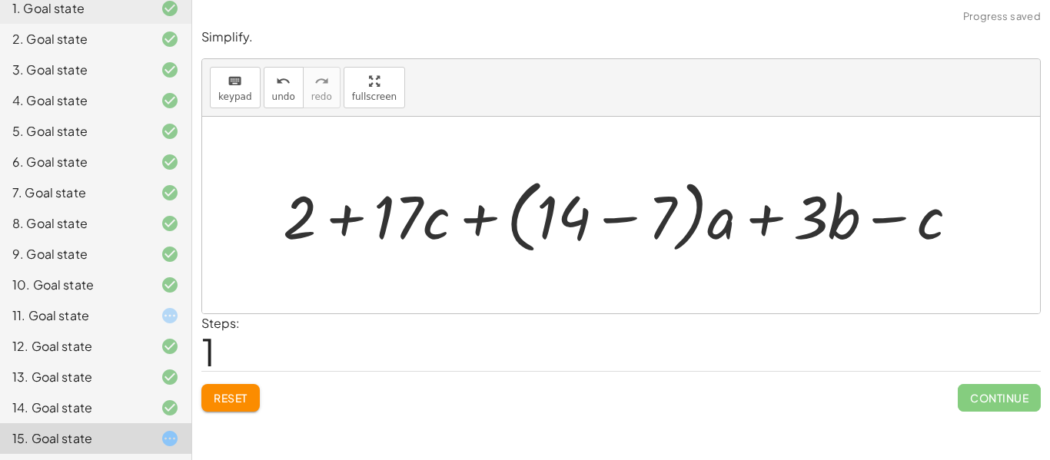
click at [227, 404] on span "Reset" at bounding box center [231, 398] width 34 height 14
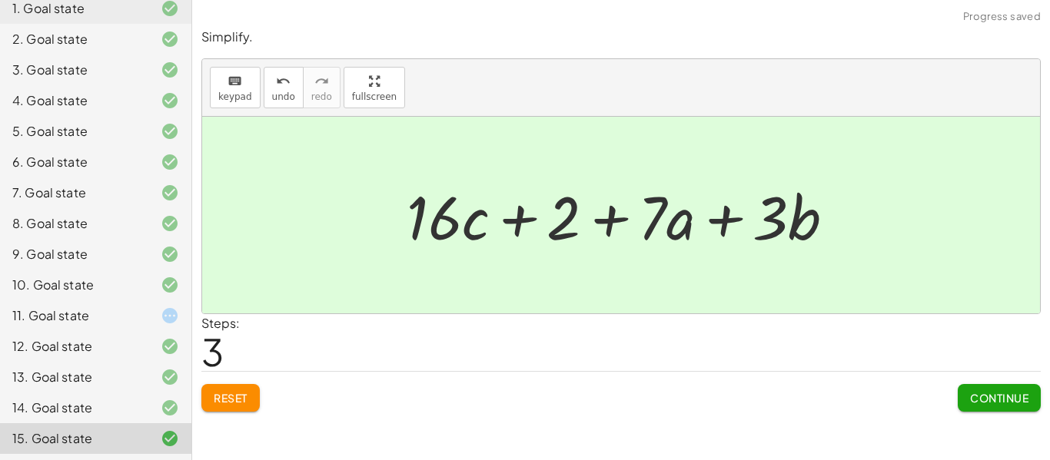
click at [159, 349] on div at bounding box center [157, 346] width 43 height 18
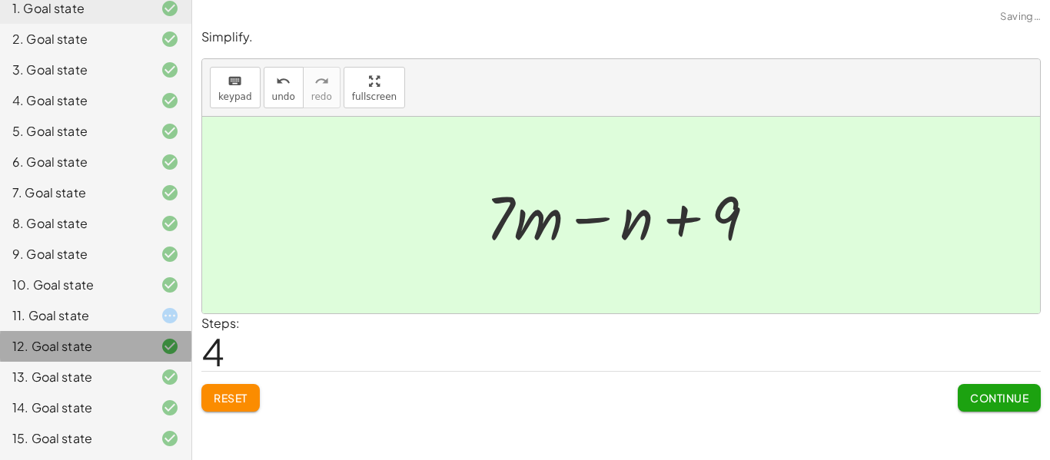
click at [146, 331] on div "12. Goal state" at bounding box center [95, 346] width 191 height 31
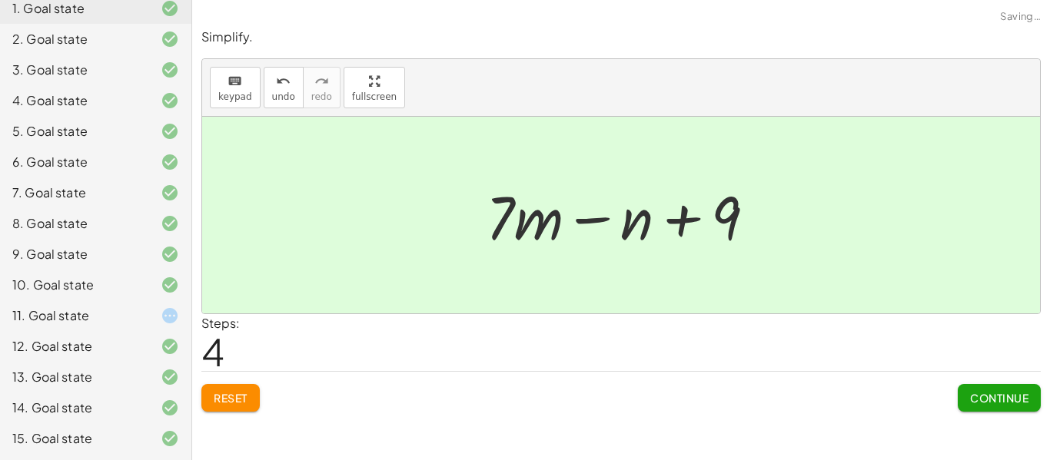
click at [156, 316] on div at bounding box center [157, 316] width 43 height 18
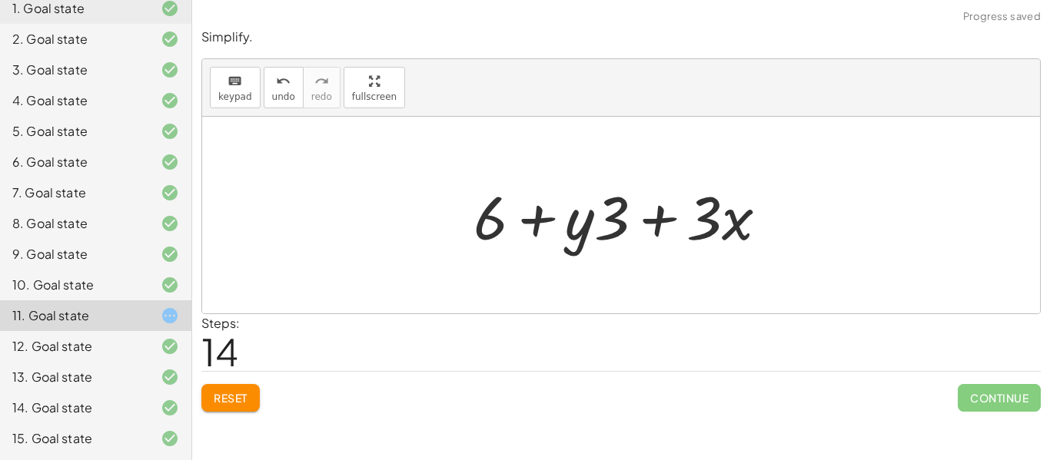
click at [229, 394] on span "Reset" at bounding box center [231, 398] width 34 height 14
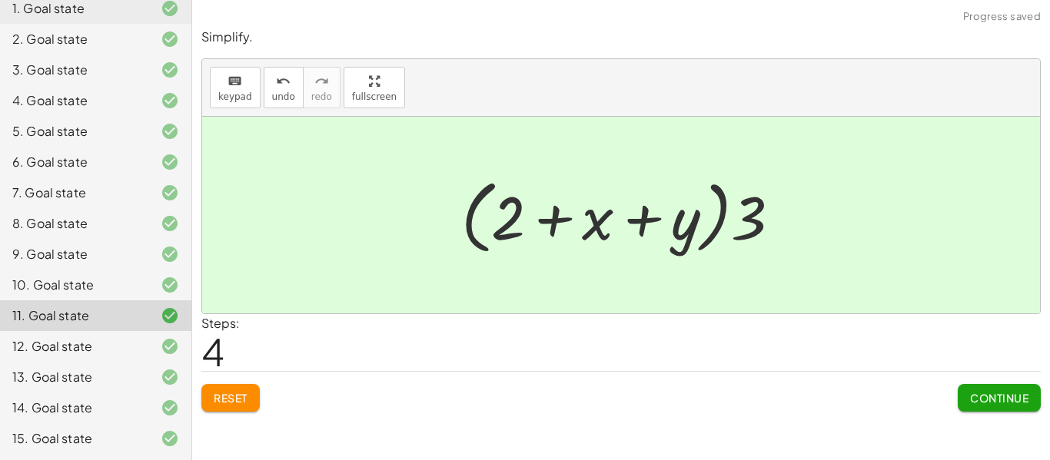
click at [1019, 407] on button "Continue" at bounding box center [999, 398] width 83 height 28
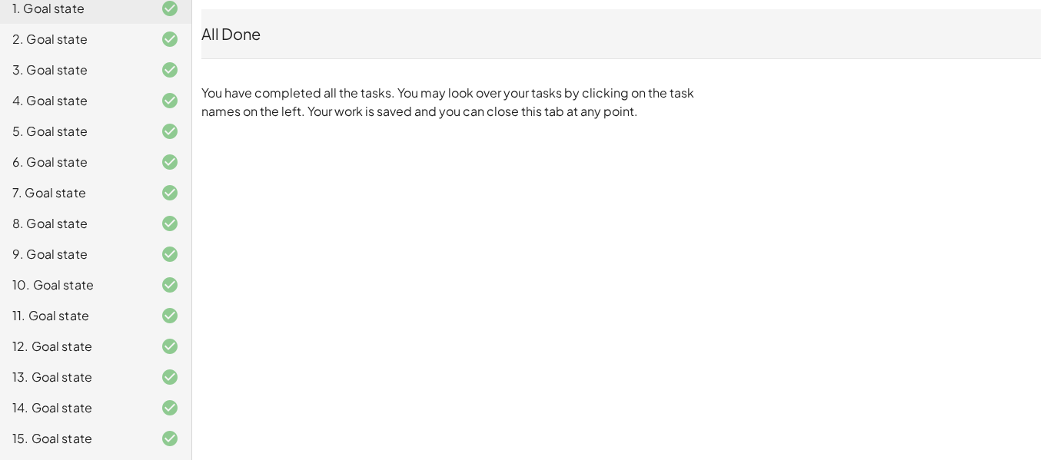
scroll to position [0, 0]
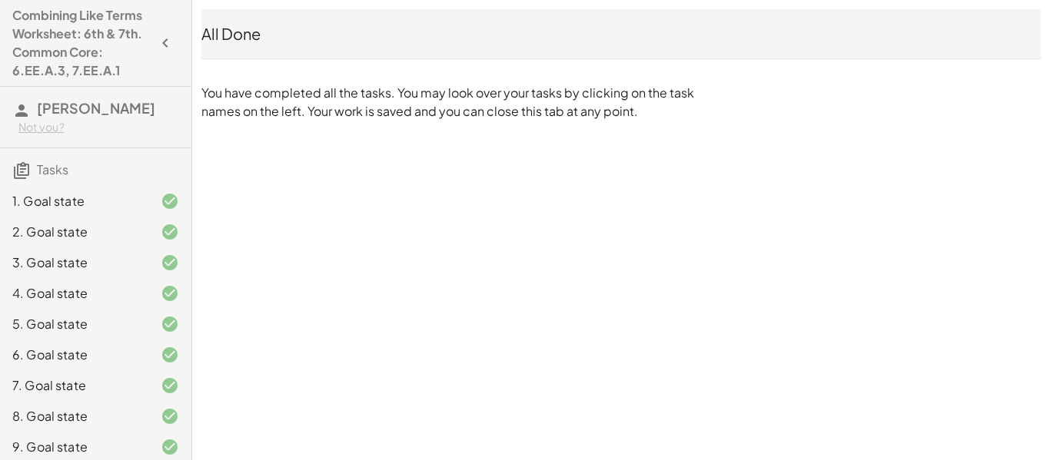
click at [155, 62] on div "Combining Like Terms Worksheet: 6th & 7th. Common Core: 6.EE.A.3, 7.EE.A.1" at bounding box center [95, 43] width 179 height 74
click at [161, 50] on icon "button" at bounding box center [165, 43] width 18 height 18
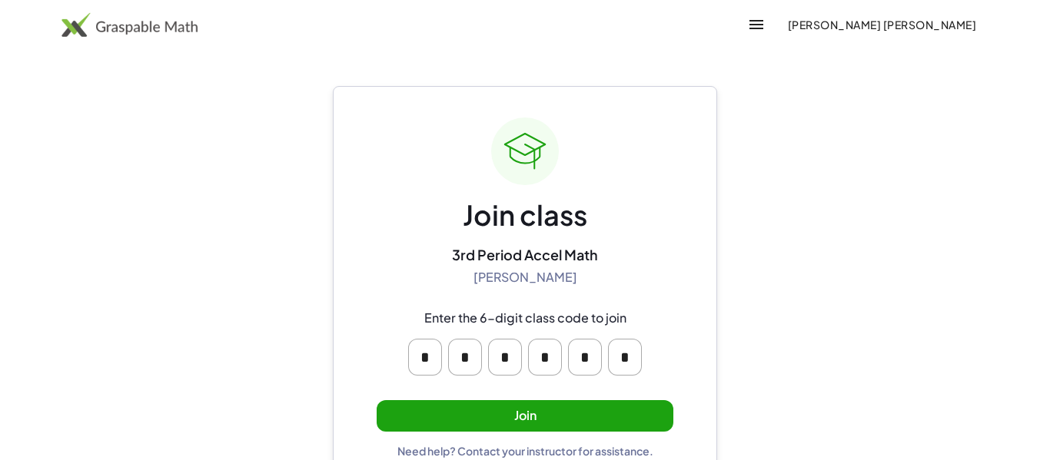
click at [516, 421] on button "Join" at bounding box center [525, 416] width 297 height 32
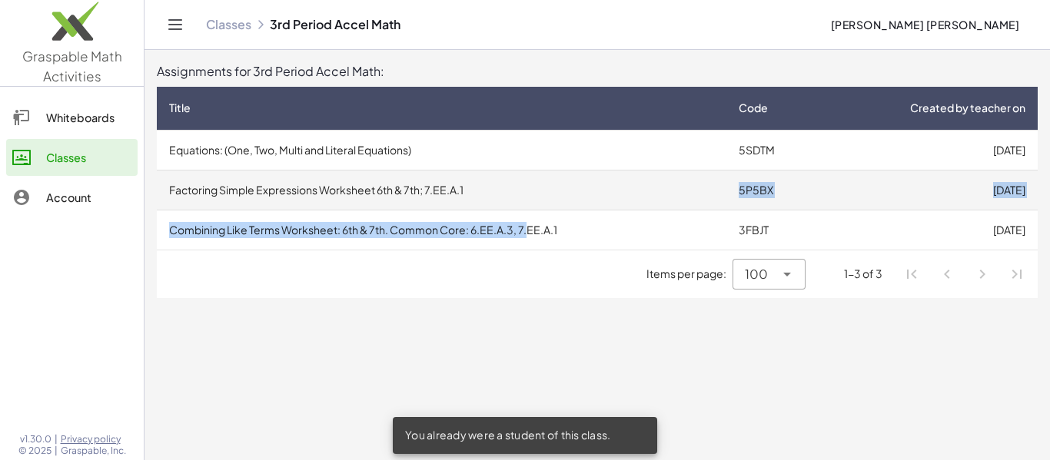
drag, startPoint x: 530, startPoint y: 211, endPoint x: 522, endPoint y: 198, distance: 14.9
click at [522, 198] on tbody "Equations: (One, Two, Multi and Literal Equations) 5SDTM 8/18/2025 Factoring Si…" at bounding box center [597, 190] width 881 height 120
click at [522, 198] on td "Factoring Simple Expressions Worksheet 6th & 7th; 7.EE.A.1" at bounding box center [442, 190] width 570 height 40
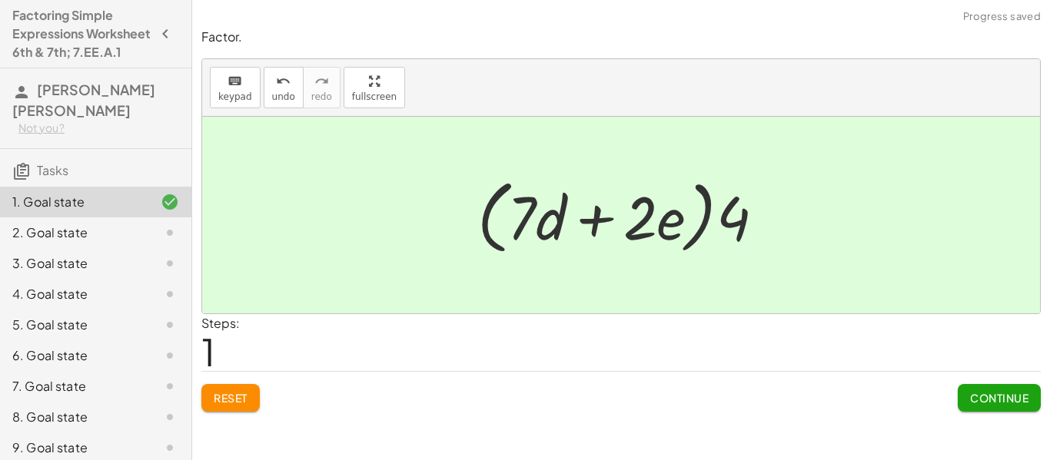
click at [1037, 412] on span "Continue" at bounding box center [999, 398] width 83 height 28
click at [973, 407] on button "Continue" at bounding box center [999, 398] width 83 height 28
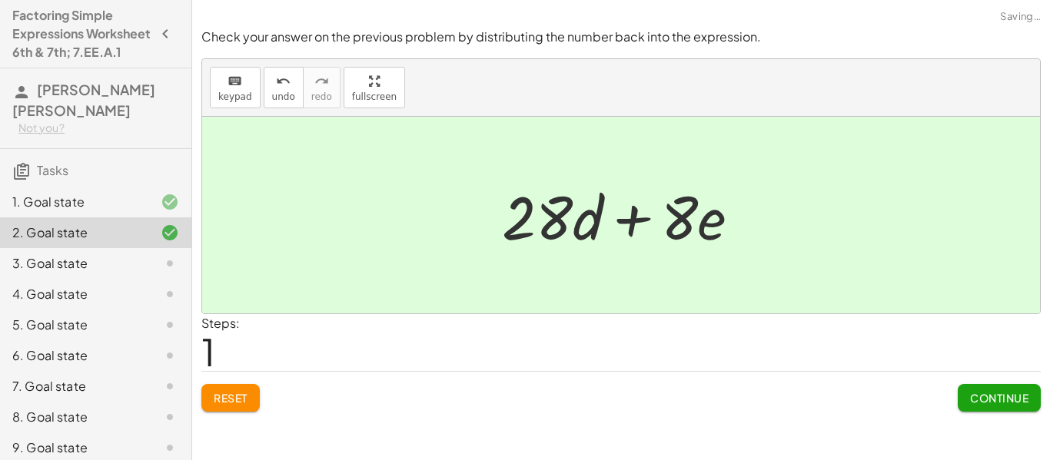
click at [1005, 408] on button "Continue" at bounding box center [999, 398] width 83 height 28
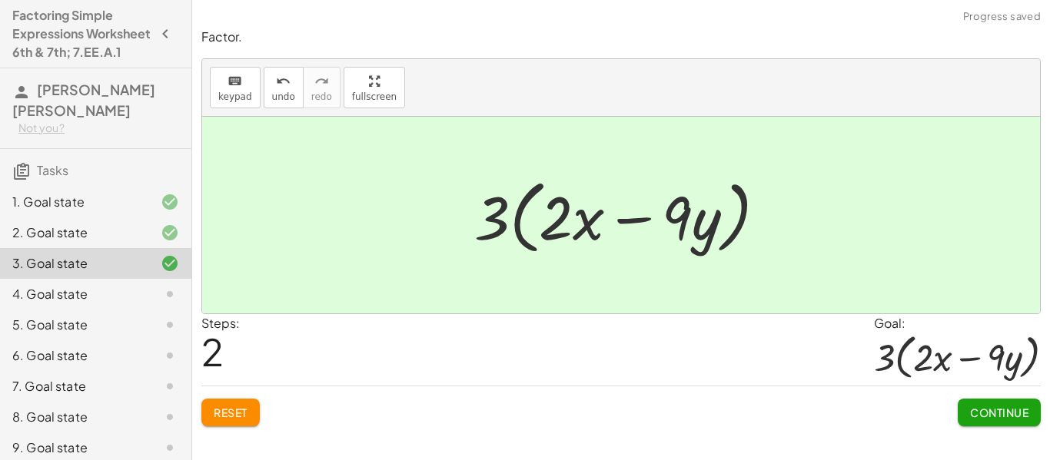
click at [1005, 423] on button "Continue" at bounding box center [999, 413] width 83 height 28
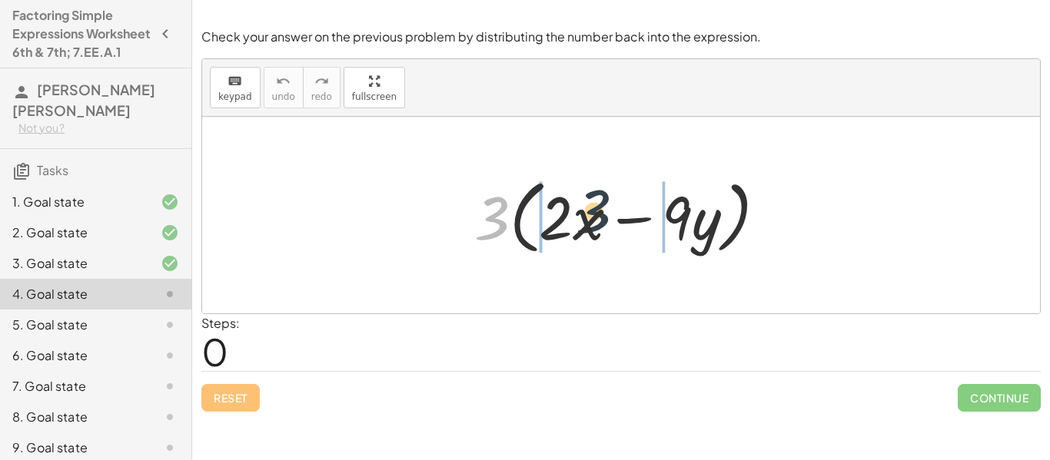
drag, startPoint x: 472, startPoint y: 228, endPoint x: 584, endPoint y: 222, distance: 112.4
click at [584, 222] on div at bounding box center [627, 215] width 320 height 88
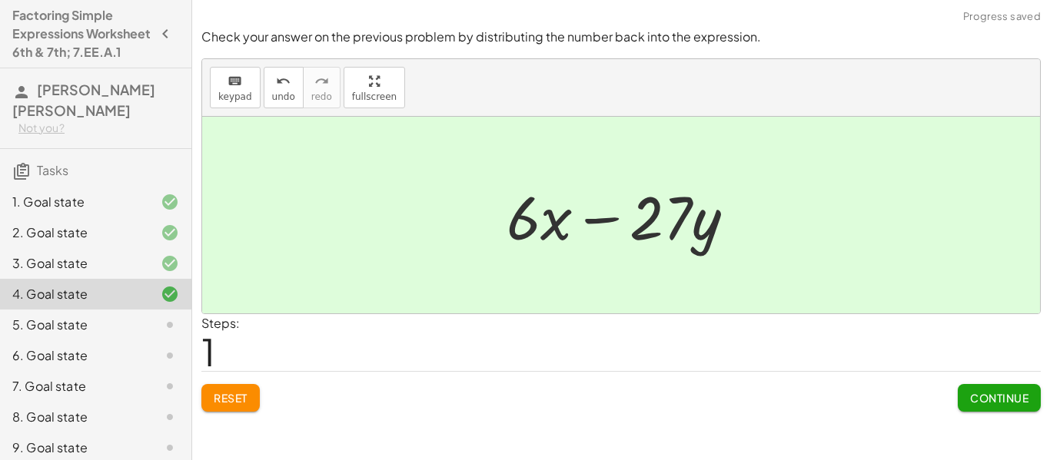
click at [1002, 401] on span "Continue" at bounding box center [999, 398] width 58 height 14
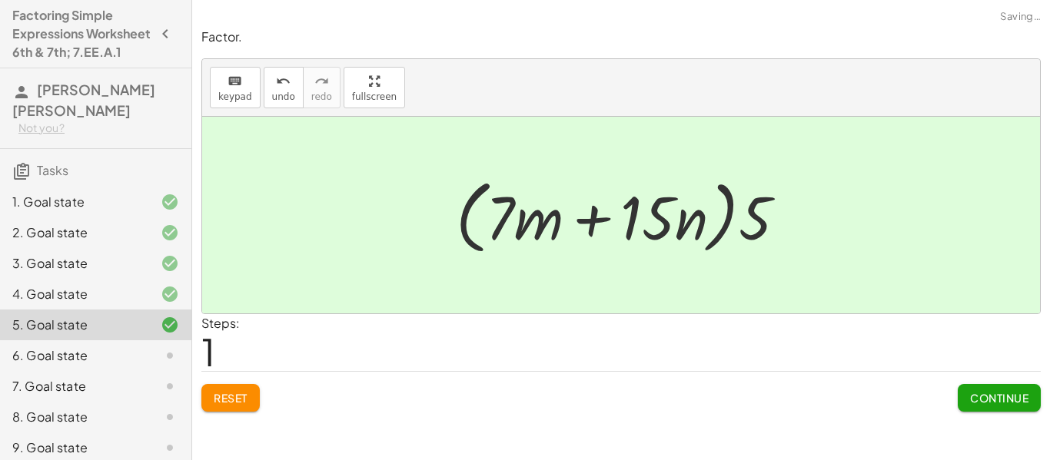
click at [995, 403] on span "Continue" at bounding box center [999, 398] width 58 height 14
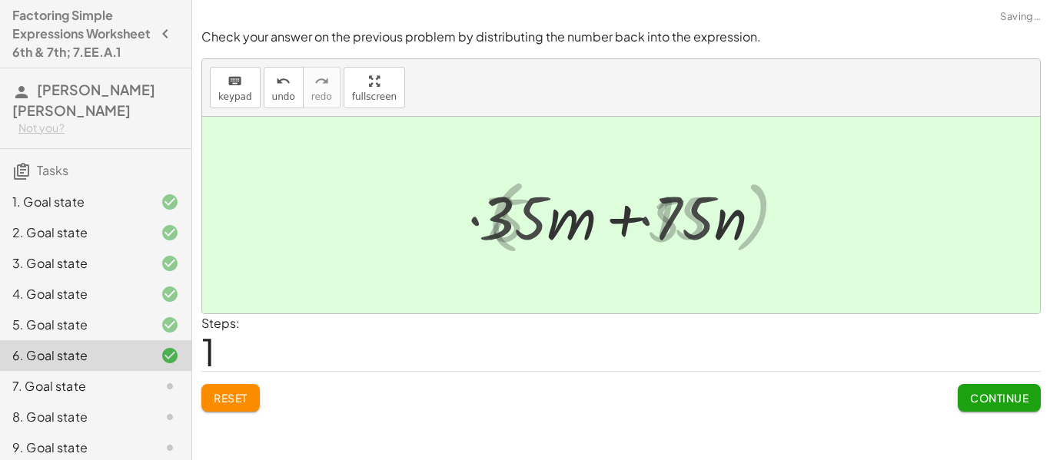
click at [991, 391] on span "Continue" at bounding box center [999, 398] width 58 height 14
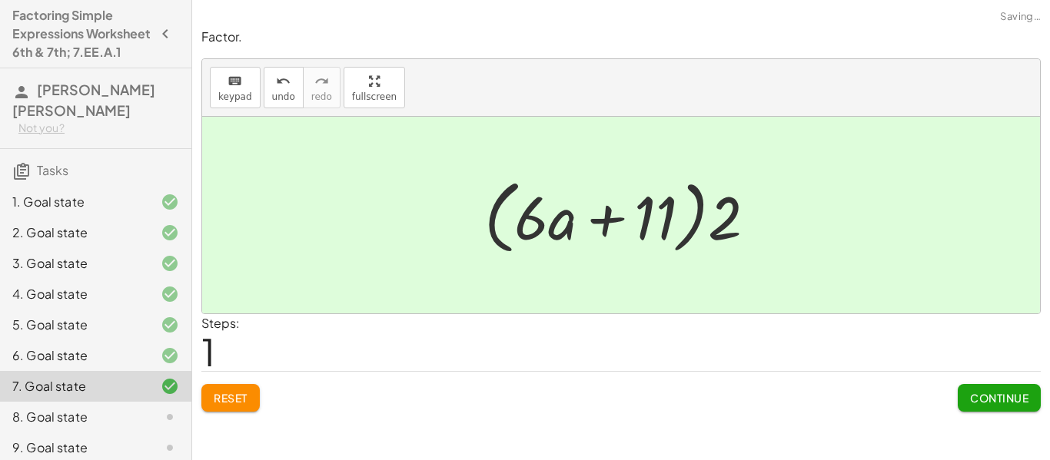
click at [995, 401] on span "Continue" at bounding box center [999, 398] width 58 height 14
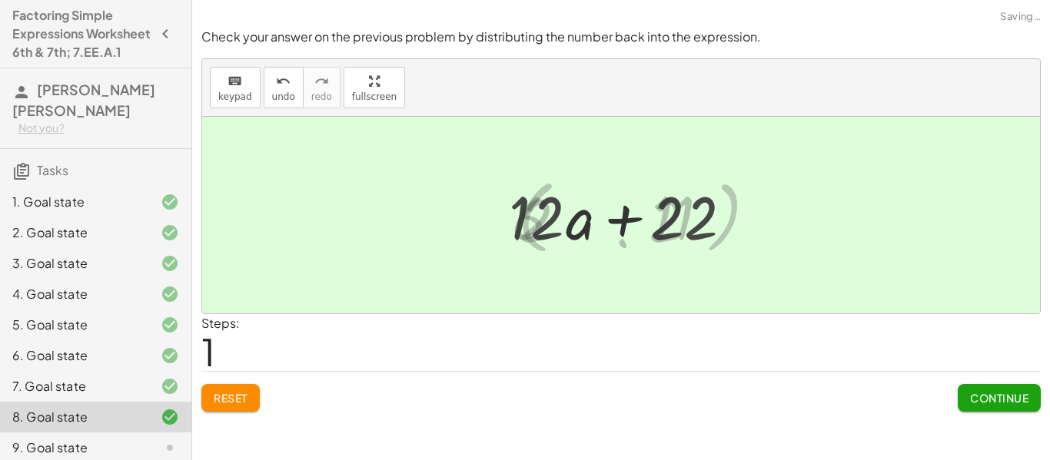
click at [1001, 408] on button "Continue" at bounding box center [999, 398] width 83 height 28
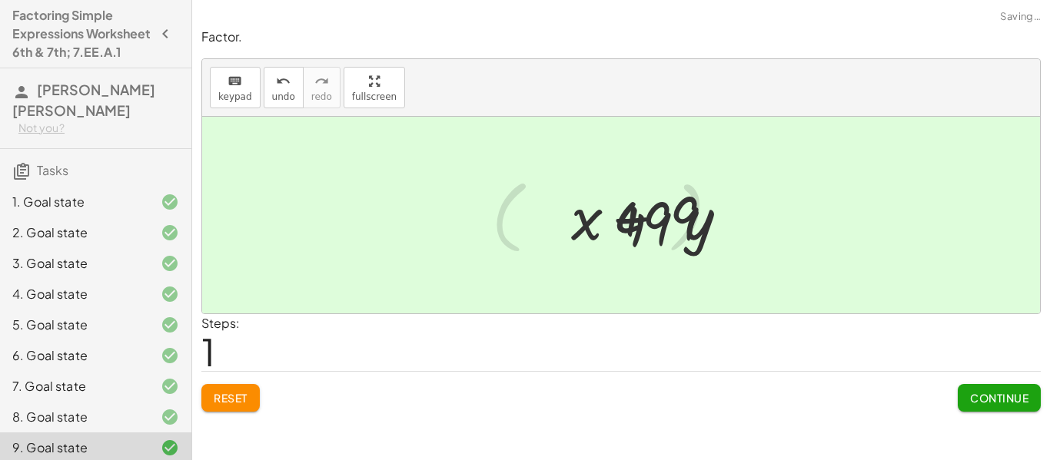
click at [962, 391] on button "Continue" at bounding box center [999, 398] width 83 height 28
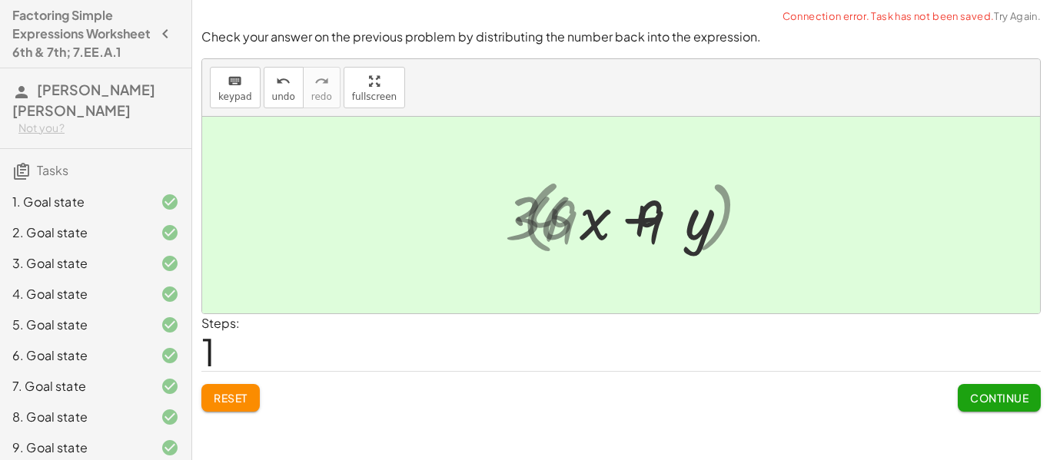
click at [967, 394] on button "Continue" at bounding box center [999, 398] width 83 height 28
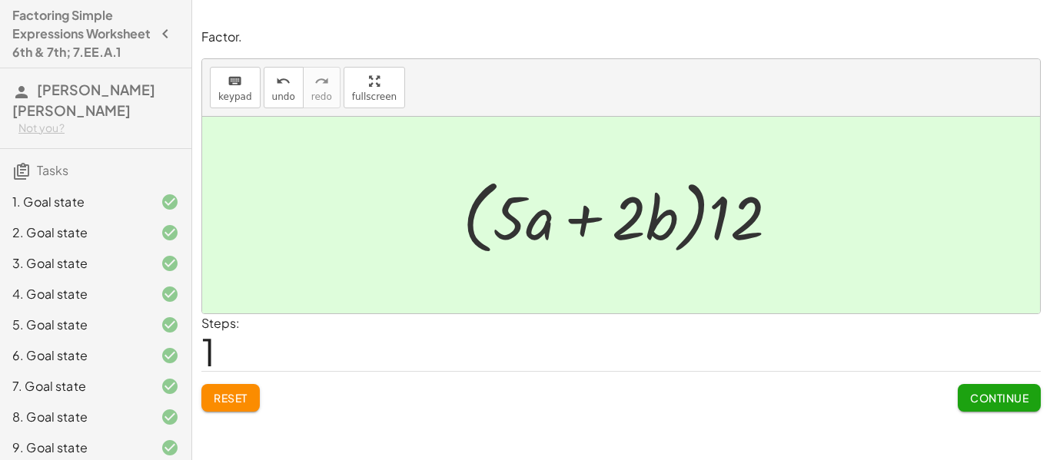
click at [998, 407] on button "Continue" at bounding box center [999, 398] width 83 height 28
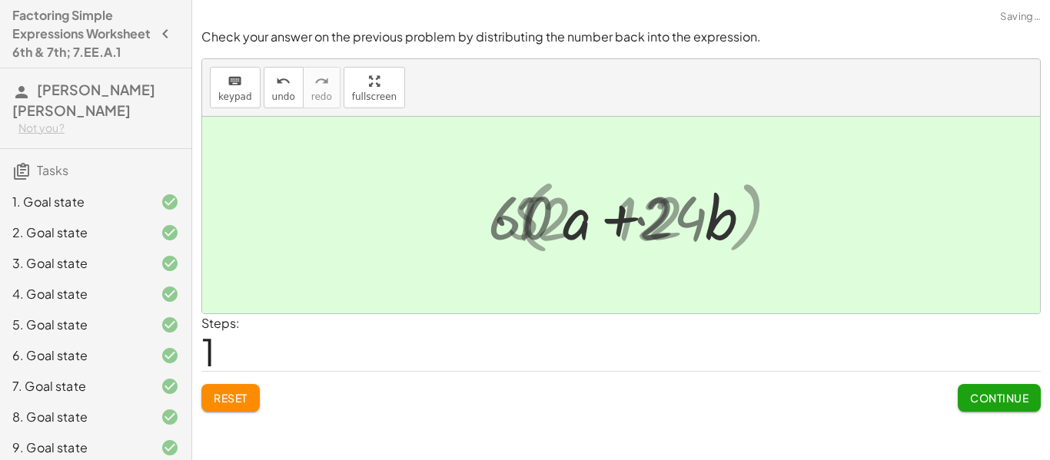
click at [986, 399] on span "Continue" at bounding box center [999, 398] width 58 height 14
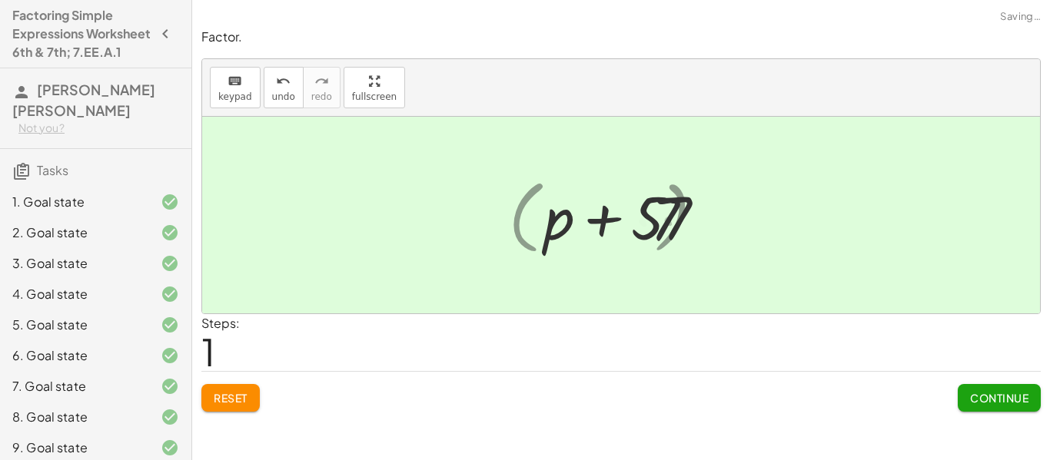
click at [992, 402] on span "Continue" at bounding box center [999, 398] width 58 height 14
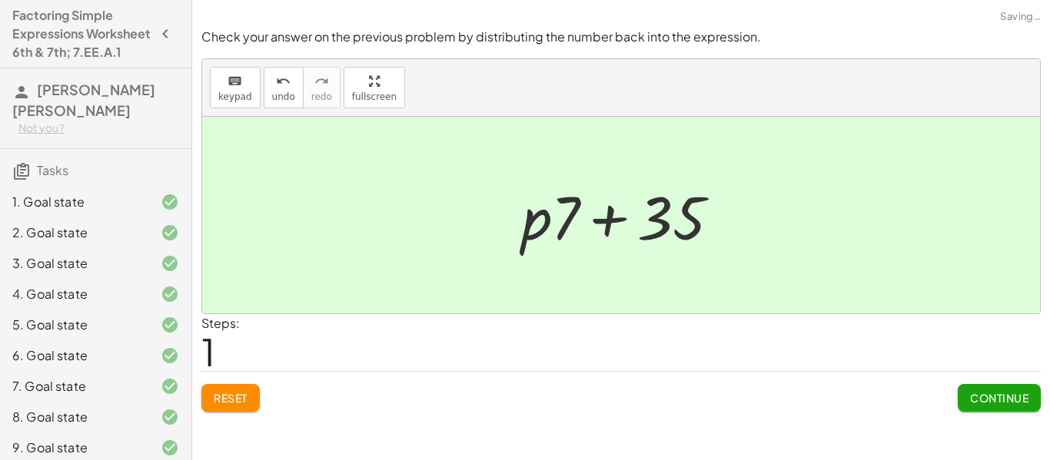
click at [1003, 403] on span "Continue" at bounding box center [999, 398] width 58 height 14
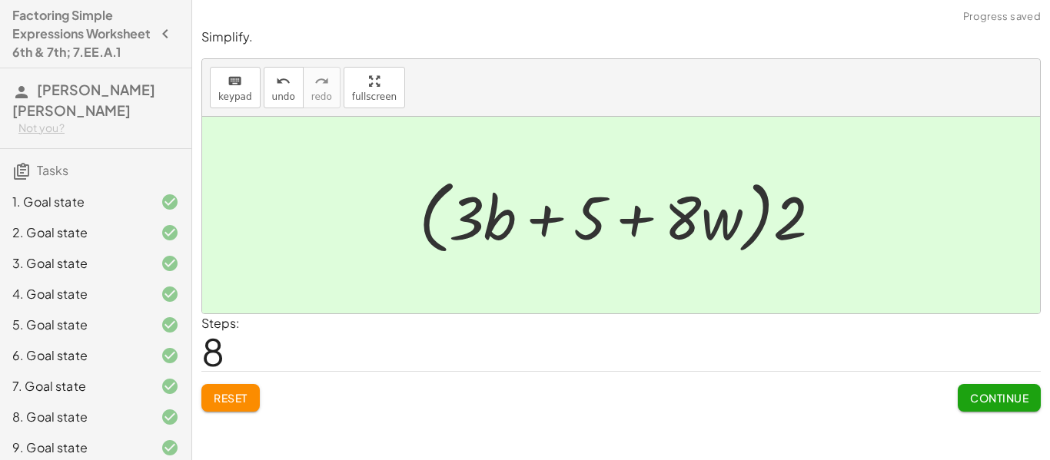
click at [1008, 405] on span "Continue" at bounding box center [999, 398] width 58 height 14
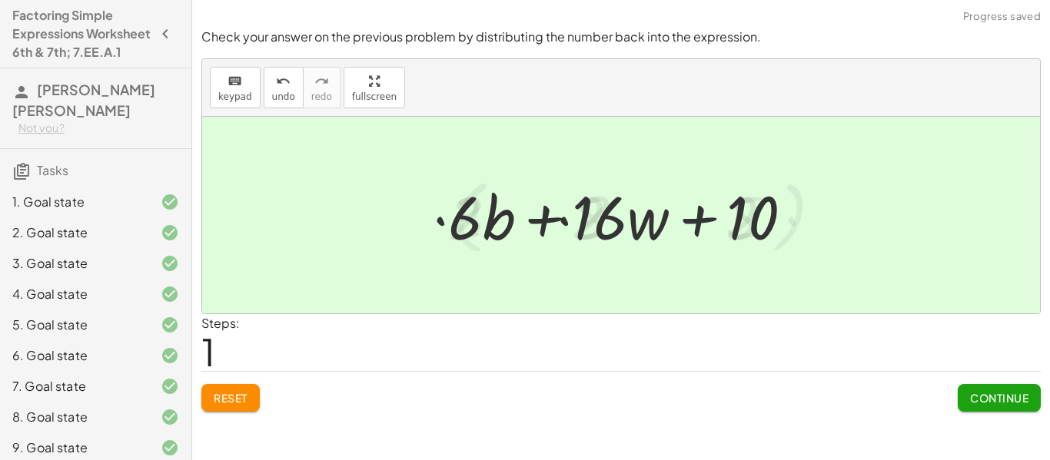
click at [1022, 402] on span "Continue" at bounding box center [999, 398] width 58 height 14
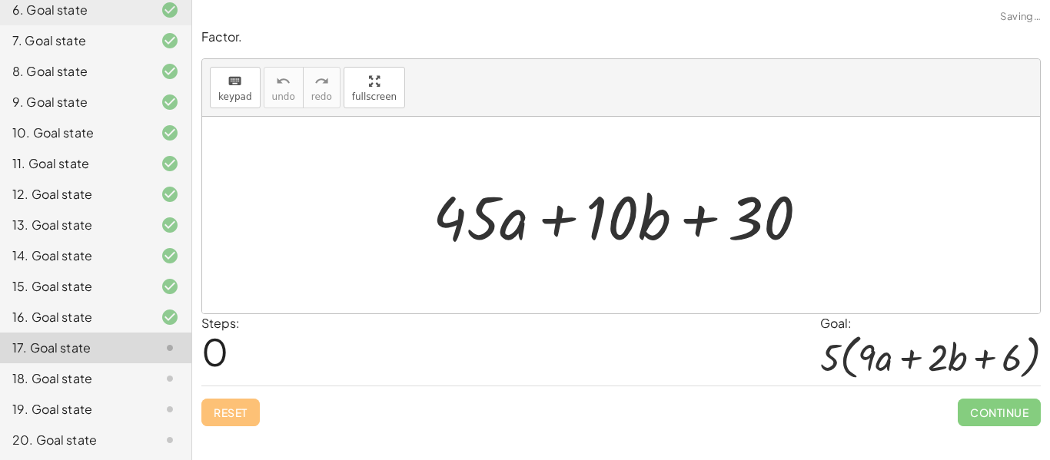
scroll to position [408, 0]
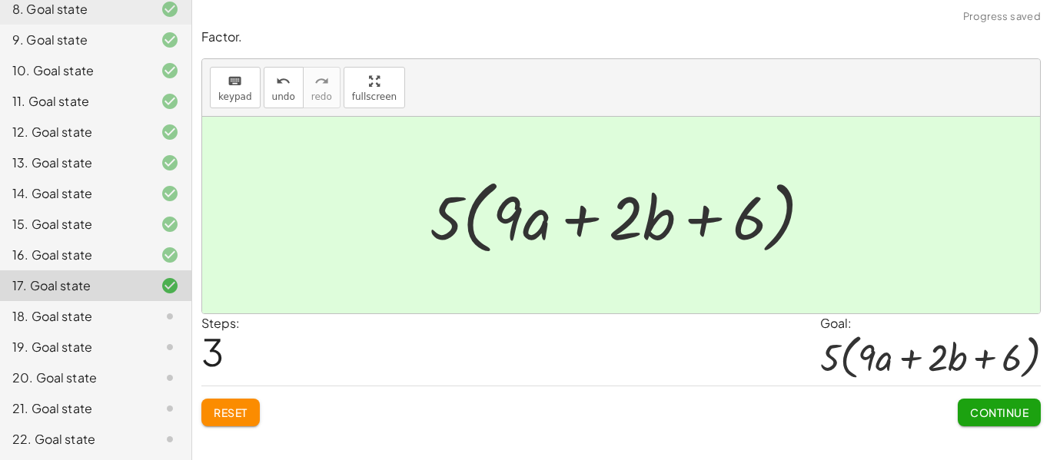
click at [1005, 424] on button "Continue" at bounding box center [999, 413] width 83 height 28
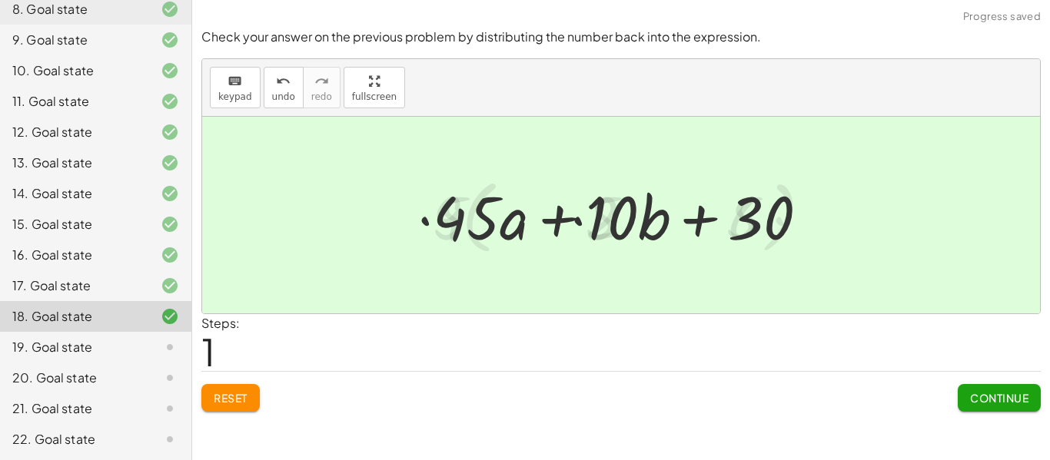
click at [993, 409] on button "Continue" at bounding box center [999, 398] width 83 height 28
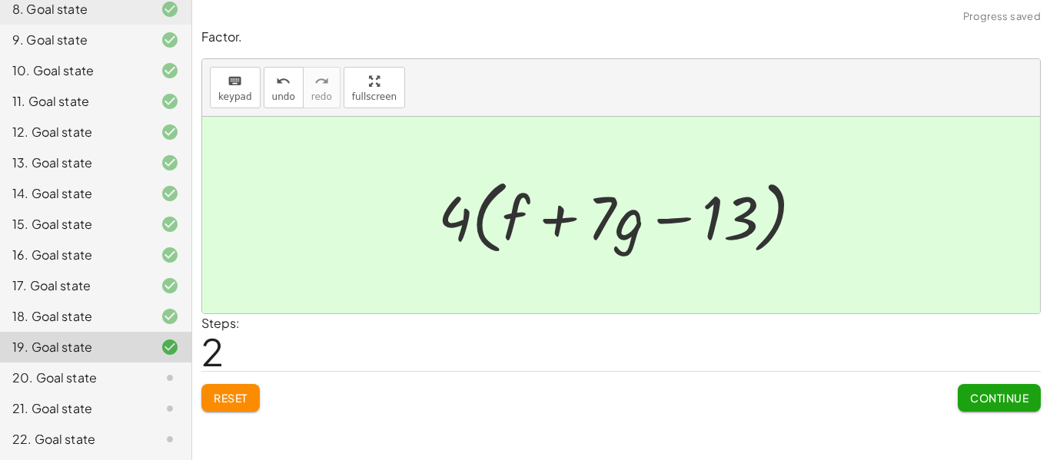
click at [1045, 422] on div "Factor. keyboard keypad undo undo redo redo fullscreen + · 28 · d + · 8 · e + ·…" at bounding box center [621, 230] width 858 height 460
click at [979, 410] on button "Continue" at bounding box center [999, 398] width 83 height 28
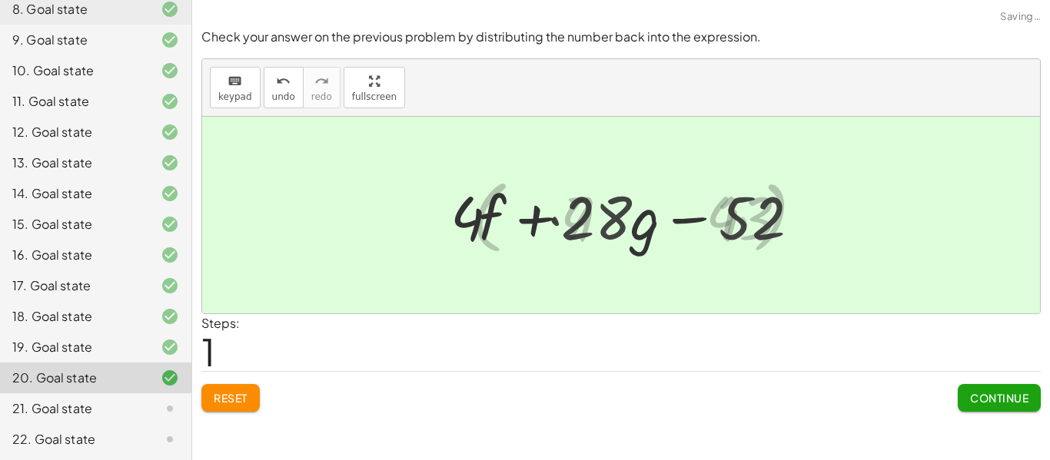
click at [986, 411] on button "Continue" at bounding box center [999, 398] width 83 height 28
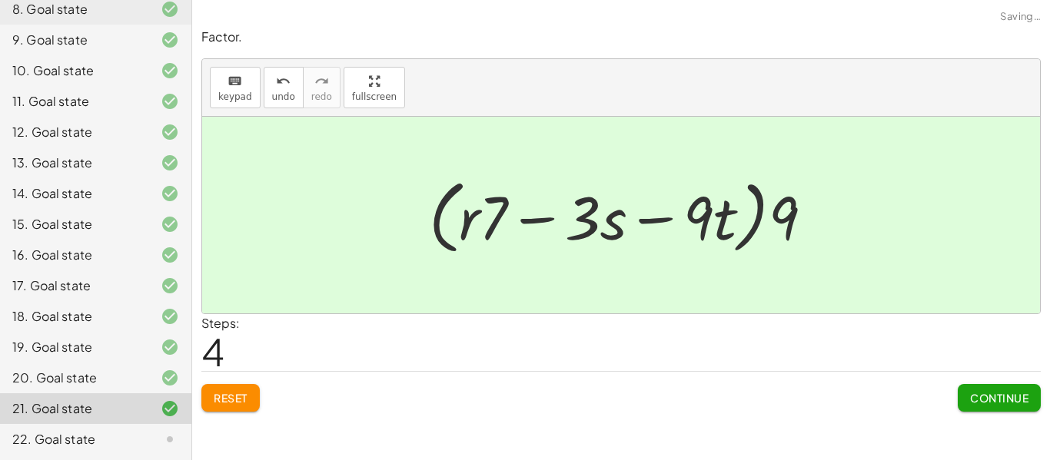
click at [1021, 407] on button "Continue" at bounding box center [999, 398] width 83 height 28
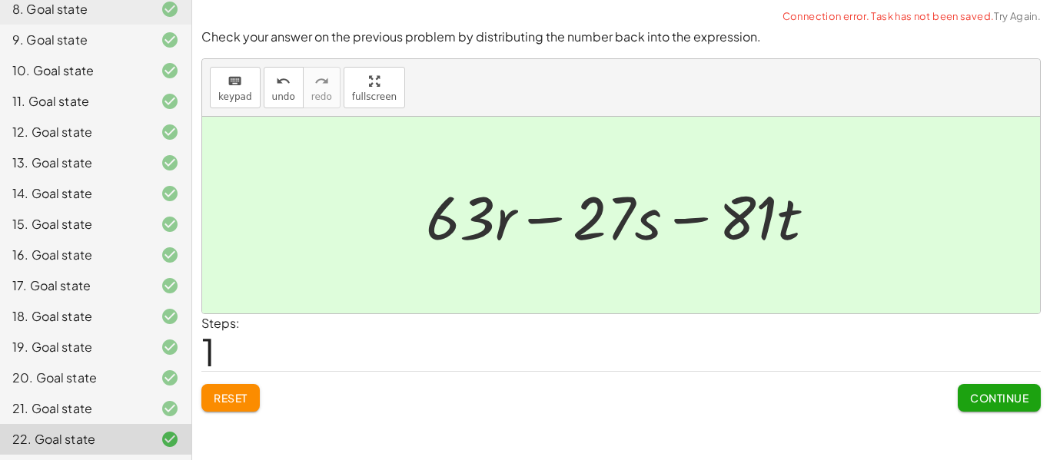
click at [991, 406] on button "Continue" at bounding box center [999, 398] width 83 height 28
